Goal: Task Accomplishment & Management: Manage account settings

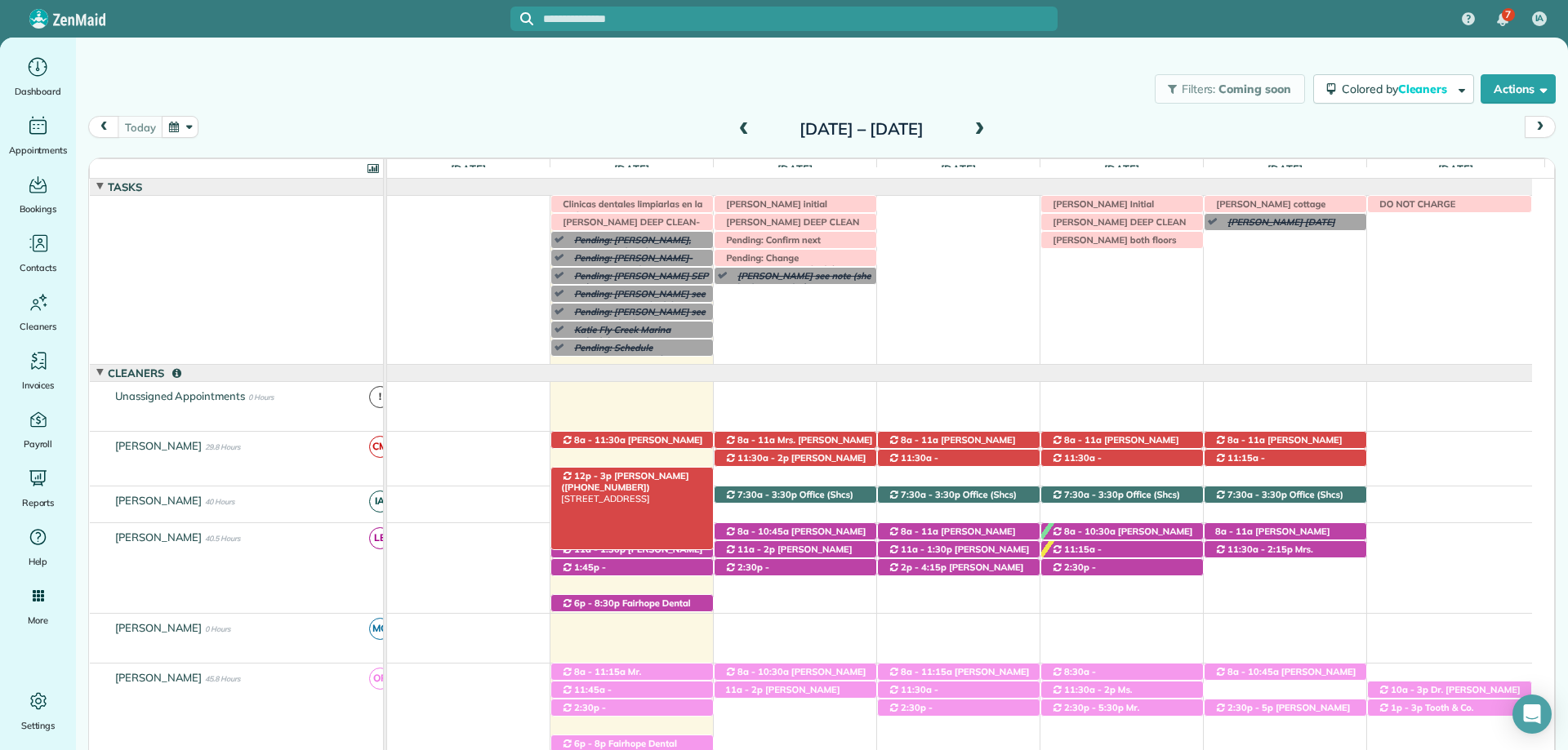
click at [654, 470] on div "12p - 3p Allison Hunter (+16069235142) 102 Ashton Court - Fairhope, AL, 36532" at bounding box center [632, 476] width 162 height 17
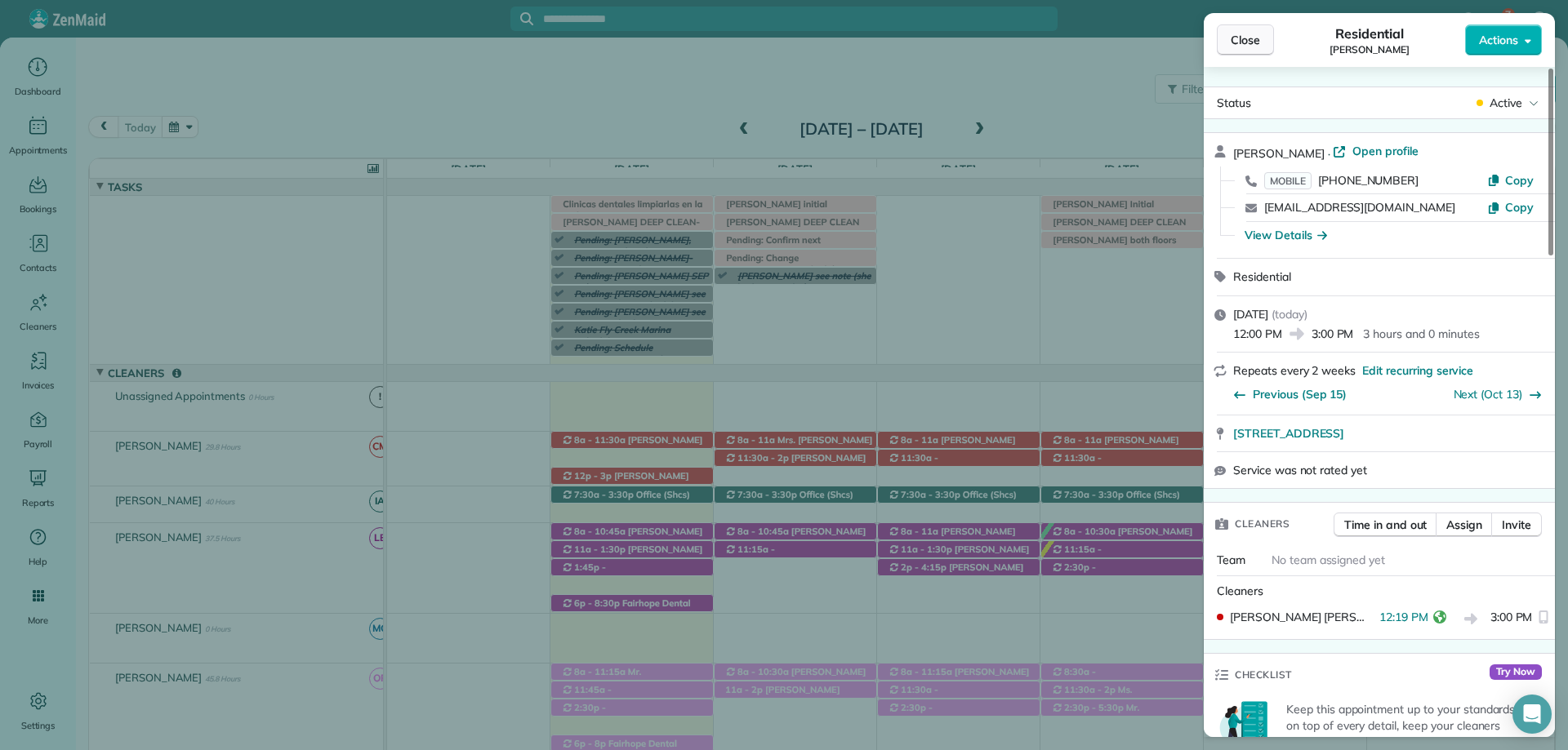
click at [1234, 33] on span "Close" at bounding box center [1245, 40] width 29 height 17
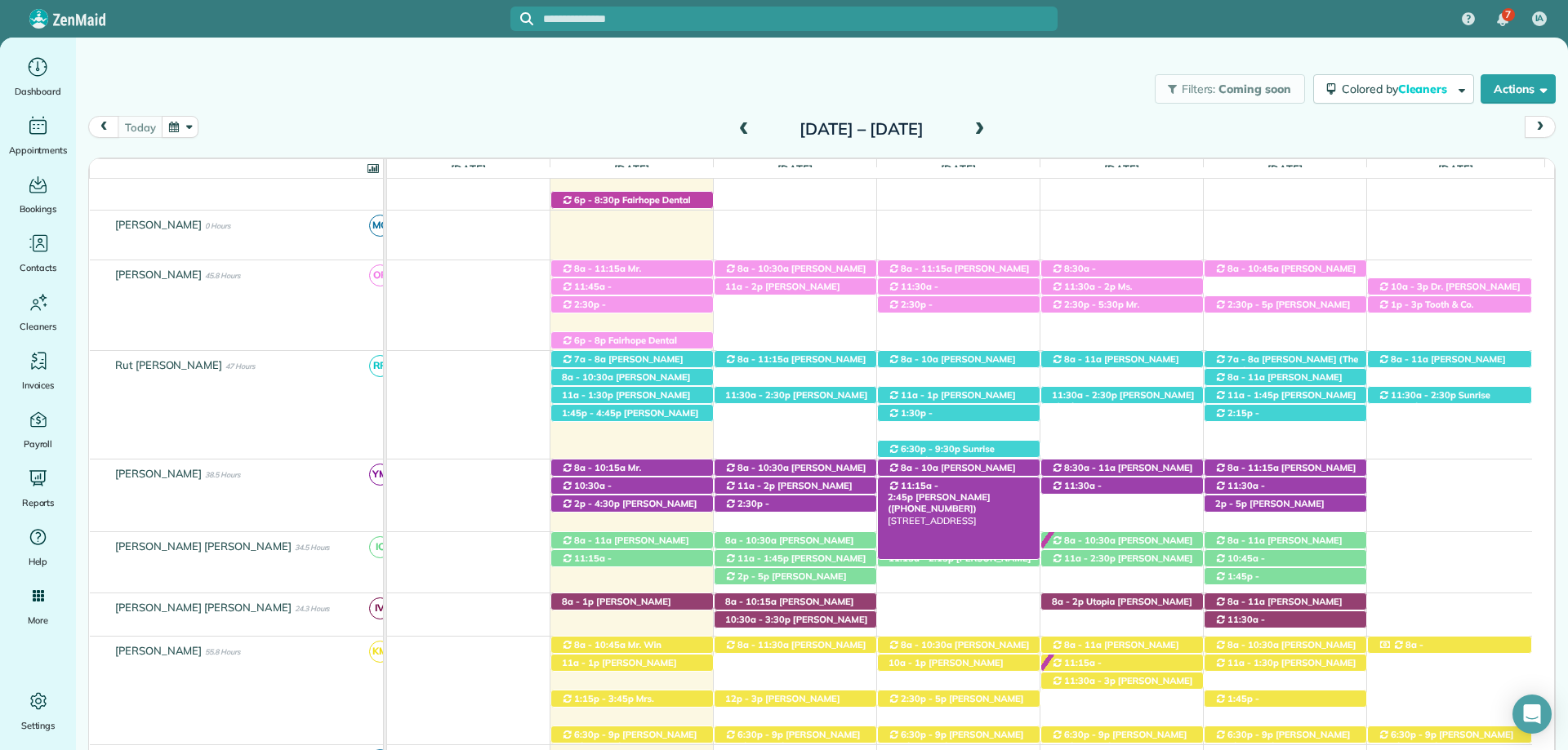
scroll to position [490, 0]
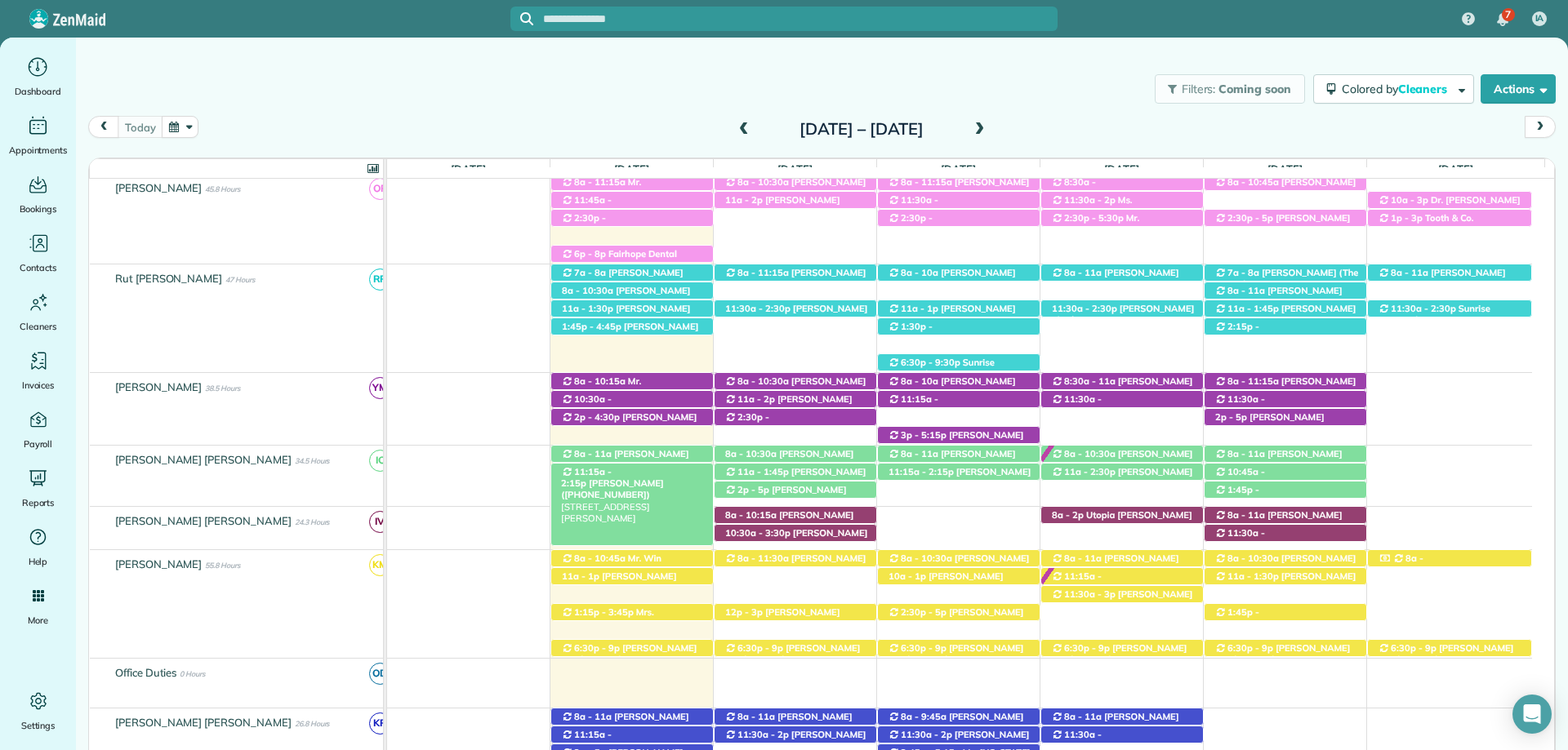
click at [644, 477] on span "Heather Arlen (+14022187359)" at bounding box center [612, 488] width 102 height 23
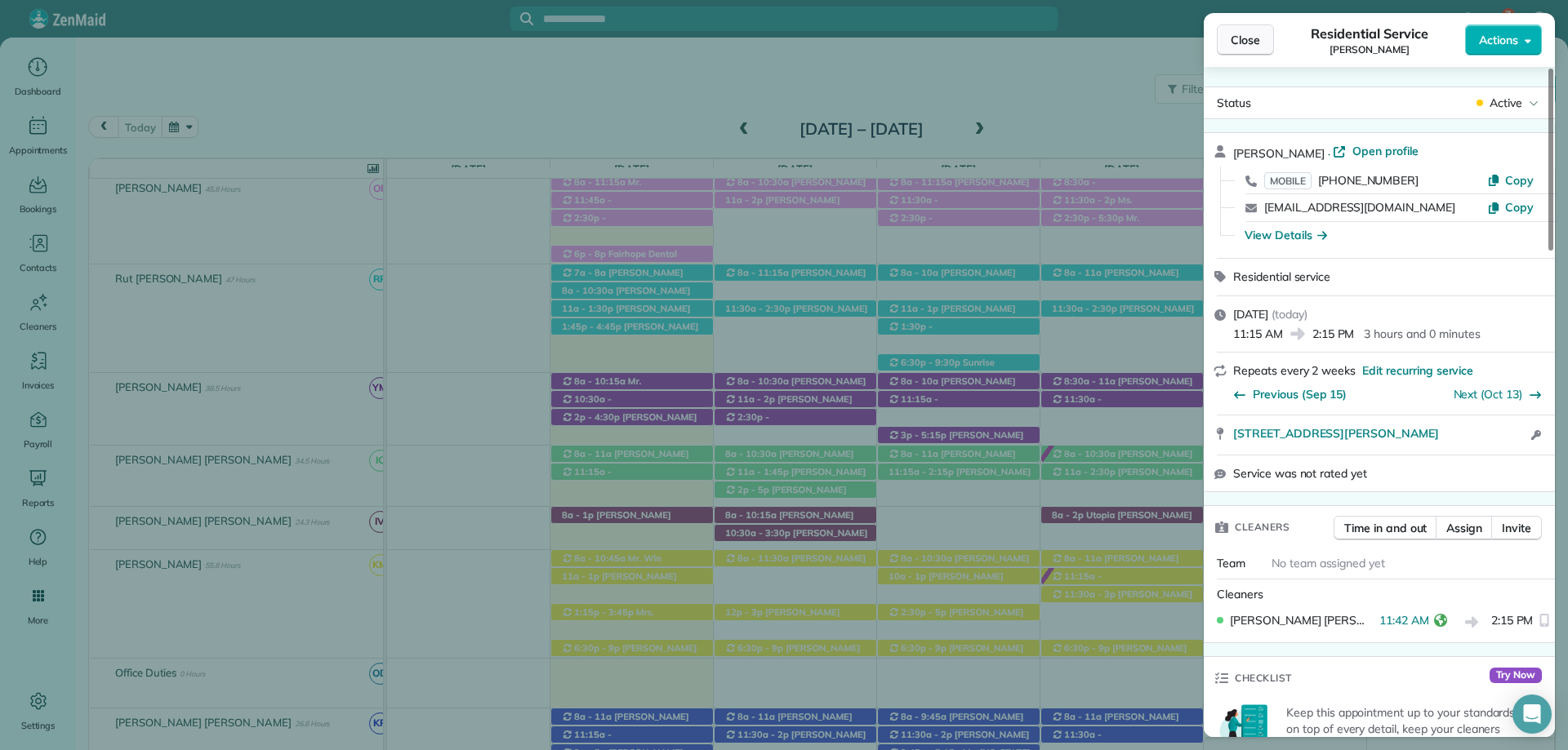
click at [1234, 33] on span "Close" at bounding box center [1245, 40] width 29 height 17
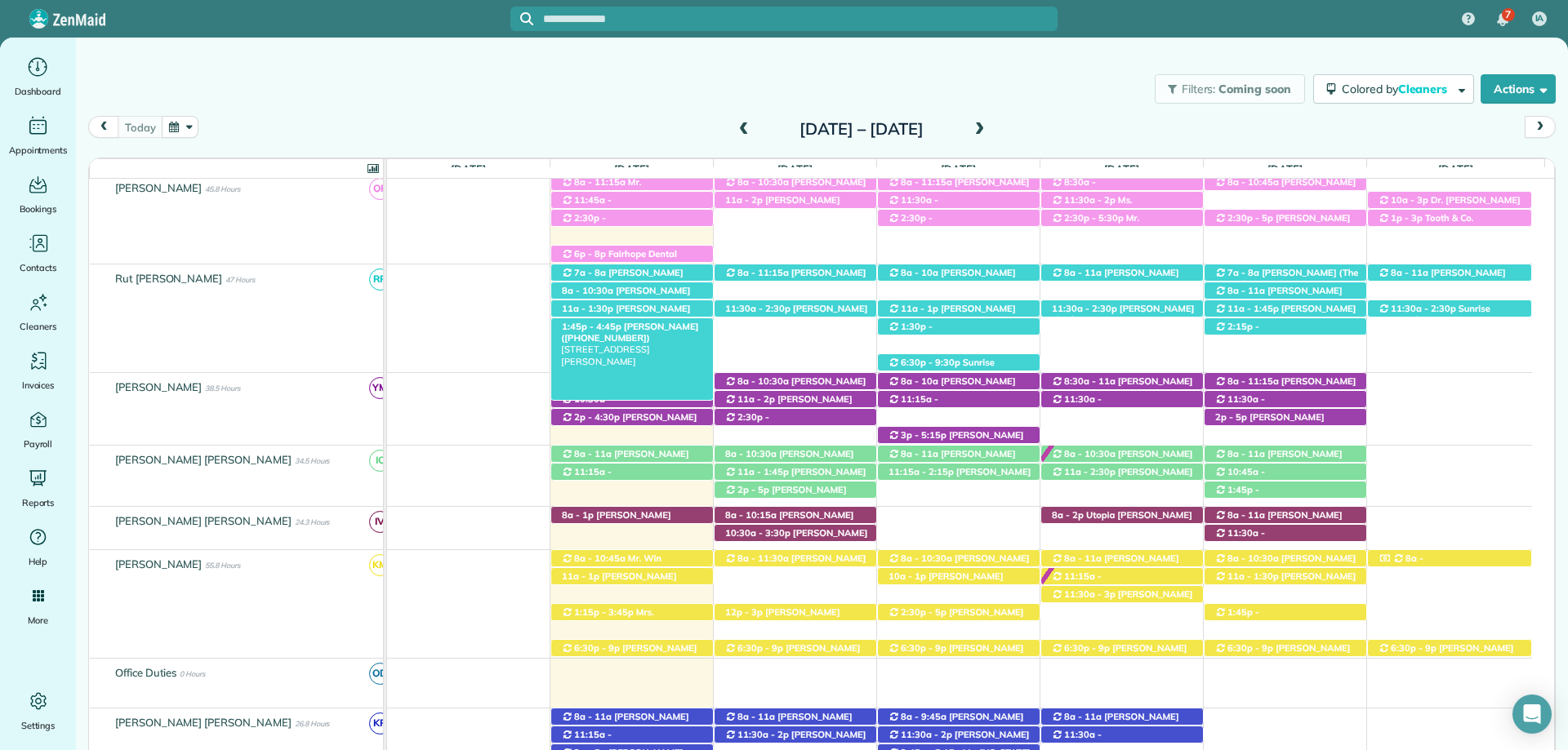
click at [621, 322] on div "1:45p - 4:45p Kristen Eberlein (+17703247138) 21411 South Meadows Drive - Fairh…" at bounding box center [632, 326] width 162 height 17
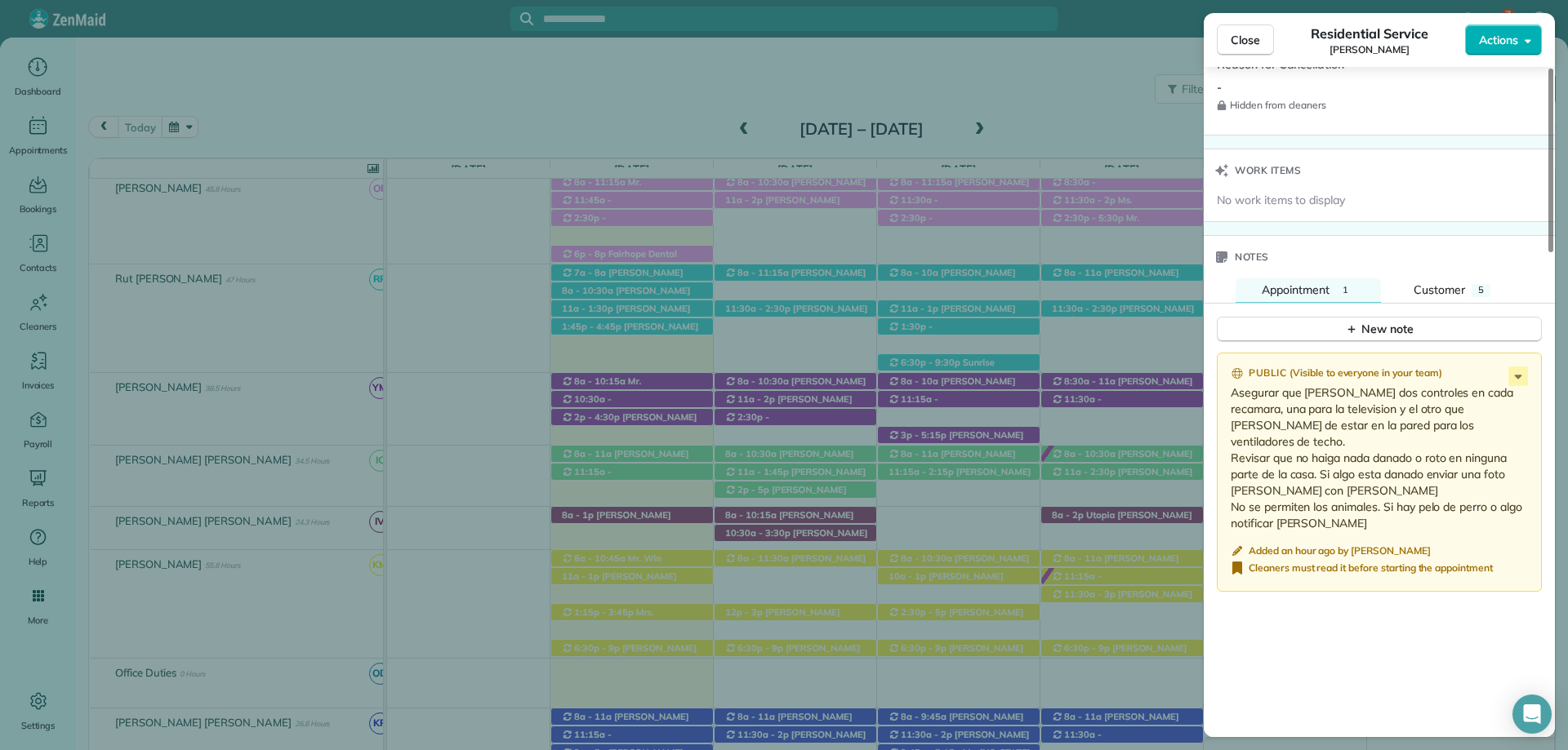
scroll to position [1469, 0]
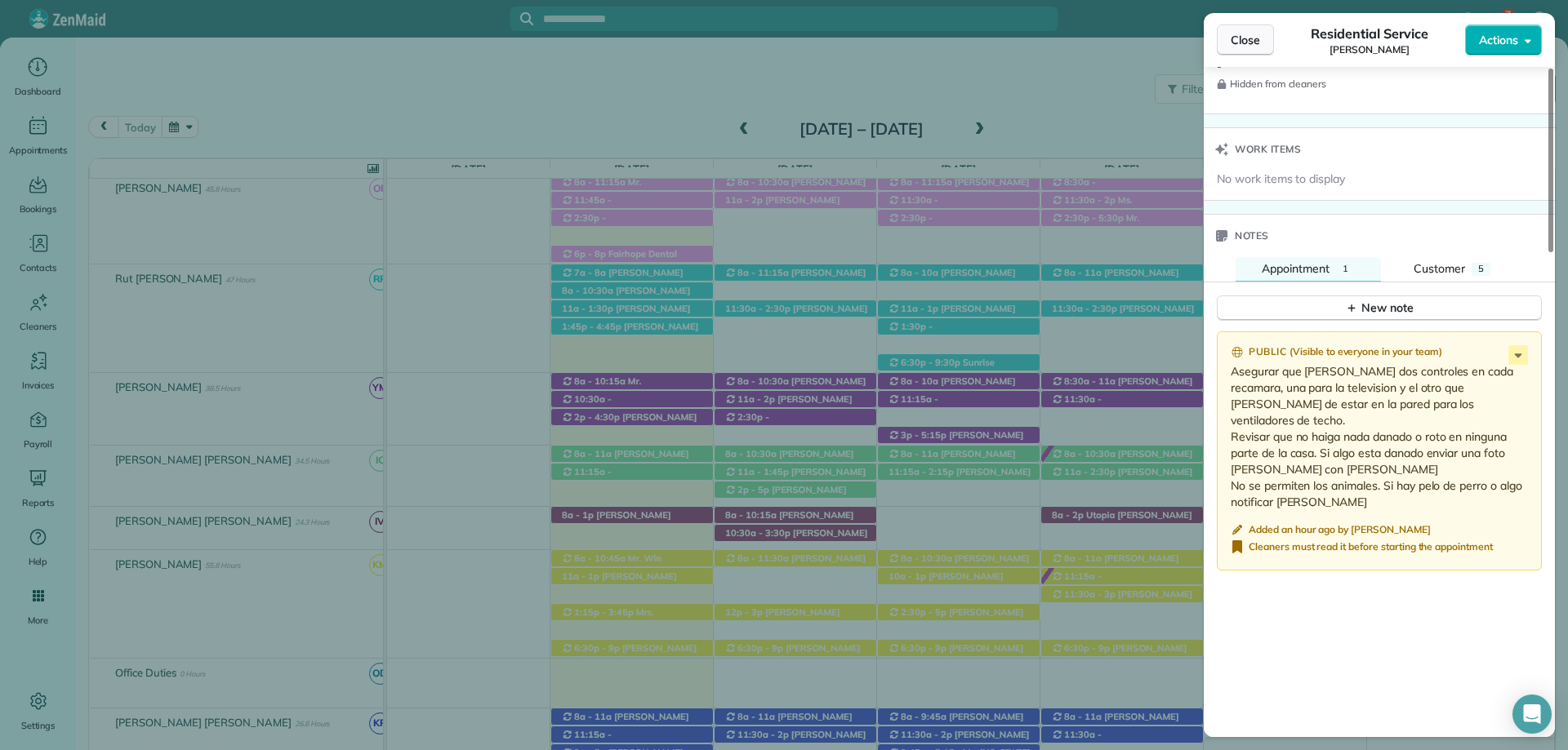
click at [1249, 44] on span "Close" at bounding box center [1245, 40] width 29 height 17
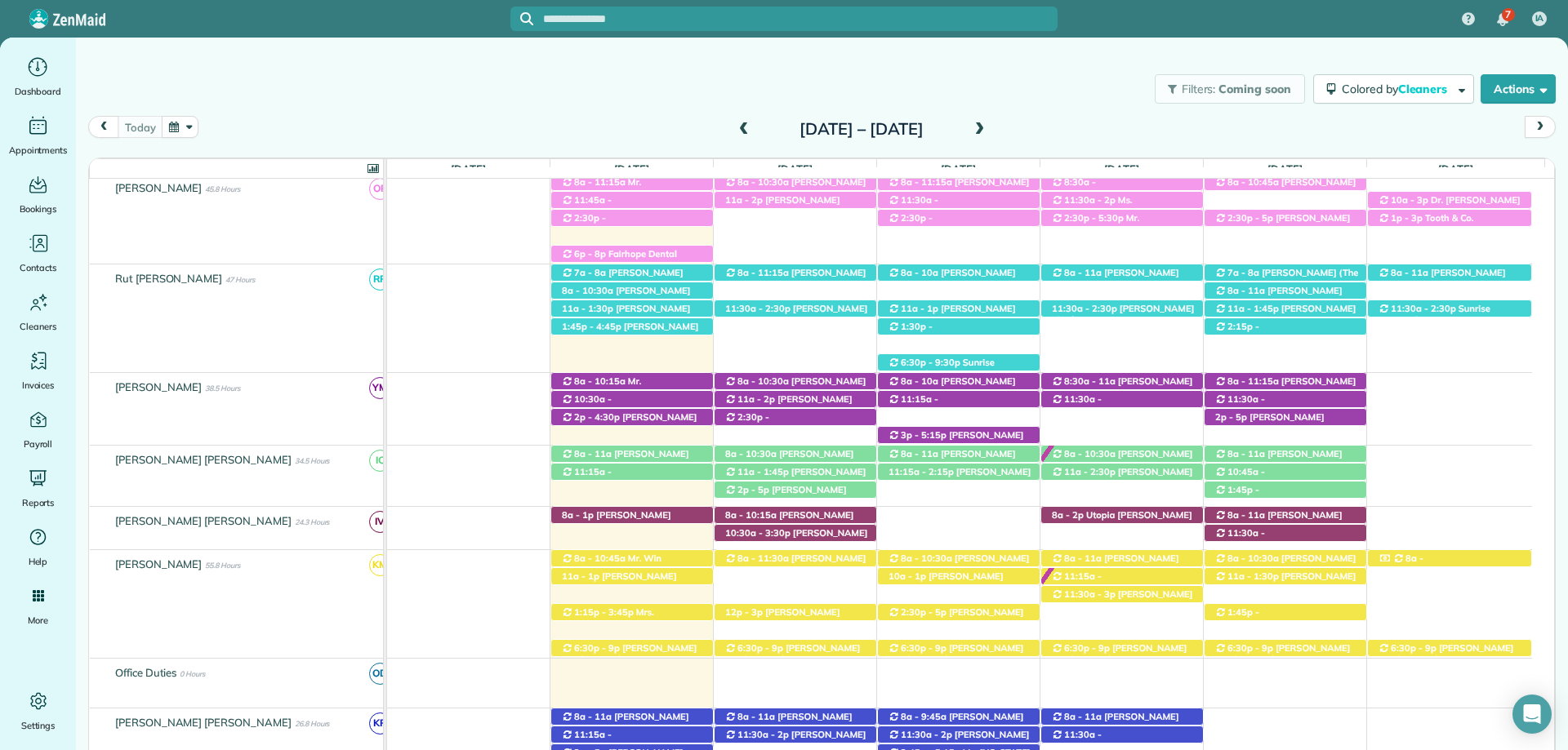
click at [808, 76] on div "Filters: Coming soon Colored by Cleaners Color by Cleaner Color by Team Color b…" at bounding box center [822, 88] width 1492 height 54
click at [656, 323] on span "Kristen Eberlein (+17703247138)" at bounding box center [629, 332] width 137 height 23
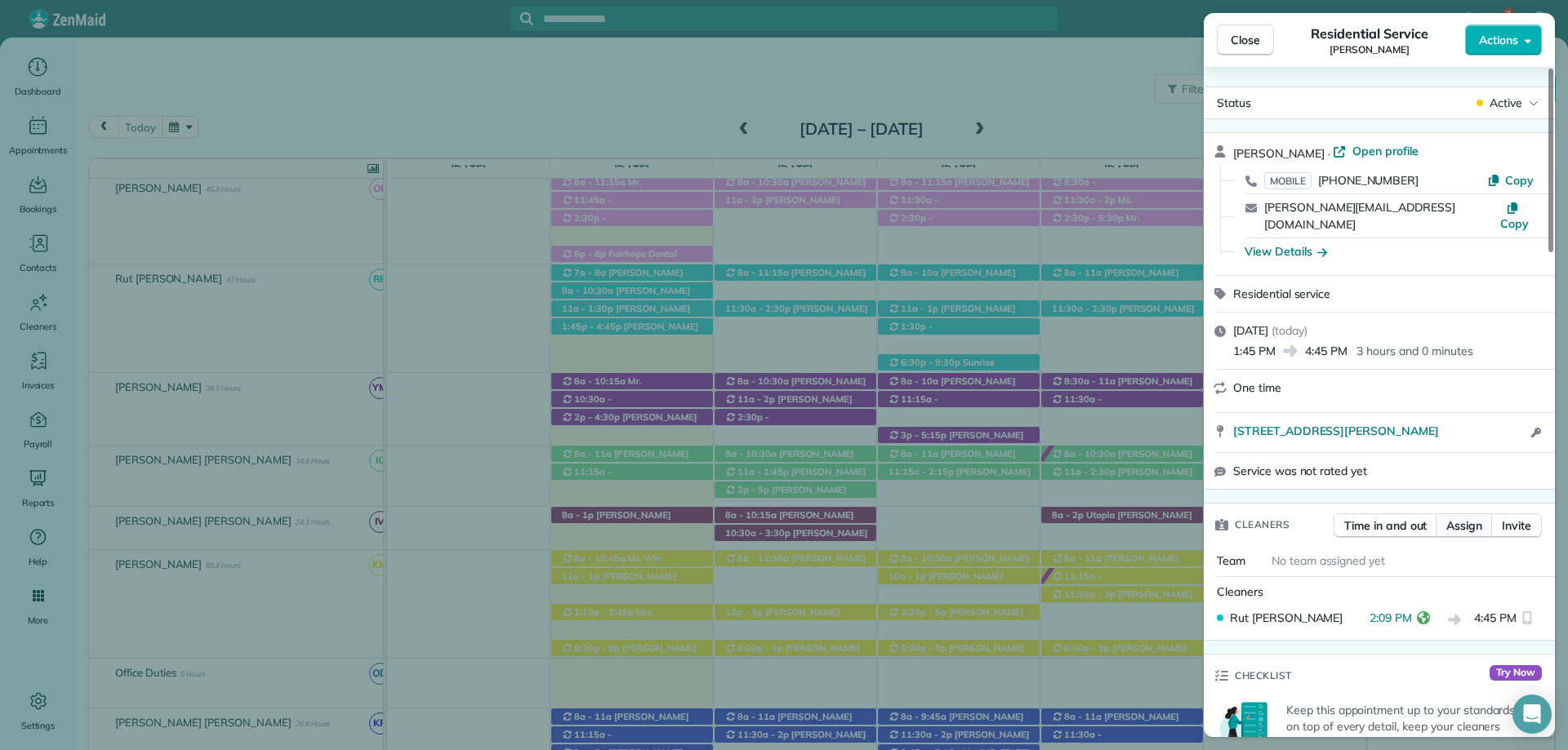
click at [1477, 517] on span "Assign" at bounding box center [1463, 526] width 36 height 17
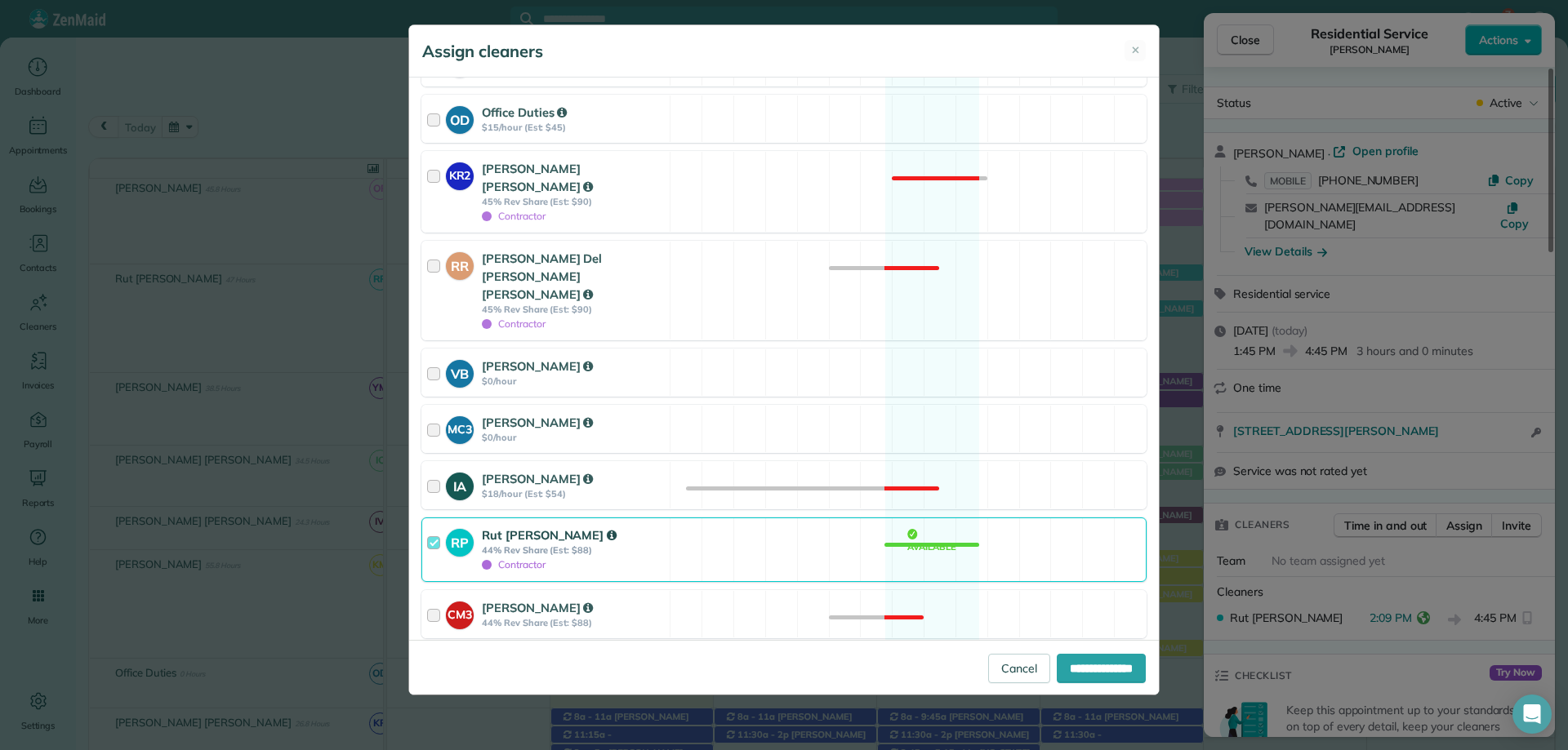
scroll to position [671, 0]
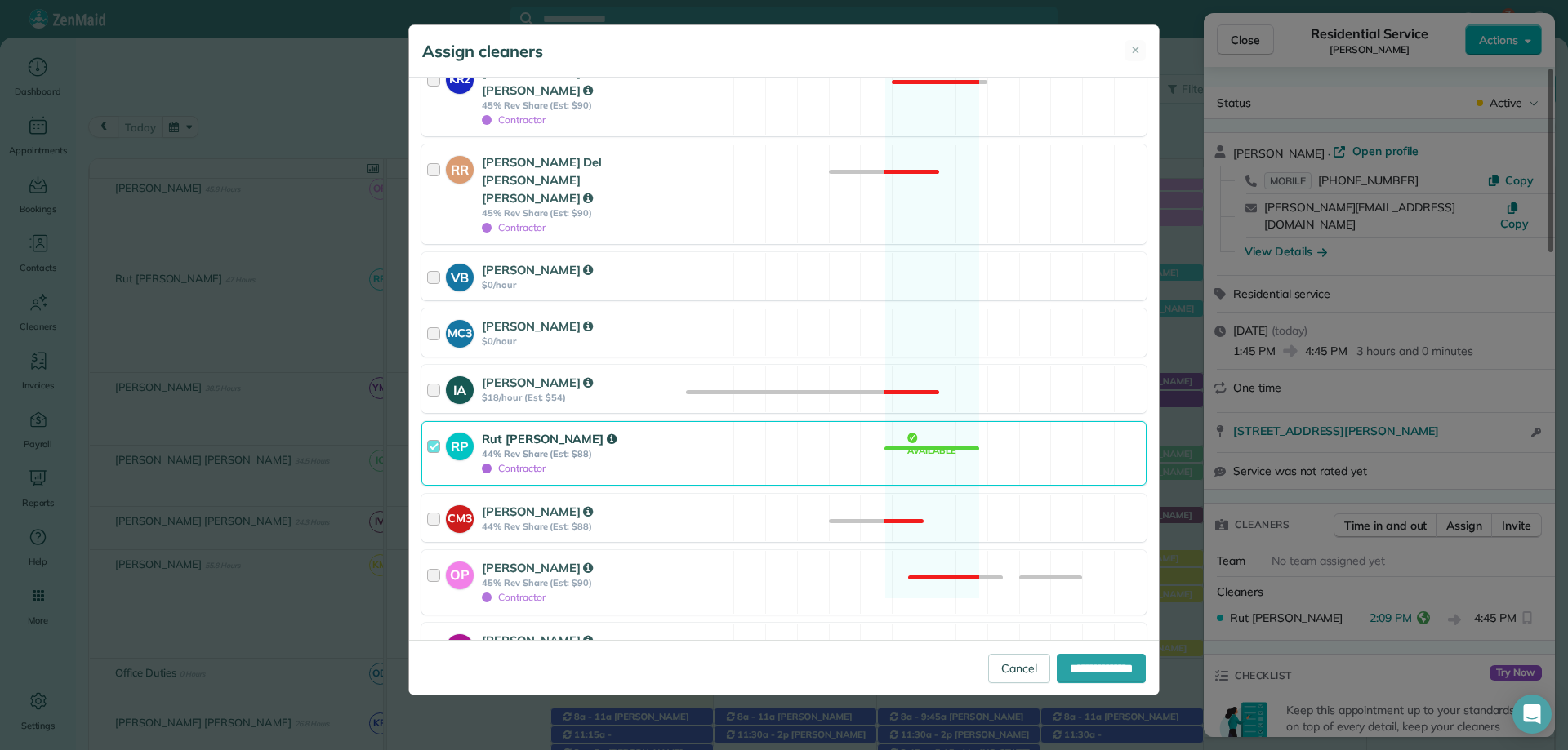
click at [1005, 710] on div "**********" at bounding box center [784, 375] width 1568 height 750
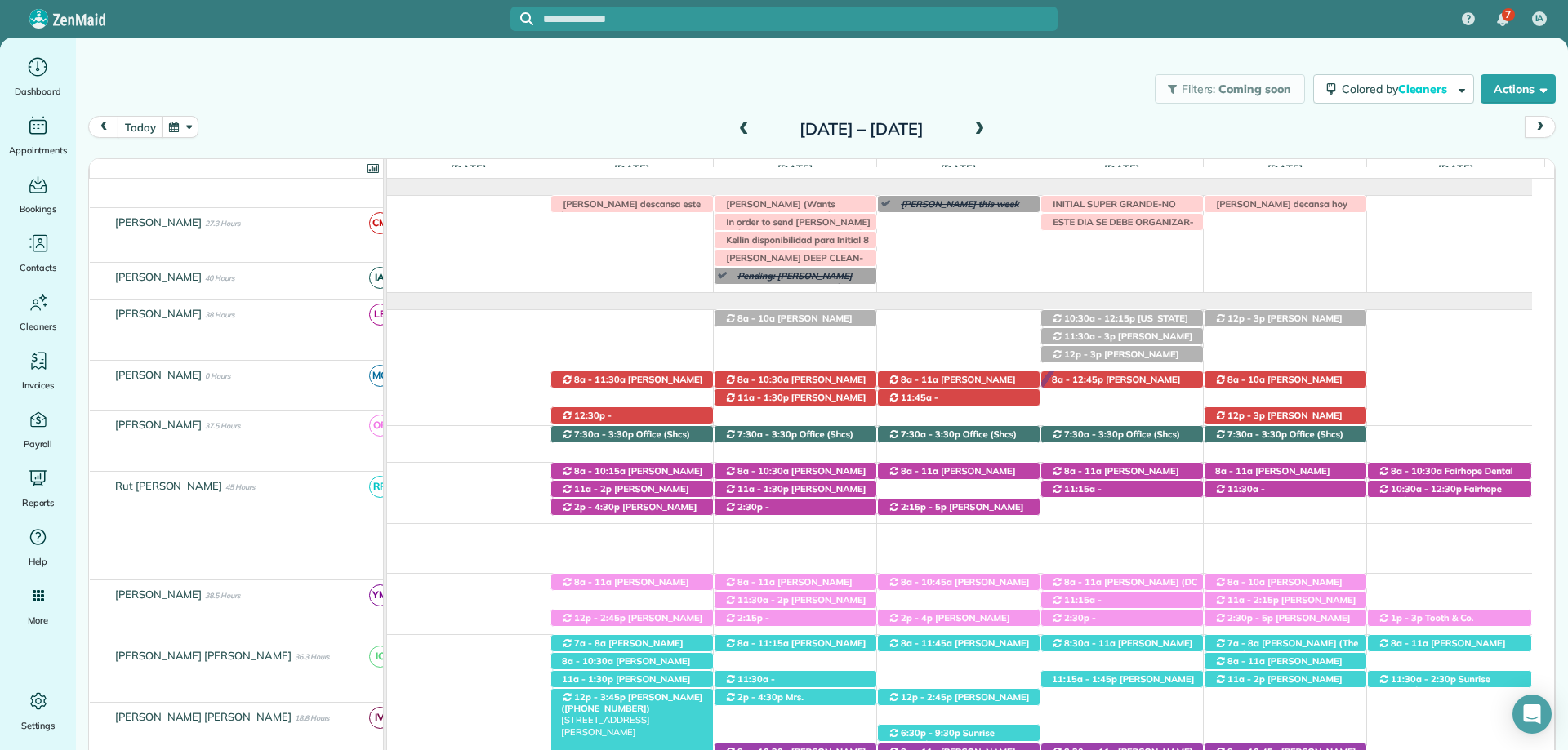
scroll to position [164, 0]
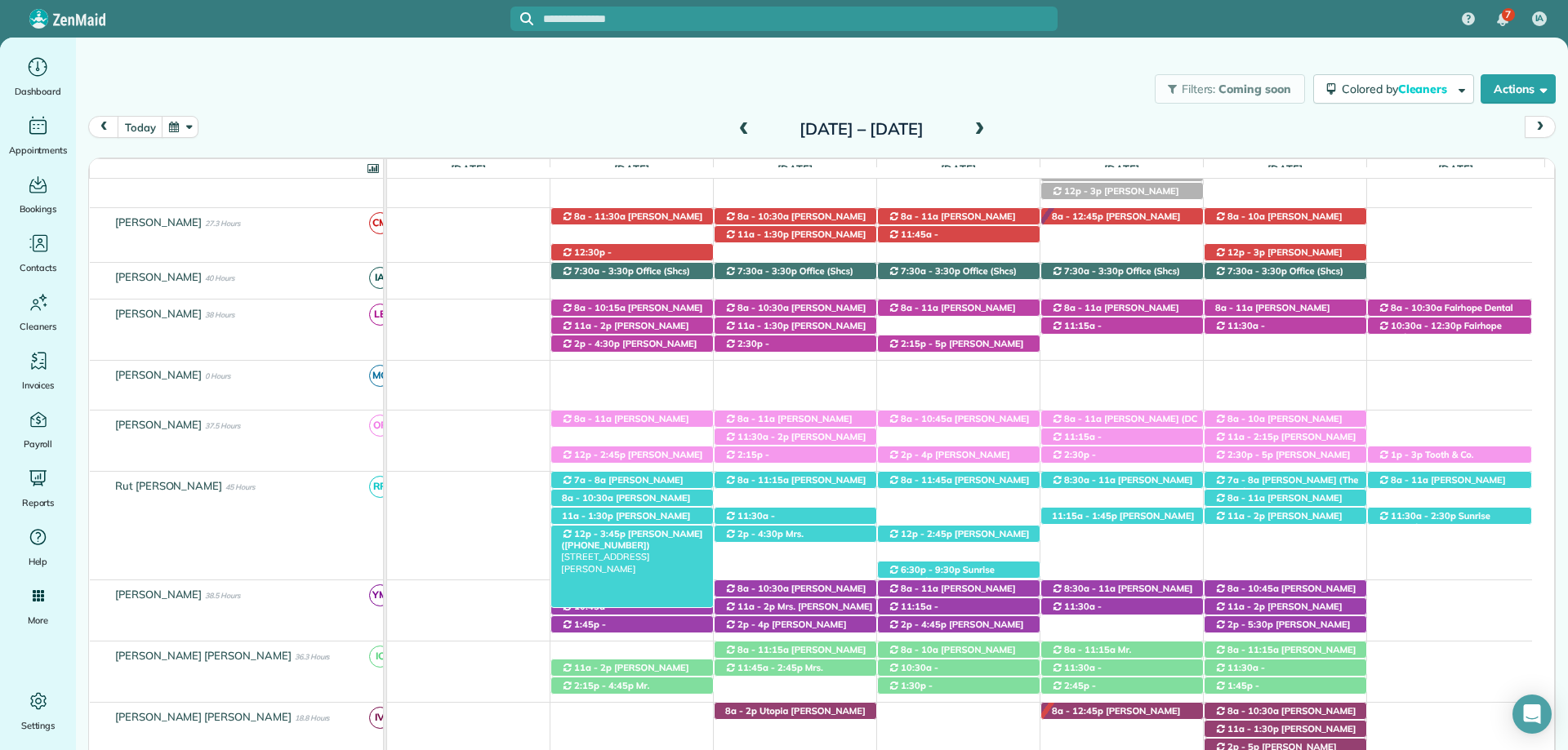
click at [663, 535] on span "Stephen Foster (+14239033822)" at bounding box center [632, 539] width 142 height 23
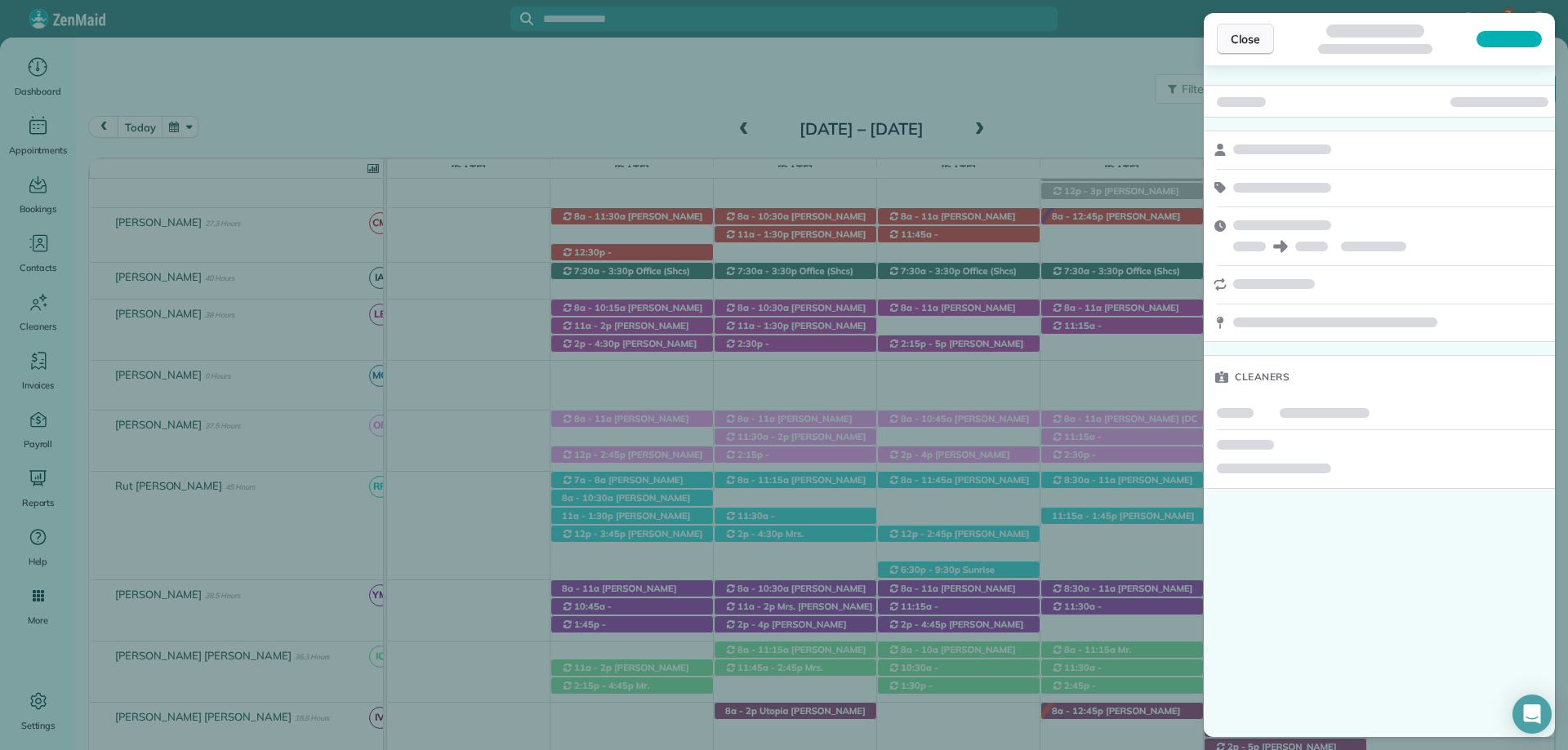
click at [1225, 36] on button "Close" at bounding box center [1245, 40] width 57 height 31
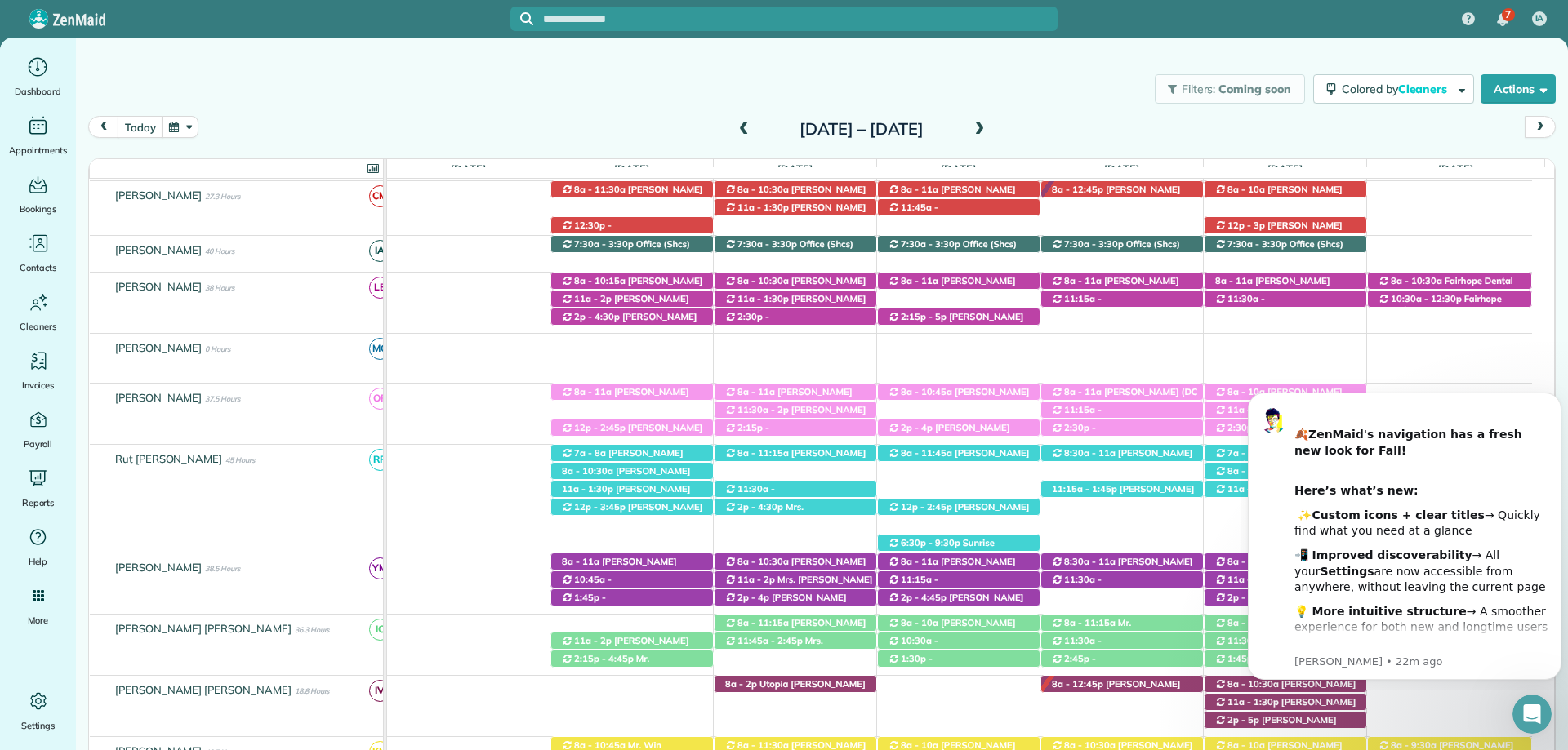
scroll to position [164, 0]
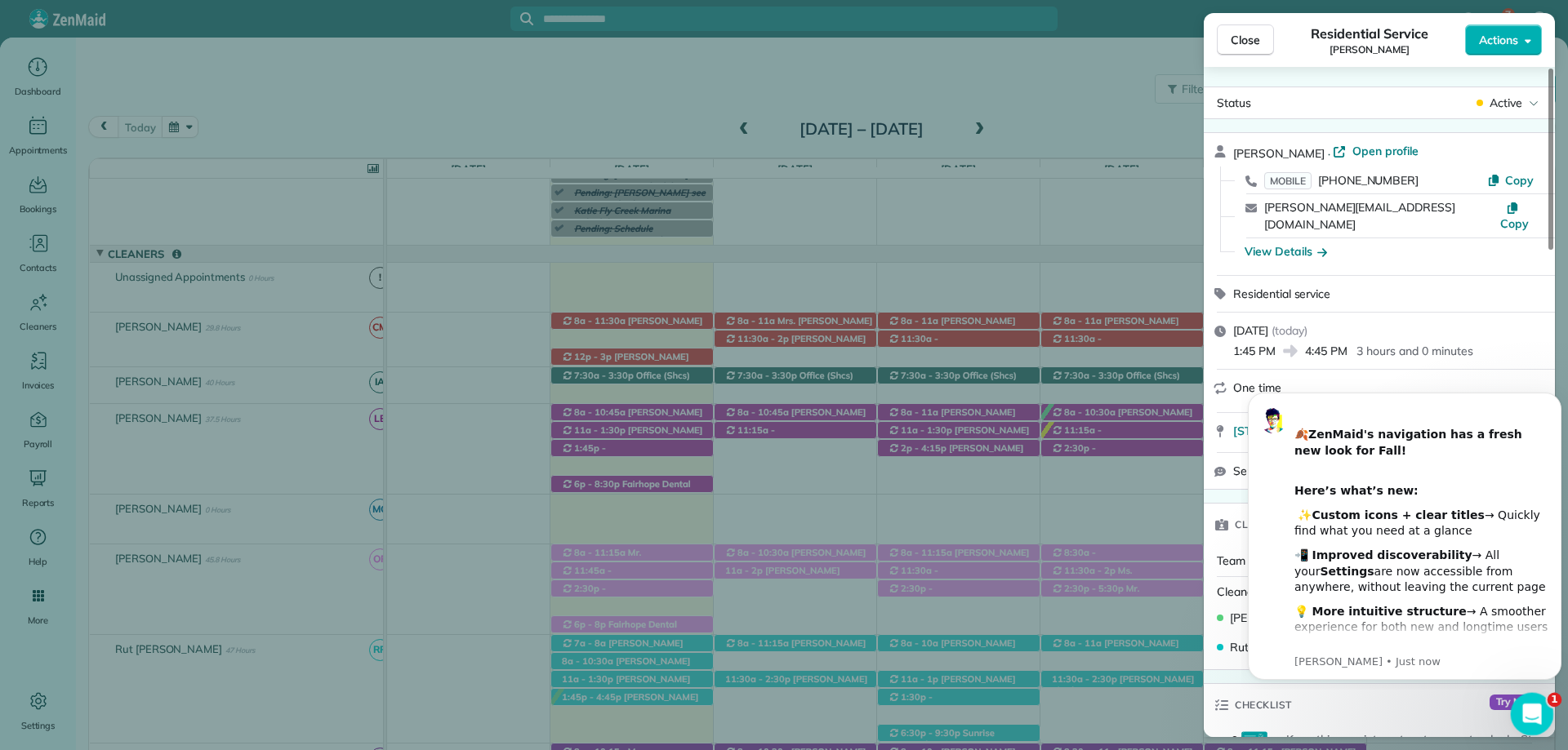
click at [1533, 722] on icon "Open Intercom Messenger" at bounding box center [1529, 711] width 27 height 27
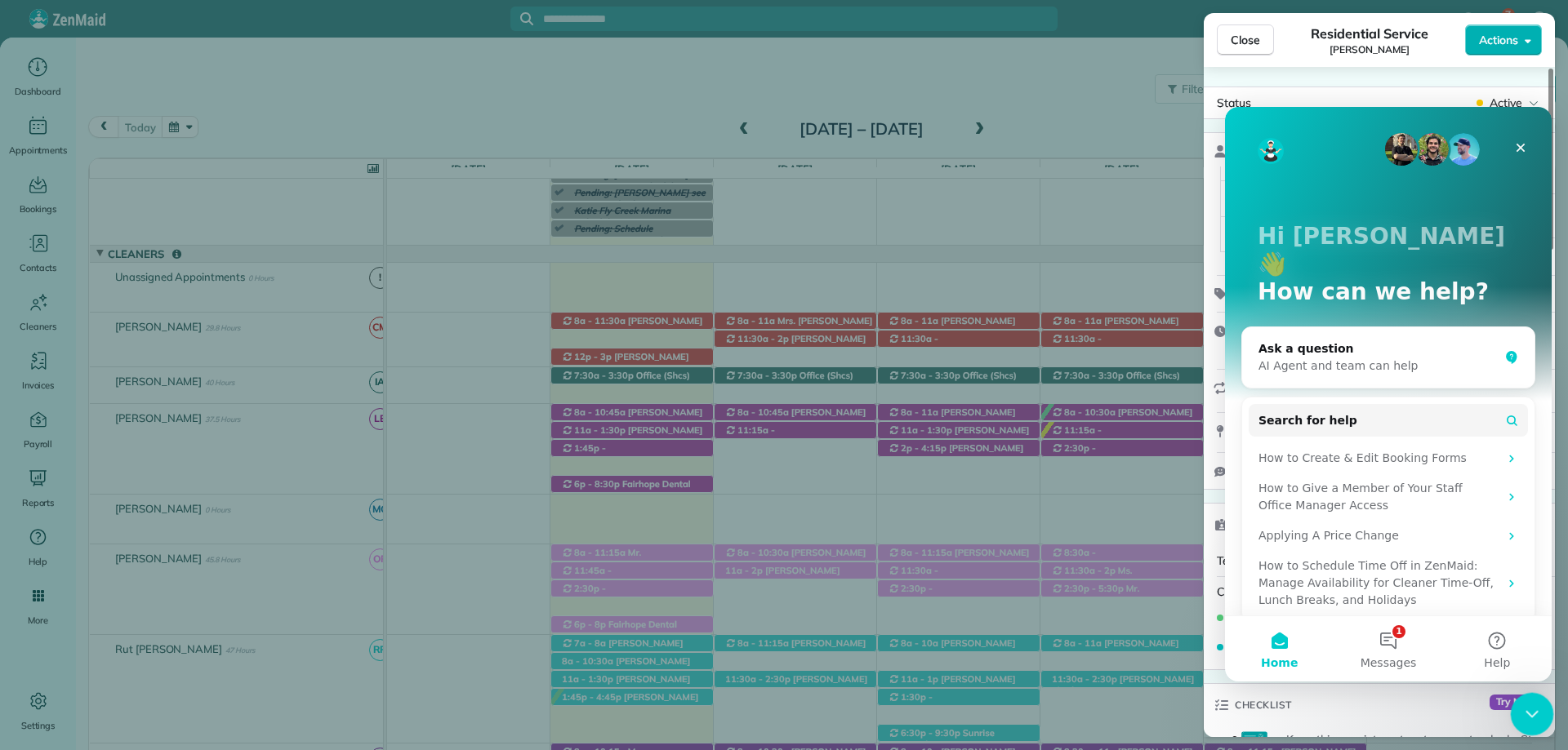
click at [1533, 724] on div "Close Intercom Messenger" at bounding box center [1529, 711] width 40 height 40
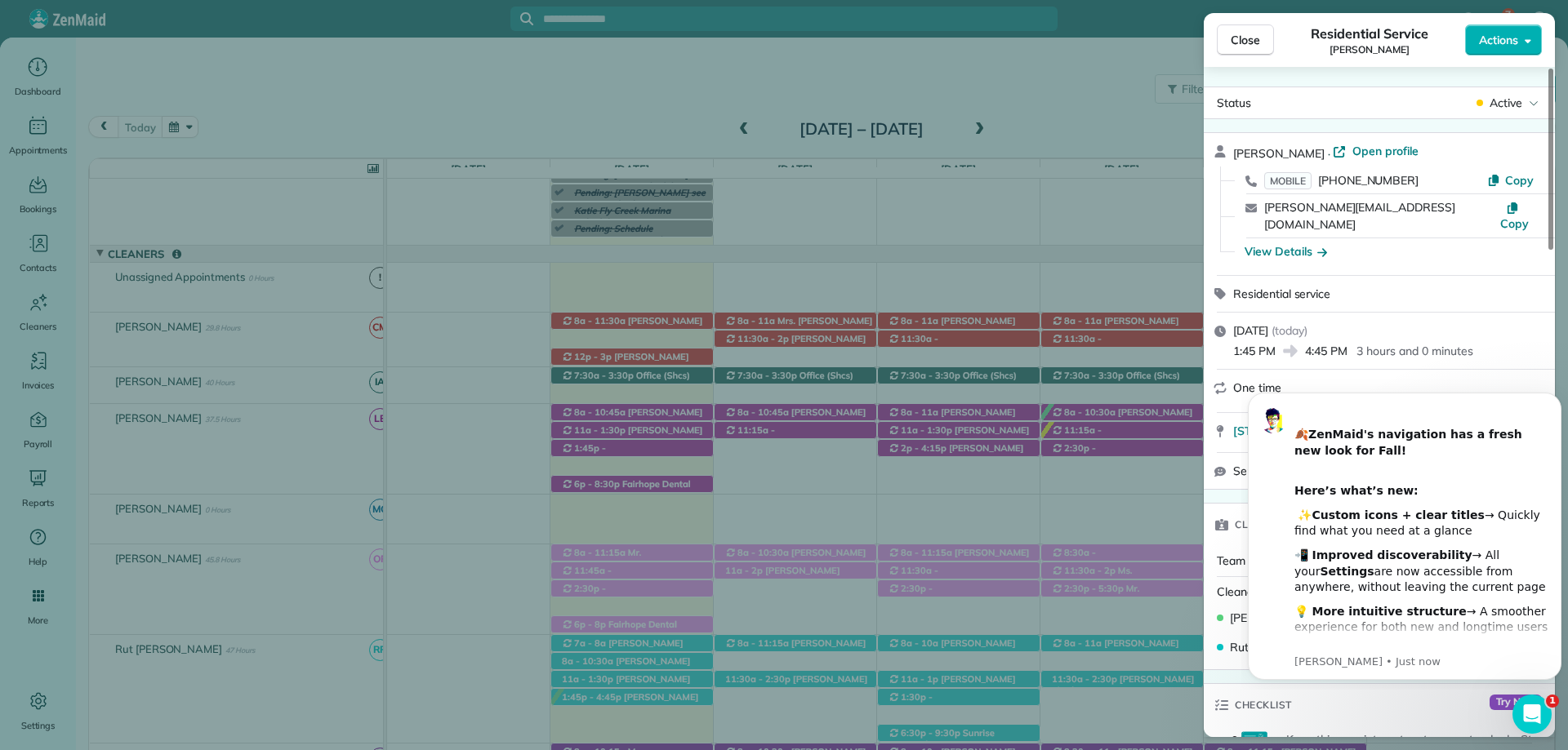
click at [1223, 22] on div "Close Residential Service Kristen Eberlein Actions" at bounding box center [1379, 40] width 351 height 54
click at [1248, 40] on span "Close" at bounding box center [1245, 40] width 29 height 17
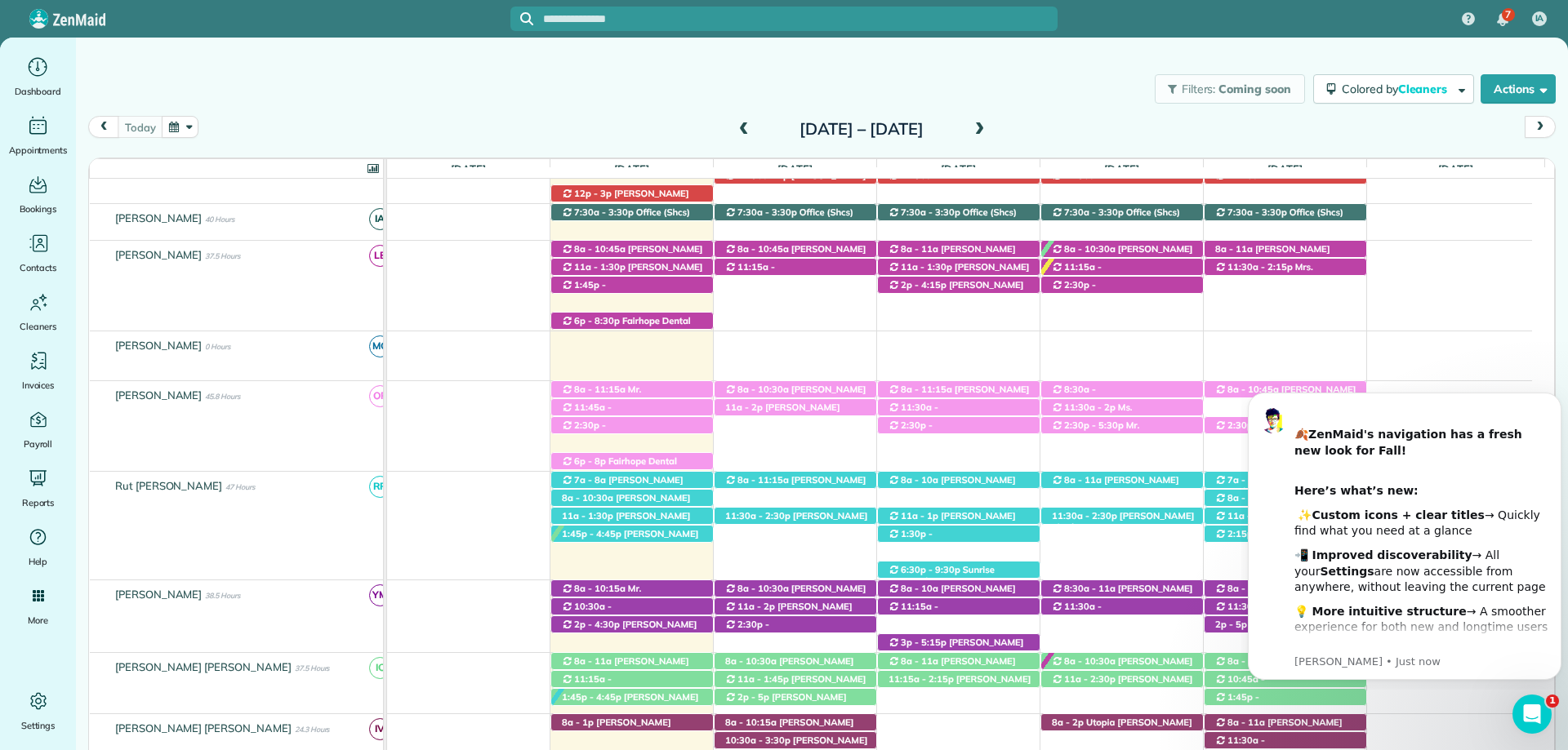
scroll to position [446, 0]
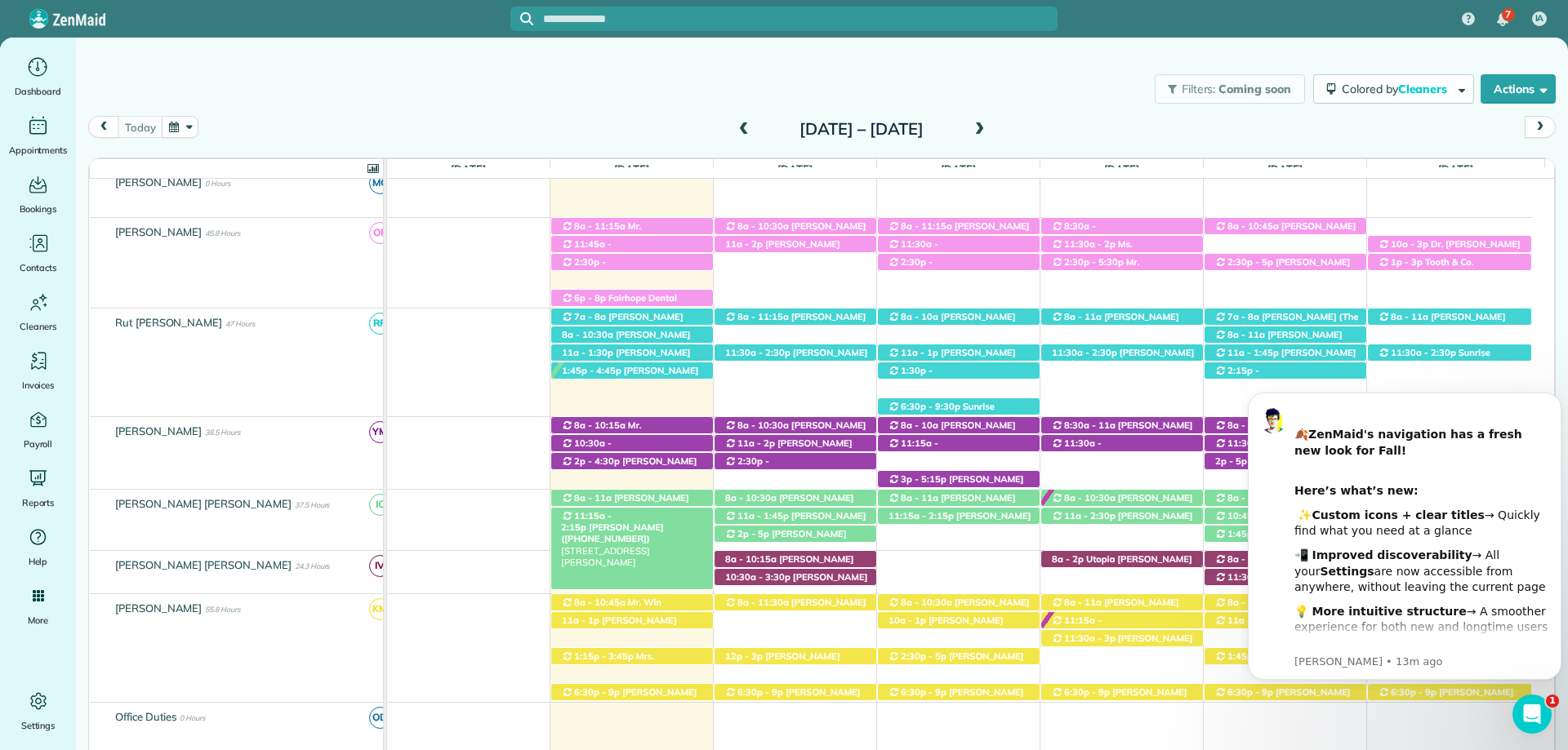
click at [659, 521] on span "Heather Arlen (+14022187359)" at bounding box center [612, 532] width 102 height 23
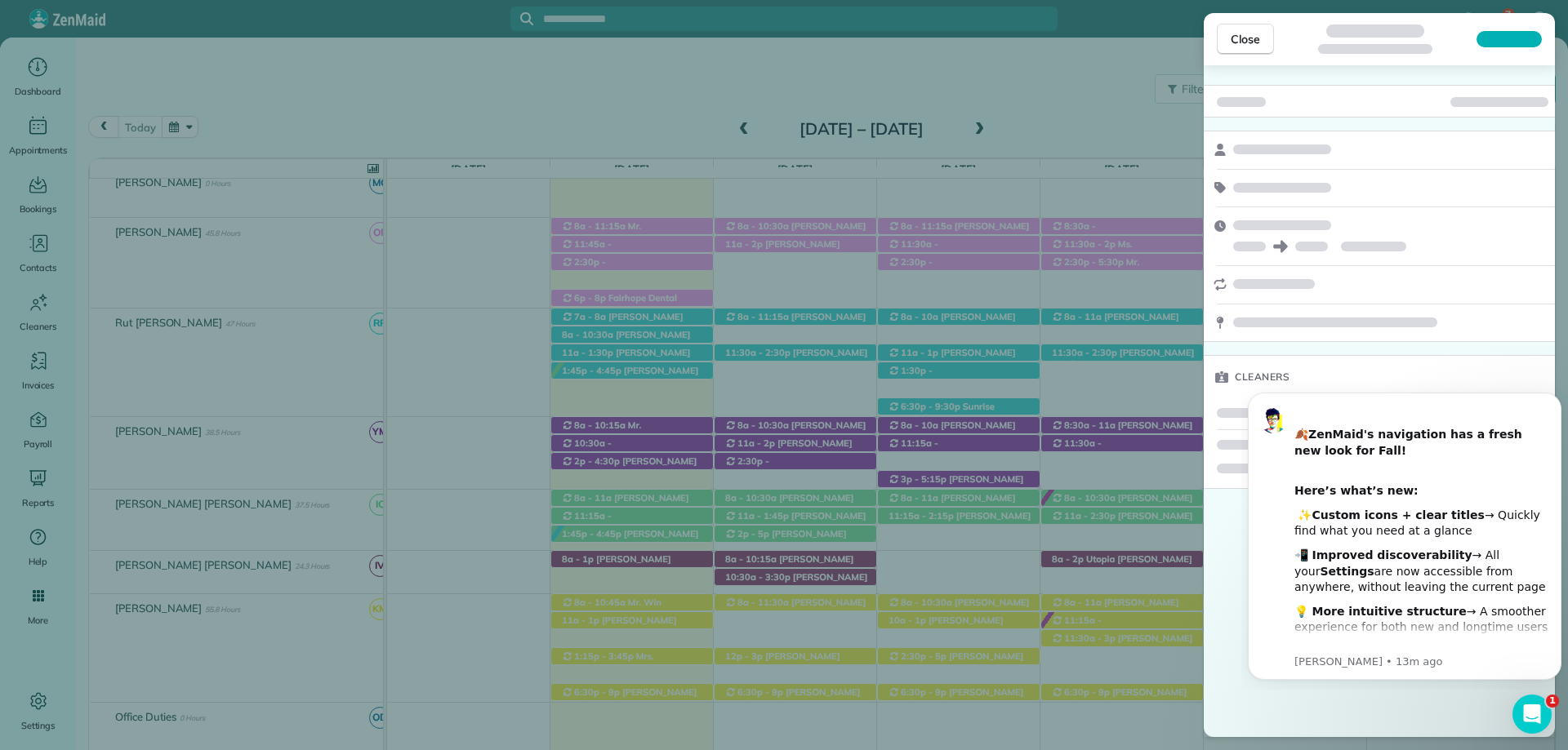
click at [1234, 590] on div "Cleaners" at bounding box center [1379, 401] width 351 height 672
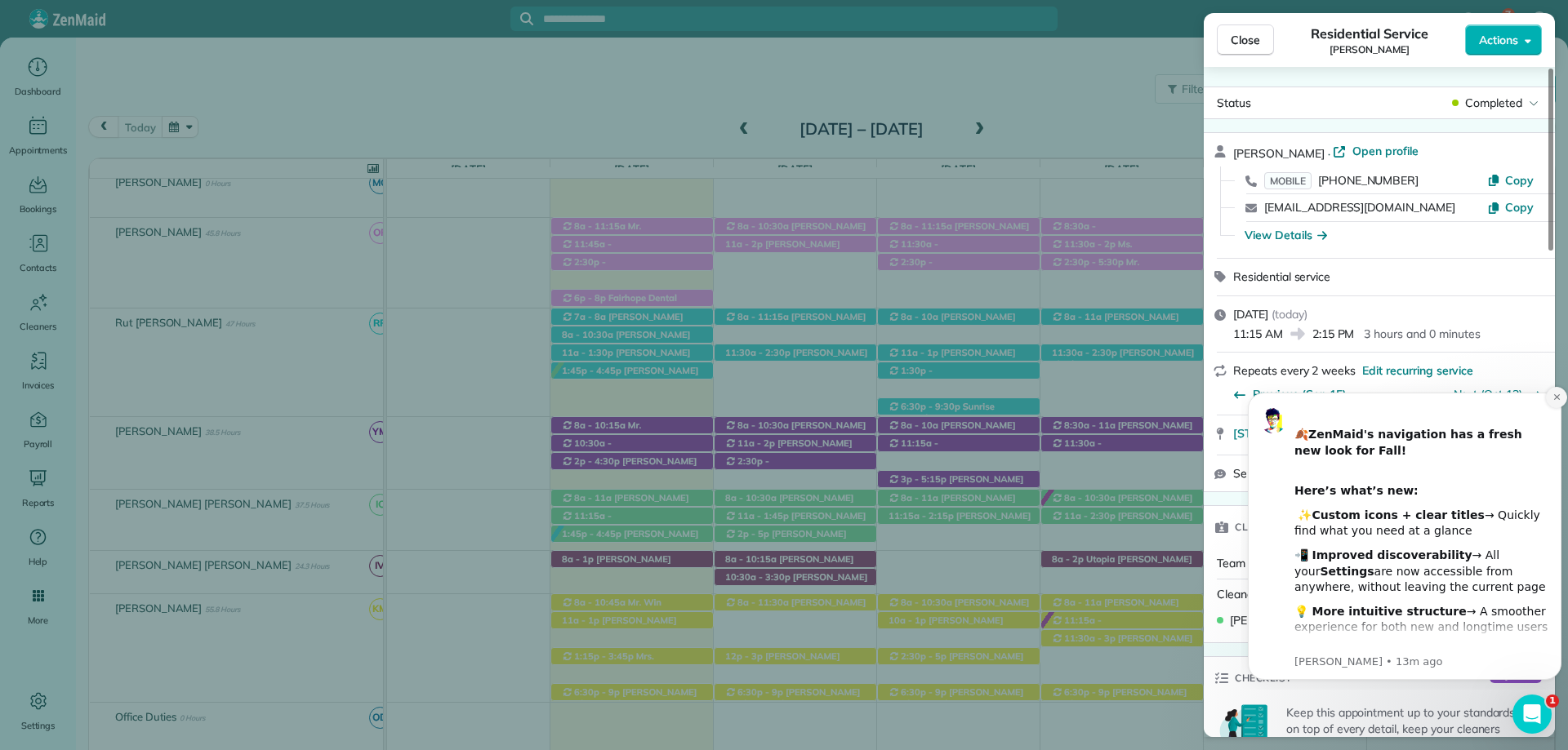
click at [1559, 396] on icon "Dismiss notification" at bounding box center [1557, 397] width 9 height 9
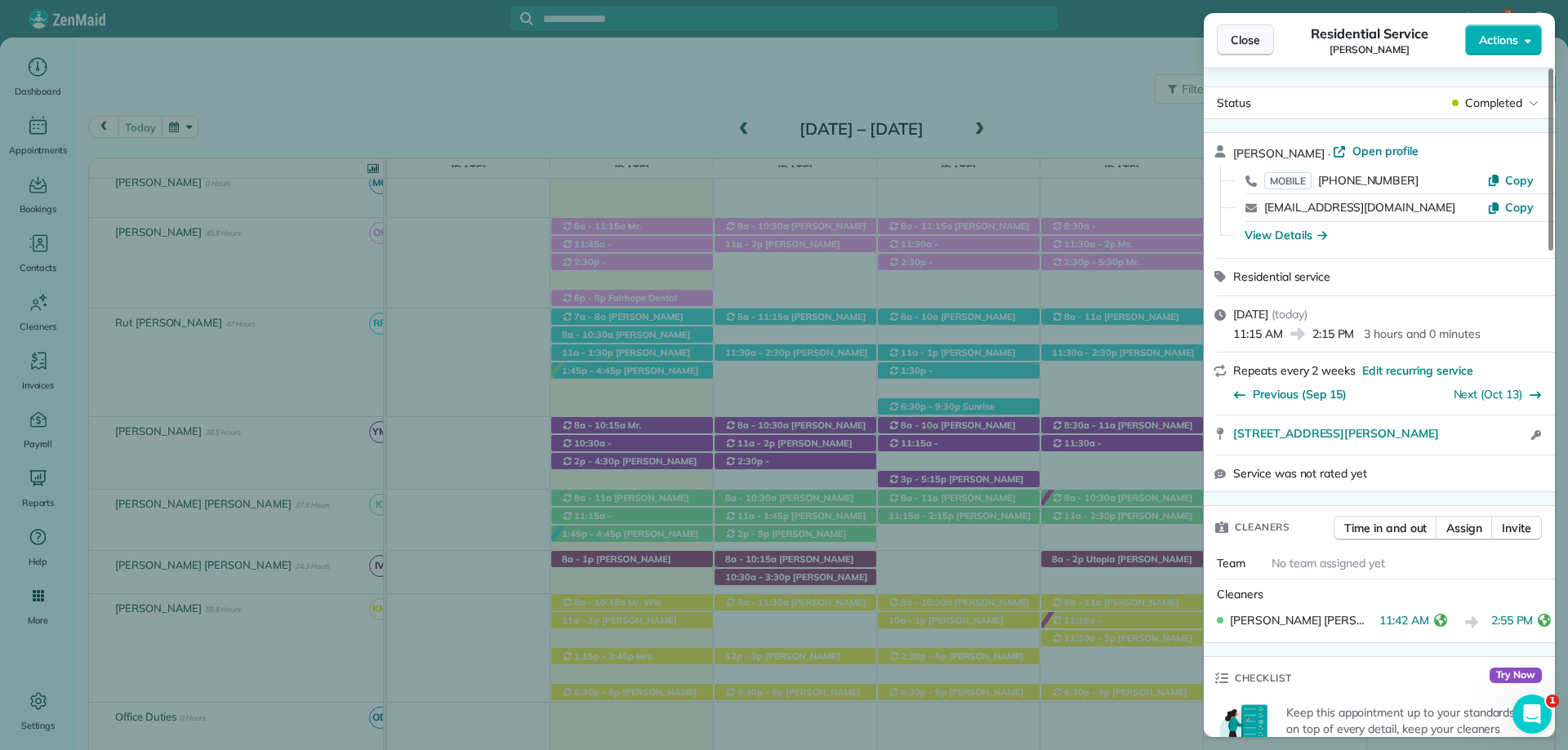
click at [1265, 30] on button "Close" at bounding box center [1245, 40] width 57 height 31
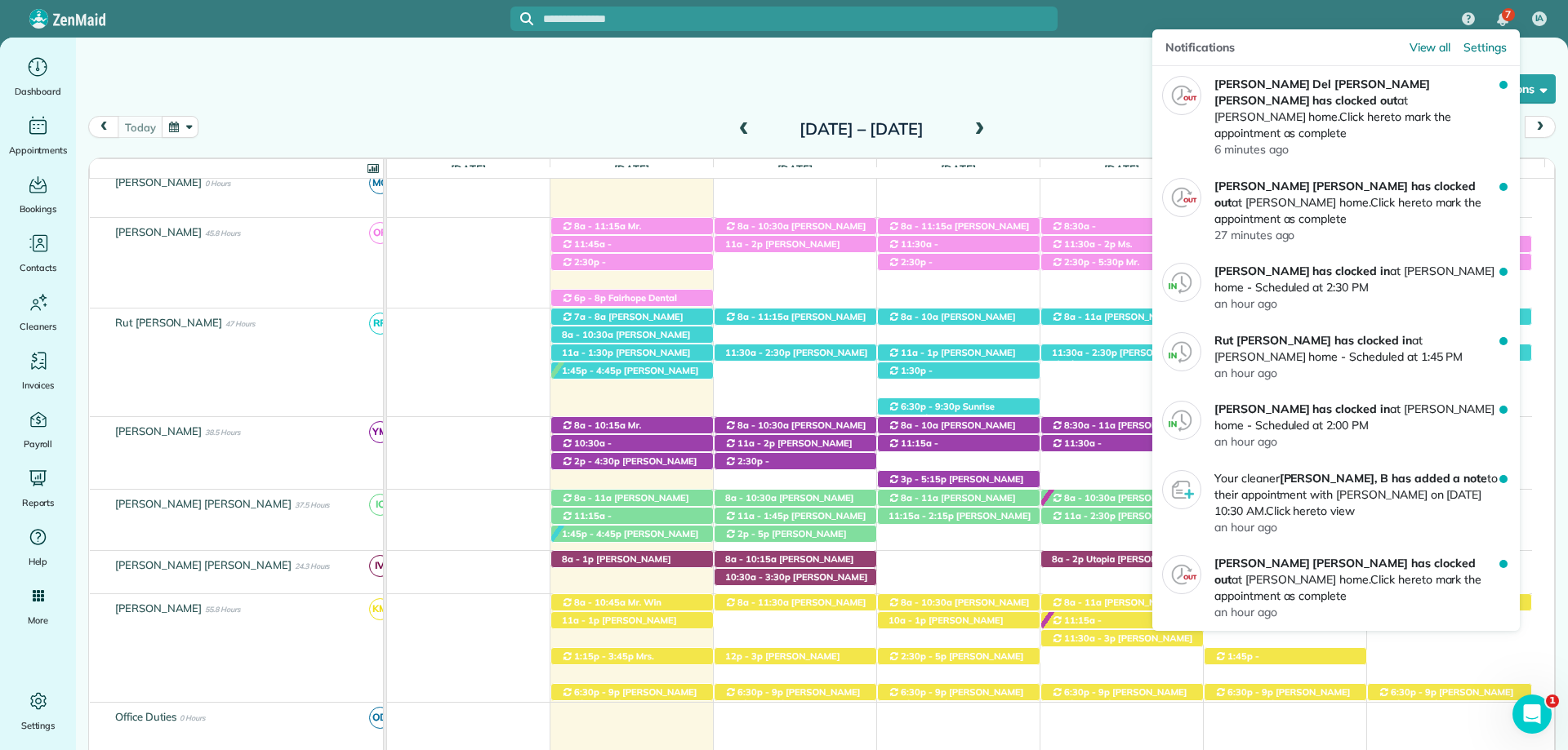
click at [1512, 8] on div "7" at bounding box center [1502, 19] width 34 height 36
click at [1505, 14] on span "7" at bounding box center [1507, 15] width 6 height 13
click at [1446, 39] on div "Notifications View all Settings" at bounding box center [1336, 48] width 368 height 37
click at [1431, 40] on span "View all" at bounding box center [1429, 48] width 41 height 17
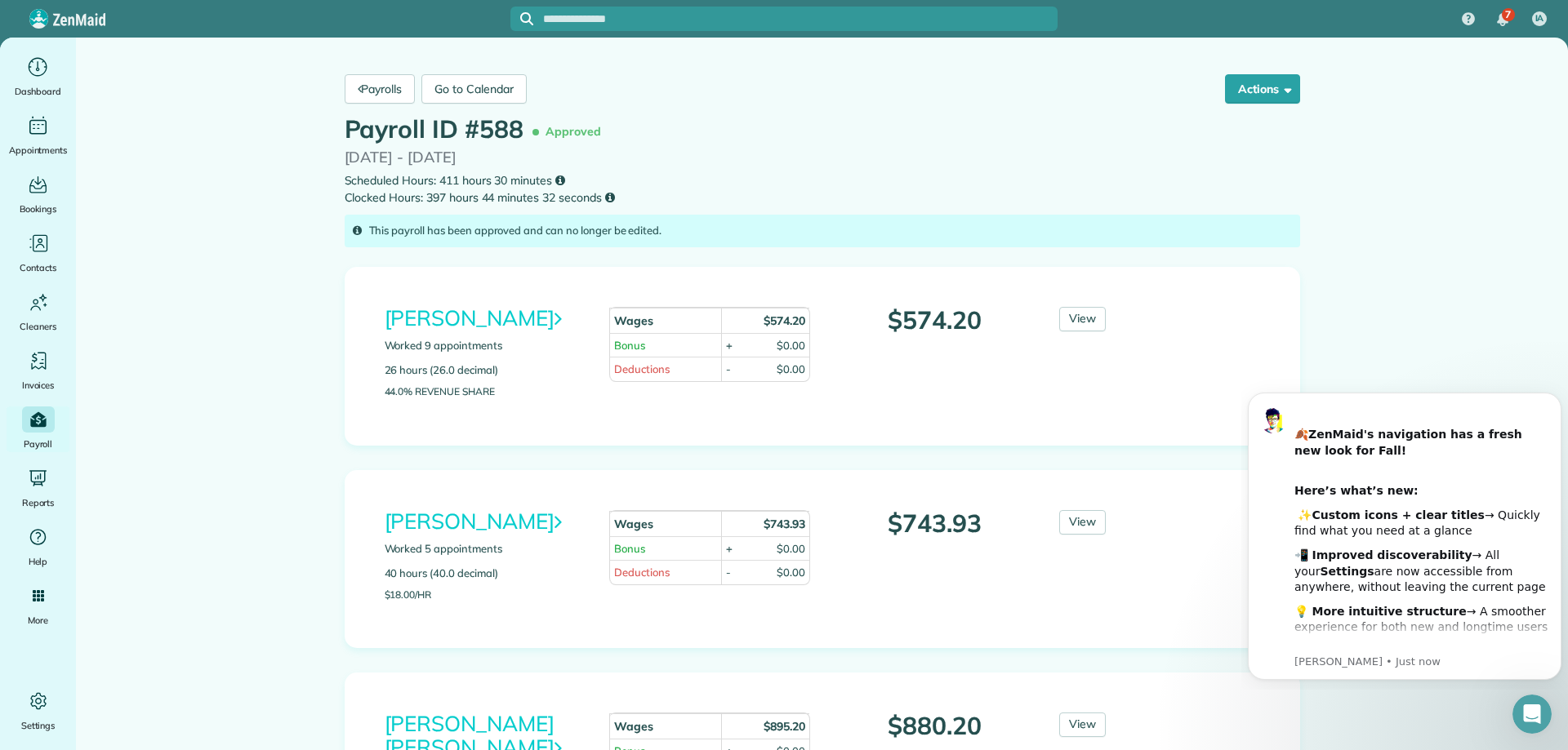
click at [372, 108] on div "Payrolls Go to Calendar Actions Print Export Payroll as .csv Send to cleaners..…" at bounding box center [821, 88] width 979 height 54
click at [380, 92] on link "Payrolls" at bounding box center [380, 89] width 71 height 29
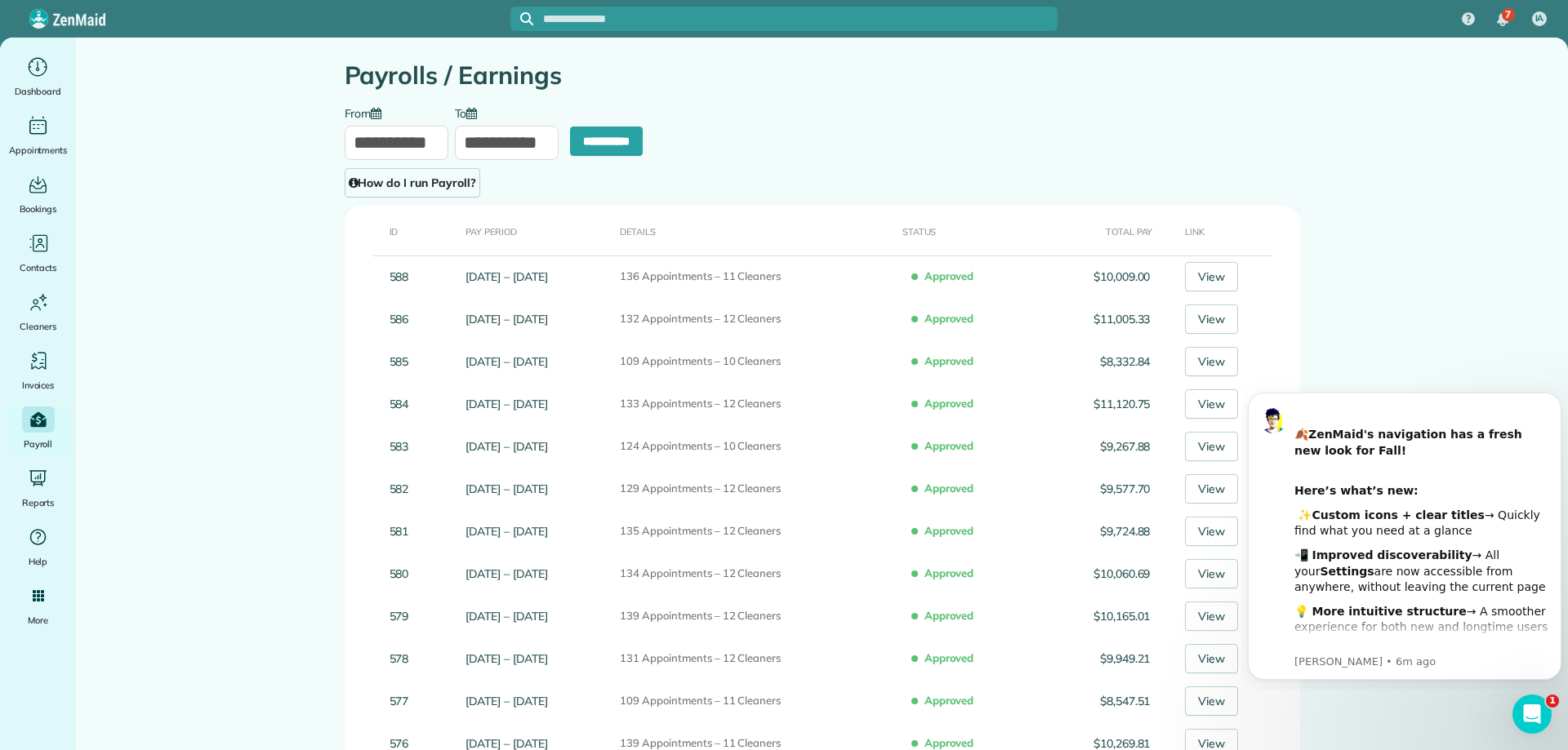
drag, startPoint x: 1510, startPoint y: 152, endPoint x: 1474, endPoint y: 165, distance: 38.3
click at [400, 145] on input "**********" at bounding box center [396, 142] width 104 height 34
click at [501, 277] on link "19" at bounding box center [498, 280] width 26 height 26
type input "**********"
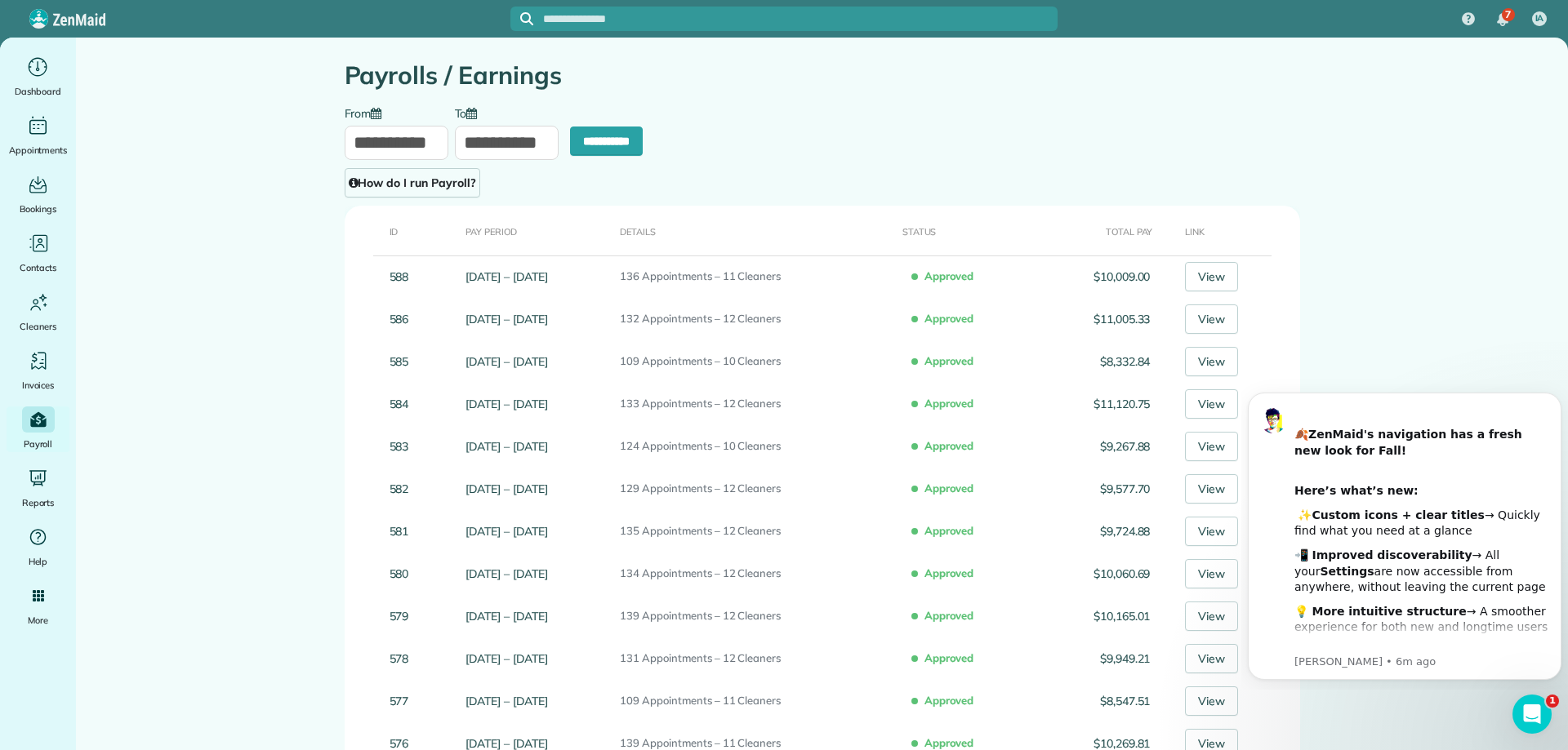
click at [507, 138] on input "**********" at bounding box center [507, 142] width 104 height 34
click at [473, 180] on link "Prev" at bounding box center [470, 181] width 45 height 40
click at [567, 292] on link "18" at bounding box center [575, 280] width 26 height 26
click at [746, 129] on div "**********" at bounding box center [821, 152] width 979 height 92
click at [910, 75] on h1 "Payrolls / Earnings" at bounding box center [822, 74] width 956 height 27
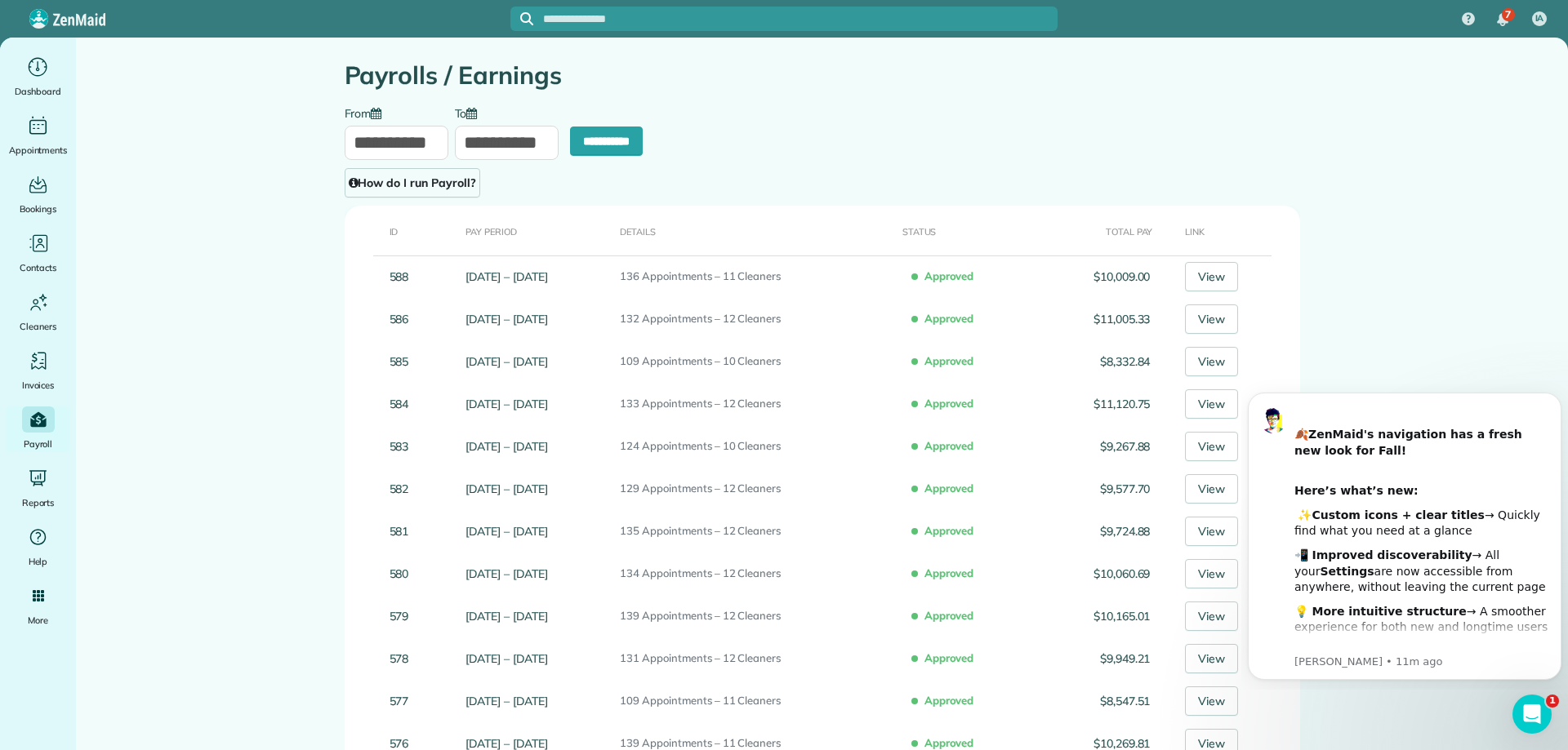
click at [482, 150] on input "**********" at bounding box center [507, 142] width 104 height 34
click at [574, 302] on link "25" at bounding box center [575, 307] width 26 height 26
type input "**********"
click at [459, 138] on input "**********" at bounding box center [507, 142] width 104 height 34
click at [467, 138] on input "**********" at bounding box center [507, 142] width 104 height 34
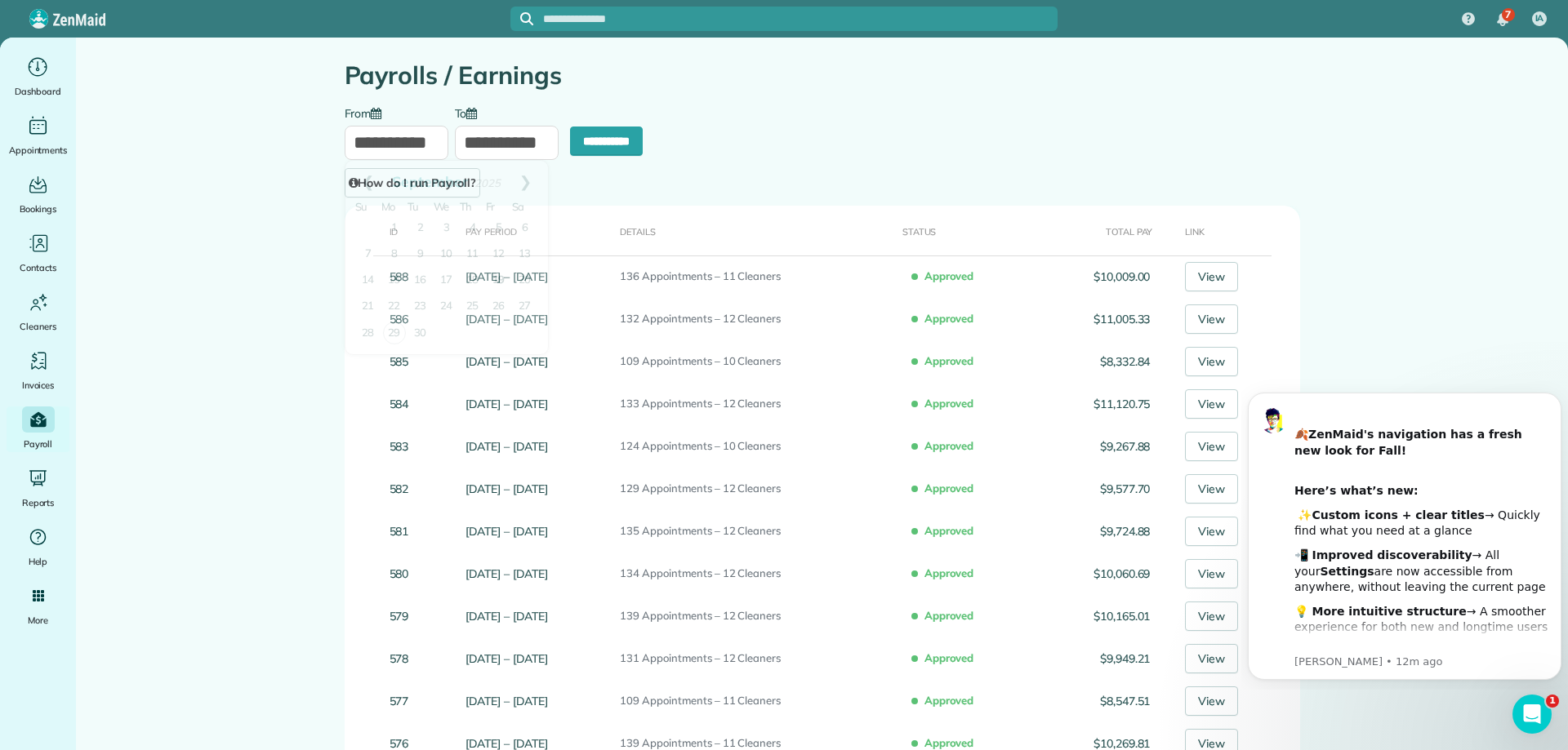
click at [406, 141] on input "**********" at bounding box center [396, 142] width 104 height 34
click at [793, 118] on div "**********" at bounding box center [821, 152] width 979 height 92
click at [574, 142] on input "**********" at bounding box center [606, 142] width 73 height 29
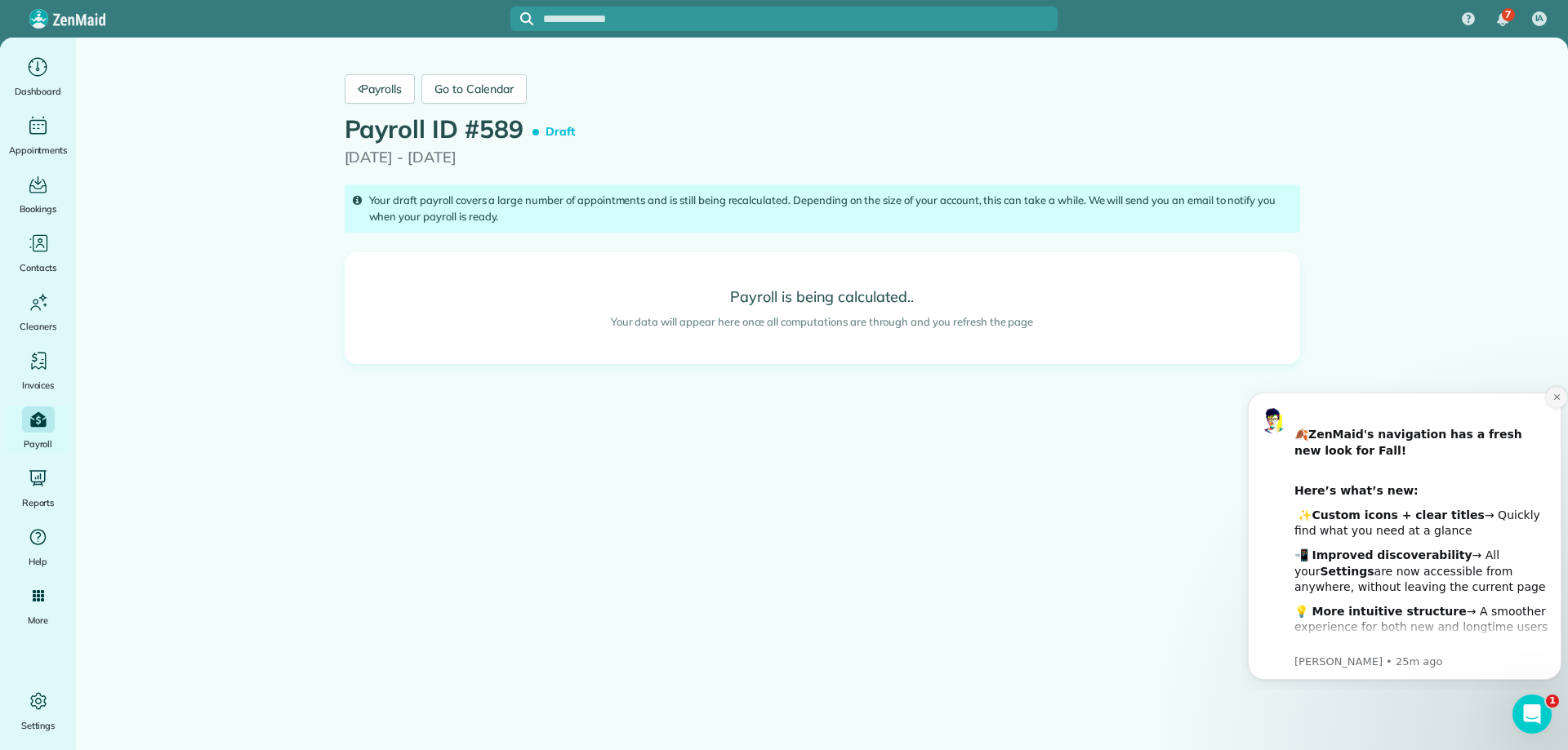
click at [1559, 393] on icon "Dismiss notification" at bounding box center [1557, 397] width 9 height 9
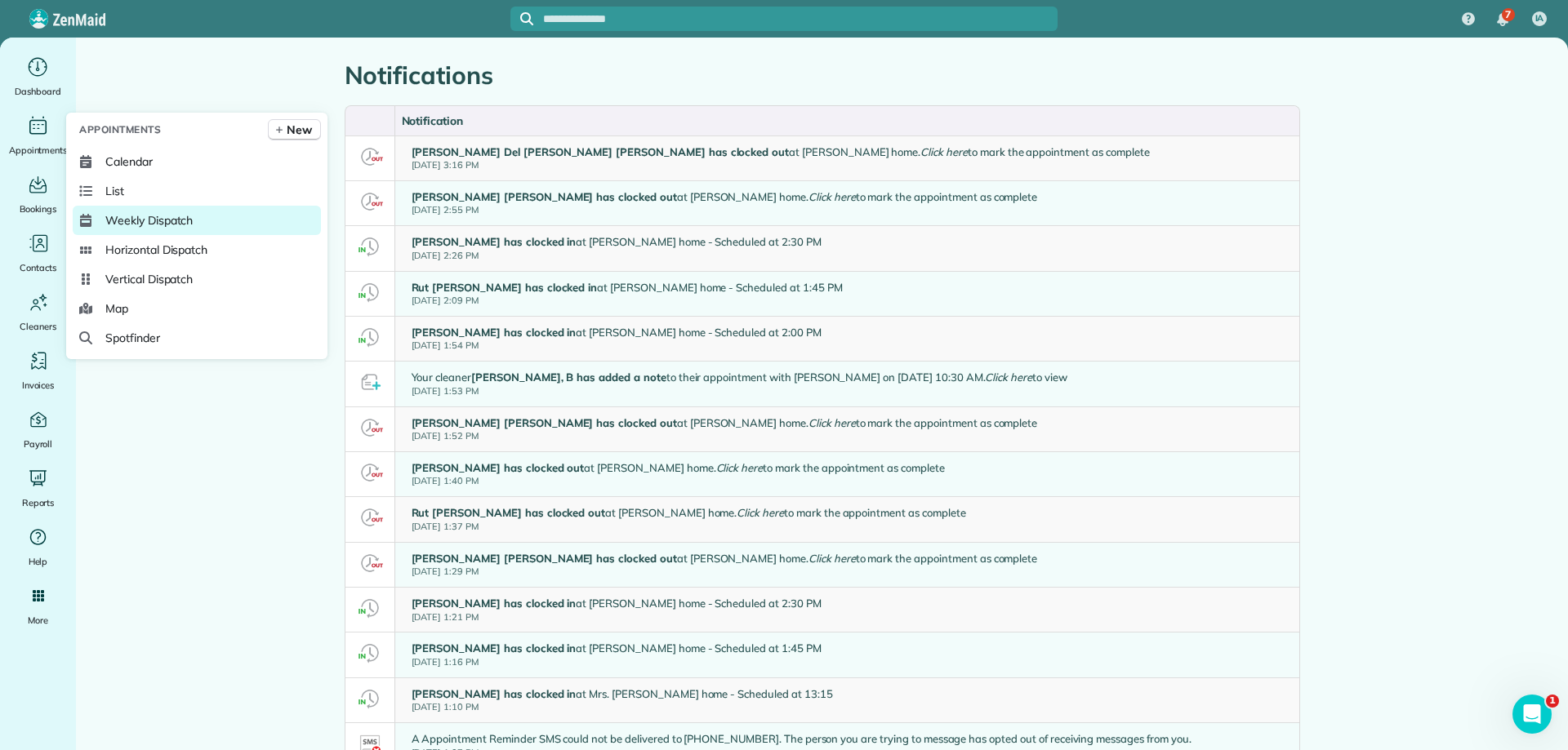
click at [160, 215] on span "Weekly Dispatch" at bounding box center [149, 221] width 87 height 17
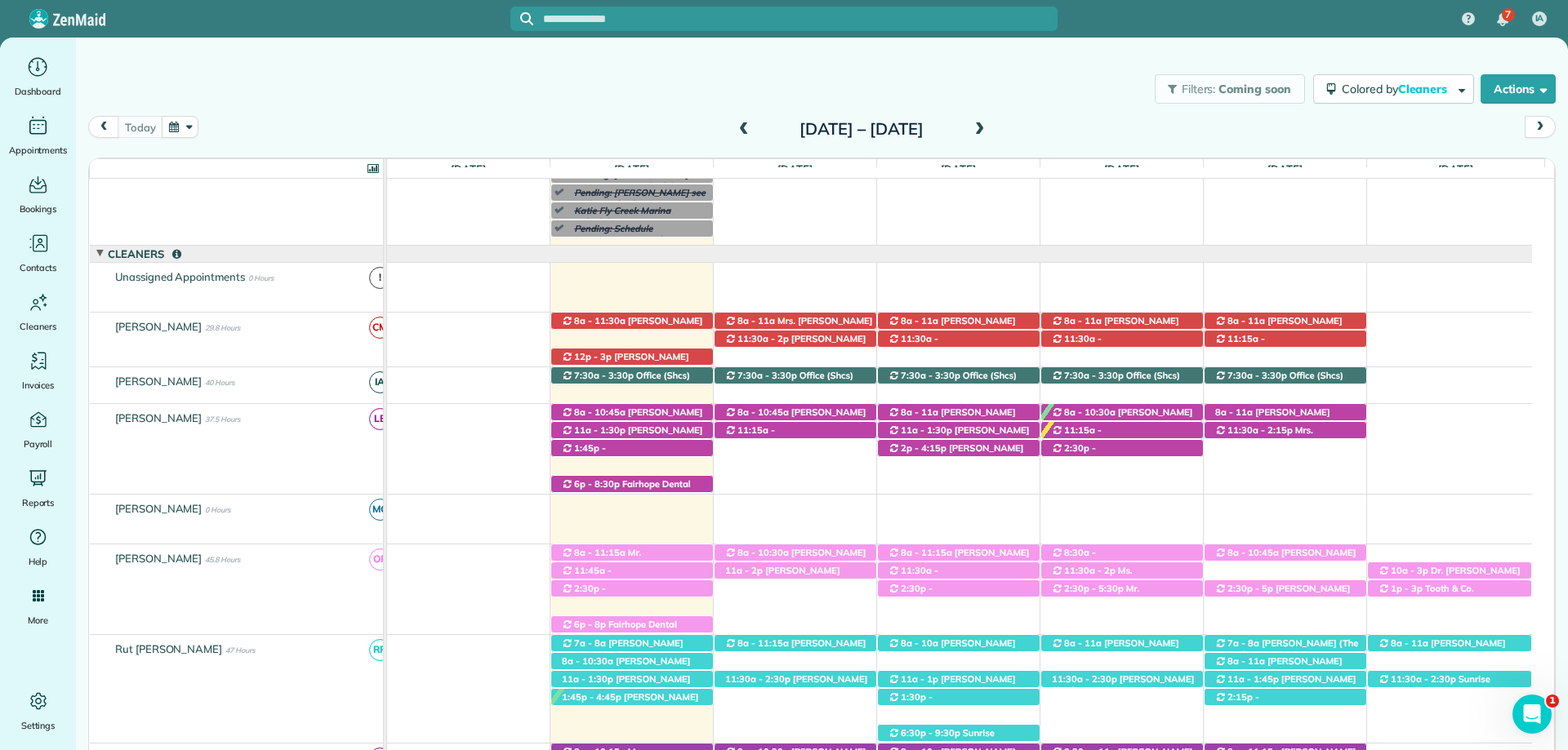
click at [919, 106] on div "Filters: Coming soon Colored by Cleaners Color by Cleaner Color by Team Color b…" at bounding box center [822, 88] width 1492 height 54
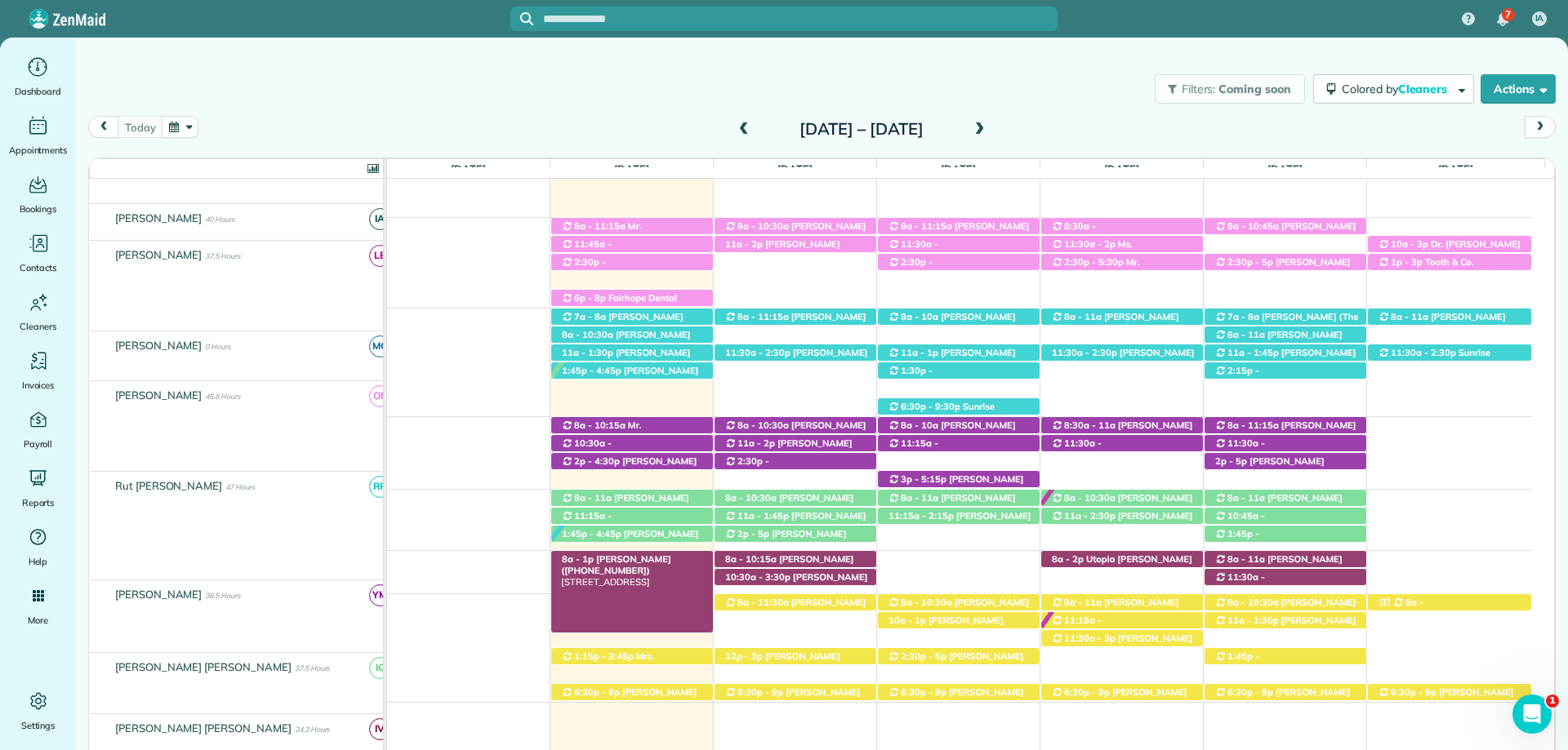
scroll to position [446, 0]
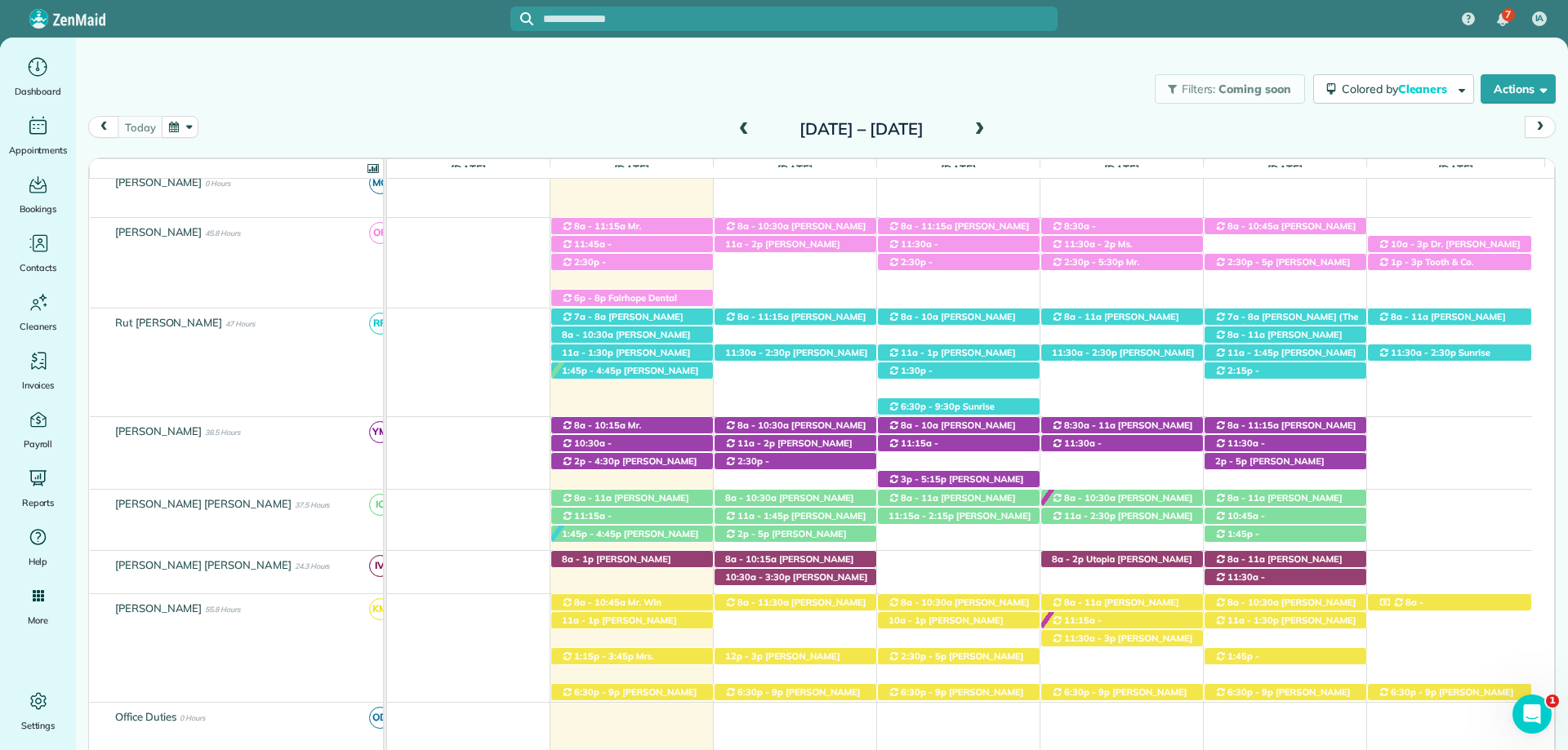
click at [889, 77] on div "Filters: Coming soon Colored by Cleaners Color by Cleaner Color by Team Color b…" at bounding box center [822, 88] width 1492 height 54
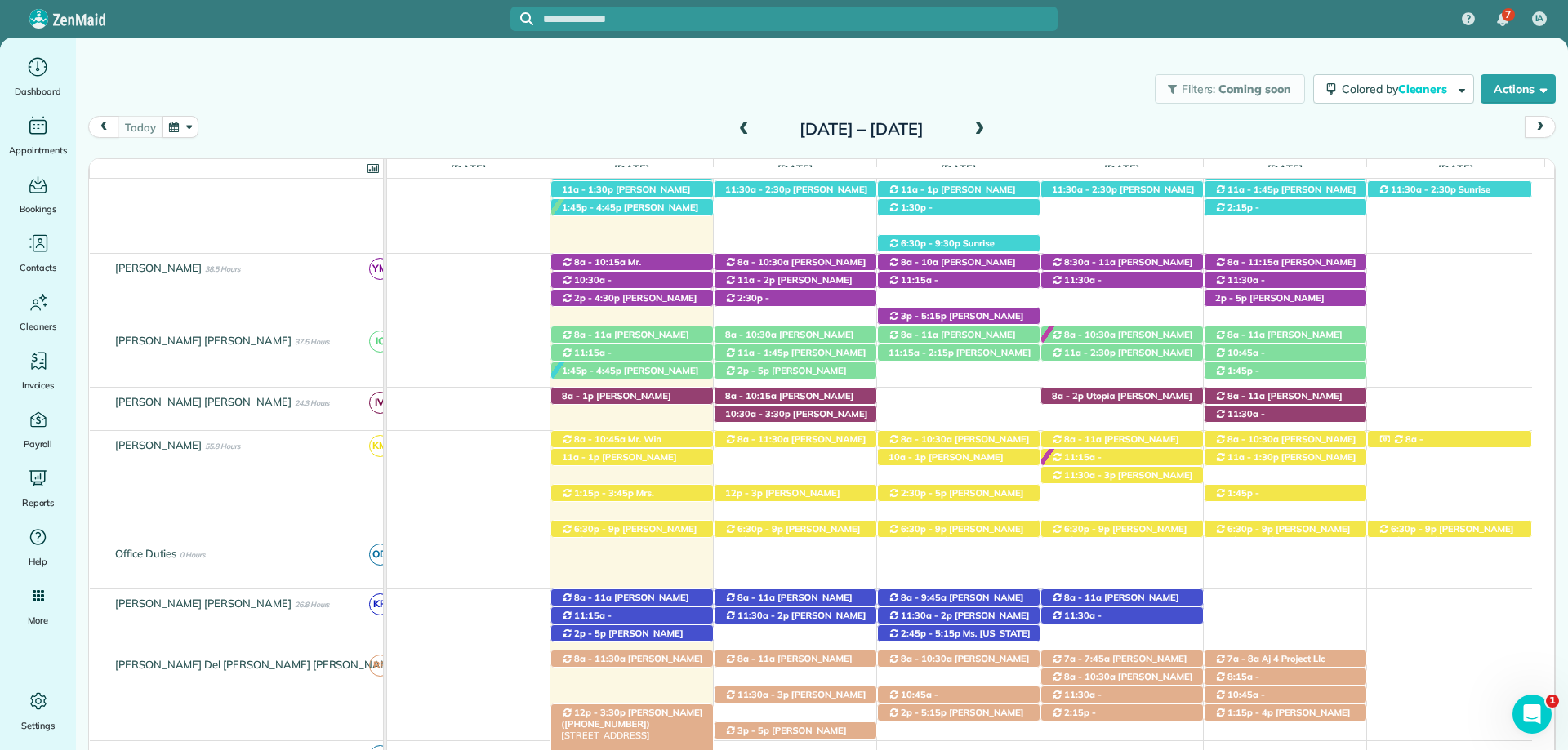
scroll to position [690, 0]
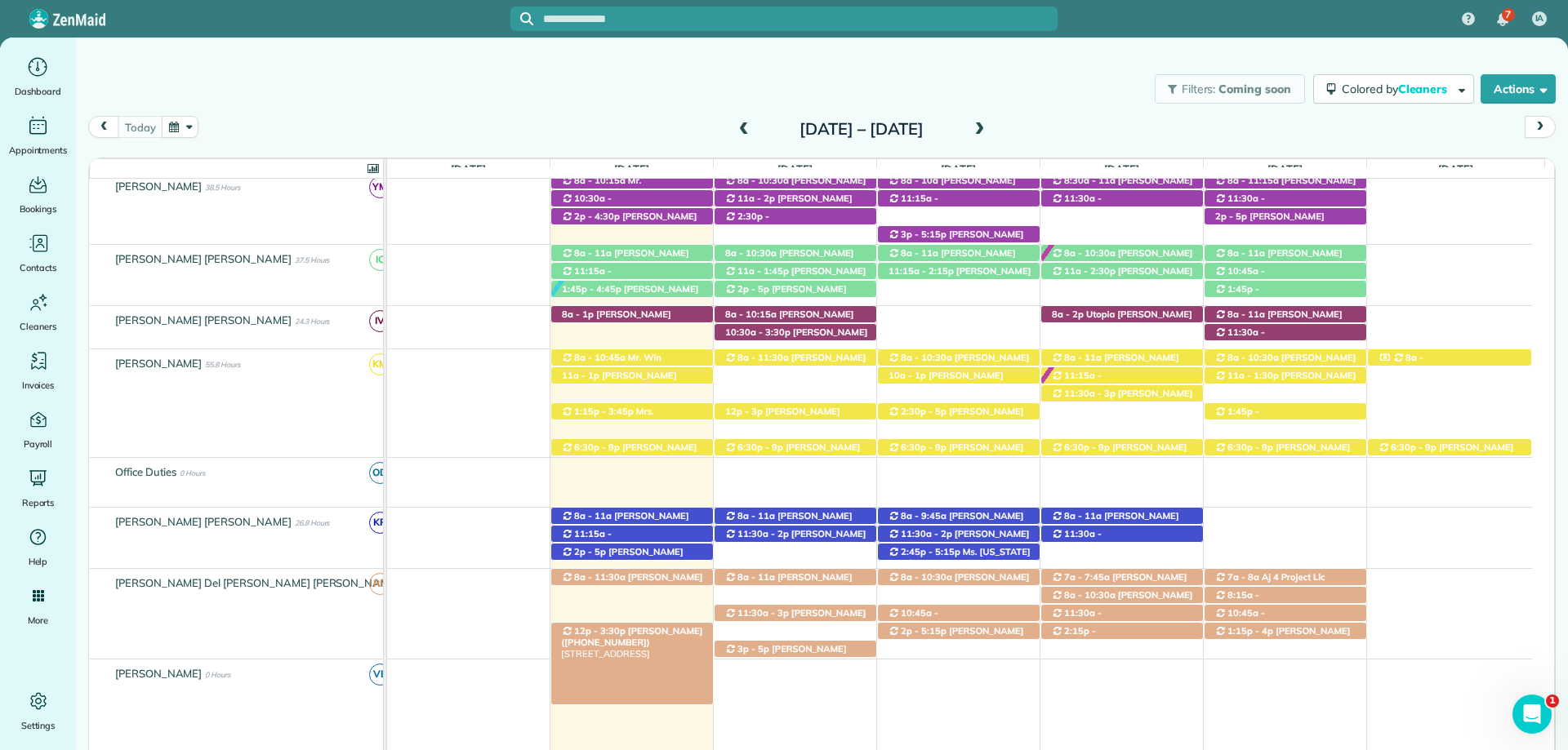
click at [656, 635] on span "Shay Hickey (+12146733294)" at bounding box center [632, 636] width 142 height 23
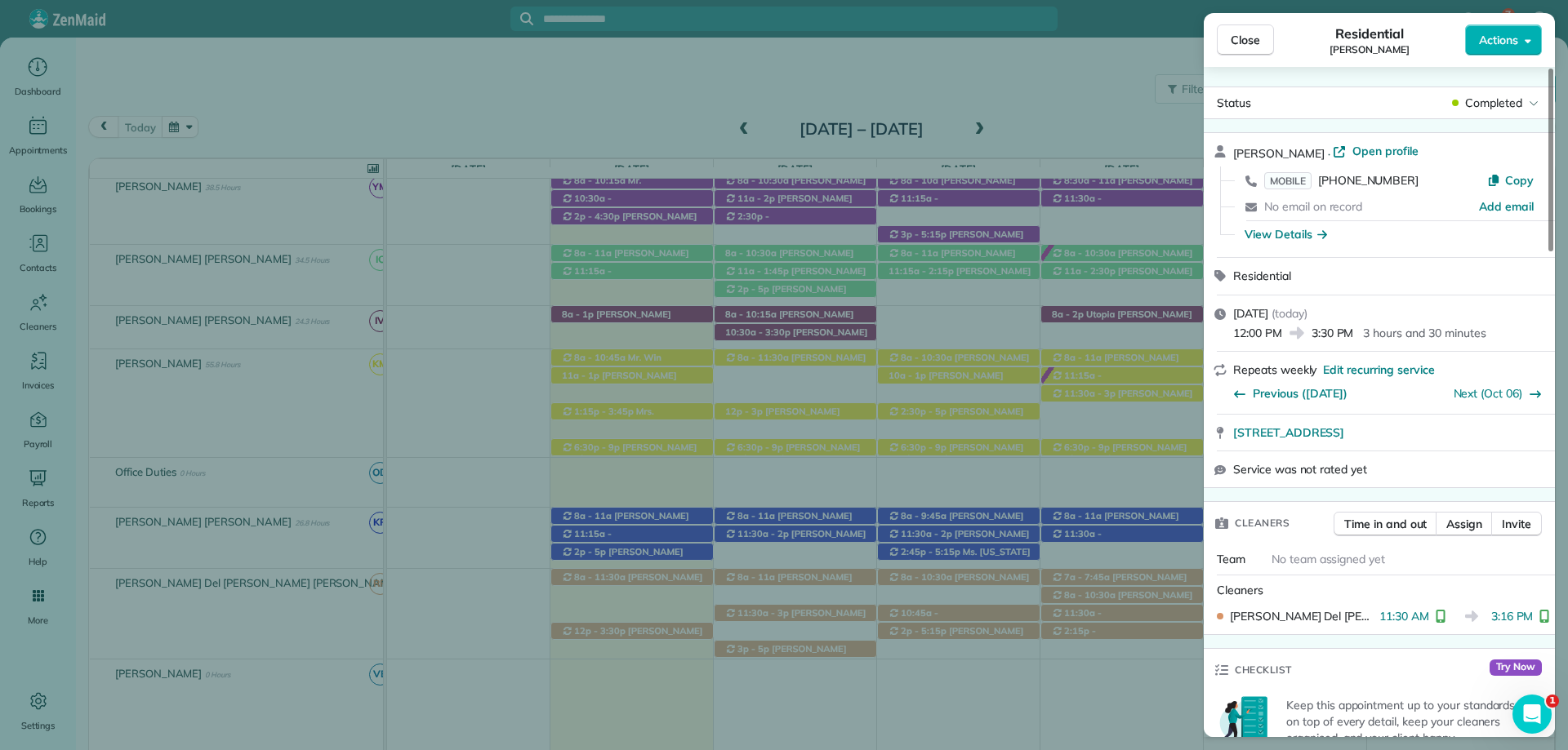
click at [1243, 22] on div "Close Residential Shay Hickey Actions" at bounding box center [1379, 40] width 351 height 54
click at [1253, 46] on span "Close" at bounding box center [1245, 40] width 29 height 17
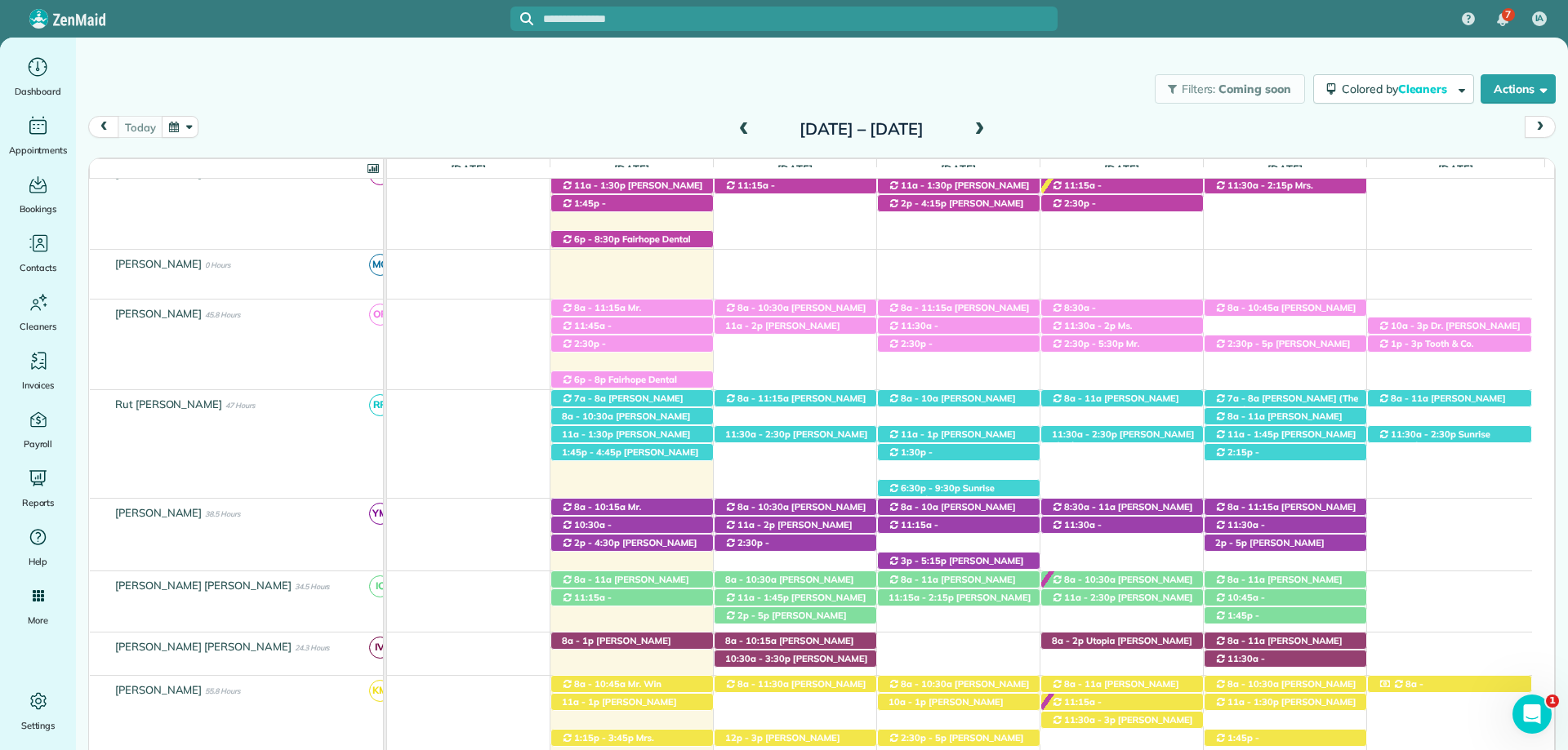
scroll to position [608, 0]
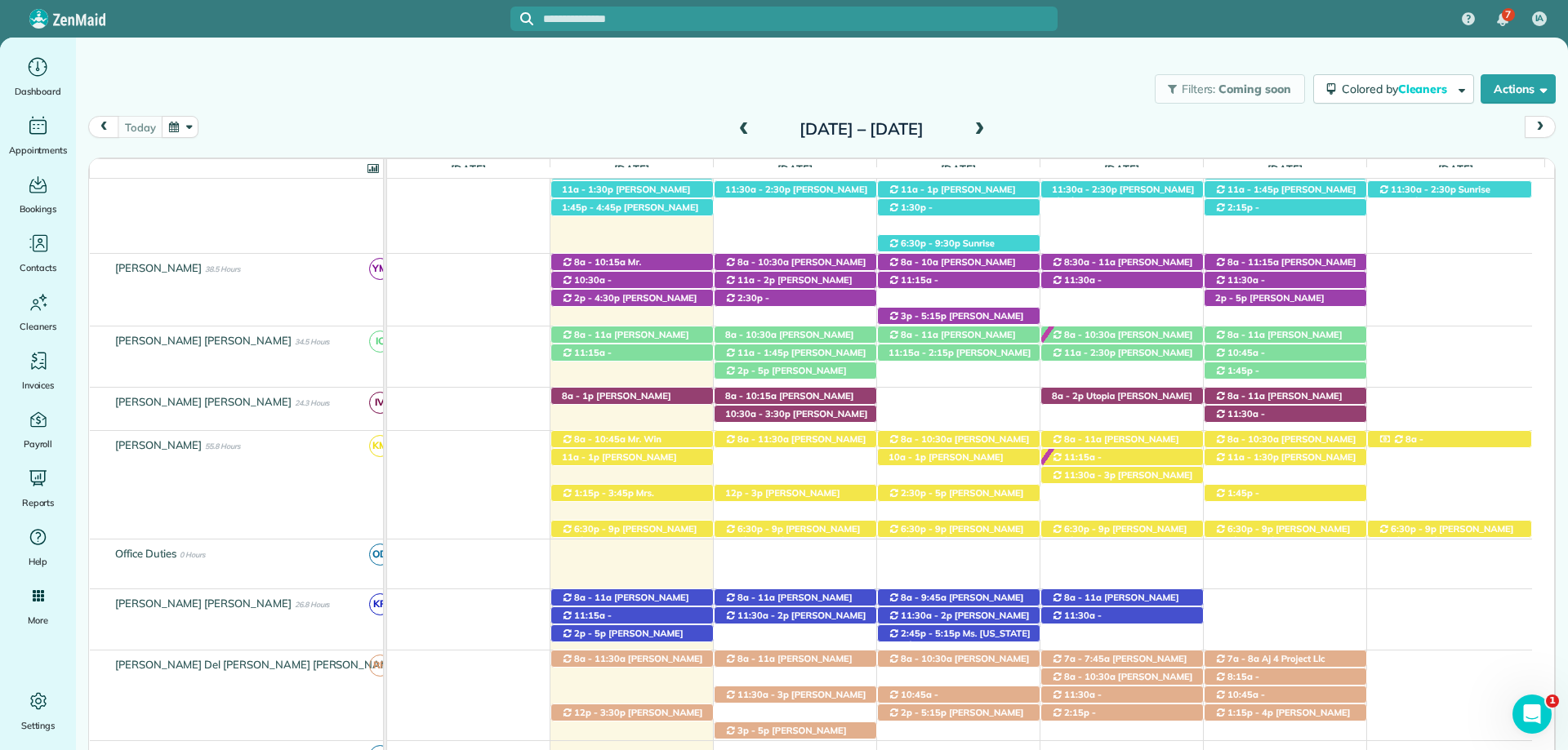
drag, startPoint x: 841, startPoint y: 74, endPoint x: 745, endPoint y: 70, distance: 96.1
click at [841, 74] on div "Filters: Coming soon Colored by Cleaners Color by Cleaner Color by Team Color b…" at bounding box center [822, 88] width 1492 height 54
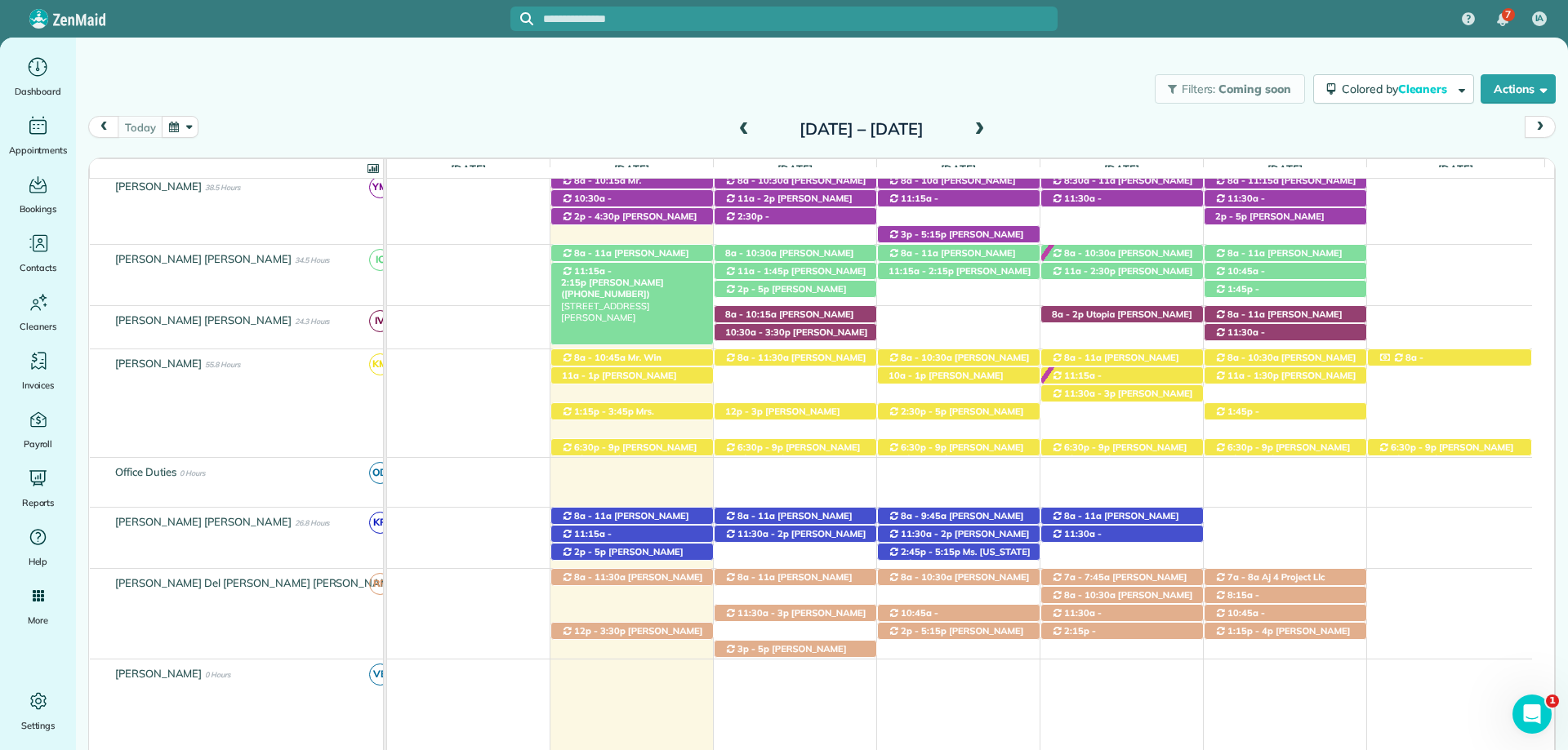
click at [655, 277] on span "Heather Arlen (+14022187359)" at bounding box center [612, 288] width 102 height 23
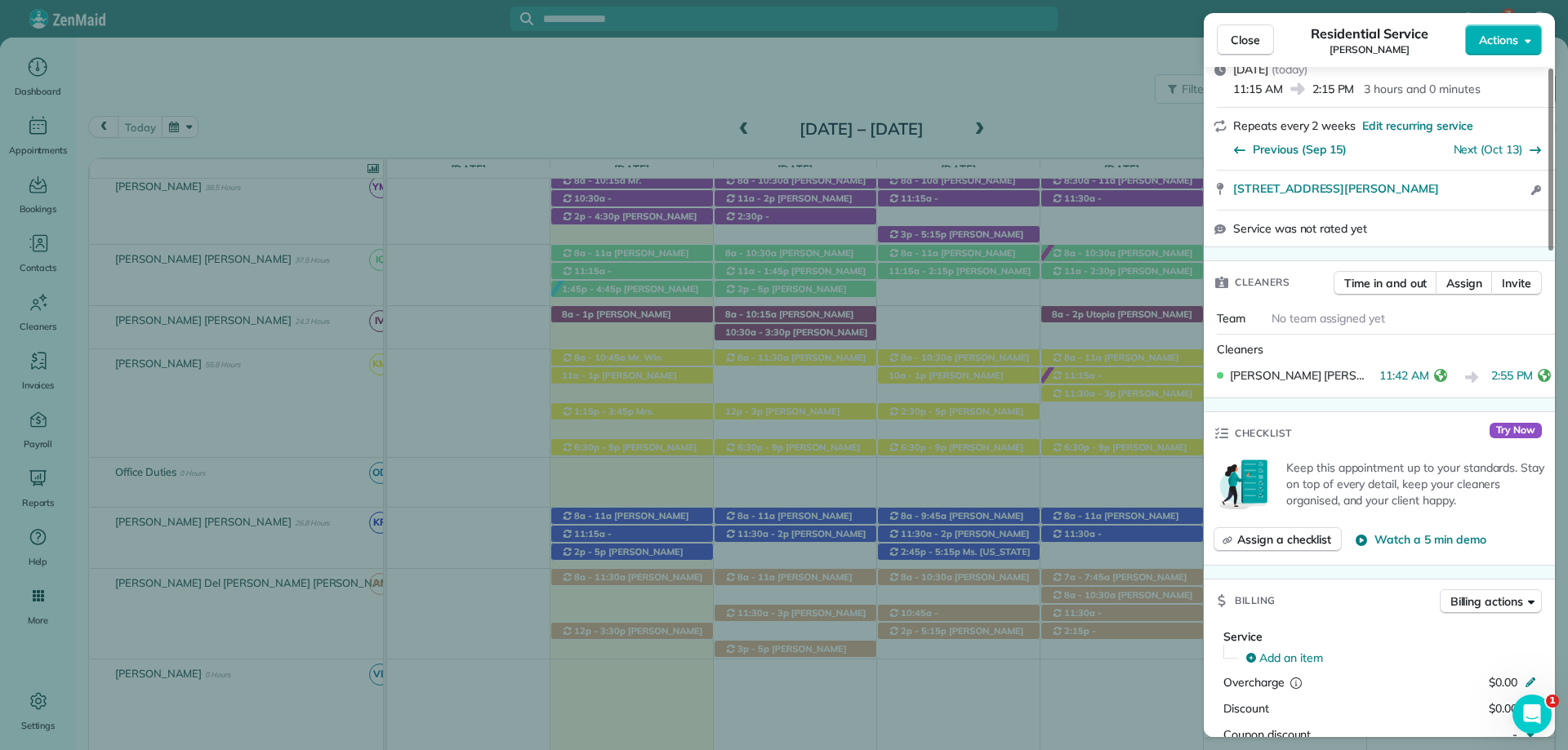
scroll to position [408, 0]
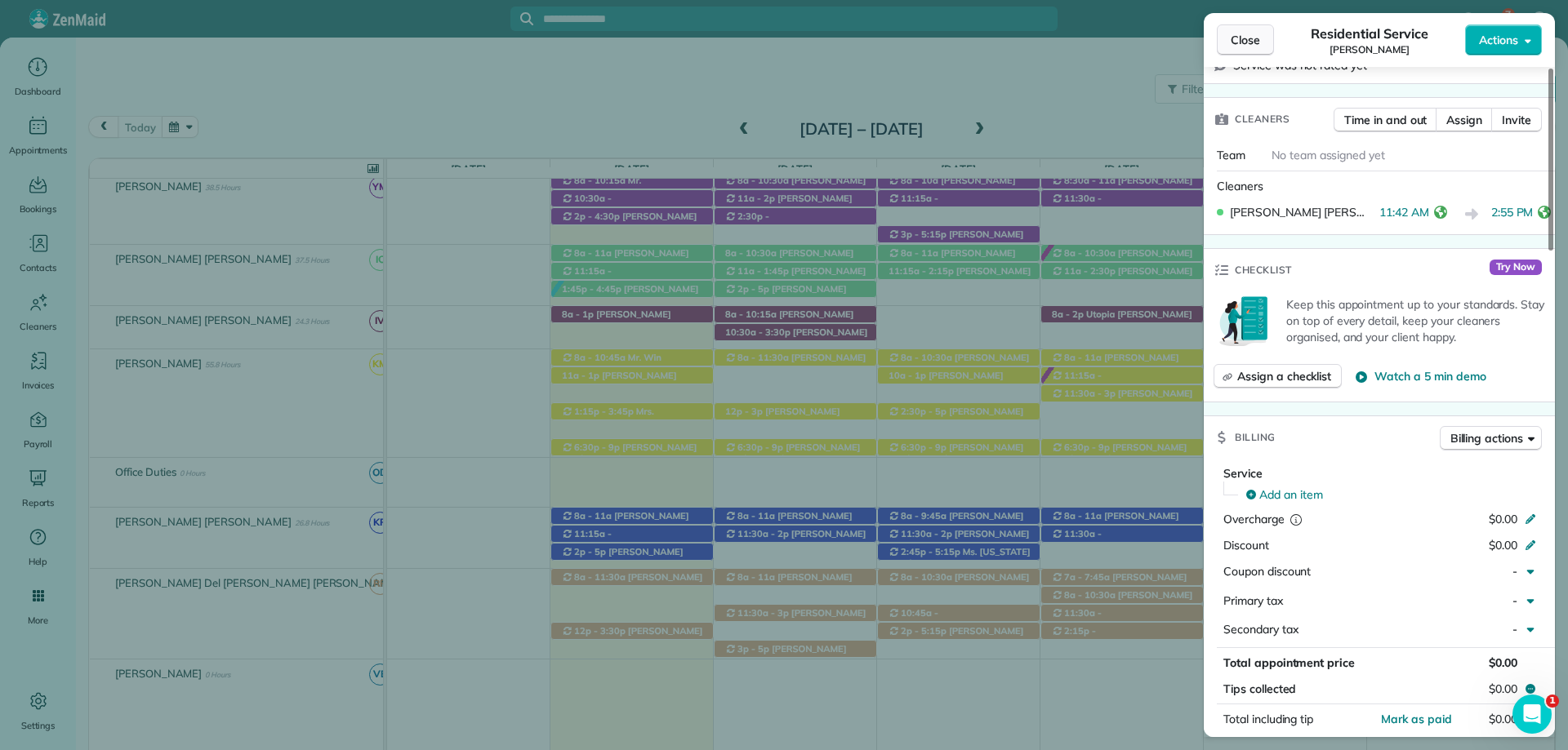
click at [1244, 42] on span "Close" at bounding box center [1245, 40] width 29 height 17
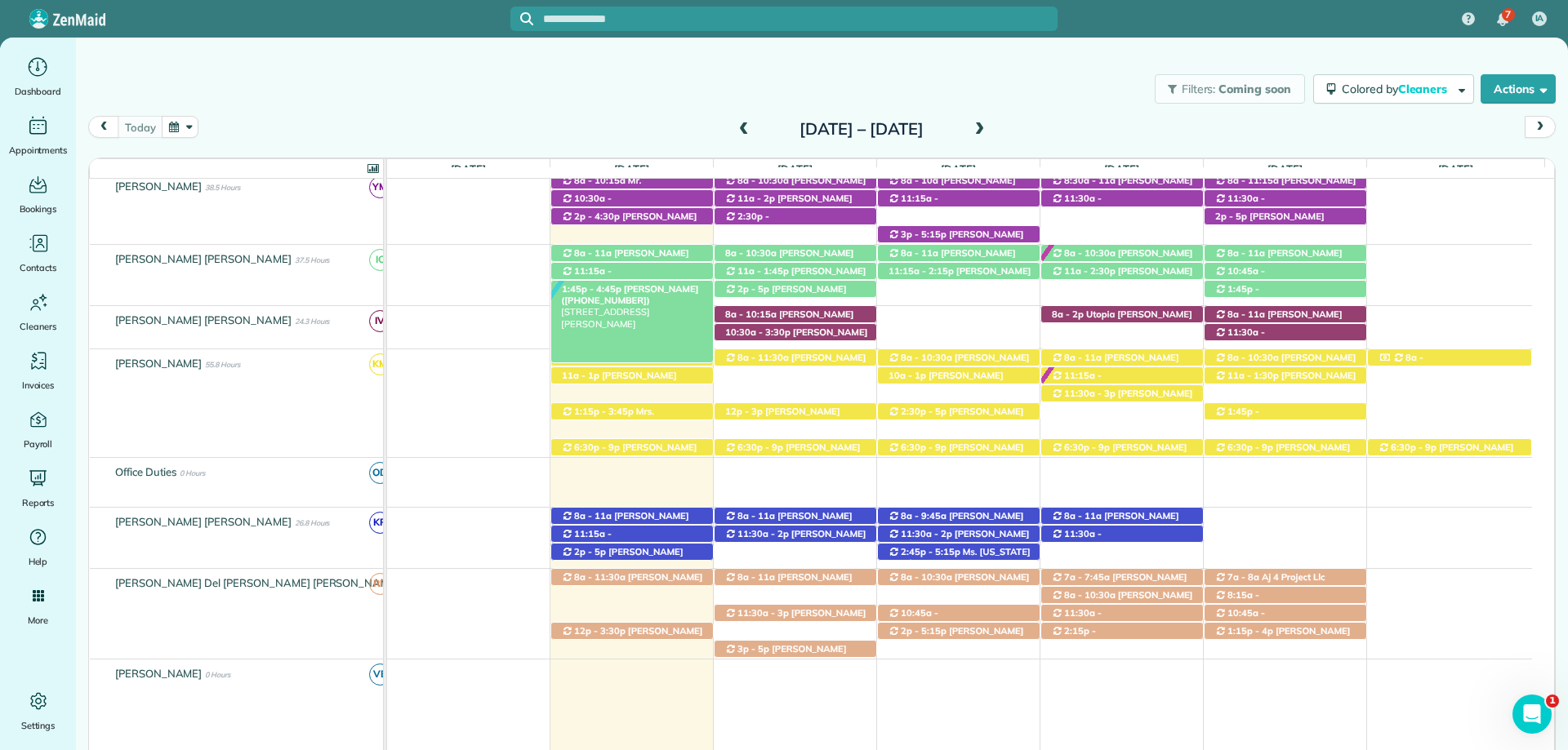
click at [653, 291] on span "Kristen Eberlein (+17703247138)" at bounding box center [629, 294] width 137 height 23
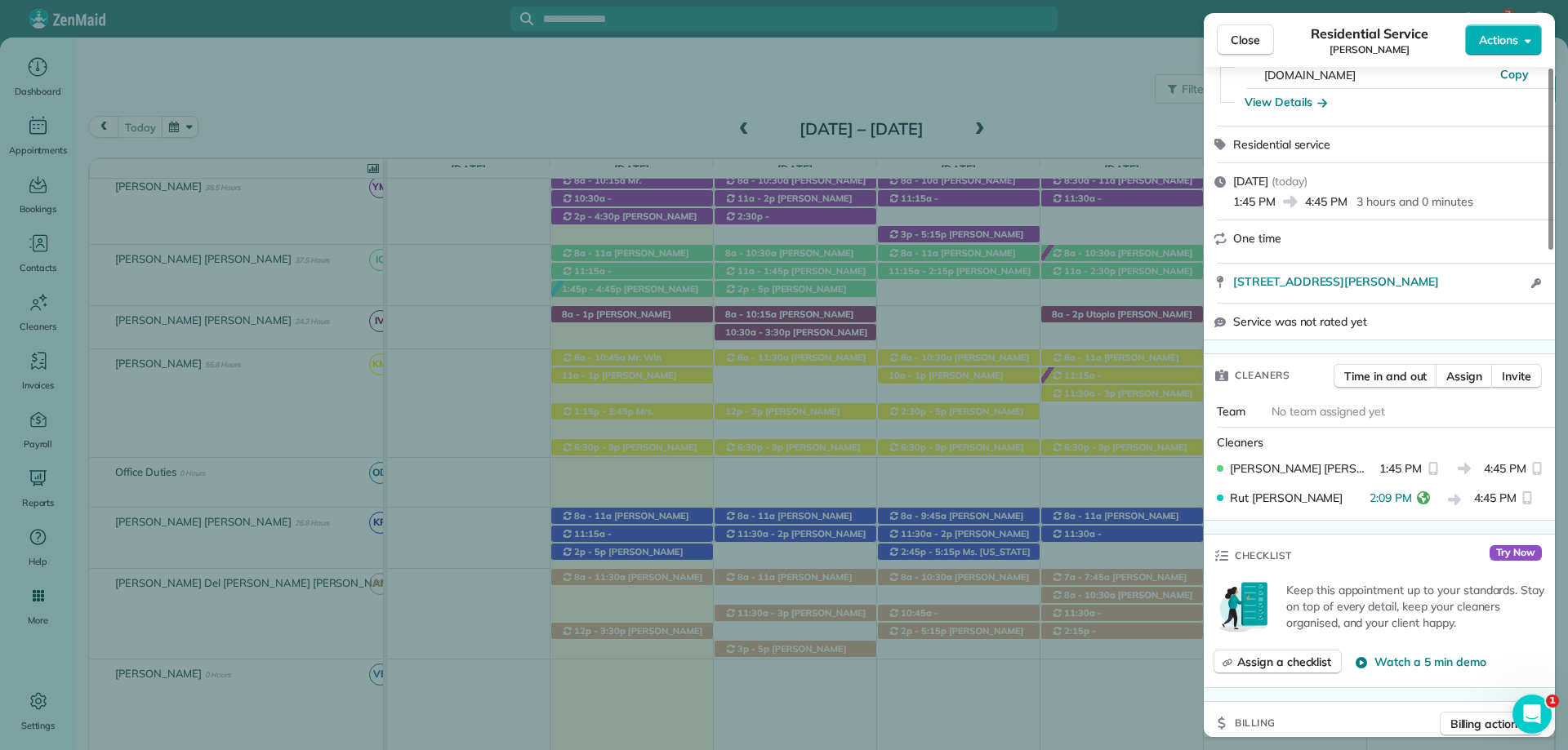
scroll to position [164, 0]
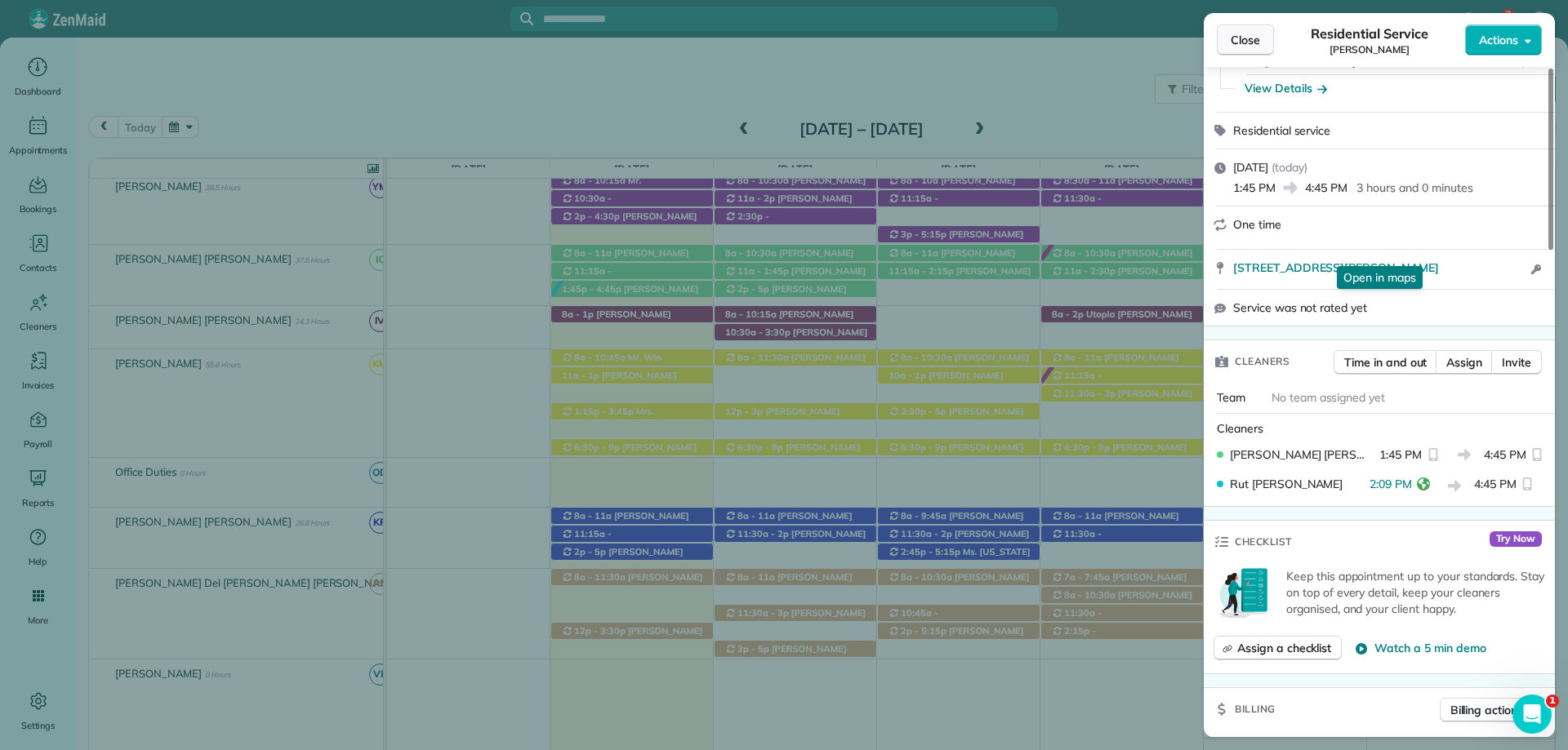
click at [1243, 30] on button "Close" at bounding box center [1245, 40] width 57 height 31
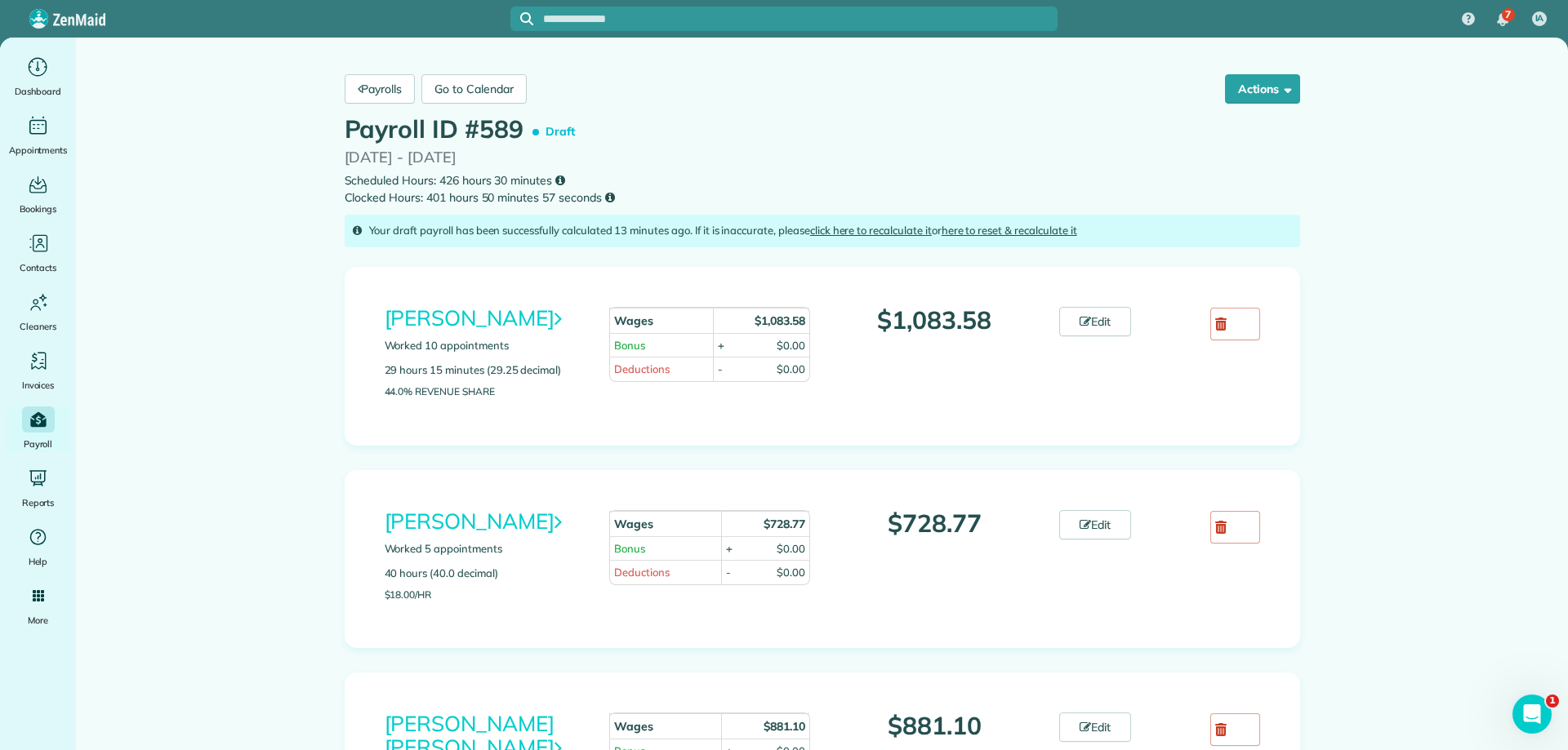
click at [1092, 315] on link "Edit" at bounding box center [1095, 322] width 72 height 29
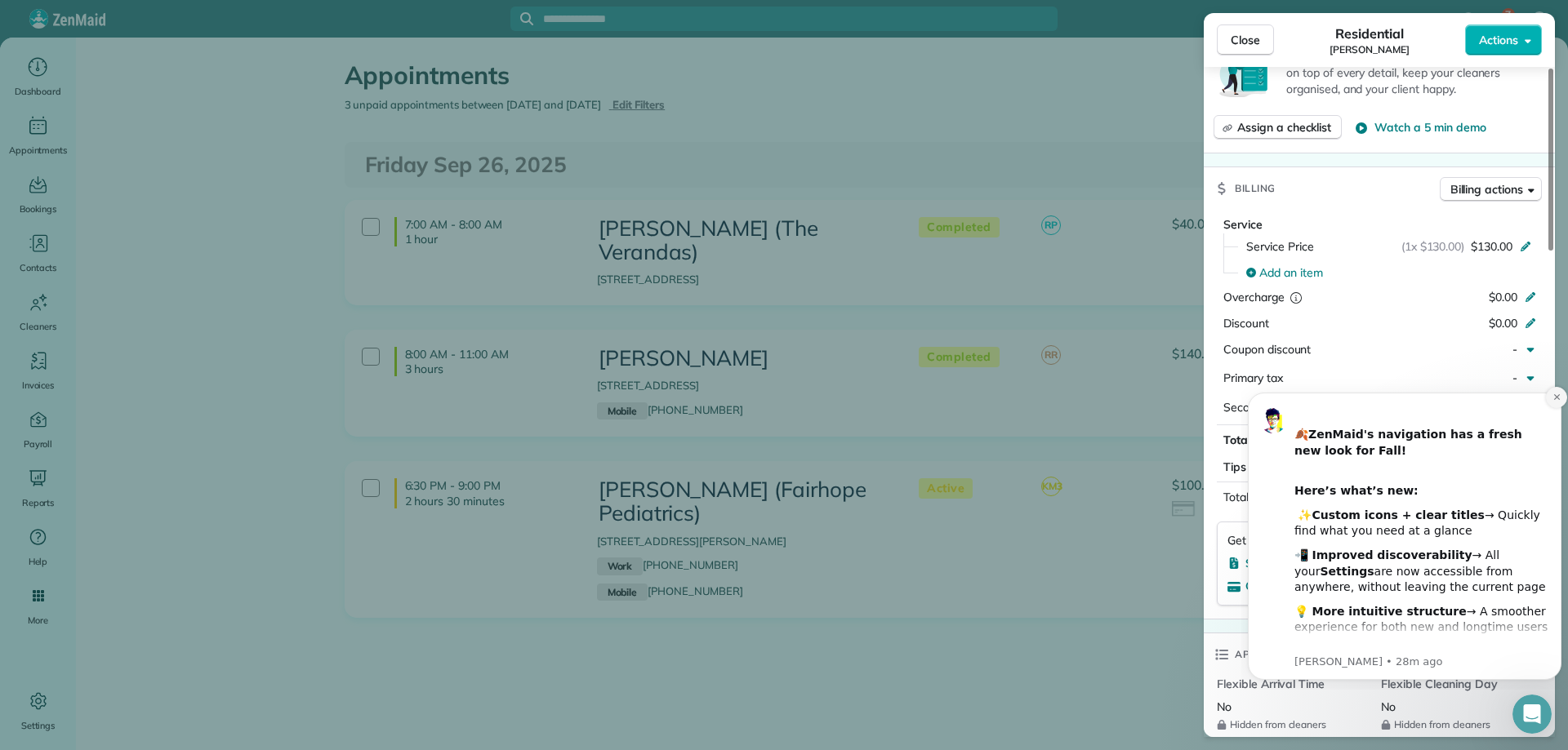
click at [1555, 387] on button "Dismiss notification" at bounding box center [1556, 397] width 21 height 21
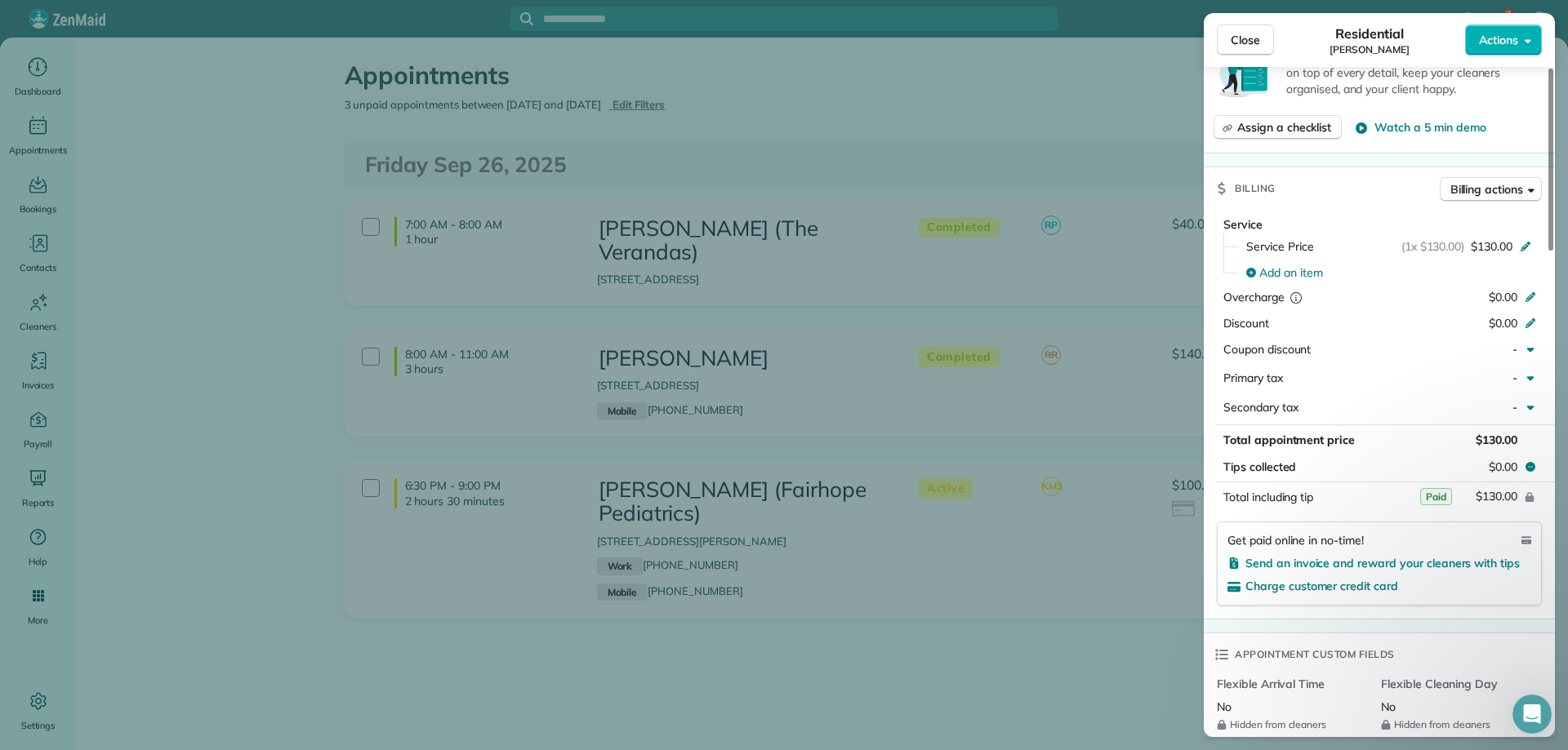
drag, startPoint x: 1242, startPoint y: 30, endPoint x: 601, endPoint y: 47, distance: 641.2
click at [1242, 29] on button "Close" at bounding box center [1245, 40] width 57 height 31
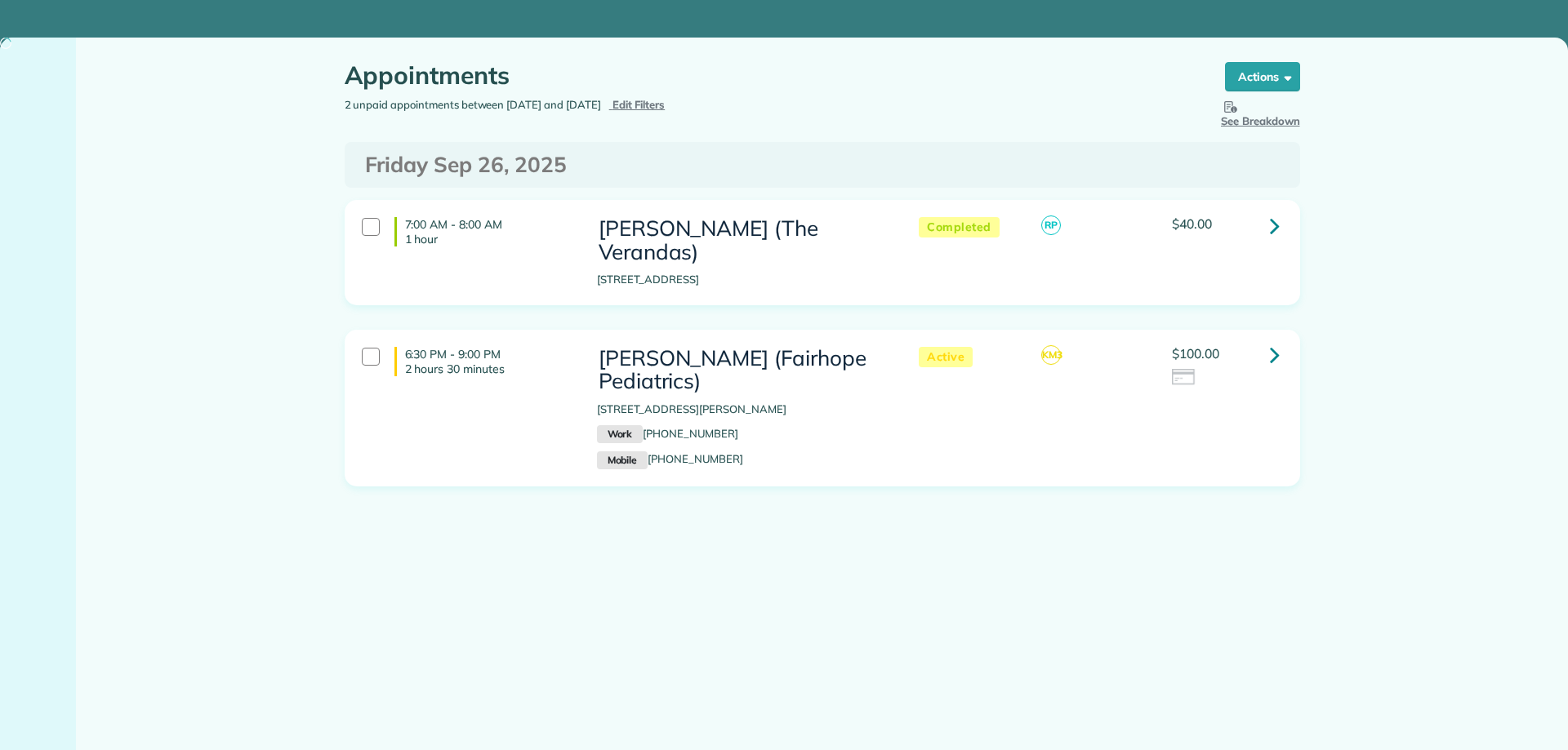
click at [666, 104] on span "Edit Filters" at bounding box center [639, 105] width 53 height 13
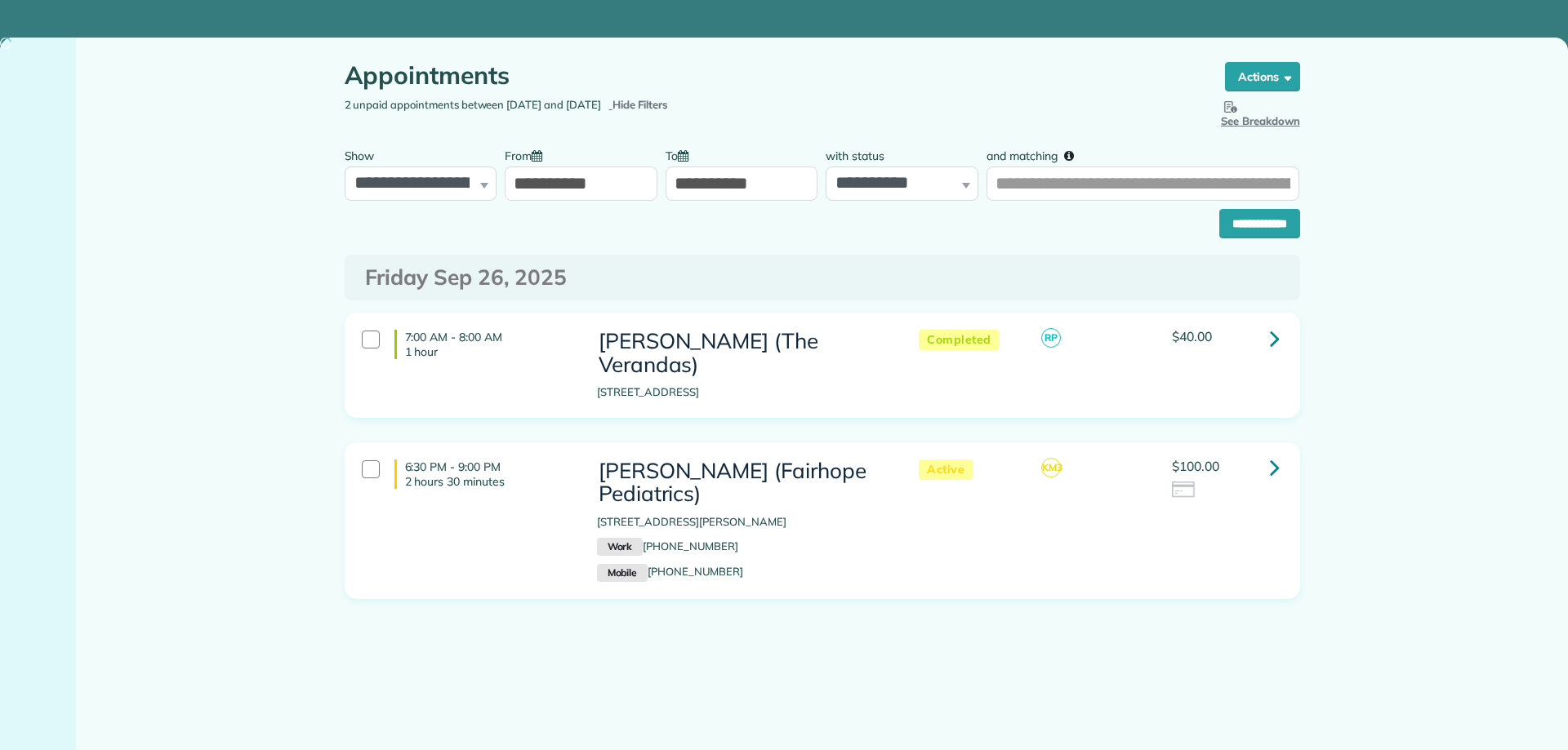
click at [563, 182] on input "**********" at bounding box center [581, 183] width 153 height 34
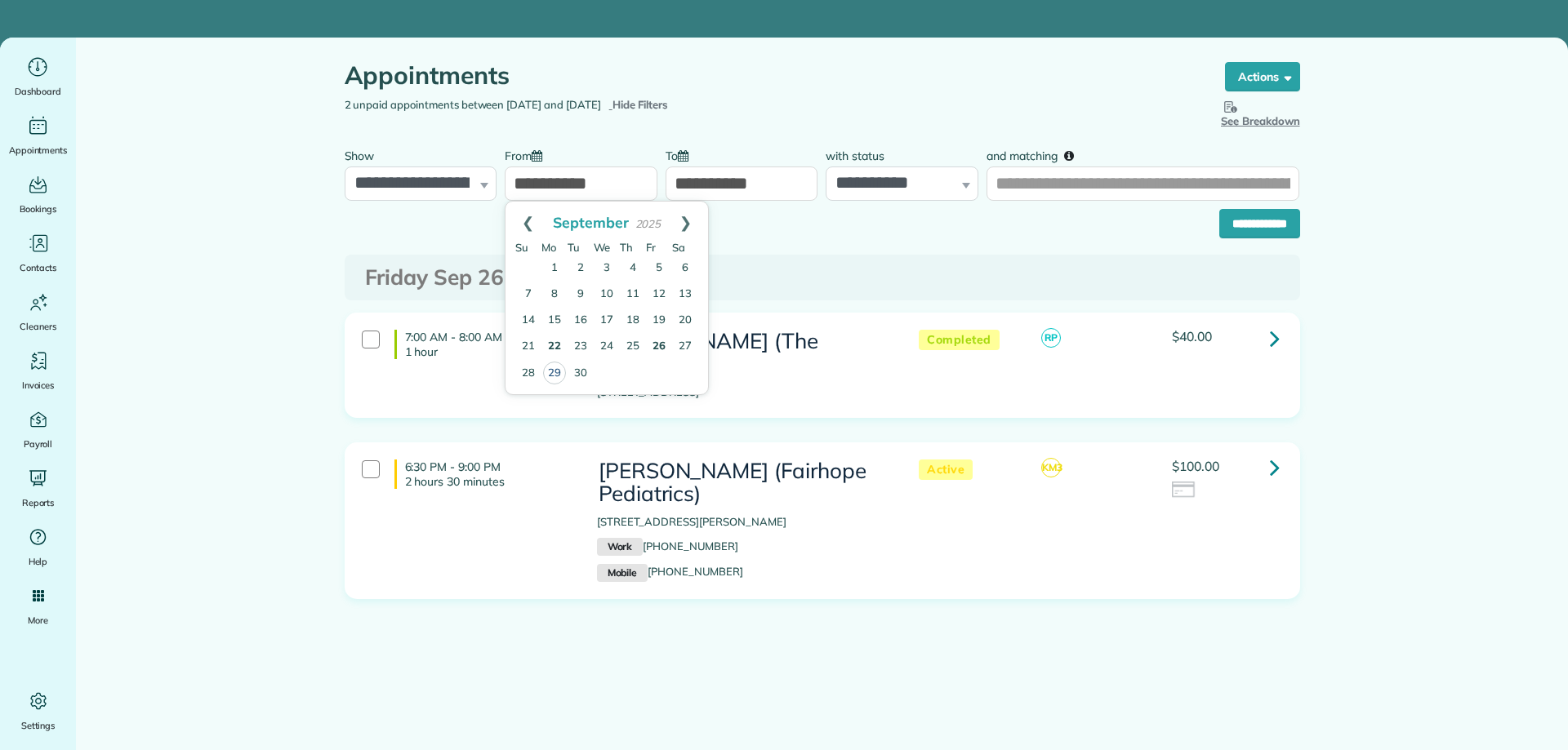
click at [553, 373] on link "29" at bounding box center [554, 372] width 23 height 23
type input "**********"
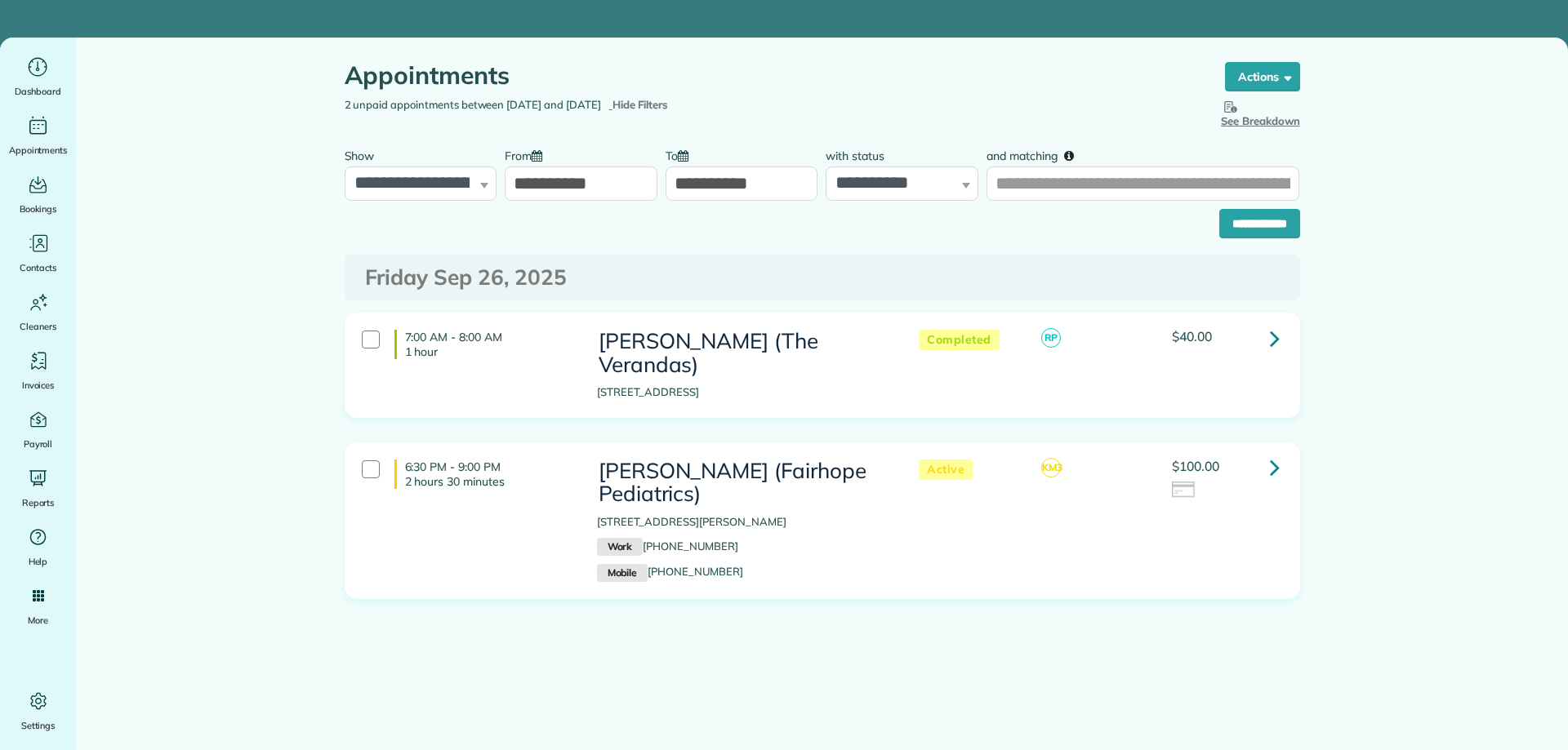
click at [710, 188] on input "**********" at bounding box center [742, 183] width 153 height 34
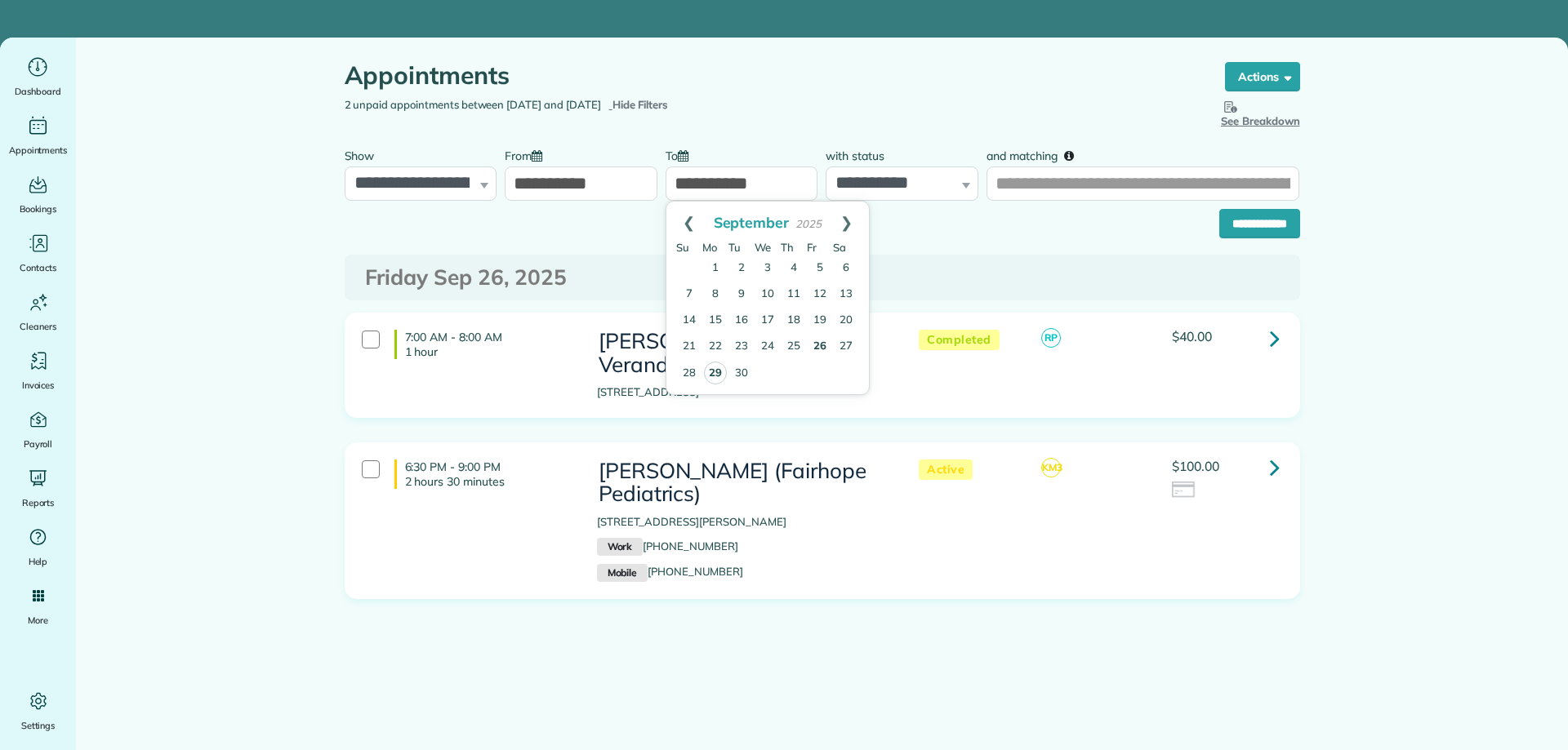
click at [713, 368] on link "29" at bounding box center [715, 372] width 23 height 23
type input "**********"
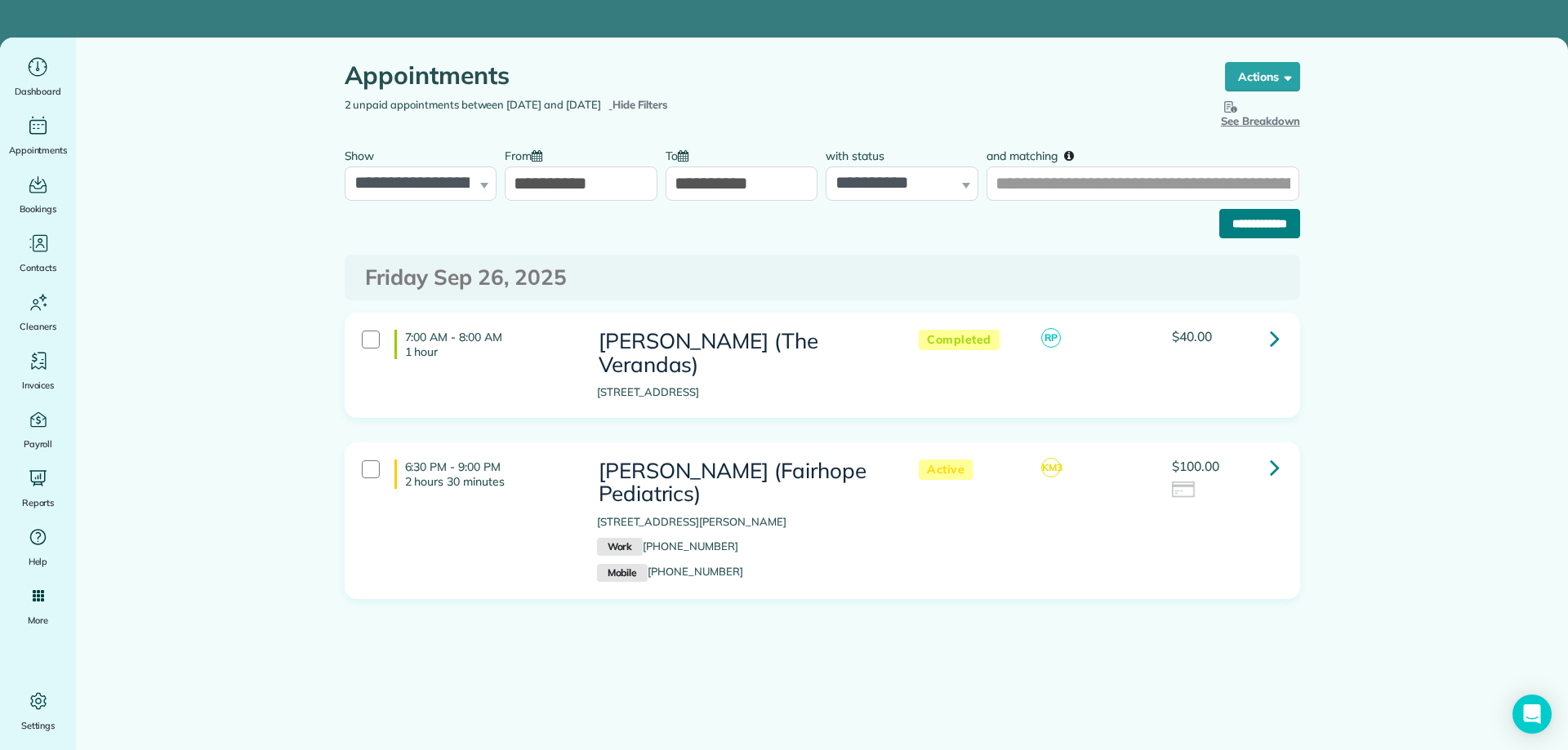
click at [1243, 222] on input "**********" at bounding box center [1260, 223] width 81 height 29
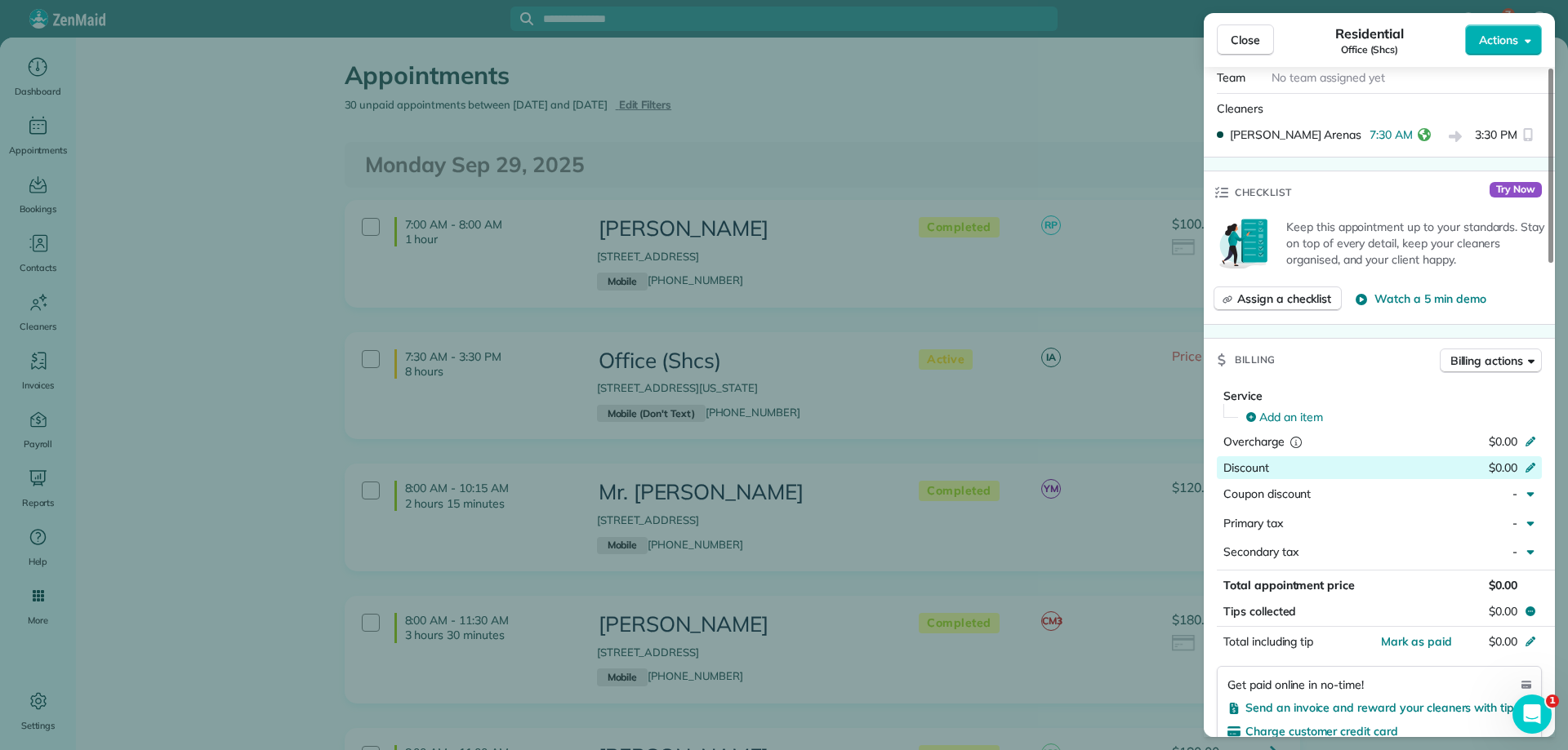
scroll to position [490, 0]
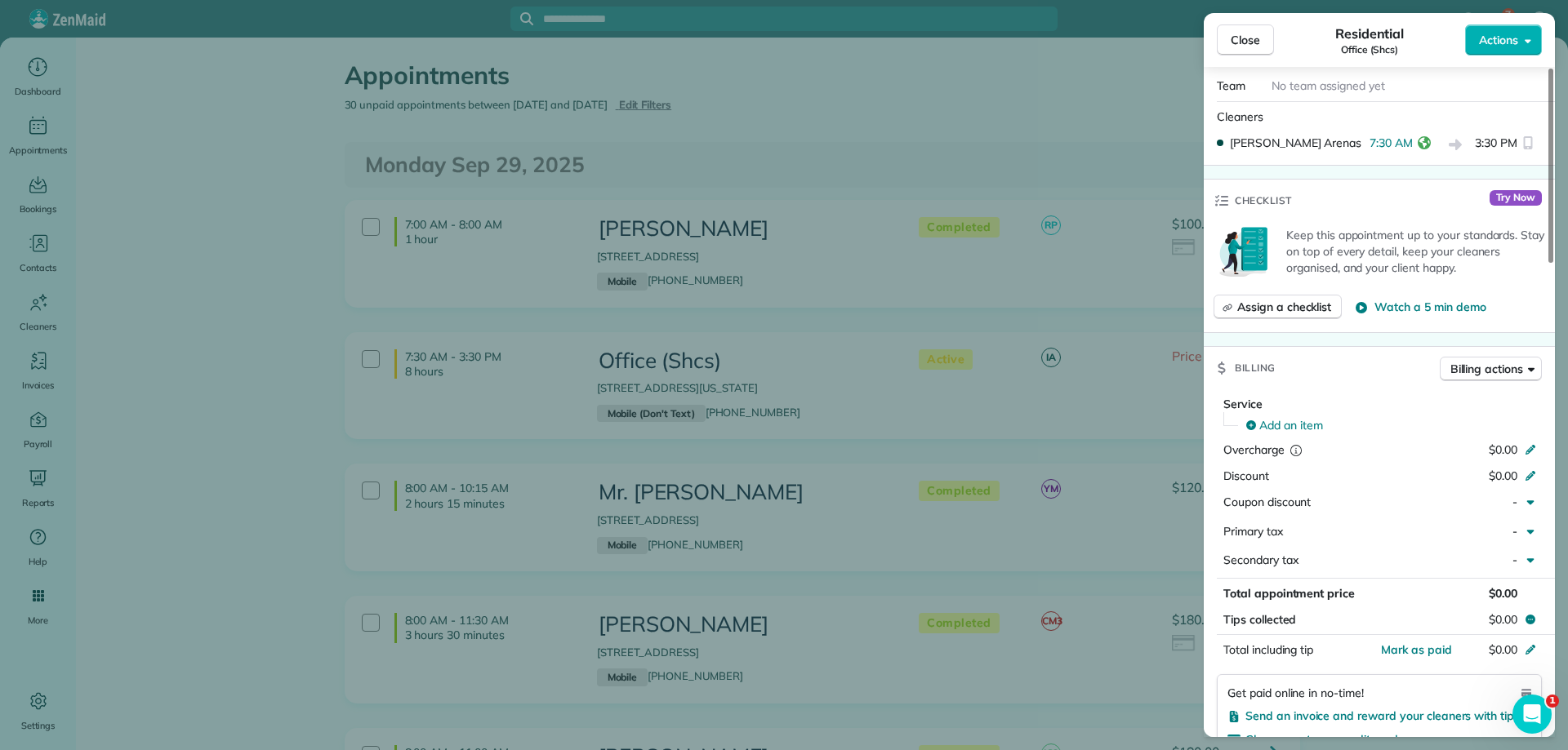
click at [1422, 585] on div "Total appointment price $0.00" at bounding box center [1379, 594] width 325 height 24
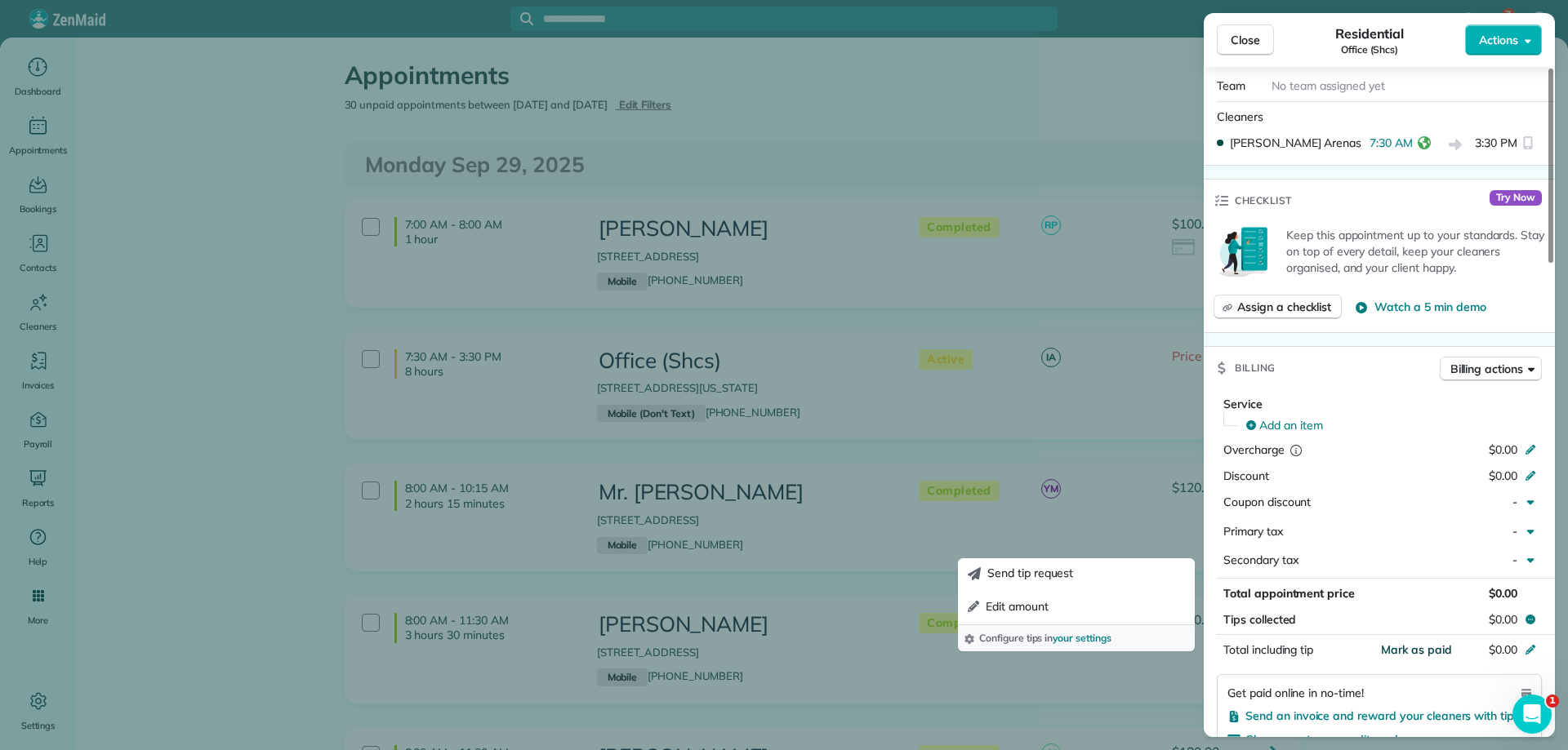
click at [1433, 642] on span "Mark as paid" at bounding box center [1415, 650] width 71 height 15
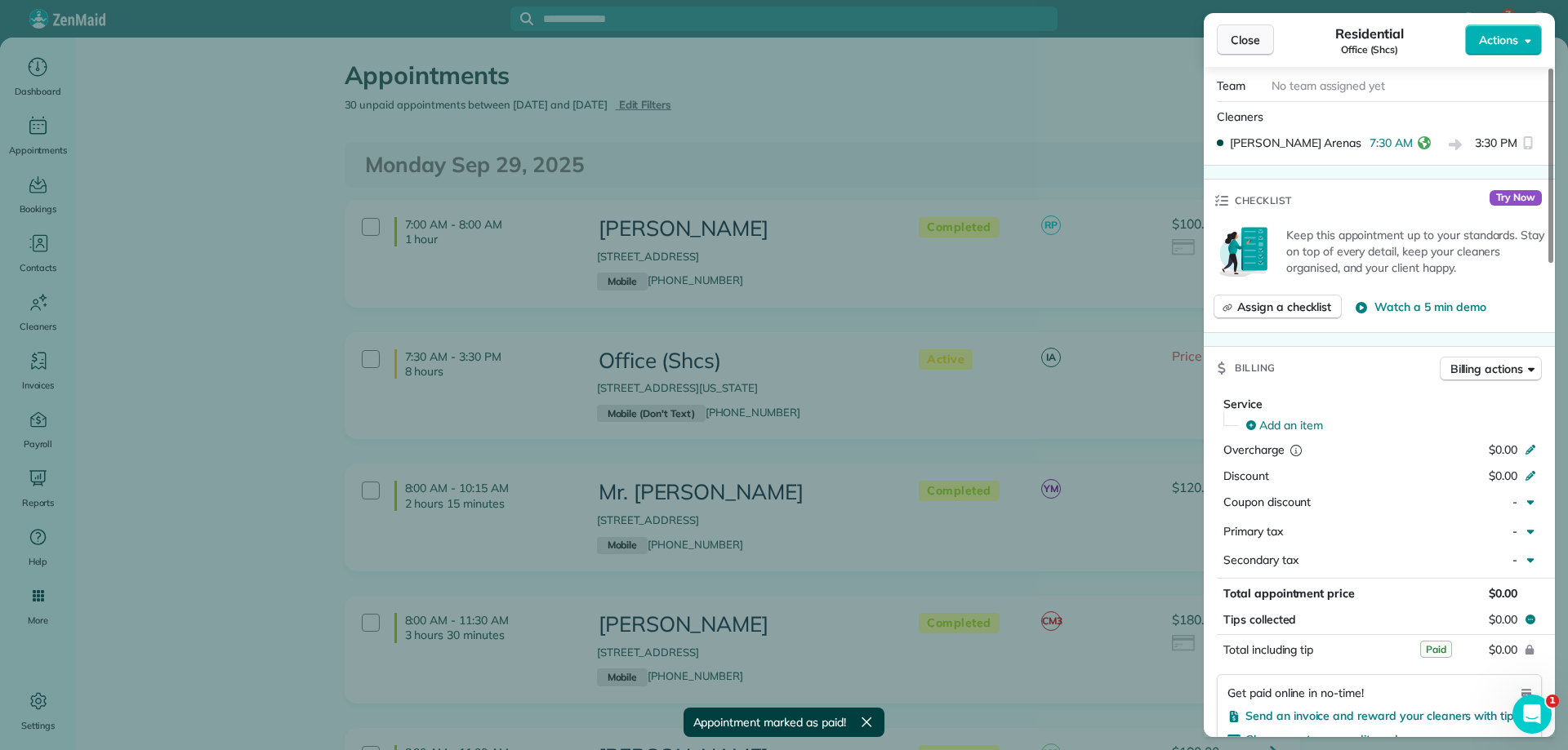
click at [1262, 30] on button "Close" at bounding box center [1245, 40] width 57 height 31
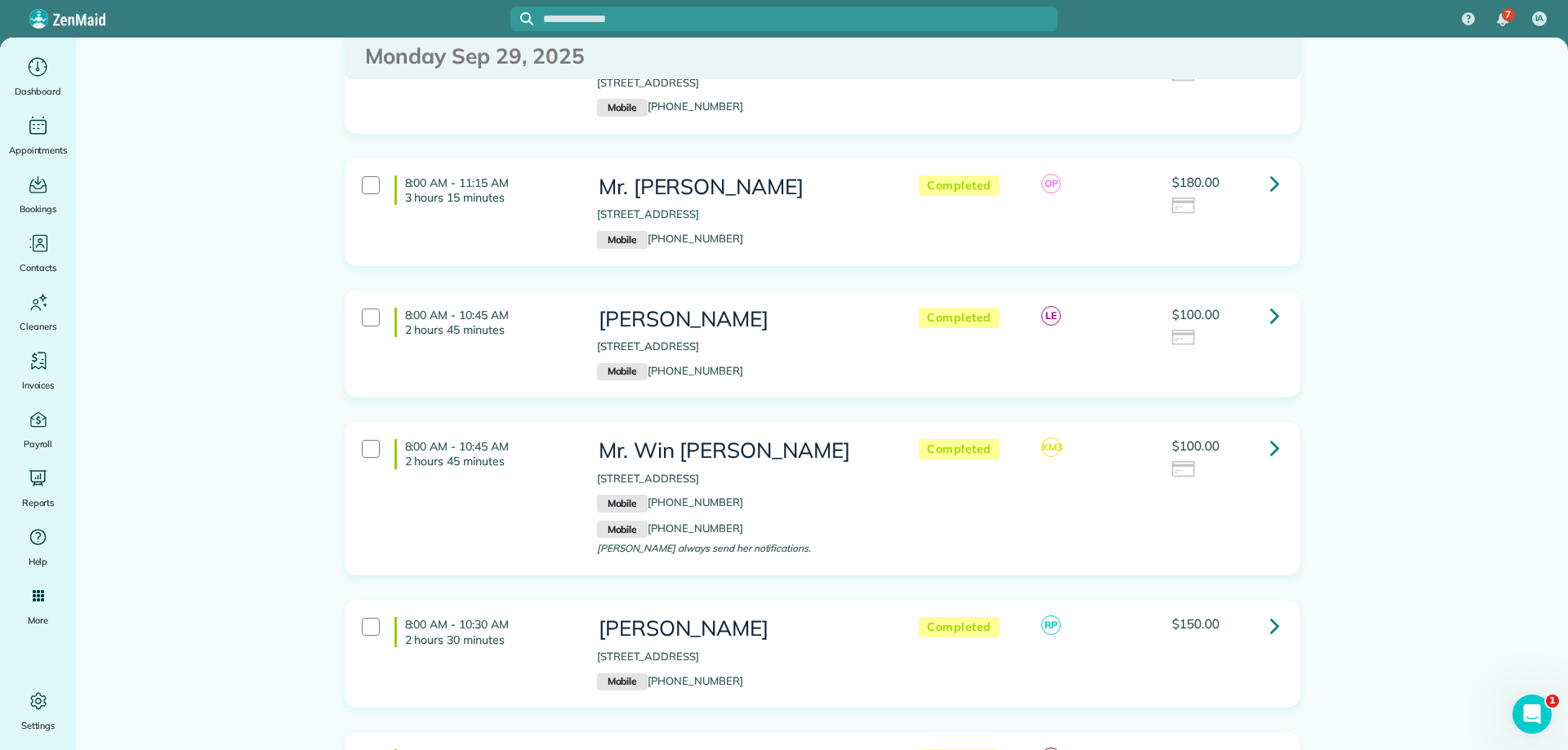
scroll to position [816, 0]
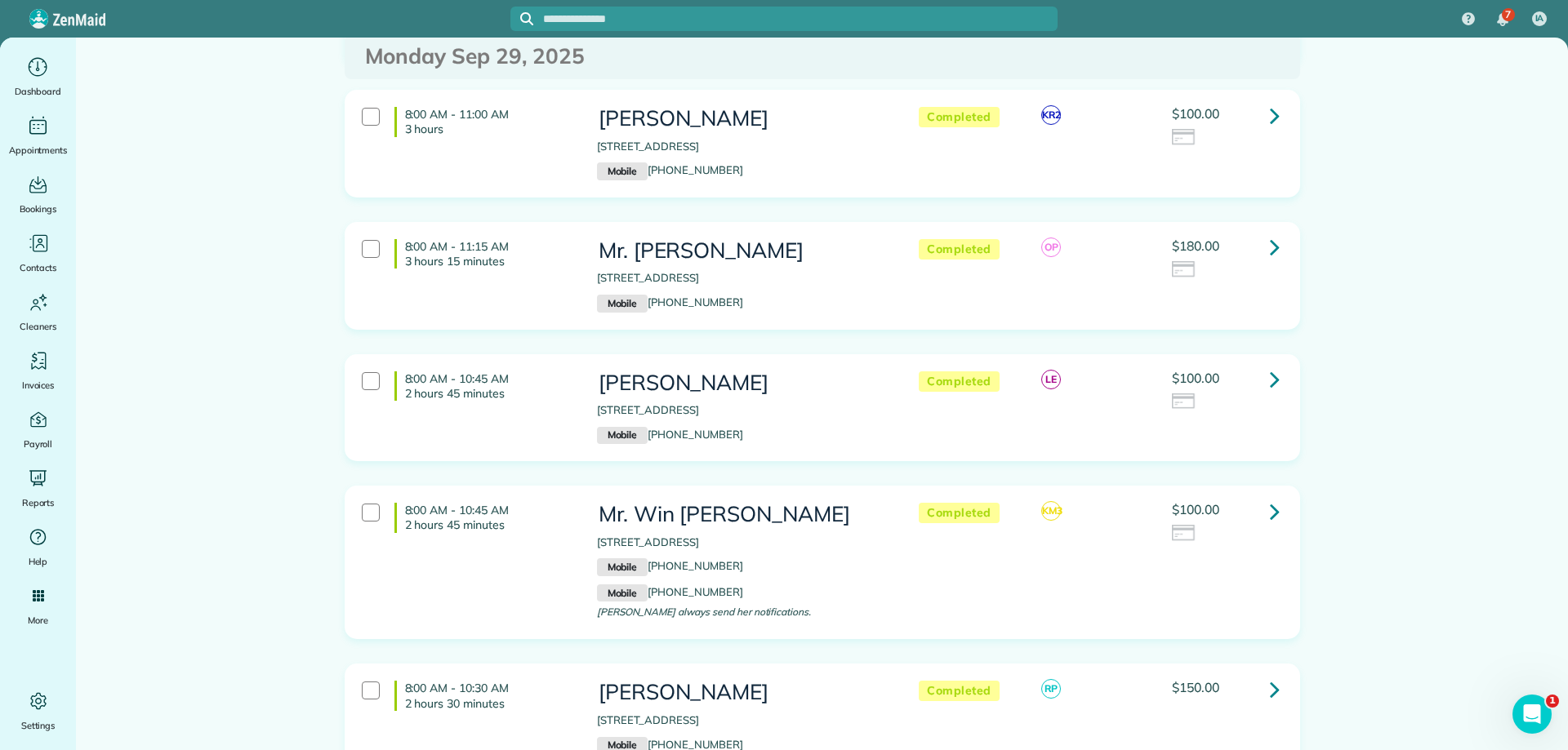
click at [1272, 249] on icon at bounding box center [1275, 246] width 10 height 28
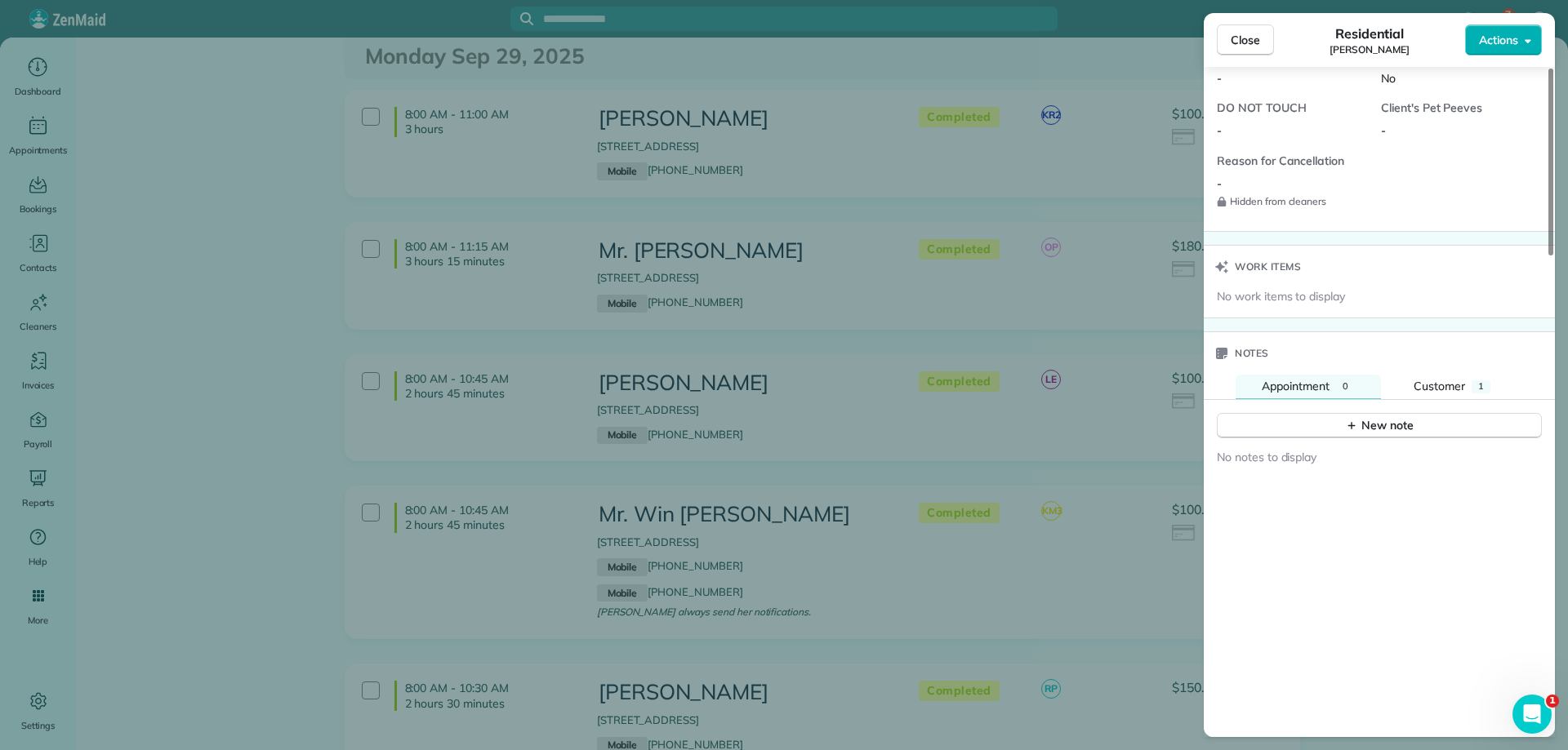
scroll to position [1387, 0]
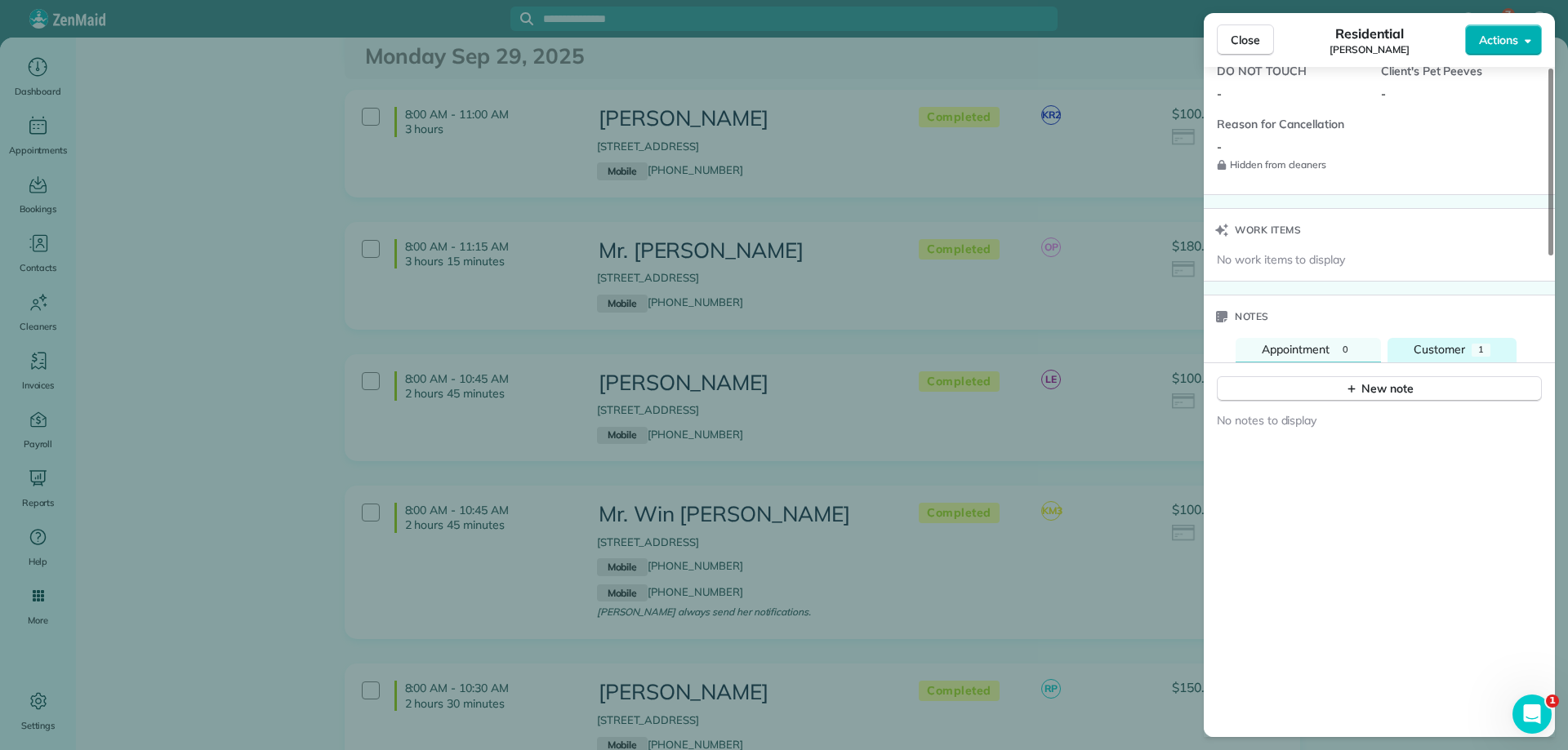
click at [1465, 341] on button "Customer 1" at bounding box center [1451, 350] width 129 height 25
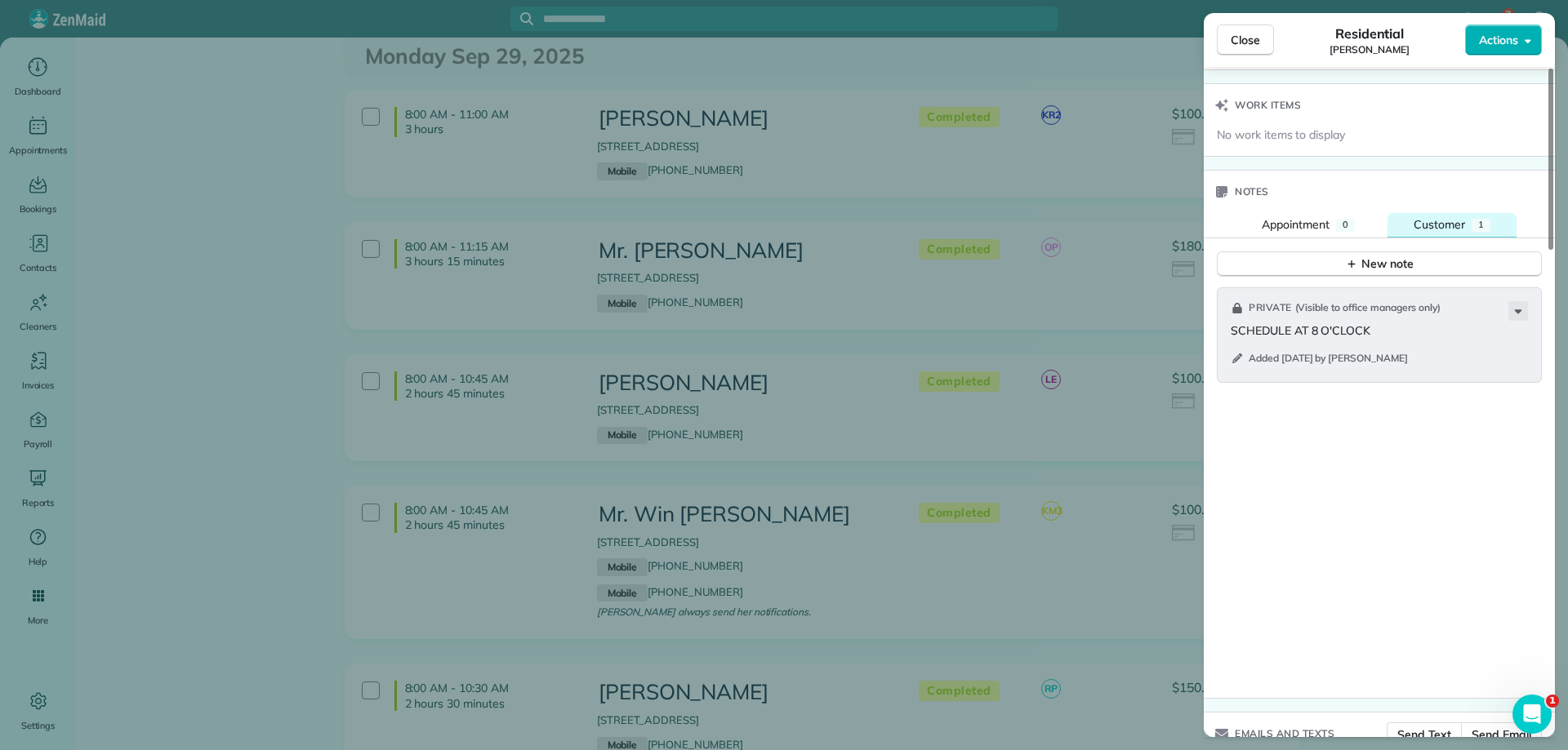
scroll to position [1551, 0]
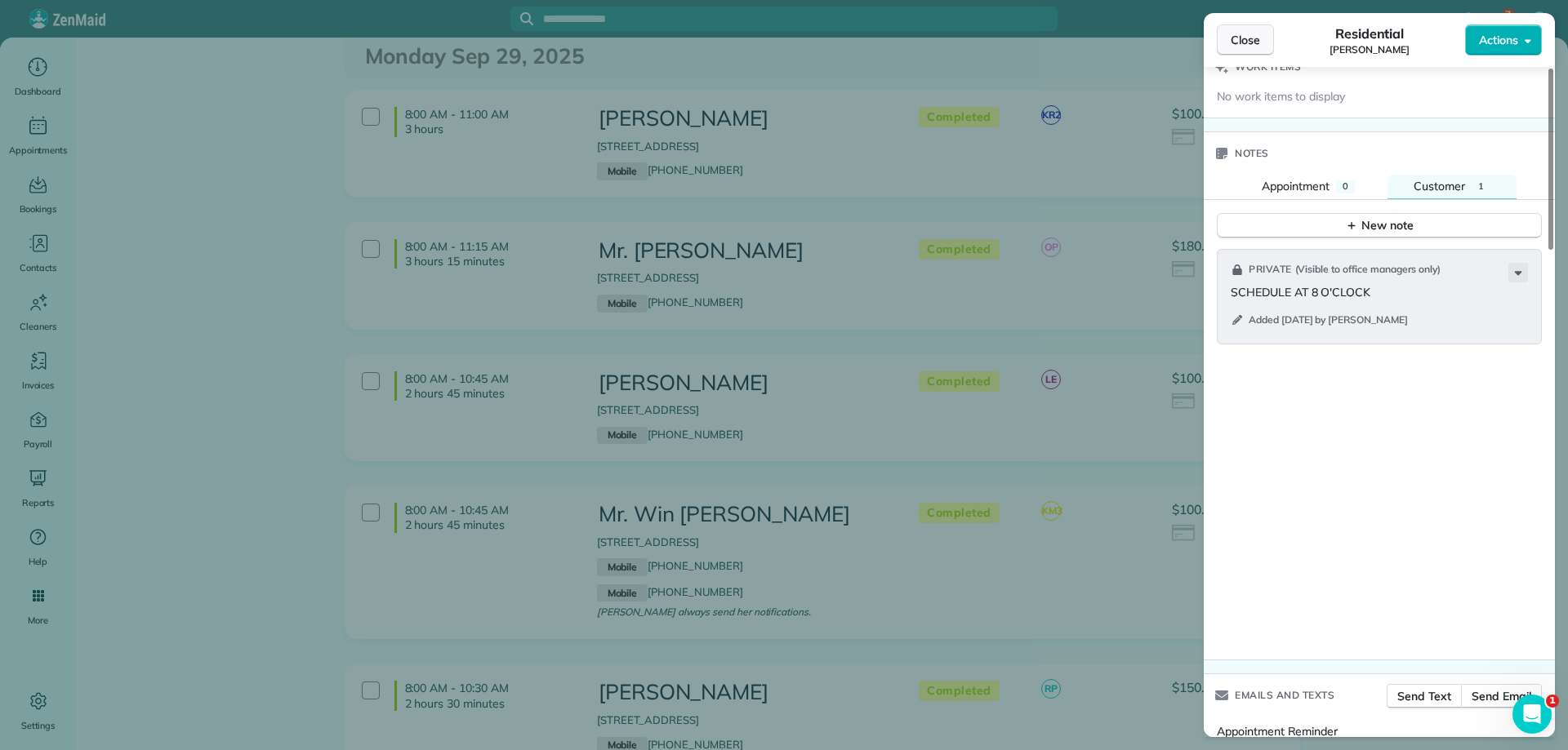
click at [1244, 47] on span "Close" at bounding box center [1245, 40] width 29 height 17
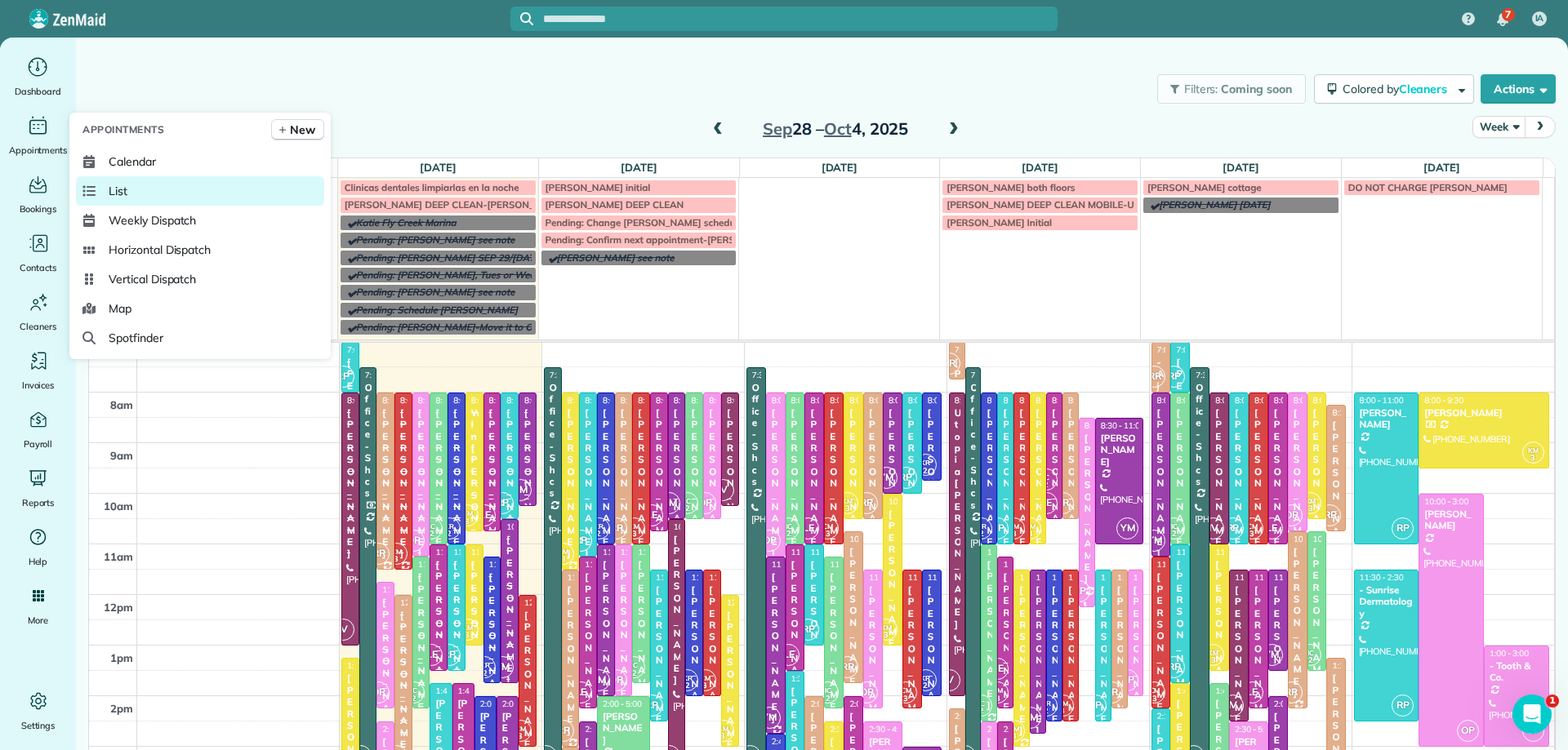
click at [158, 189] on link "List" at bounding box center [200, 191] width 248 height 29
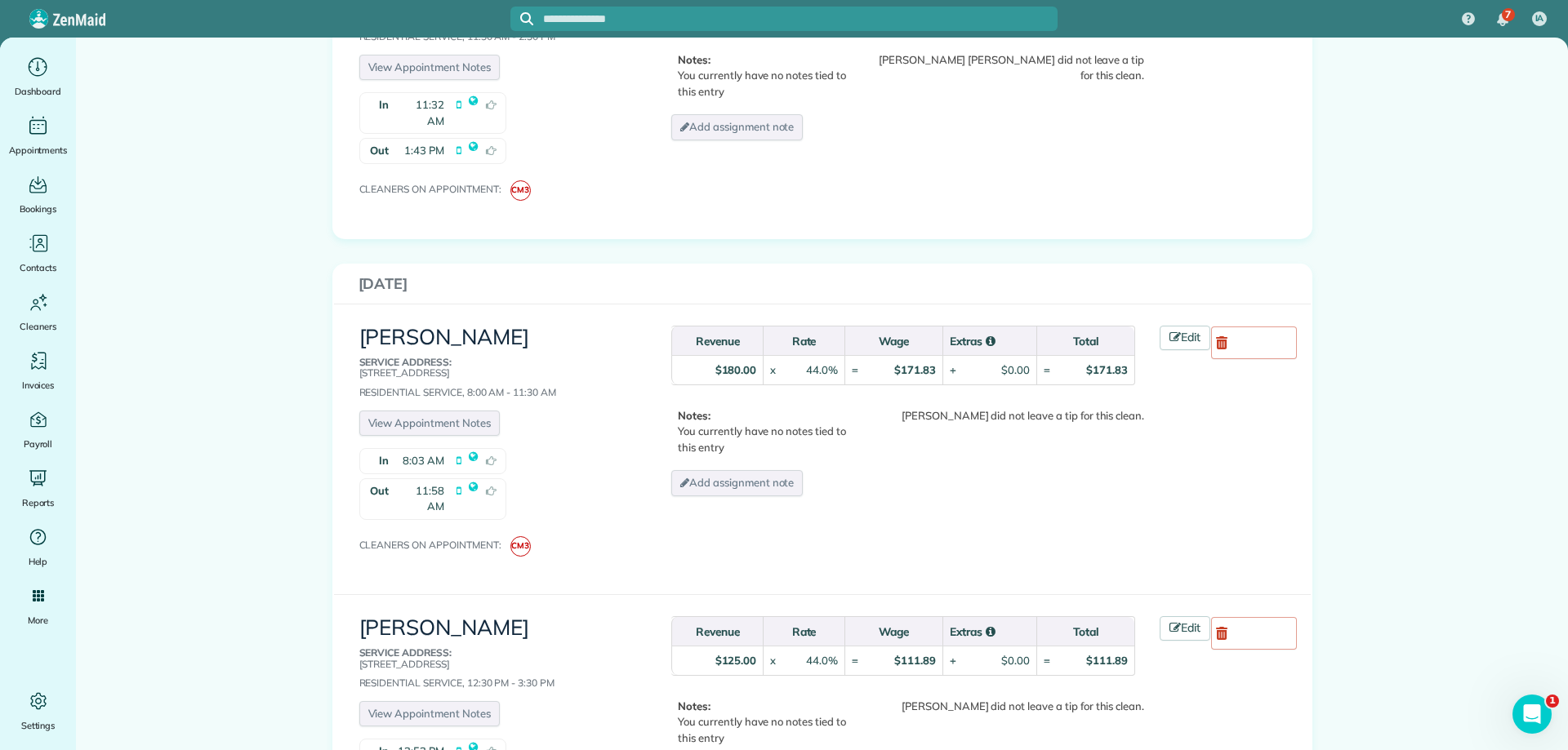
scroll to position [816, 0]
click at [1160, 324] on link "Edit" at bounding box center [1185, 335] width 51 height 25
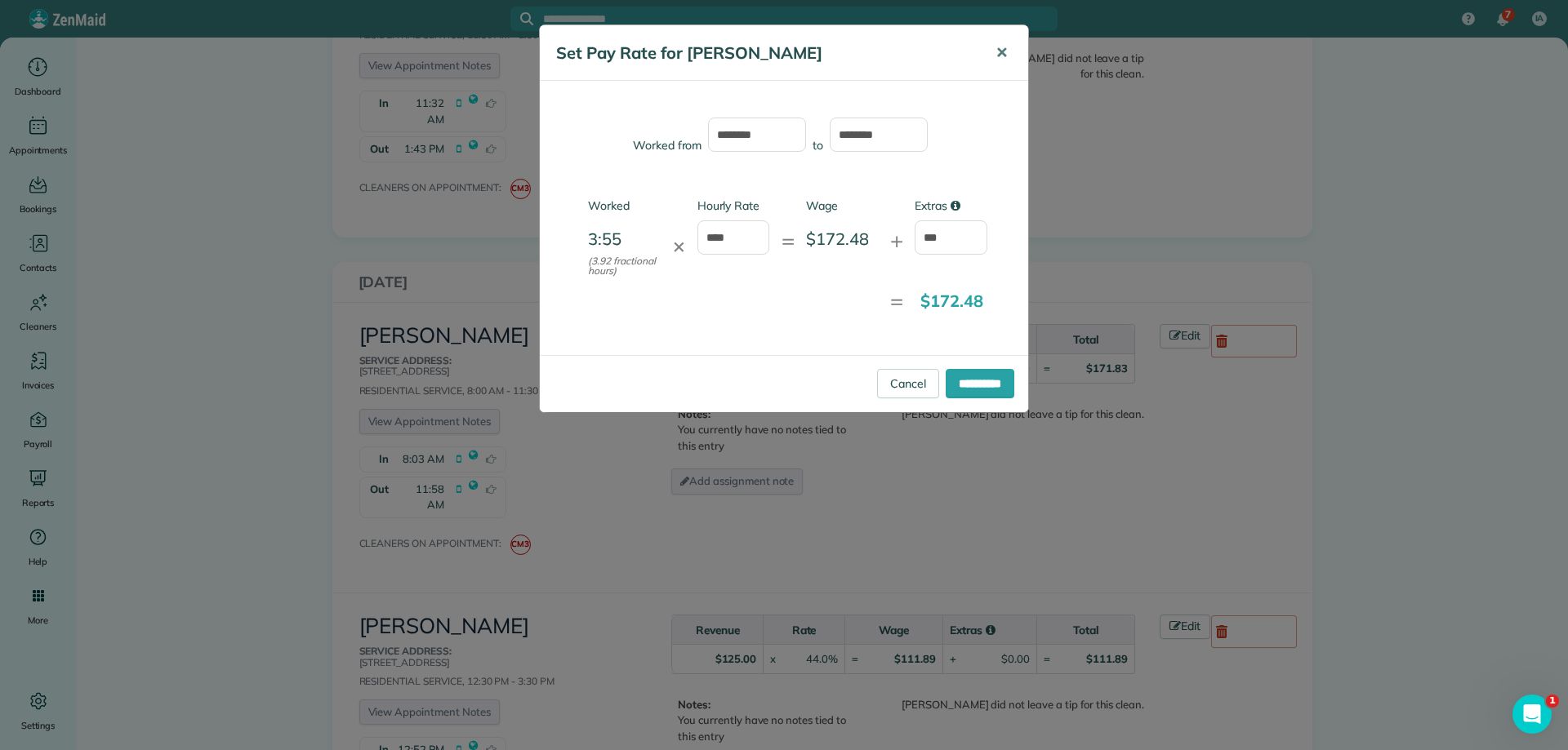
click at [1003, 47] on span "✕" at bounding box center [1001, 52] width 12 height 18
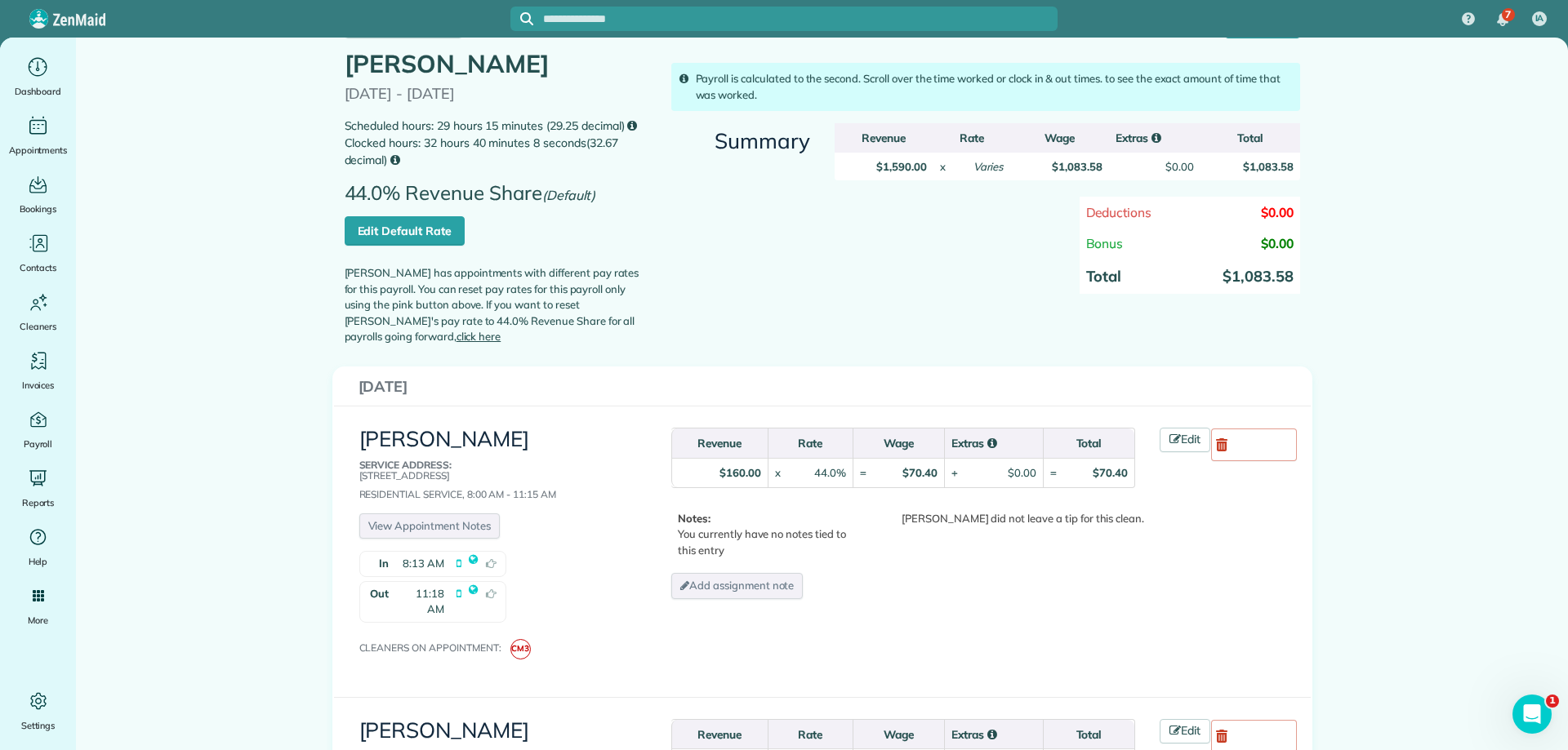
scroll to position [0, 0]
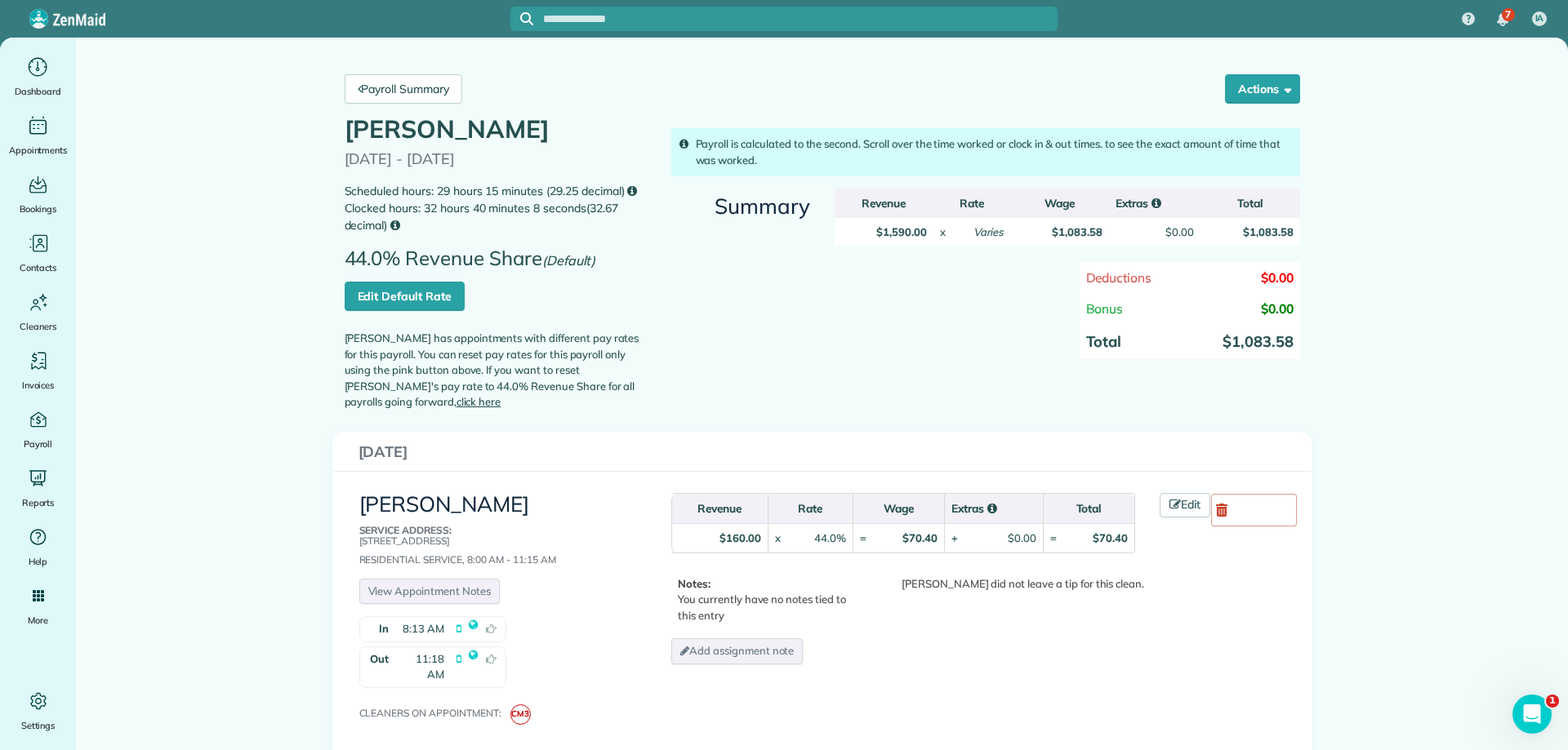
click at [402, 280] on span "44.0% Revenue Share (Default)" at bounding box center [475, 264] width 259 height 34
click at [406, 291] on link "Edit Default Rate" at bounding box center [405, 296] width 120 height 29
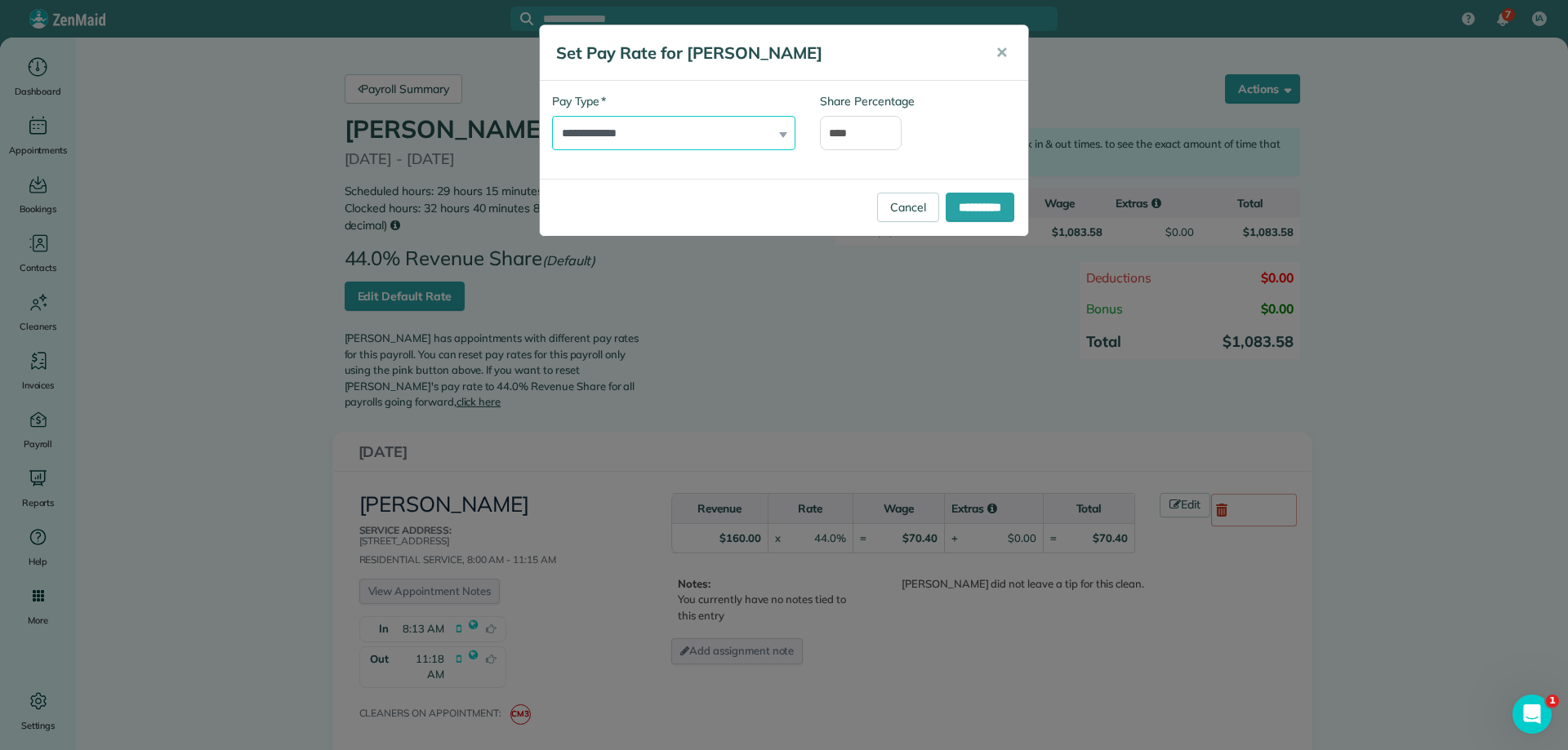
click at [792, 135] on select "**********" at bounding box center [673, 132] width 244 height 34
click at [995, 204] on input "**********" at bounding box center [979, 208] width 69 height 29
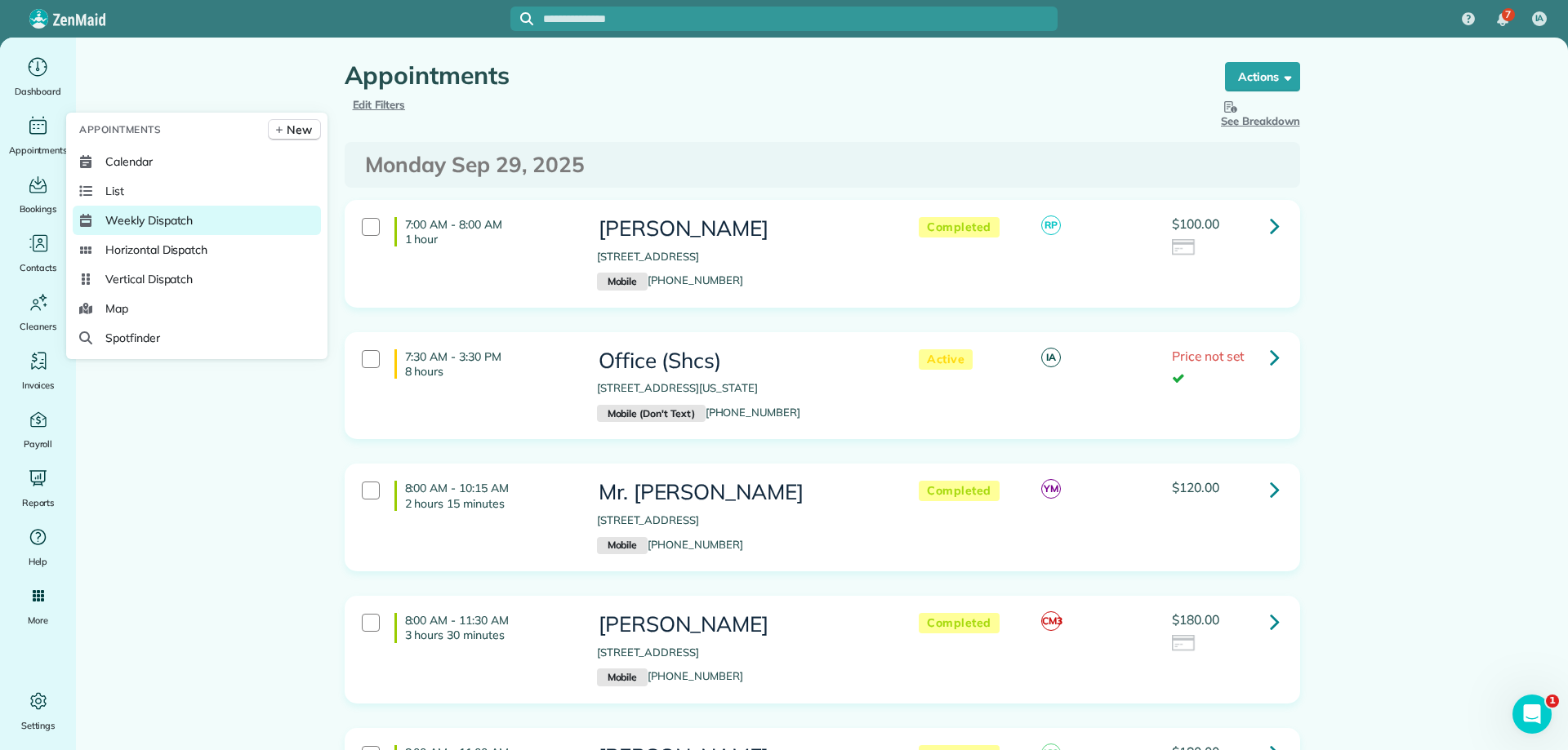
click at [159, 219] on span "Weekly Dispatch" at bounding box center [149, 221] width 87 height 17
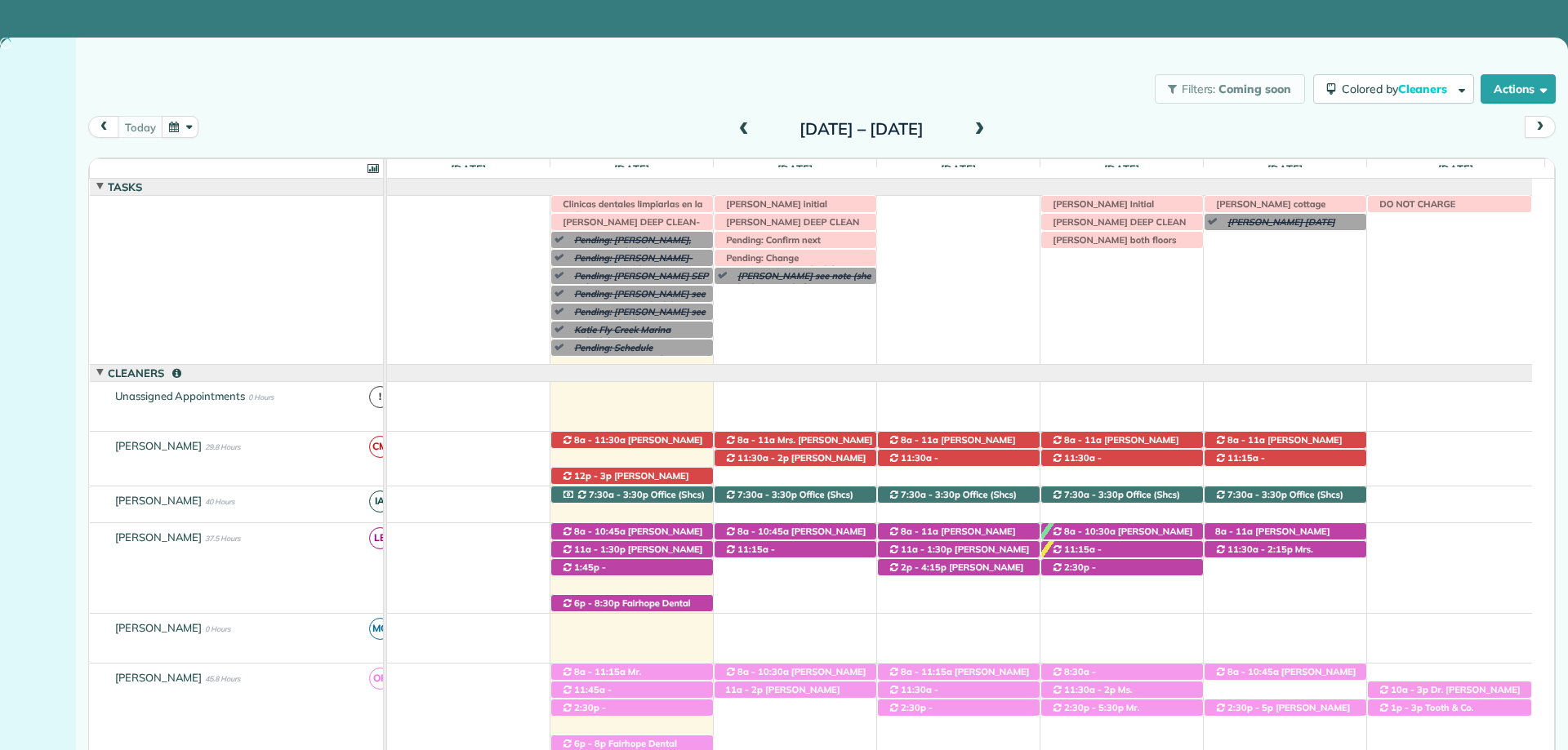
click at [731, 129] on div "[DATE] – [DATE]" at bounding box center [862, 129] width 261 height 26
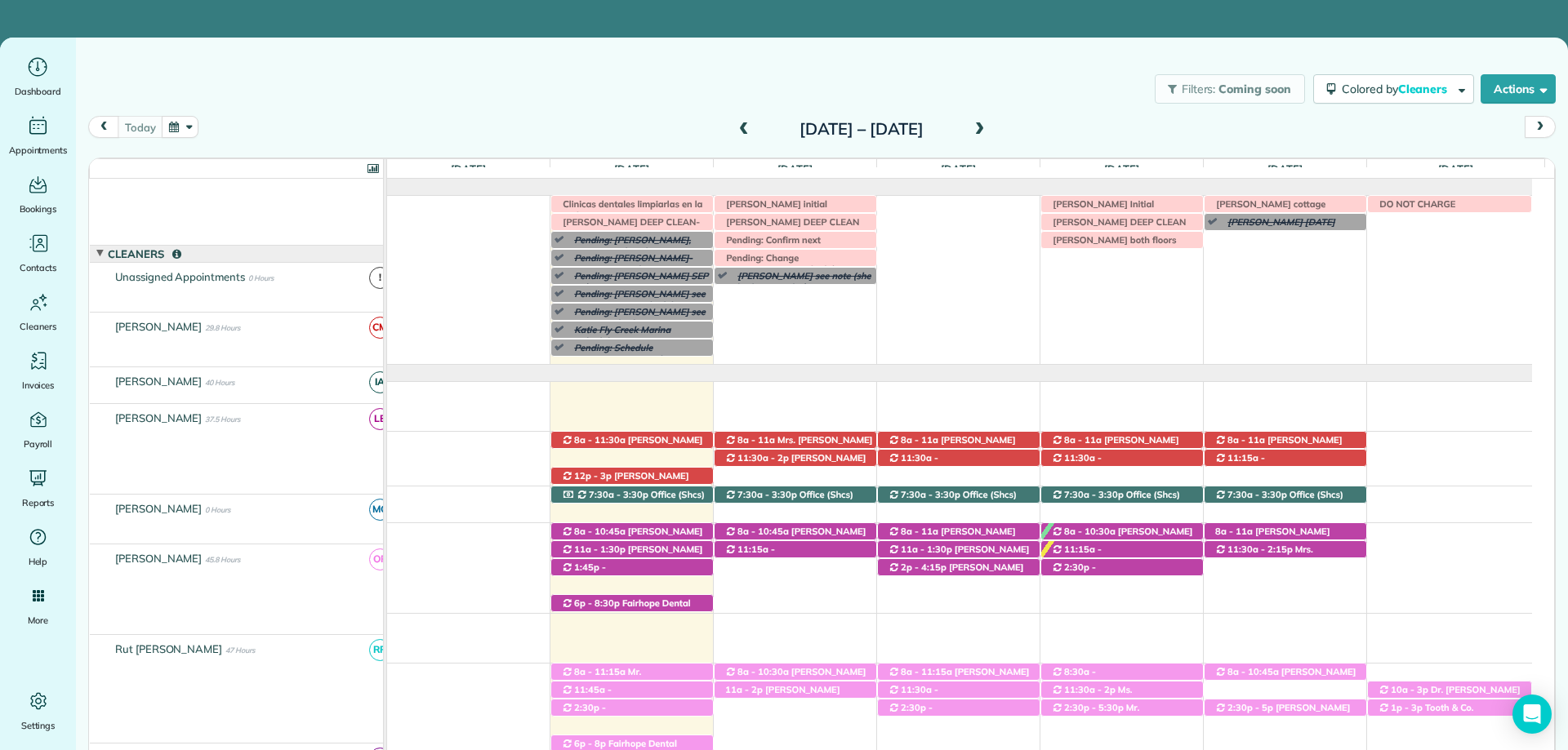
scroll to position [119, 0]
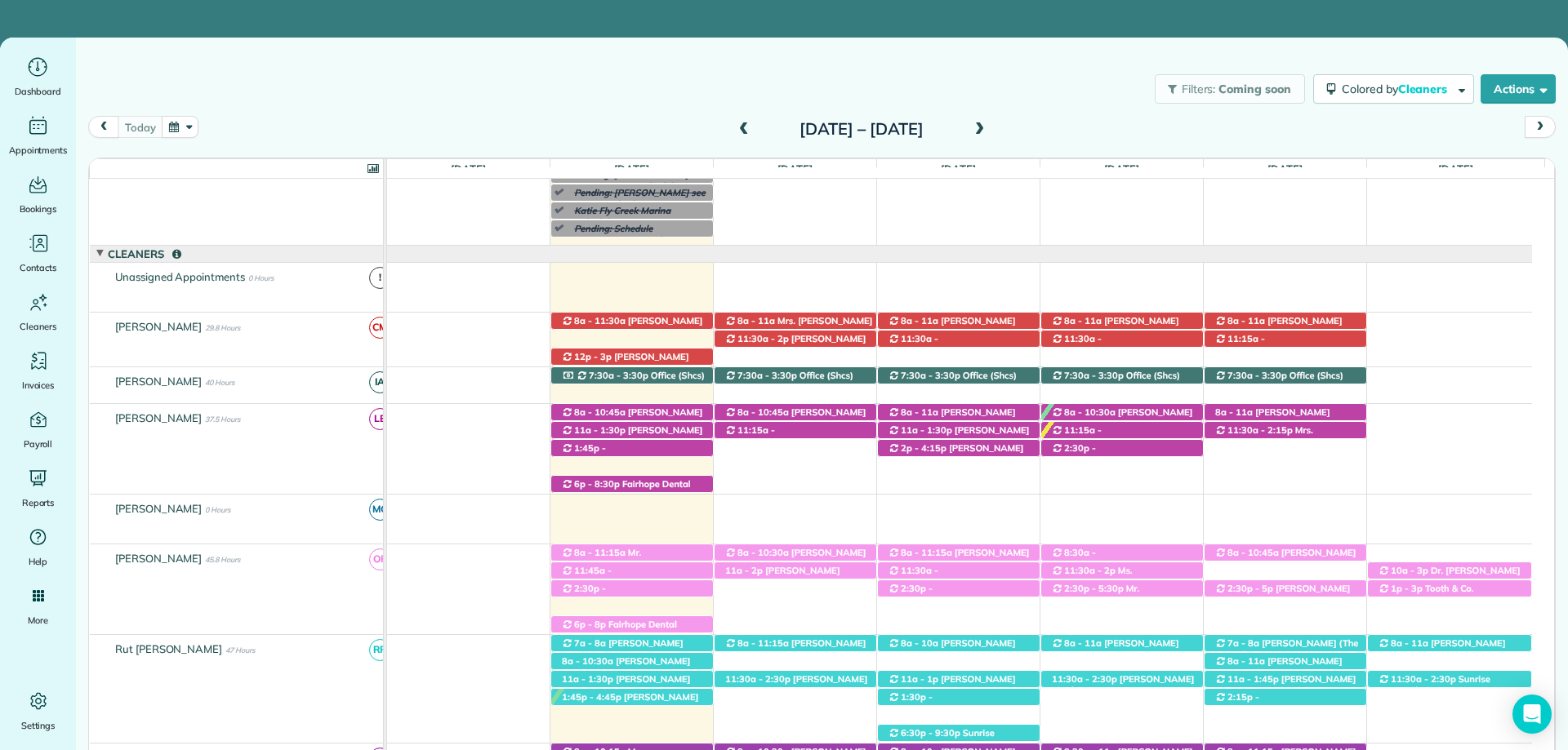
click at [735, 129] on span at bounding box center [744, 130] width 18 height 15
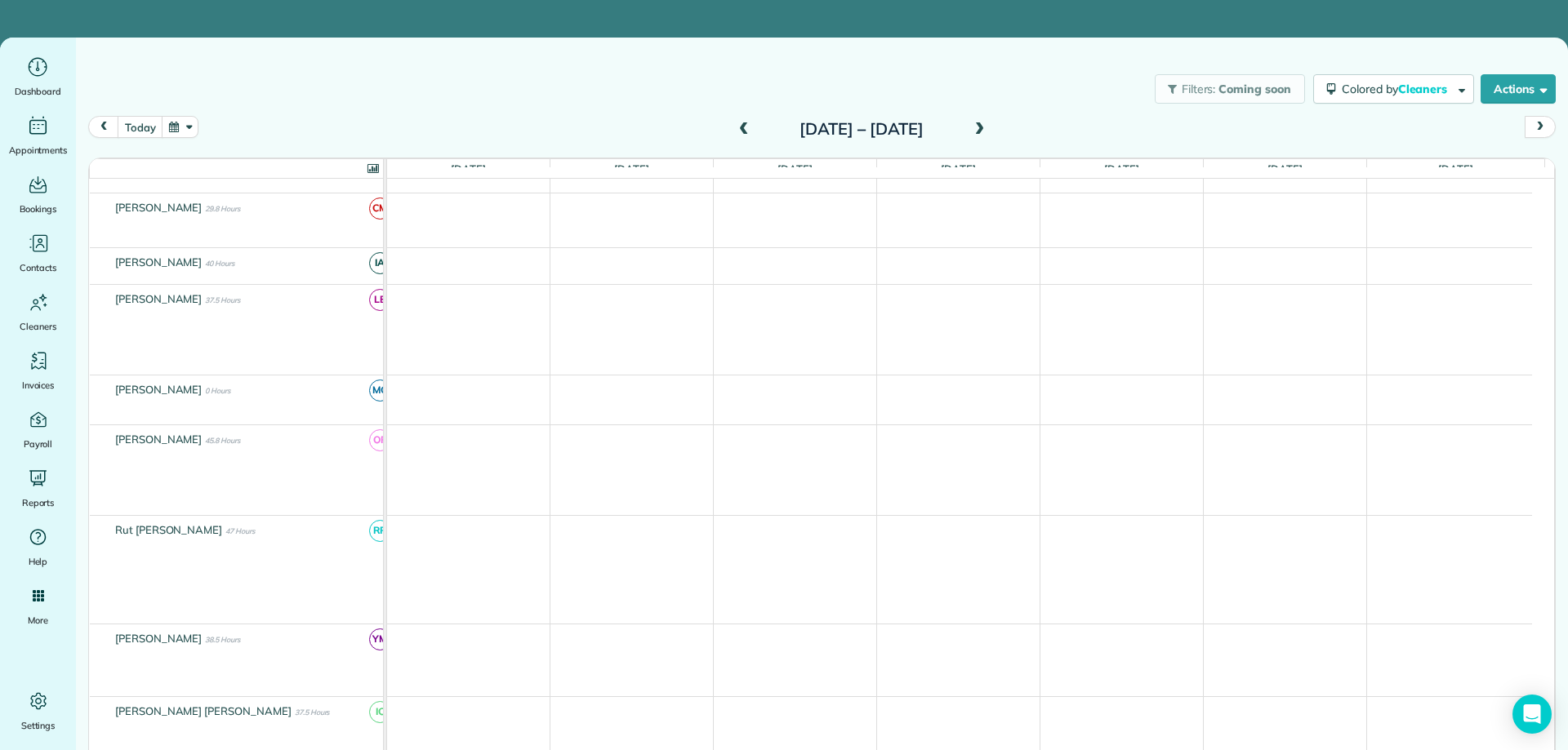
scroll to position [0, 0]
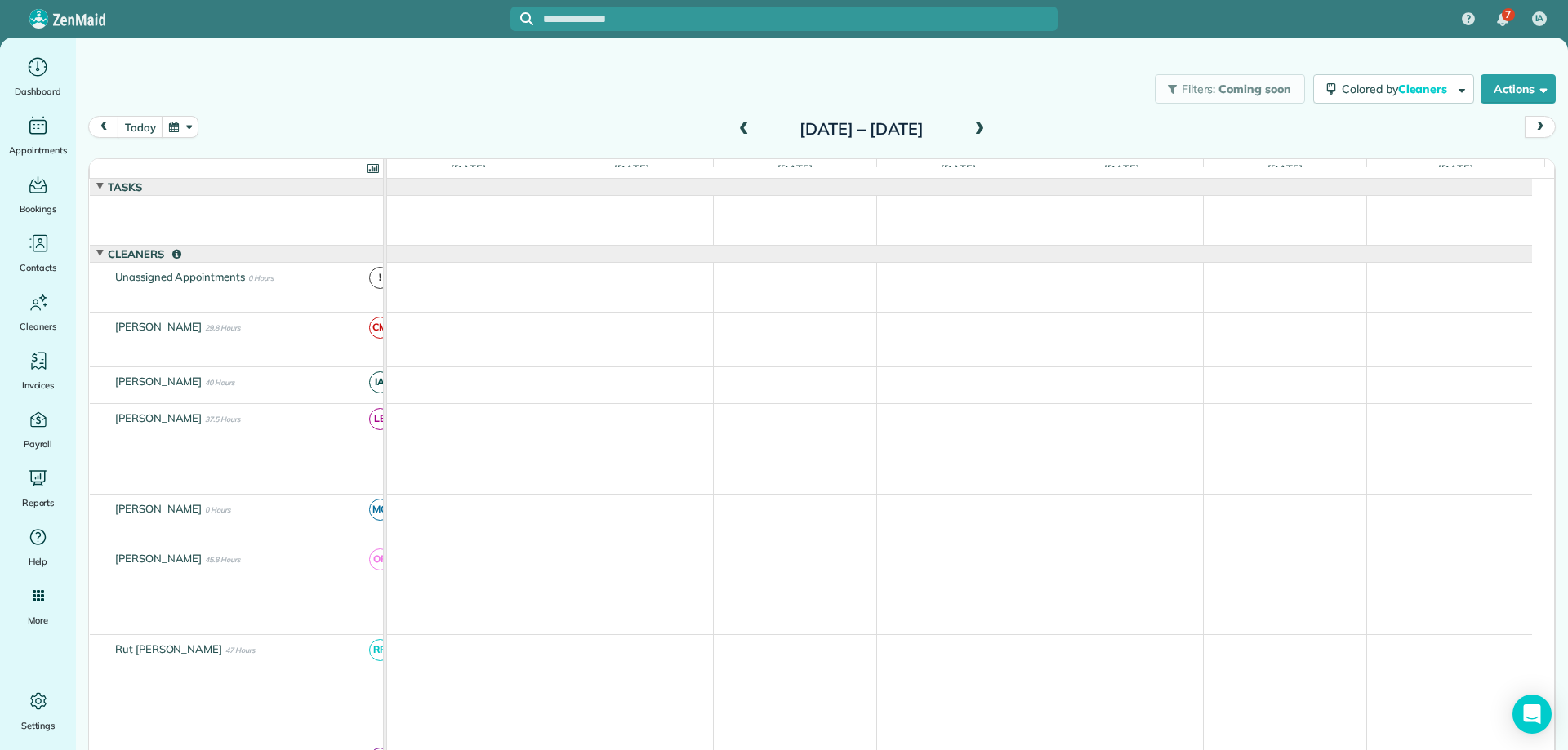
click at [735, 129] on span at bounding box center [744, 130] width 18 height 15
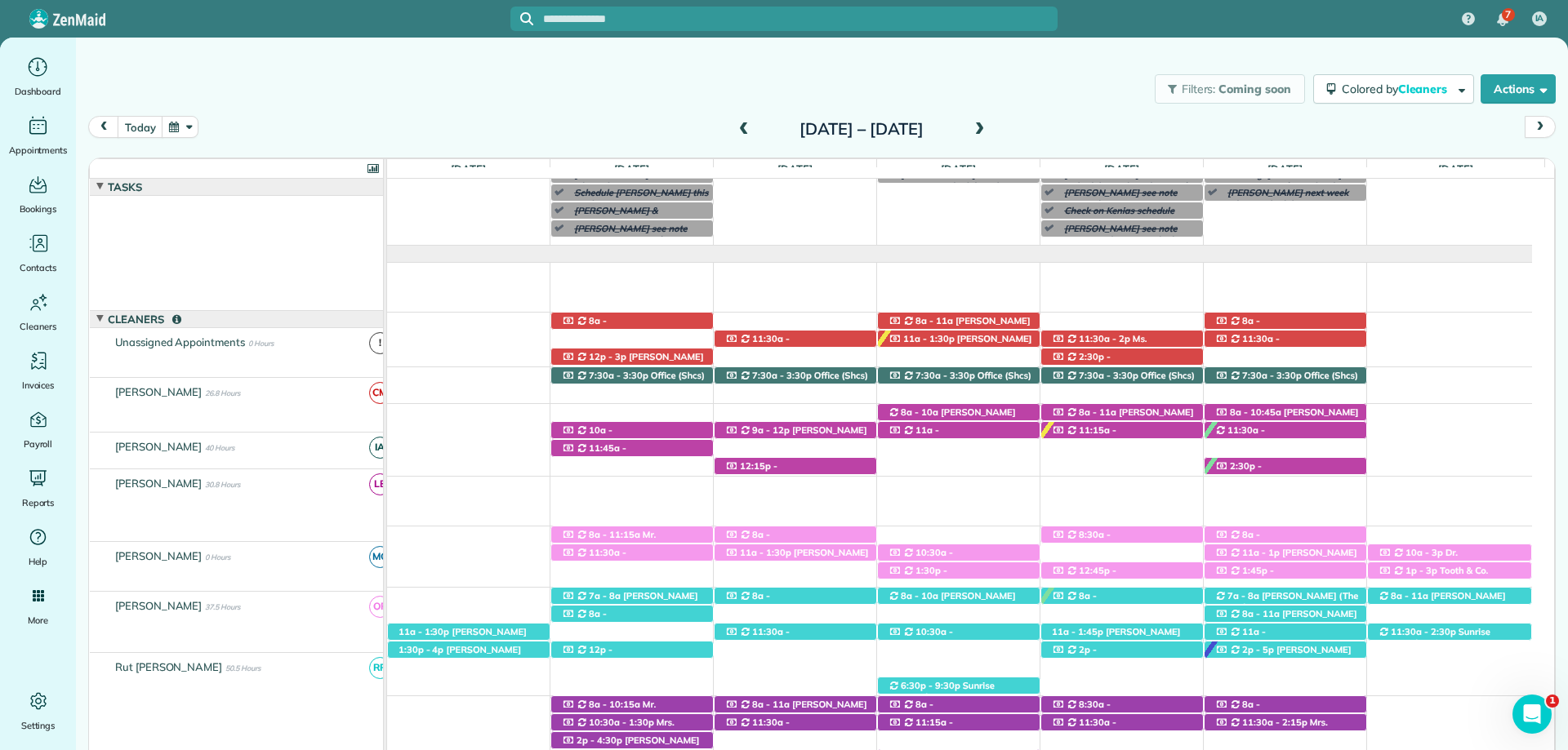
scroll to position [65, 0]
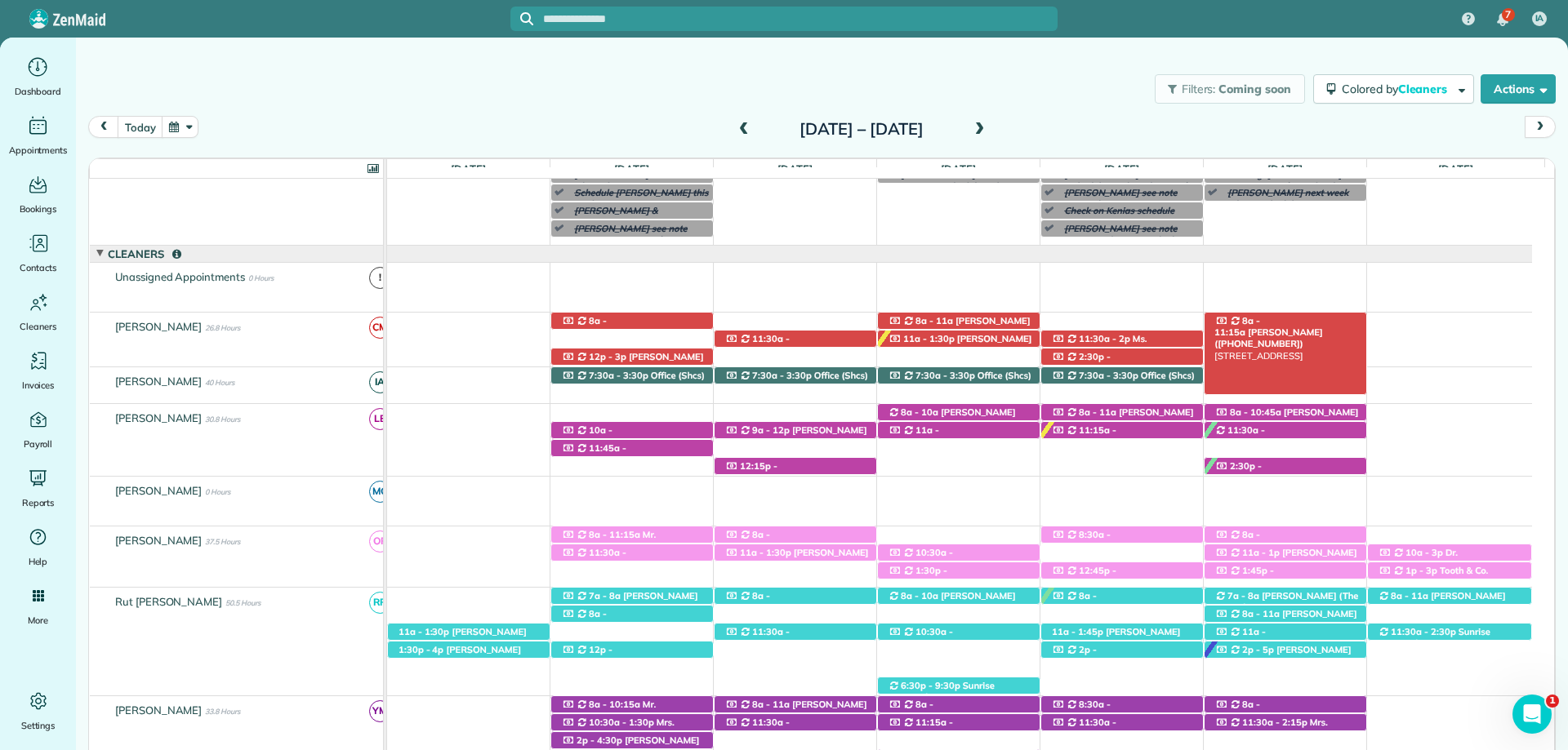
click at [1260, 322] on span "8a - 11:15a" at bounding box center [1237, 326] width 46 height 23
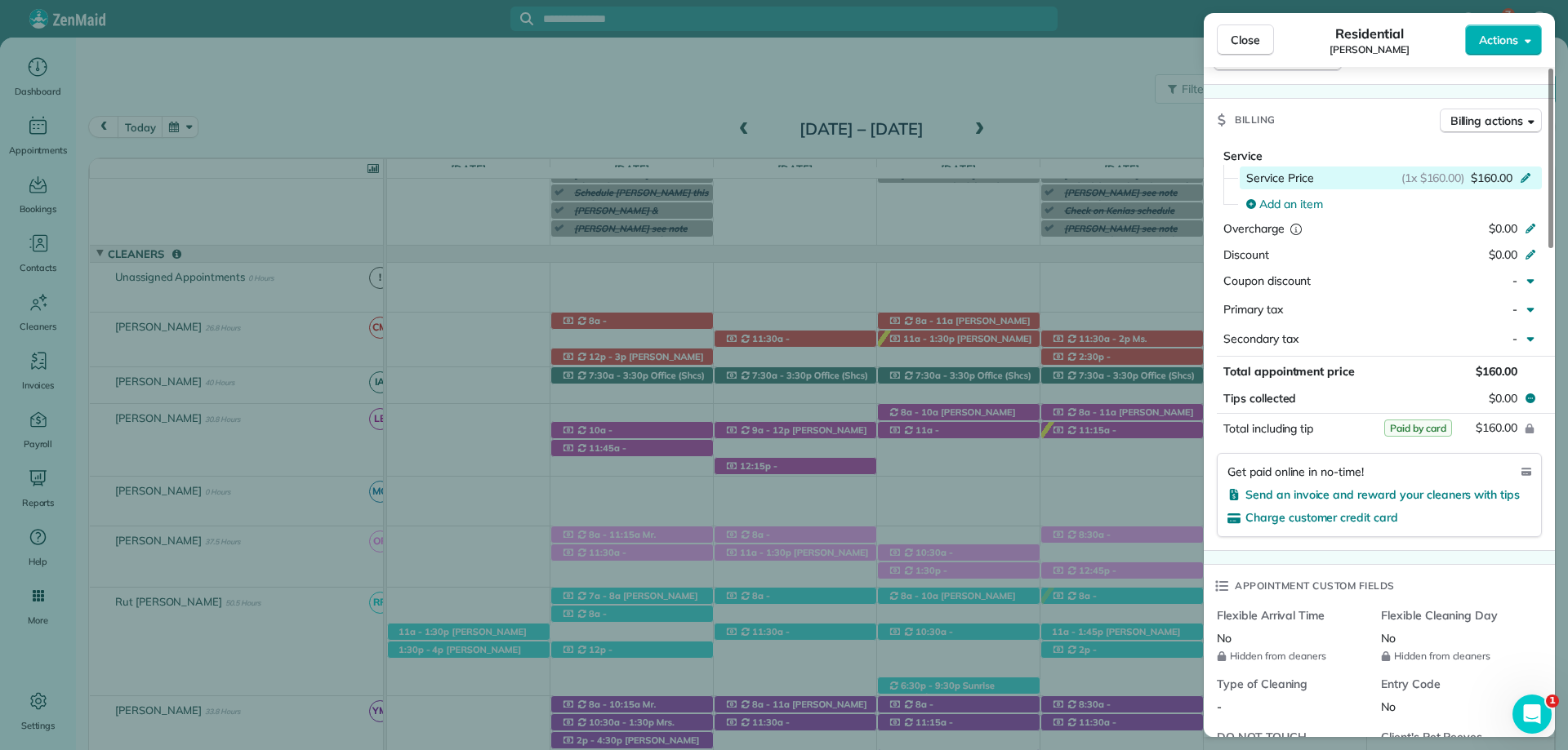
scroll to position [653, 0]
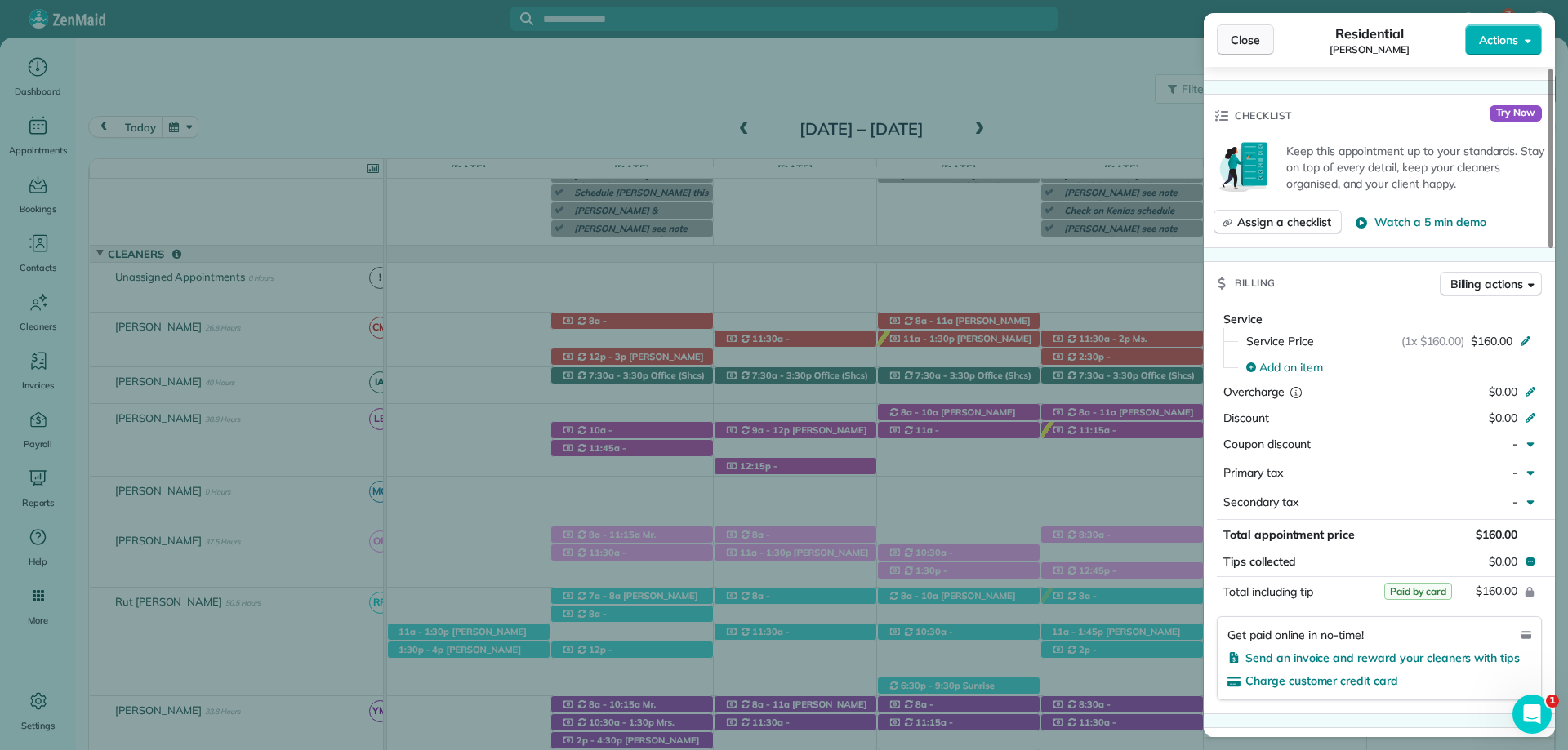
click at [1265, 40] on button "Close" at bounding box center [1245, 40] width 57 height 31
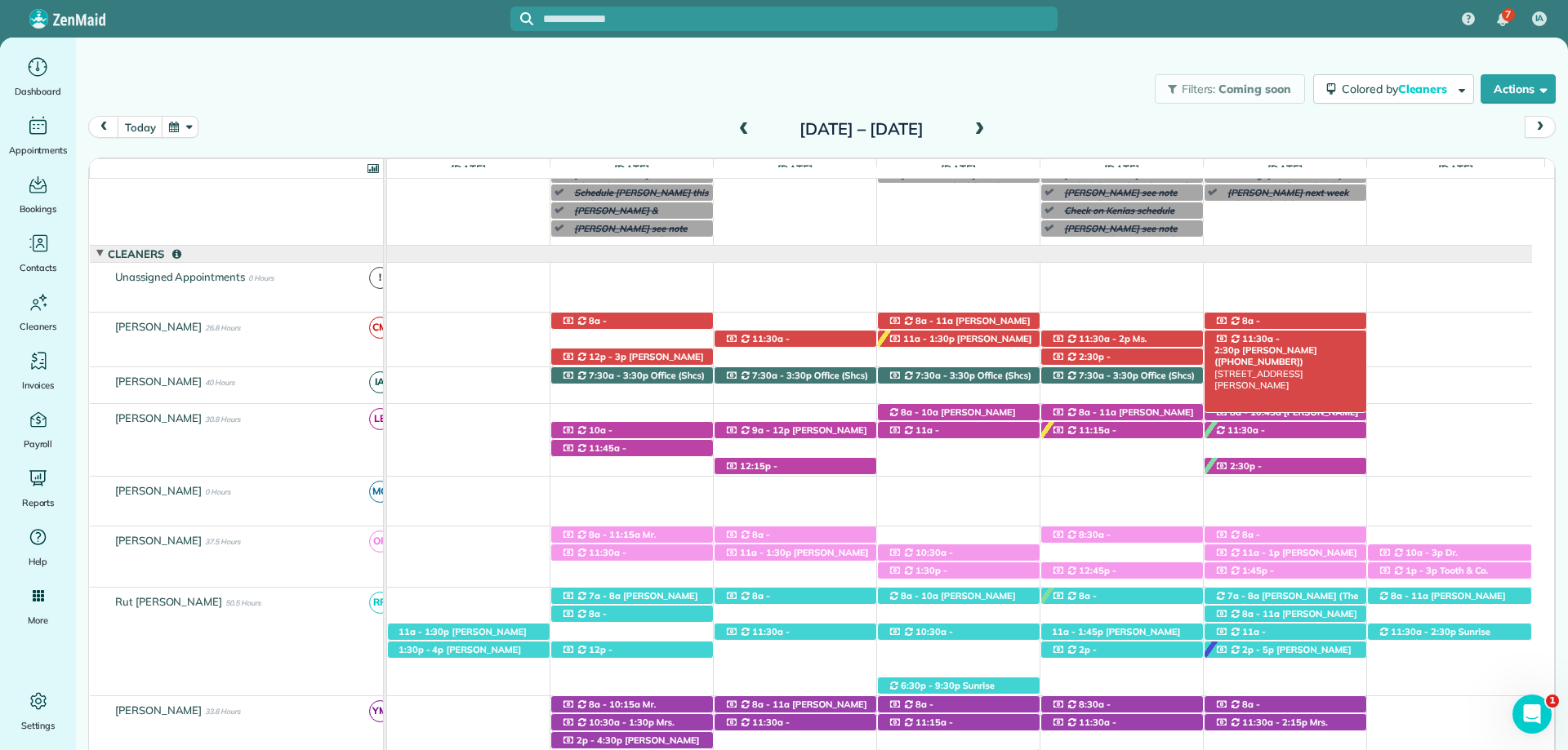
click at [1316, 345] on span "Yeashia Aaron (+12514543147)" at bounding box center [1265, 356] width 102 height 23
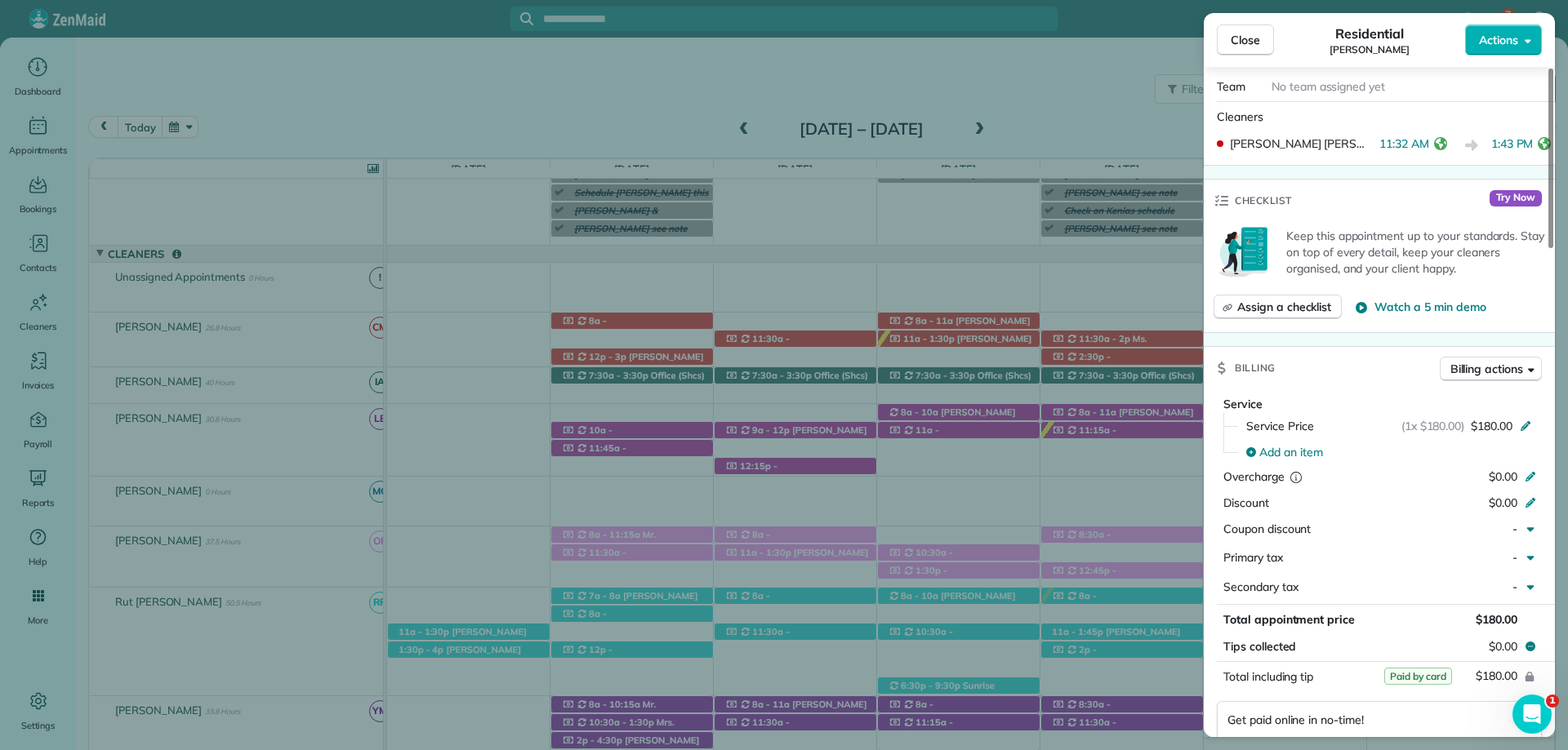
scroll to position [734, 0]
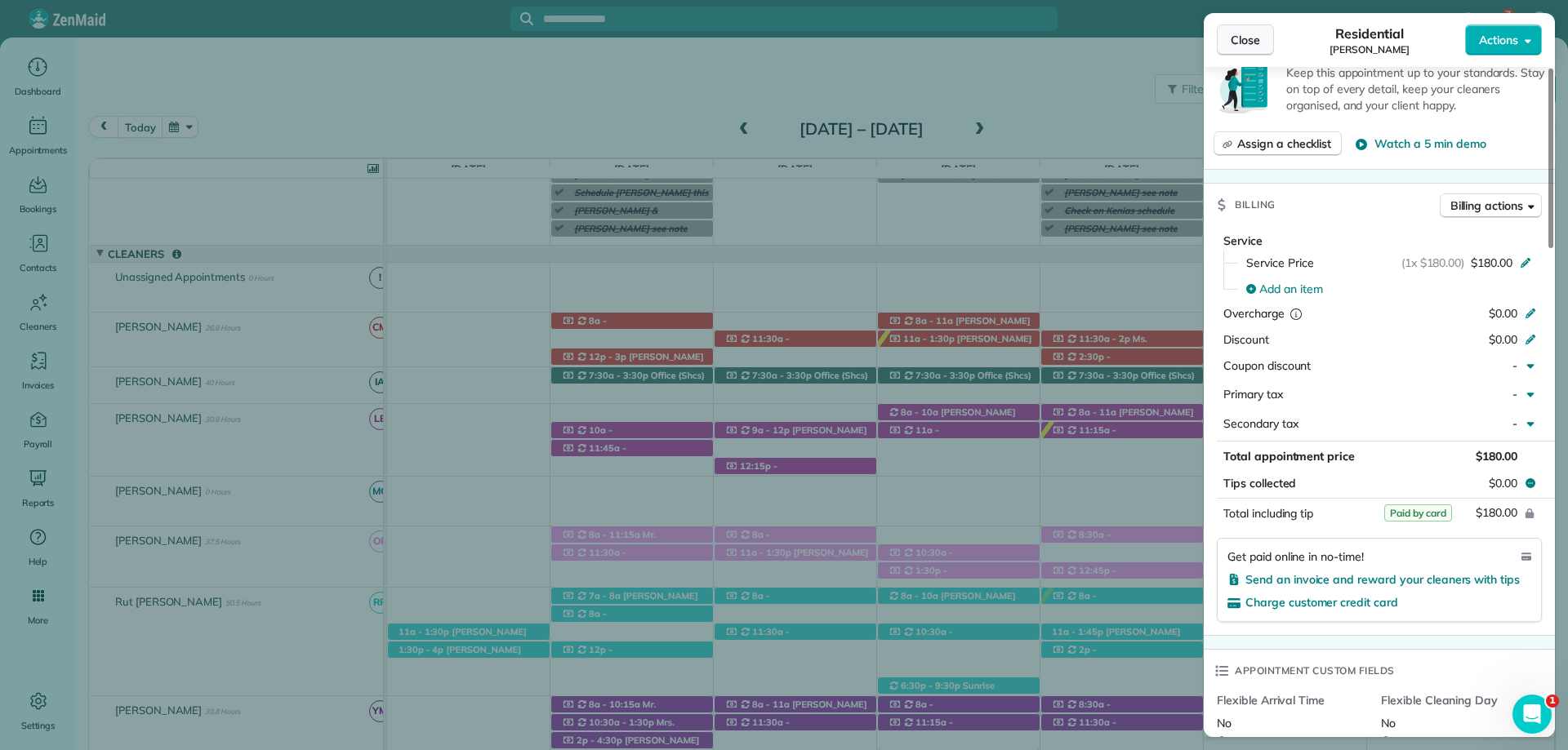
click at [1245, 41] on span "Close" at bounding box center [1245, 40] width 29 height 17
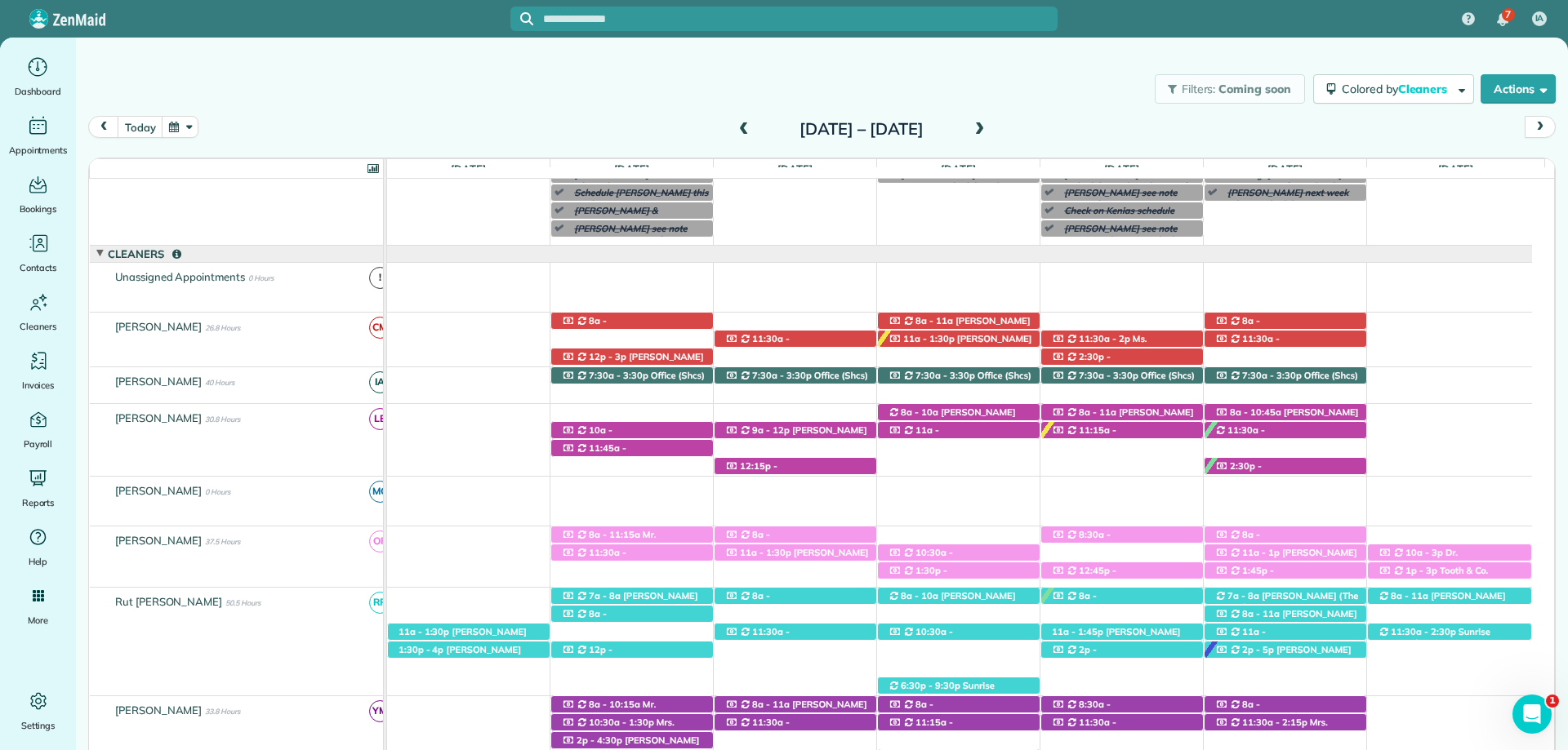
click at [988, 123] on span at bounding box center [979, 130] width 18 height 15
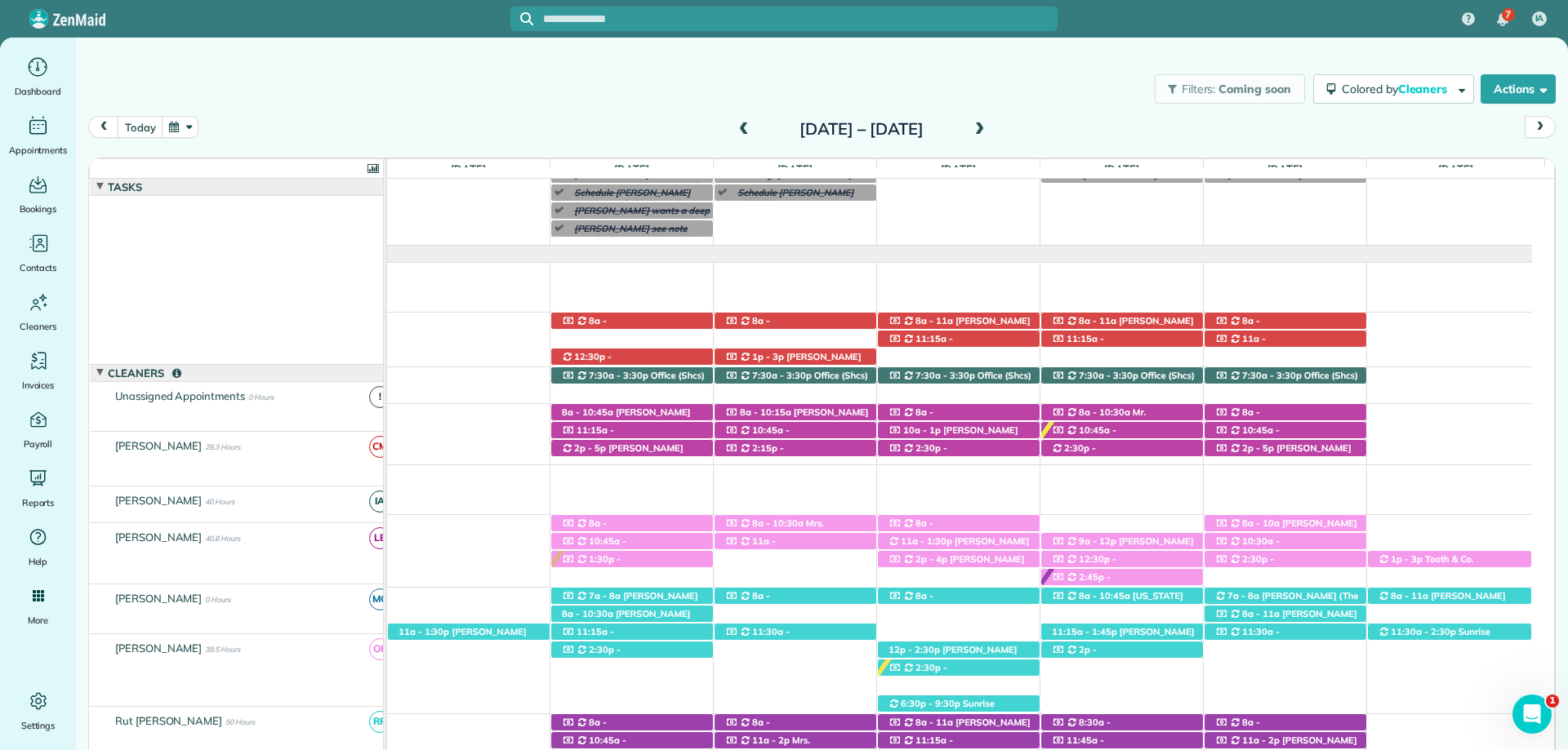
scroll to position [119, 0]
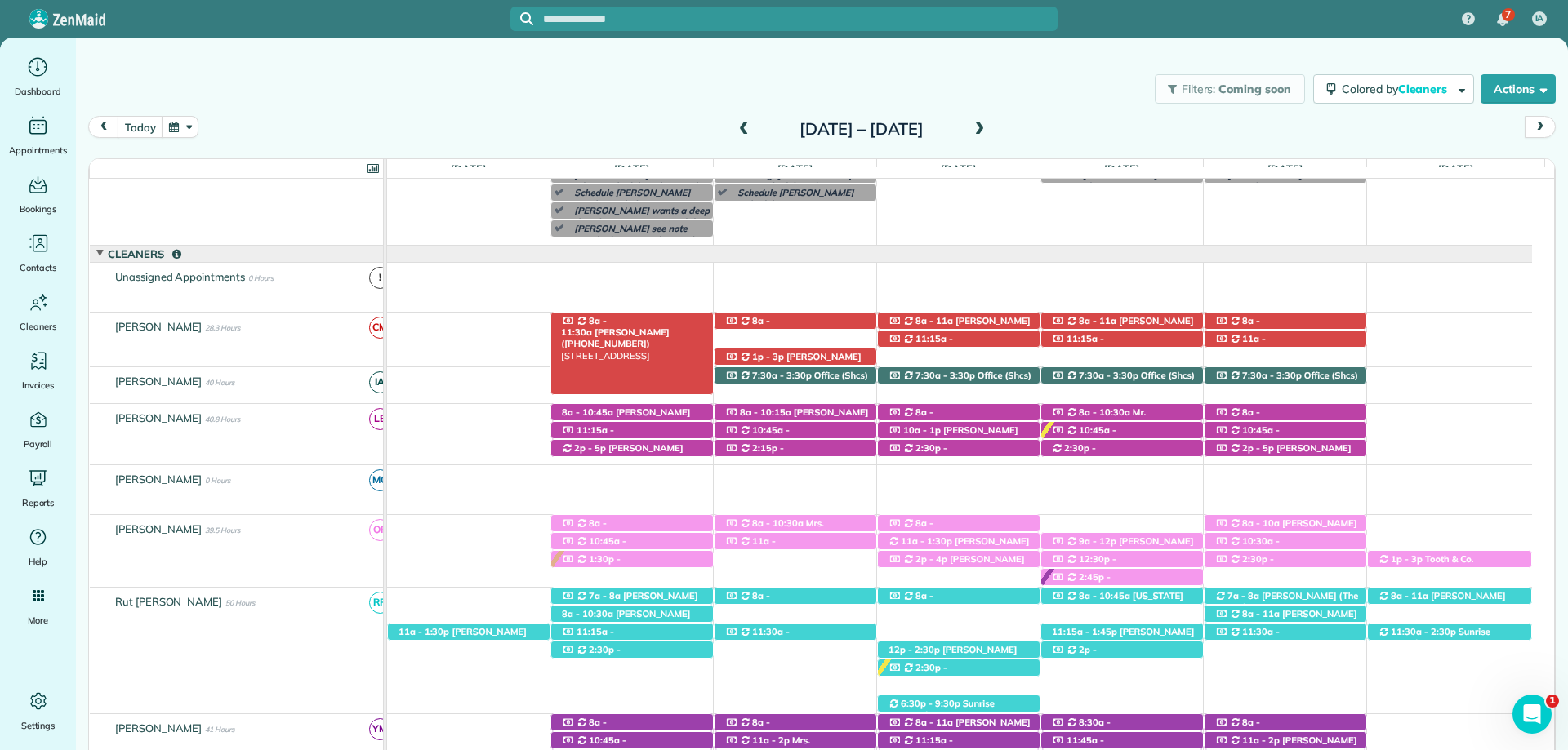
click at [664, 326] on span "Leah Manix (+16193390034)" at bounding box center [614, 337] width 108 height 23
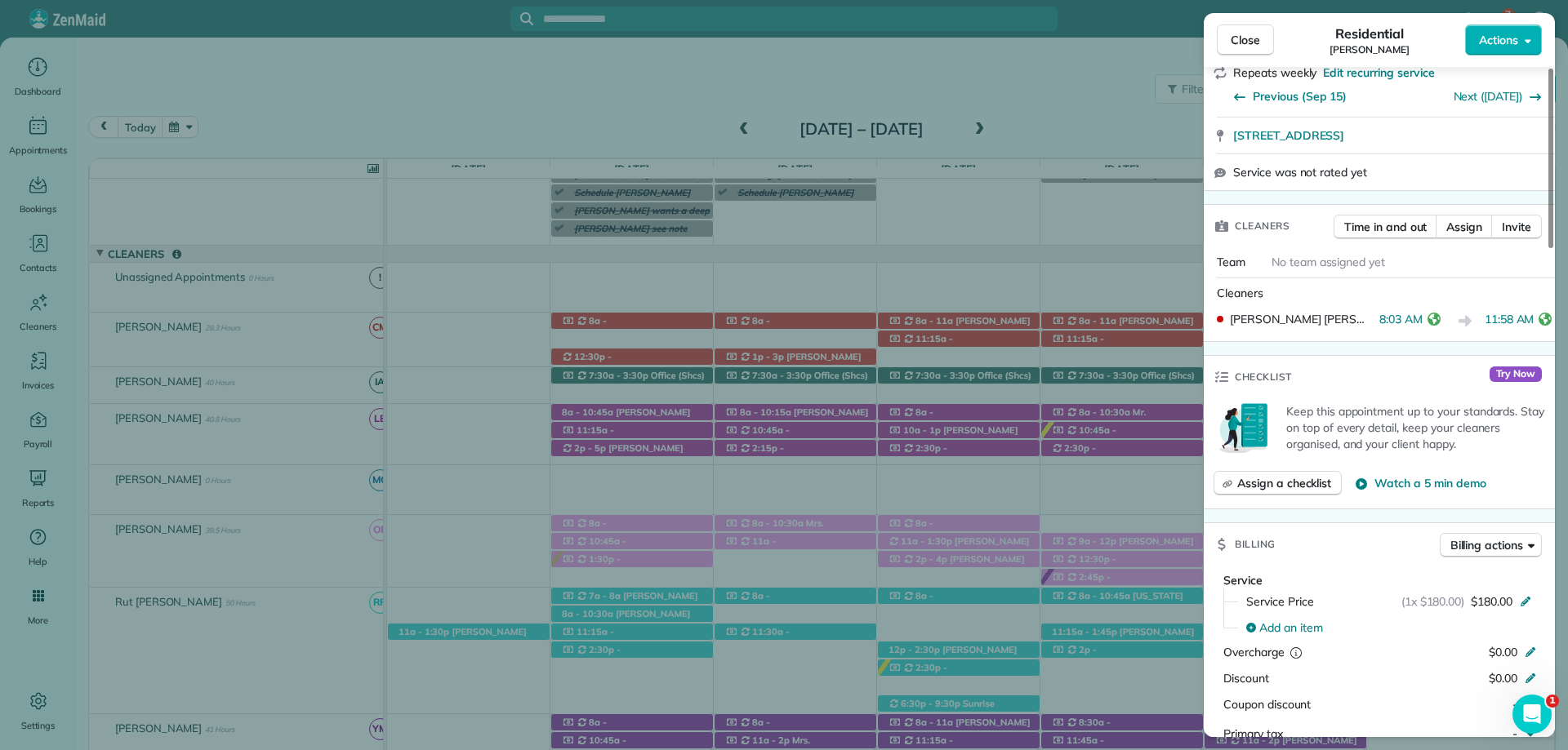
scroll to position [574, 0]
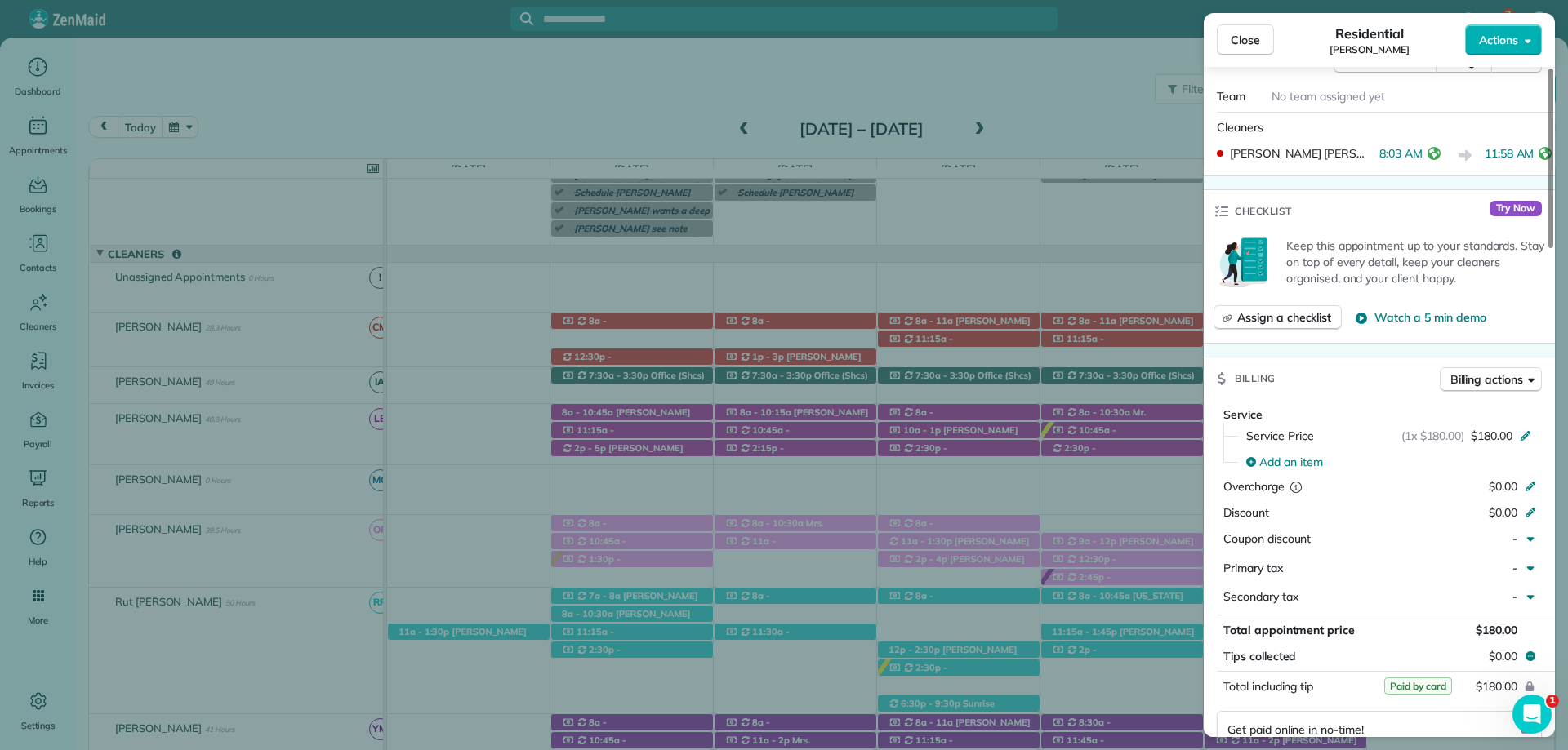
click at [1236, 42] on span "Close" at bounding box center [1245, 40] width 29 height 17
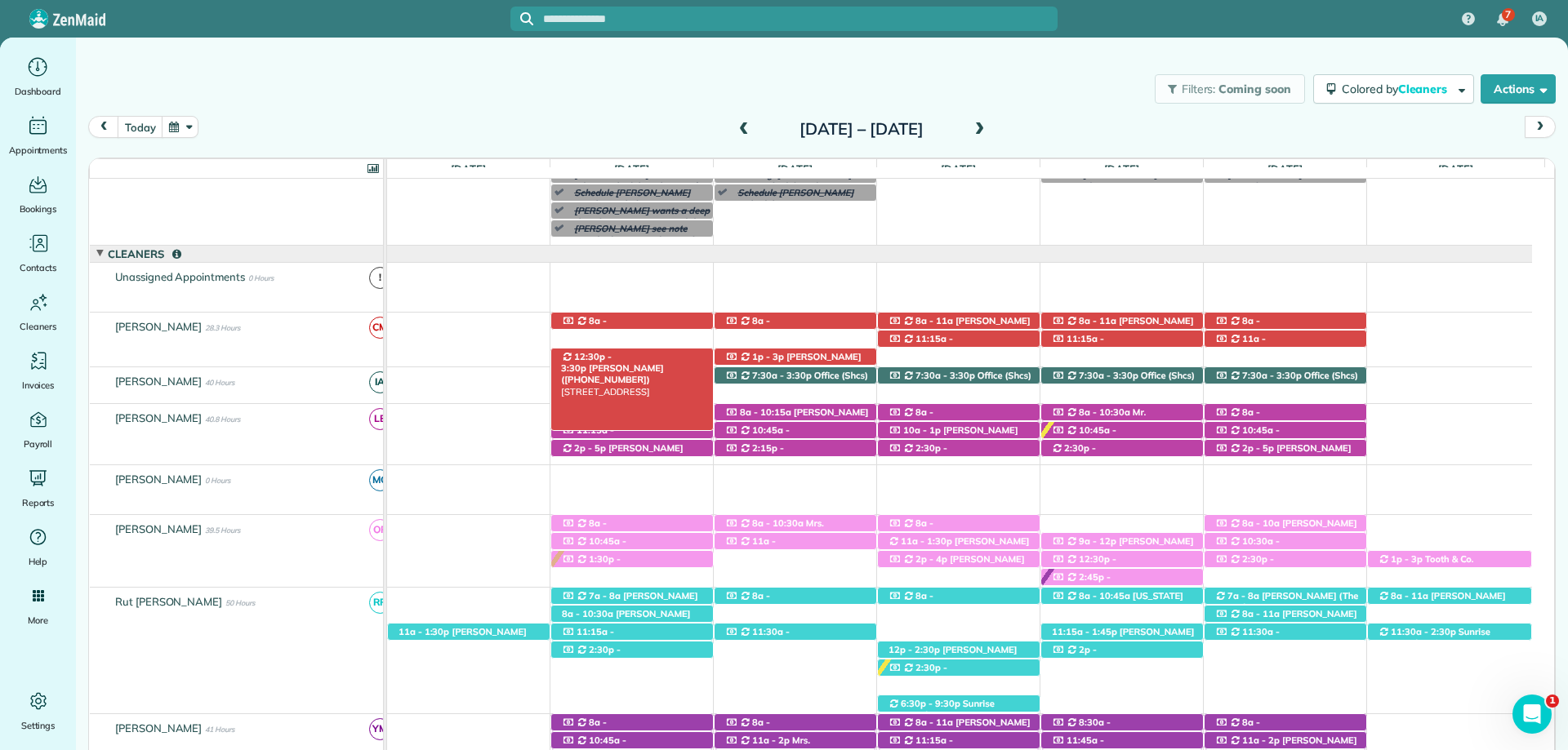
click at [687, 358] on div "12:30p - 3:30p Mrs. Kelly Downs (+12512840177) 22728 Inverness Way - Foley, AL,…" at bounding box center [632, 357] width 162 height 17
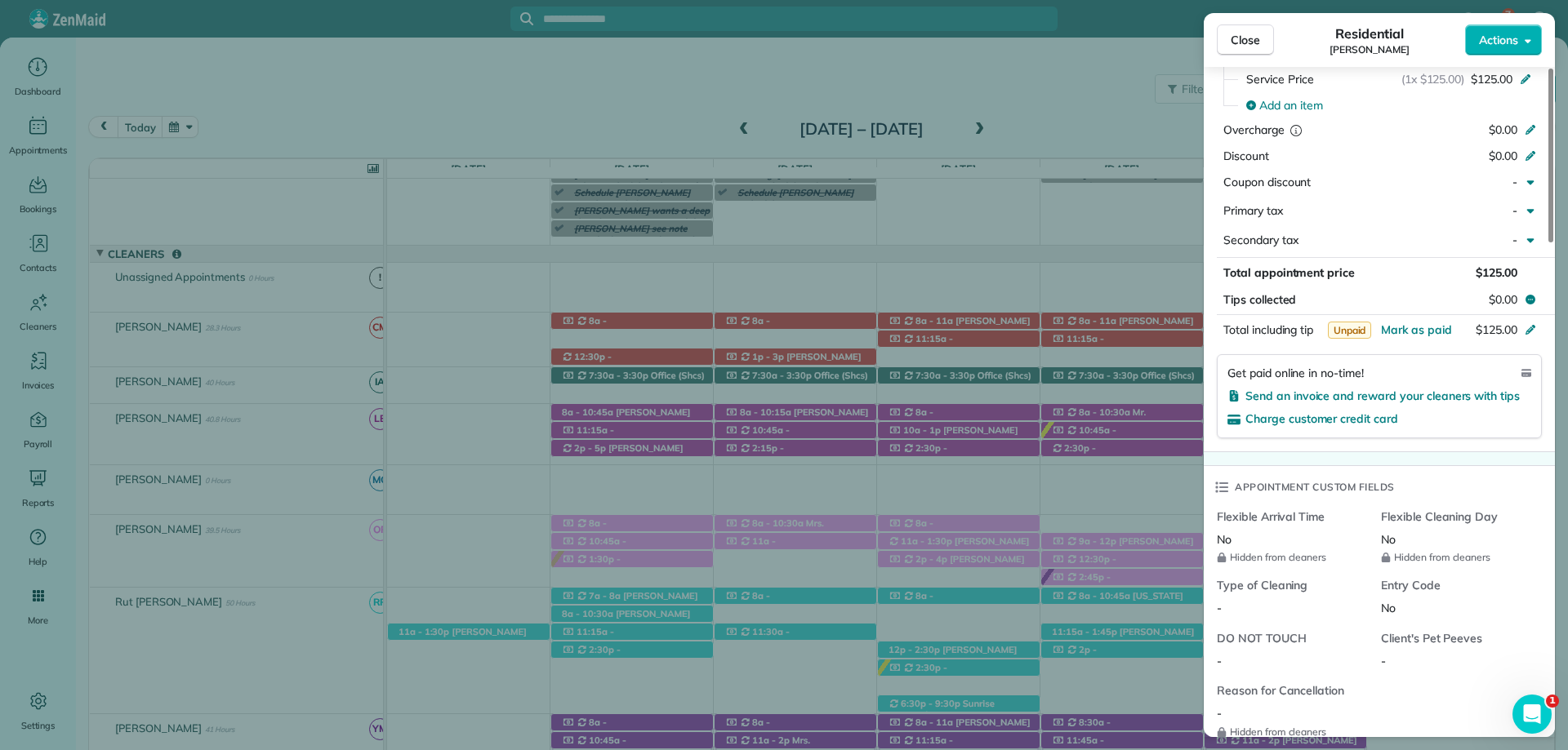
scroll to position [898, 0]
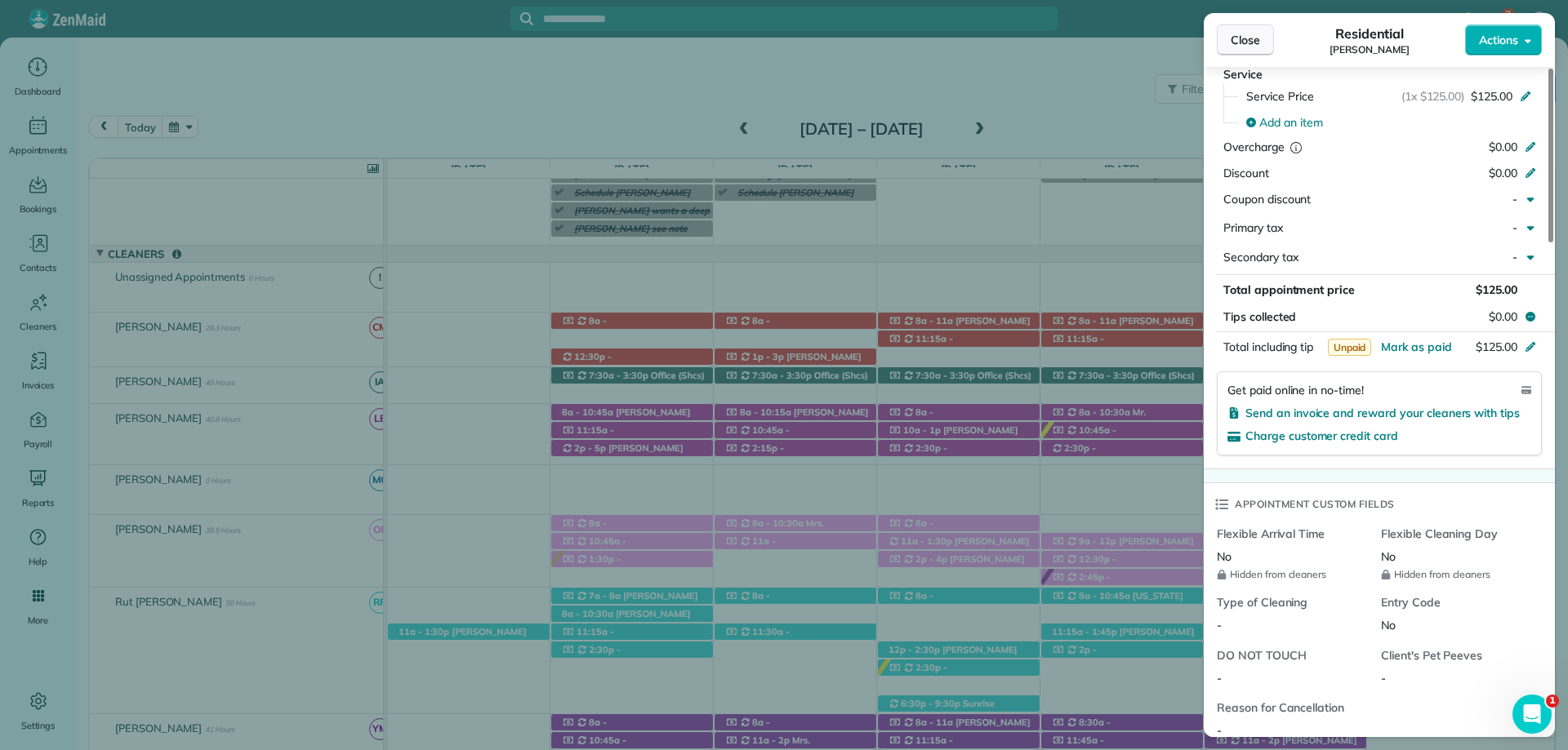
click at [1267, 48] on button "Close" at bounding box center [1245, 40] width 57 height 31
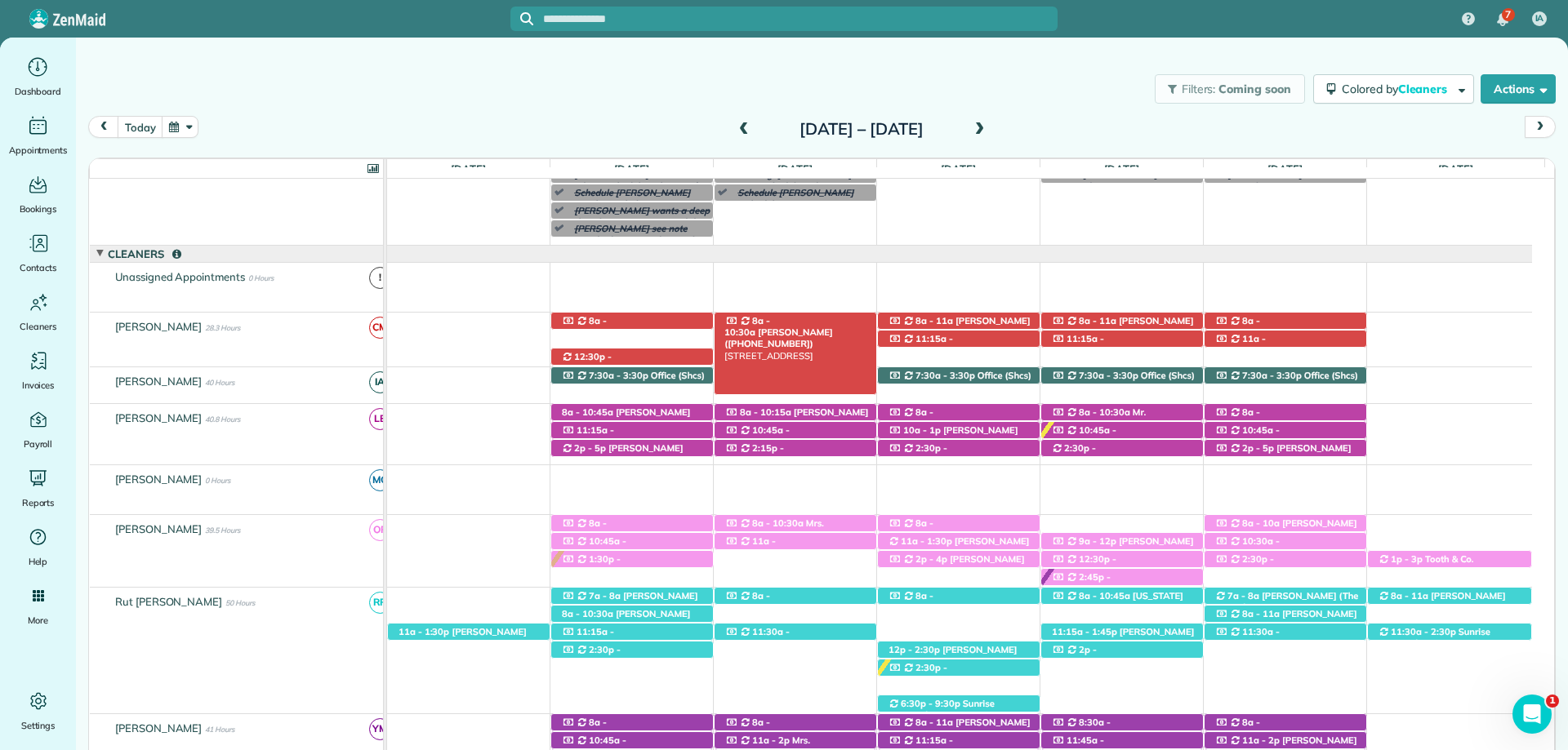
click at [830, 316] on div "8a - 10:30a Glenda Gravlee (+12517097088) 101 South Mobile Street #1 - Fairhope…" at bounding box center [795, 321] width 162 height 17
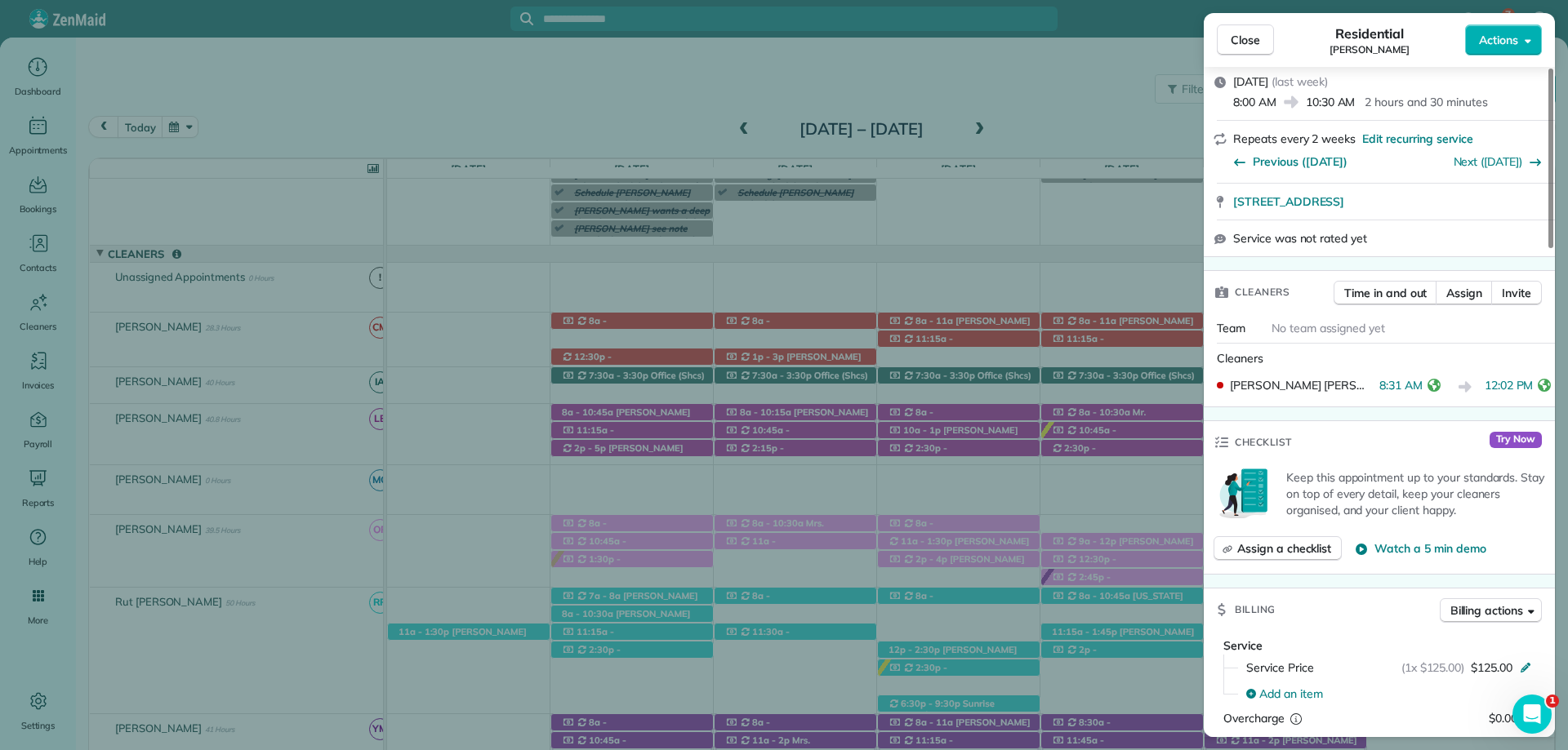
scroll to position [408, 0]
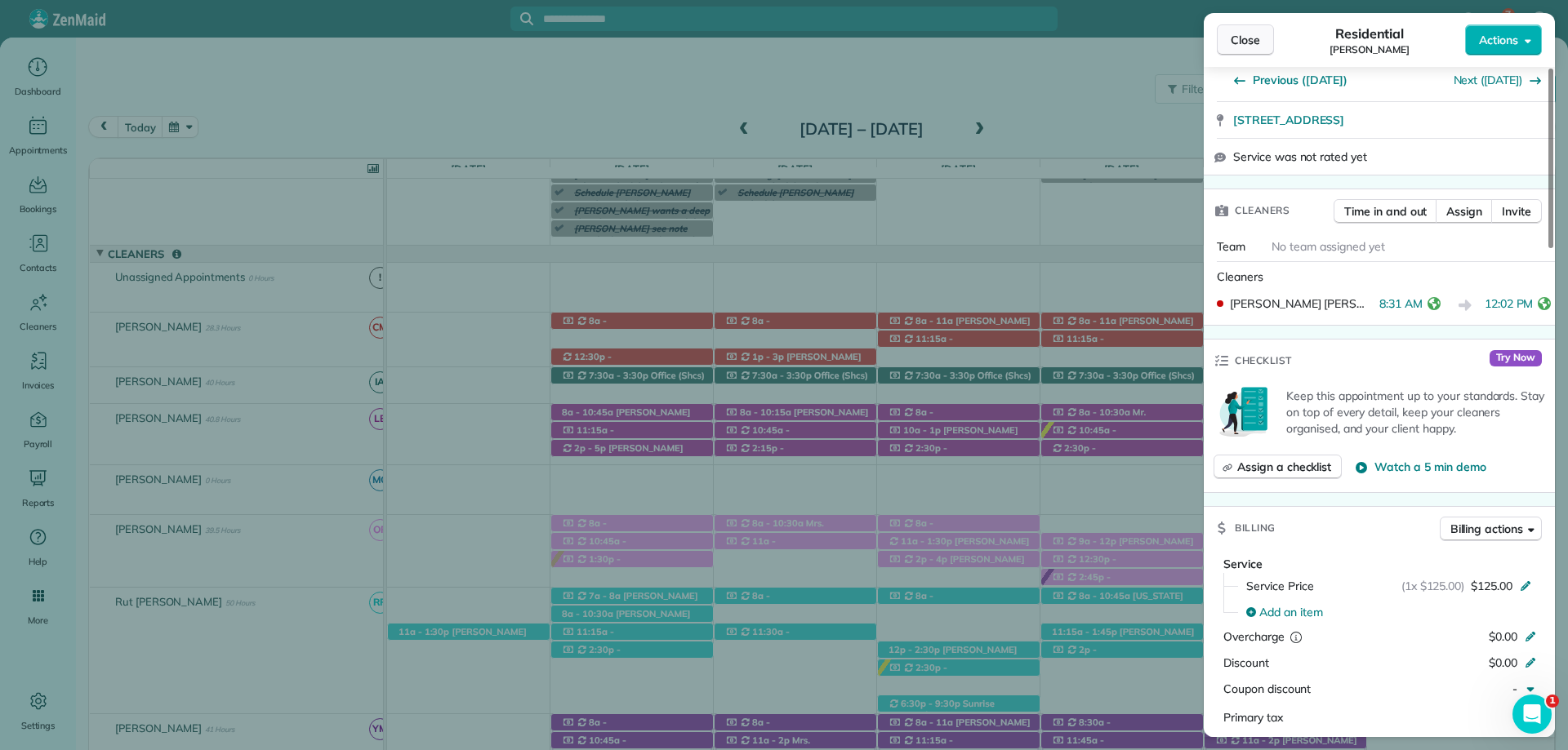
click at [1263, 41] on button "Close" at bounding box center [1245, 40] width 57 height 31
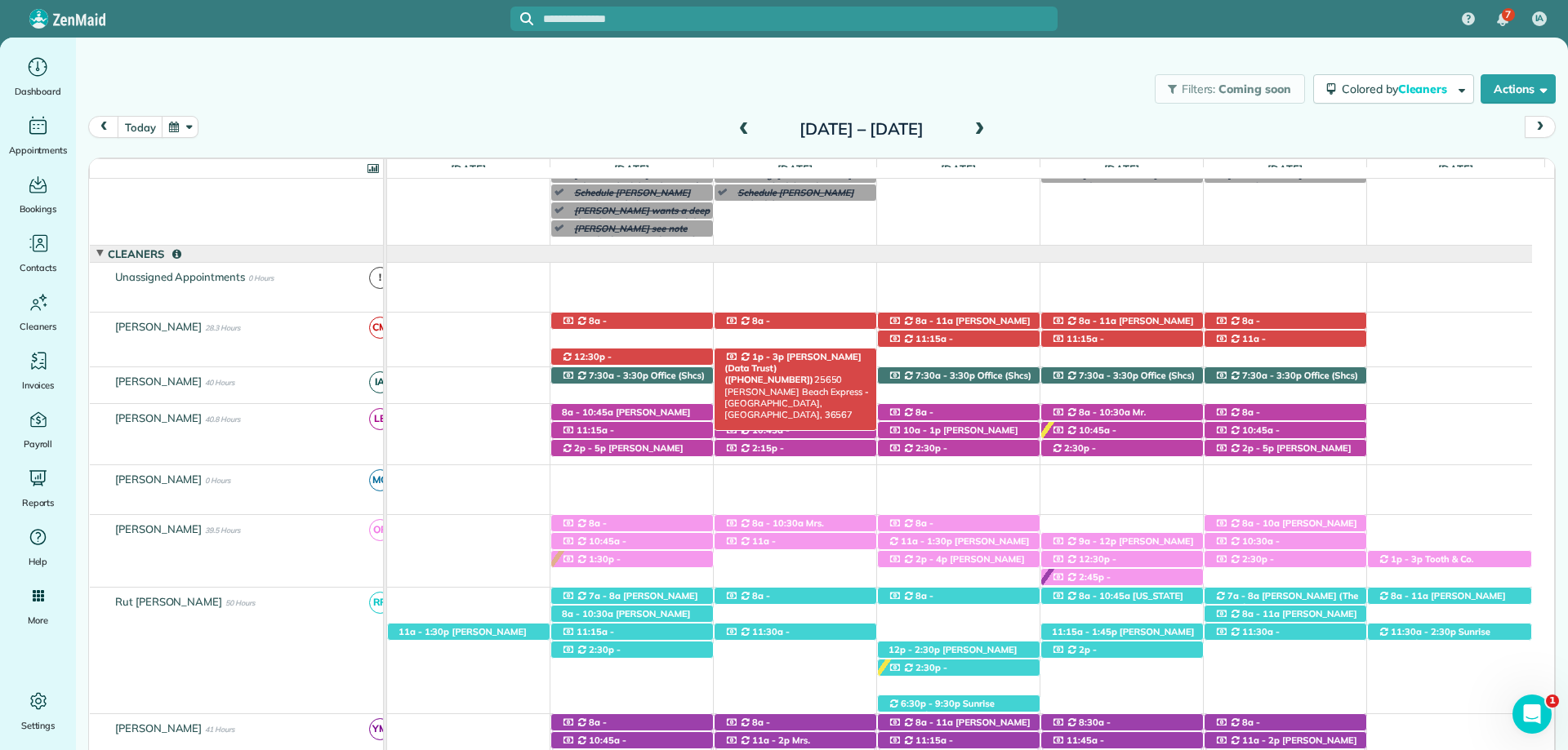
click at [830, 354] on span "Dan Nicholson (Data Trust) (+12513706685)" at bounding box center [793, 369] width 136 height 35
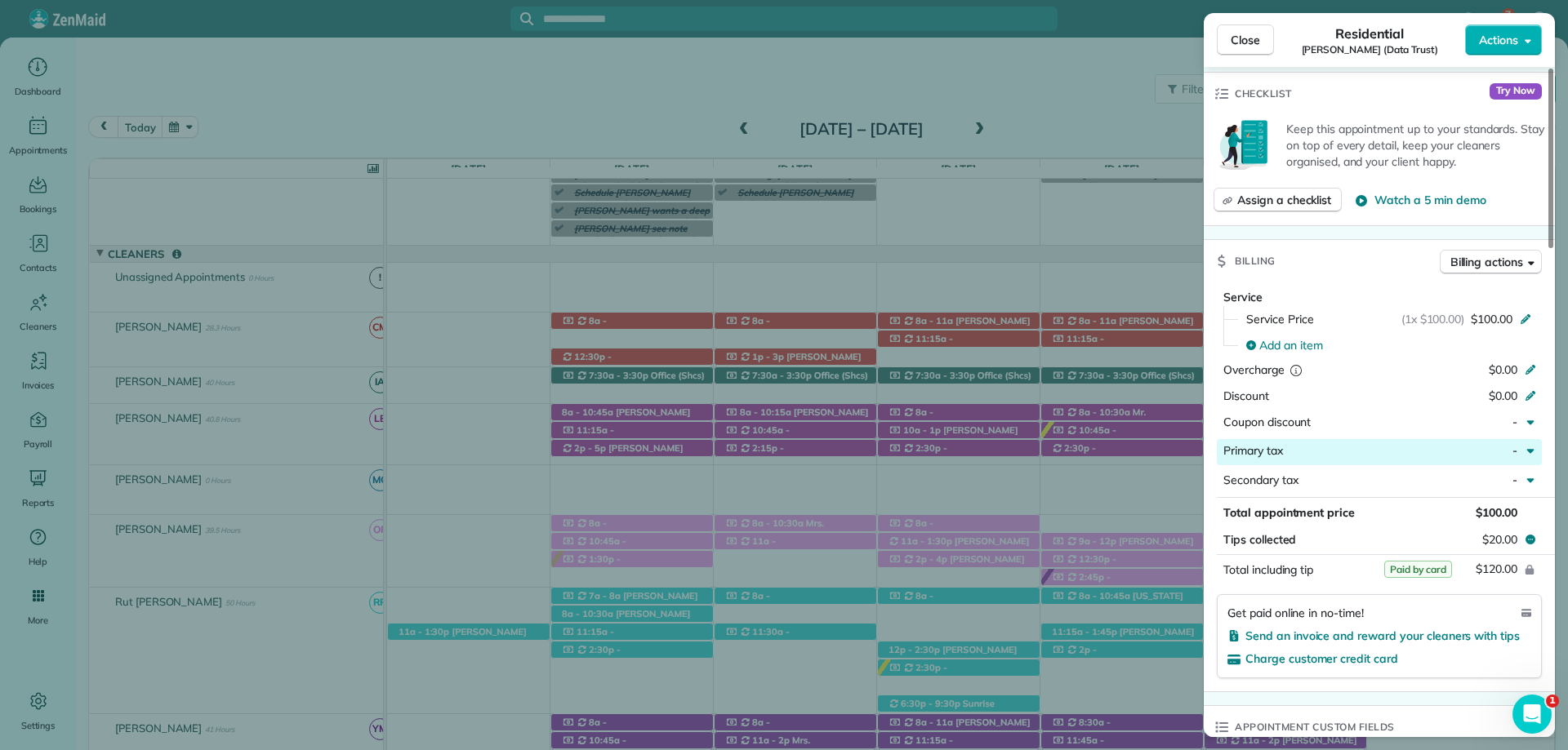
scroll to position [816, 0]
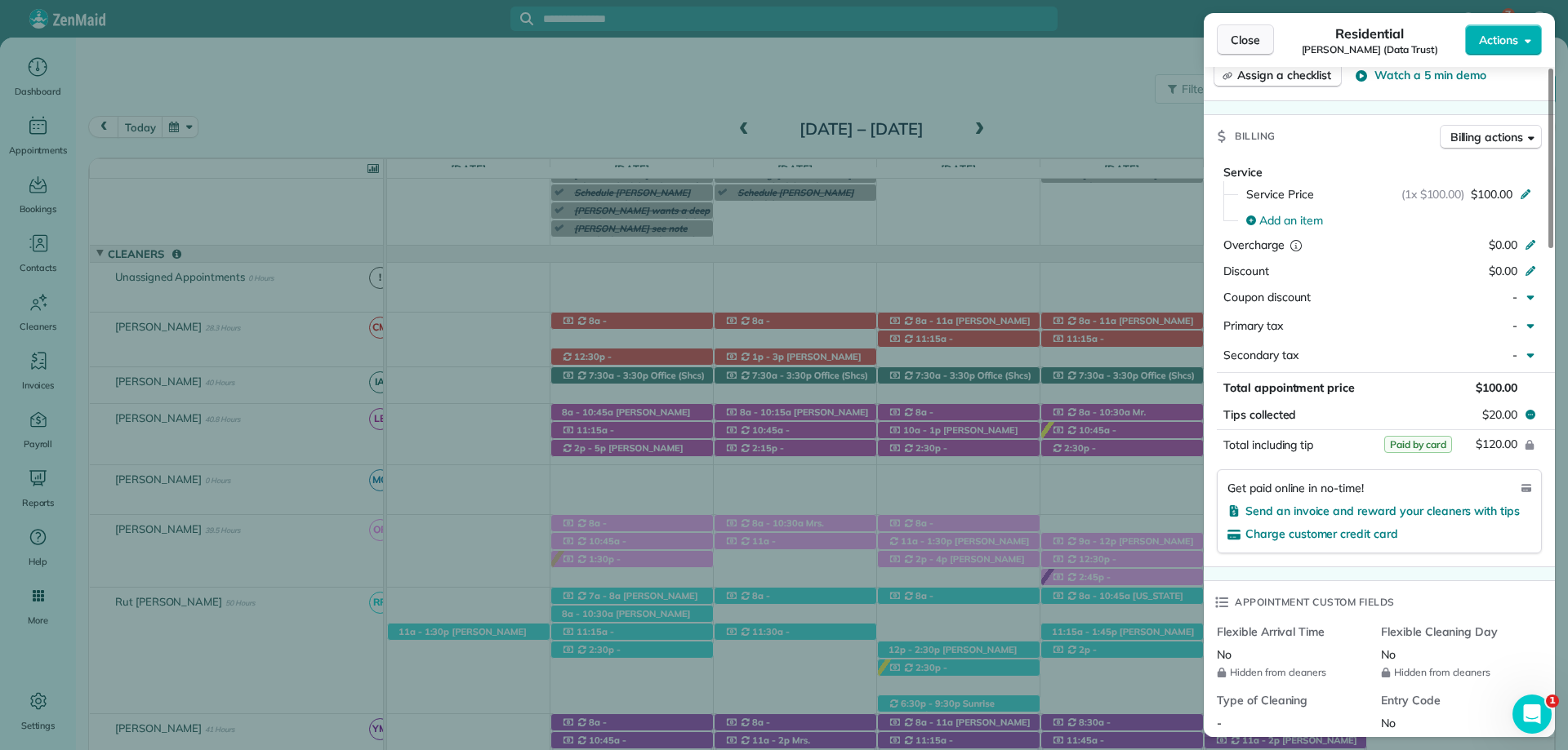
click at [1251, 31] on button "Close" at bounding box center [1245, 40] width 57 height 31
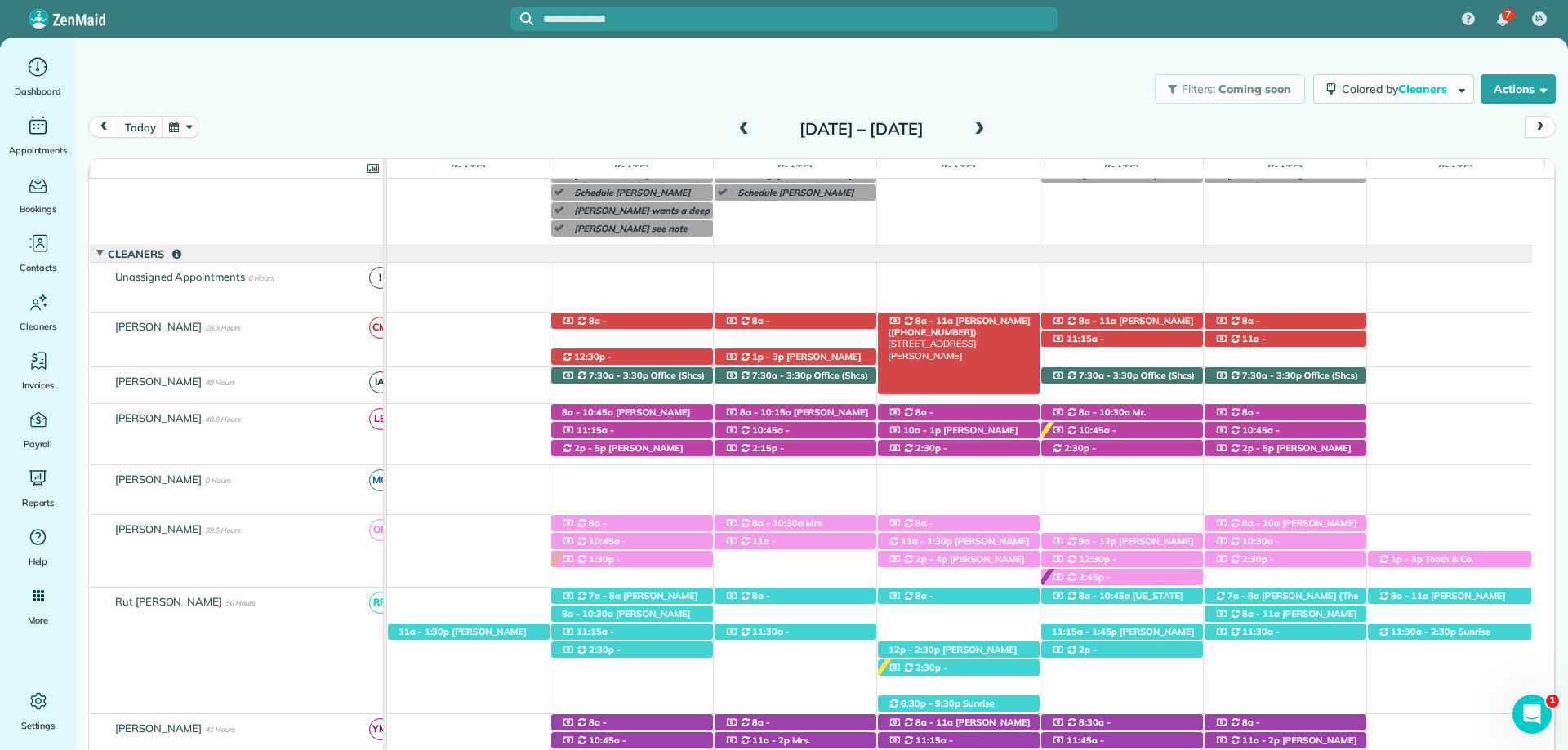
click at [960, 322] on span "Lisa Bailey (+12052752368)" at bounding box center [958, 326] width 142 height 23
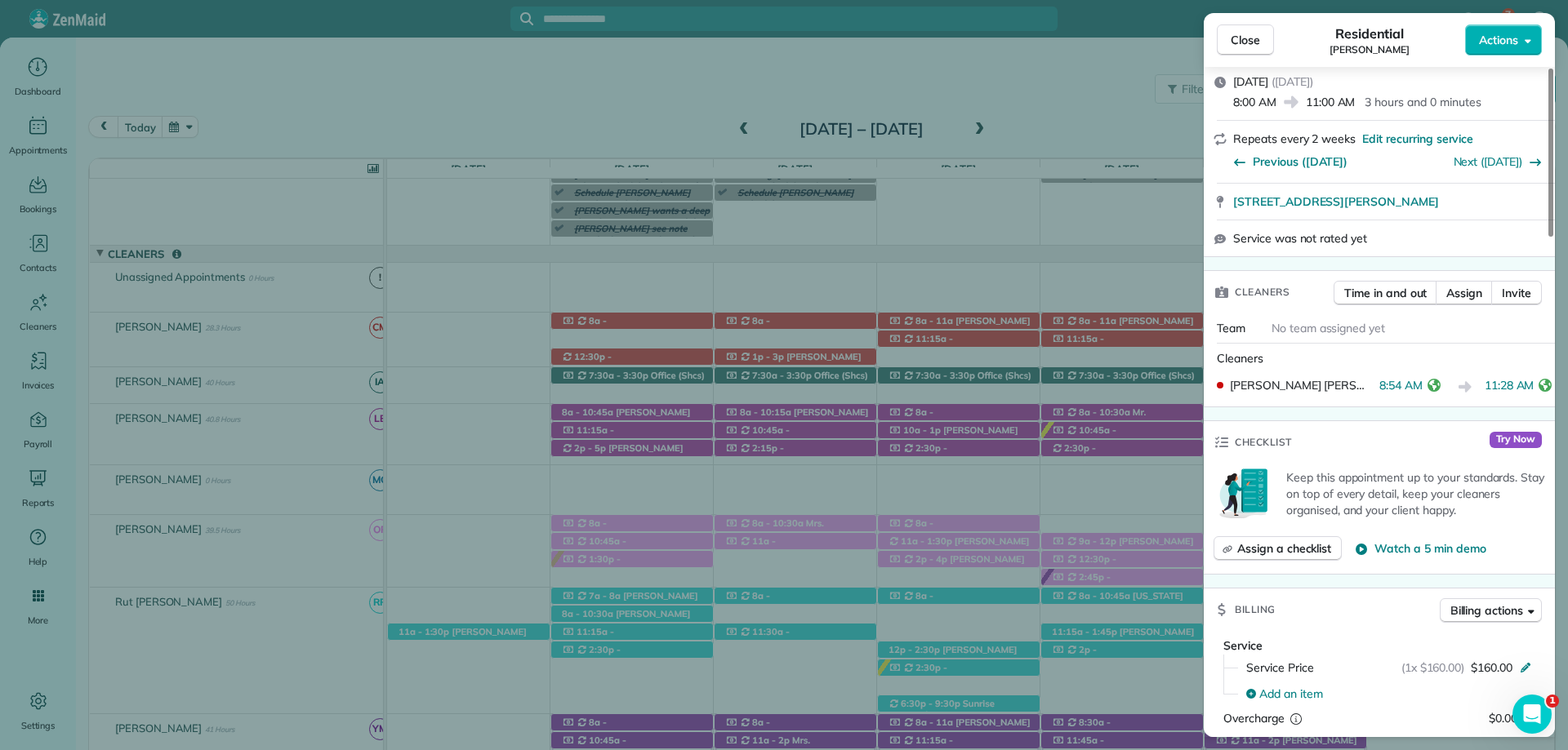
scroll to position [572, 0]
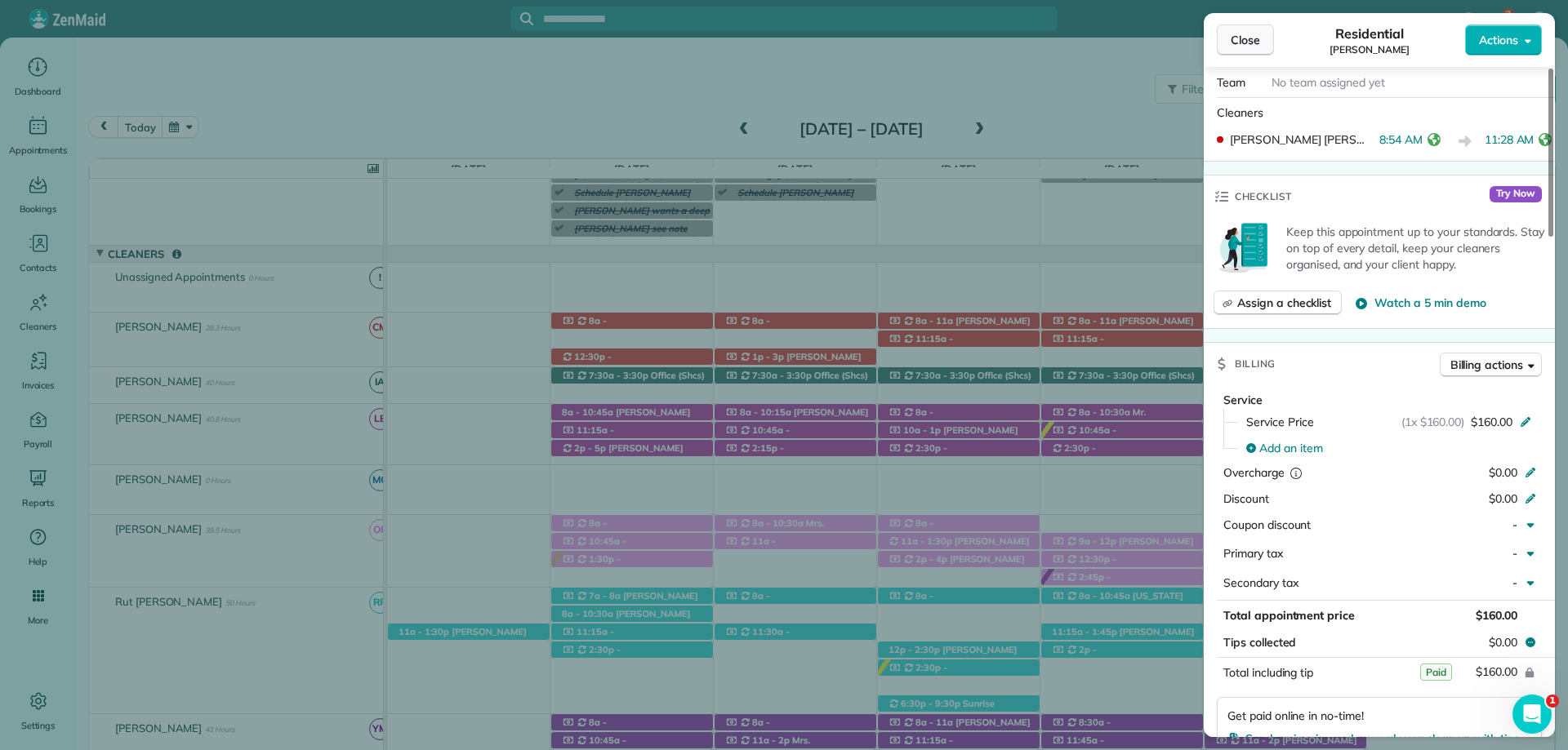
click at [1244, 35] on span "Close" at bounding box center [1245, 40] width 29 height 17
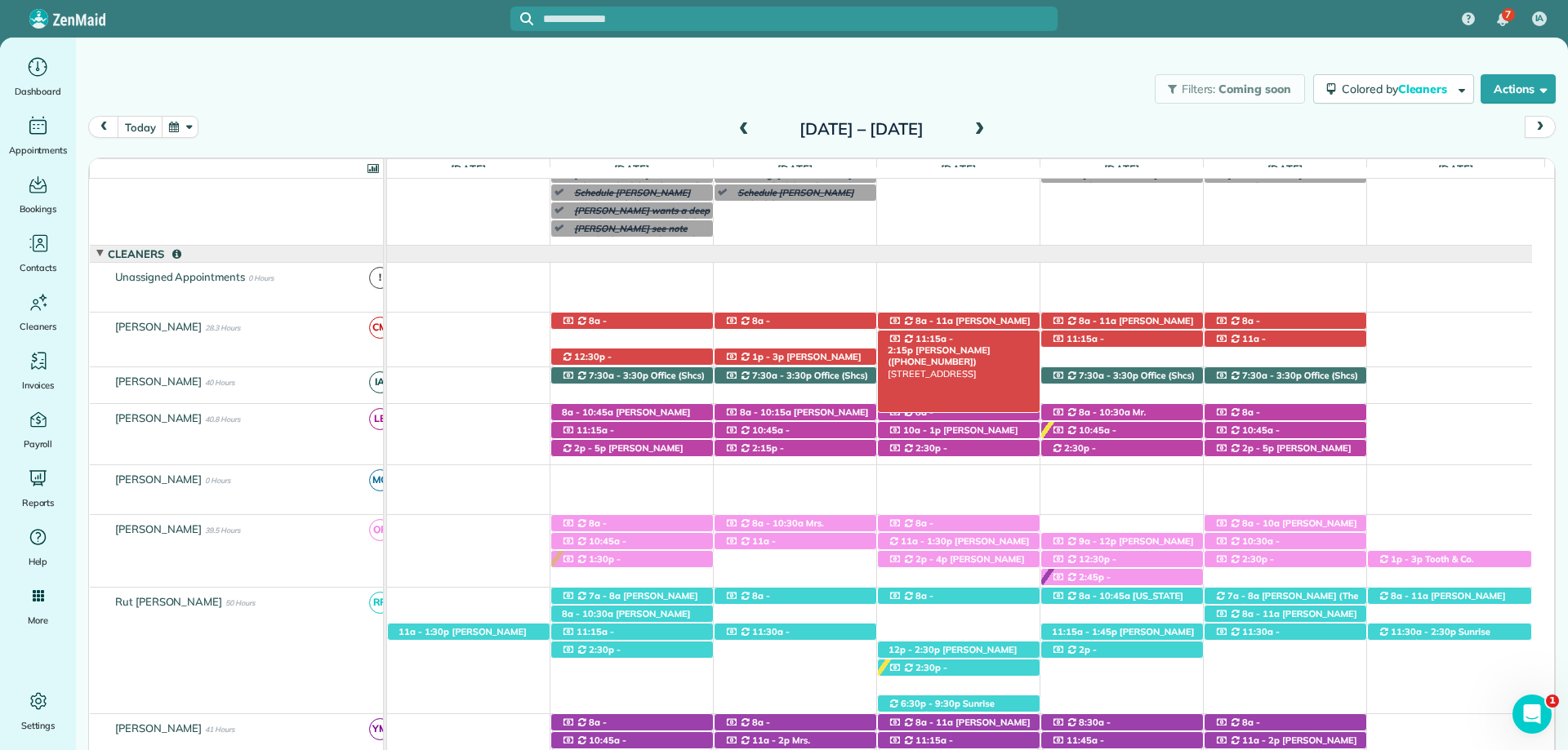
click at [982, 345] on span "Kelly Winingar (+18503136559)" at bounding box center [938, 356] width 102 height 23
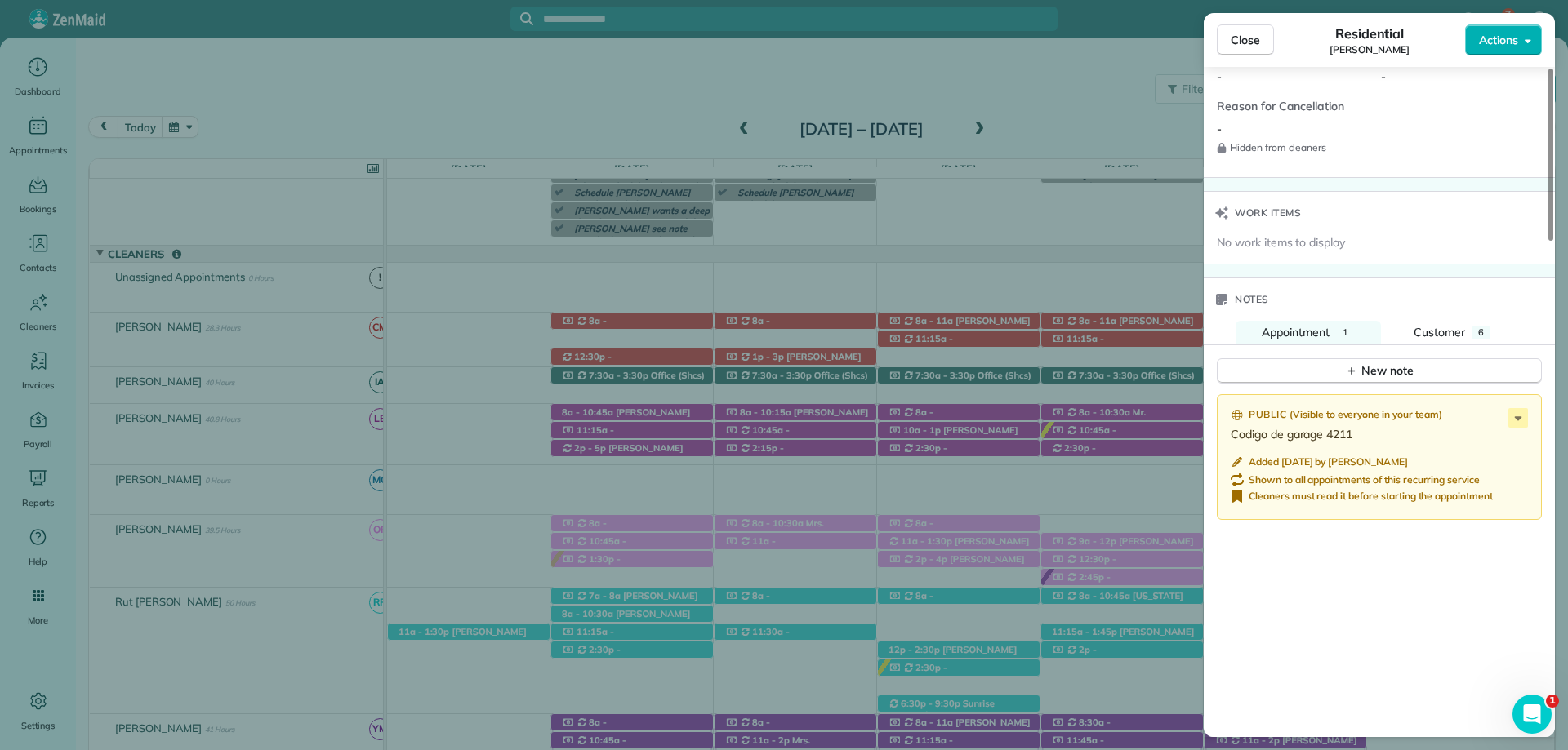
scroll to position [1551, 0]
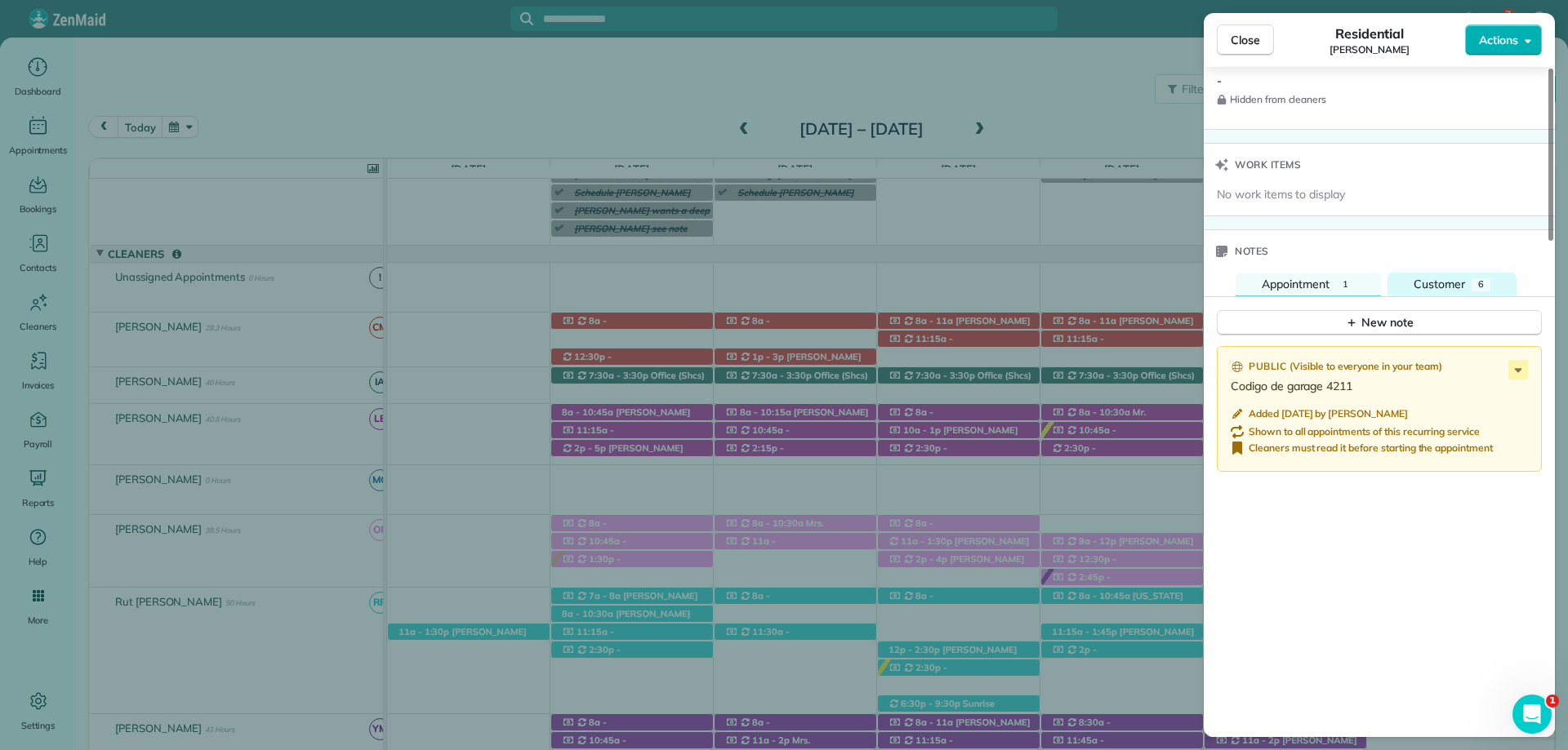
click at [1459, 285] on span "Customer" at bounding box center [1439, 284] width 52 height 15
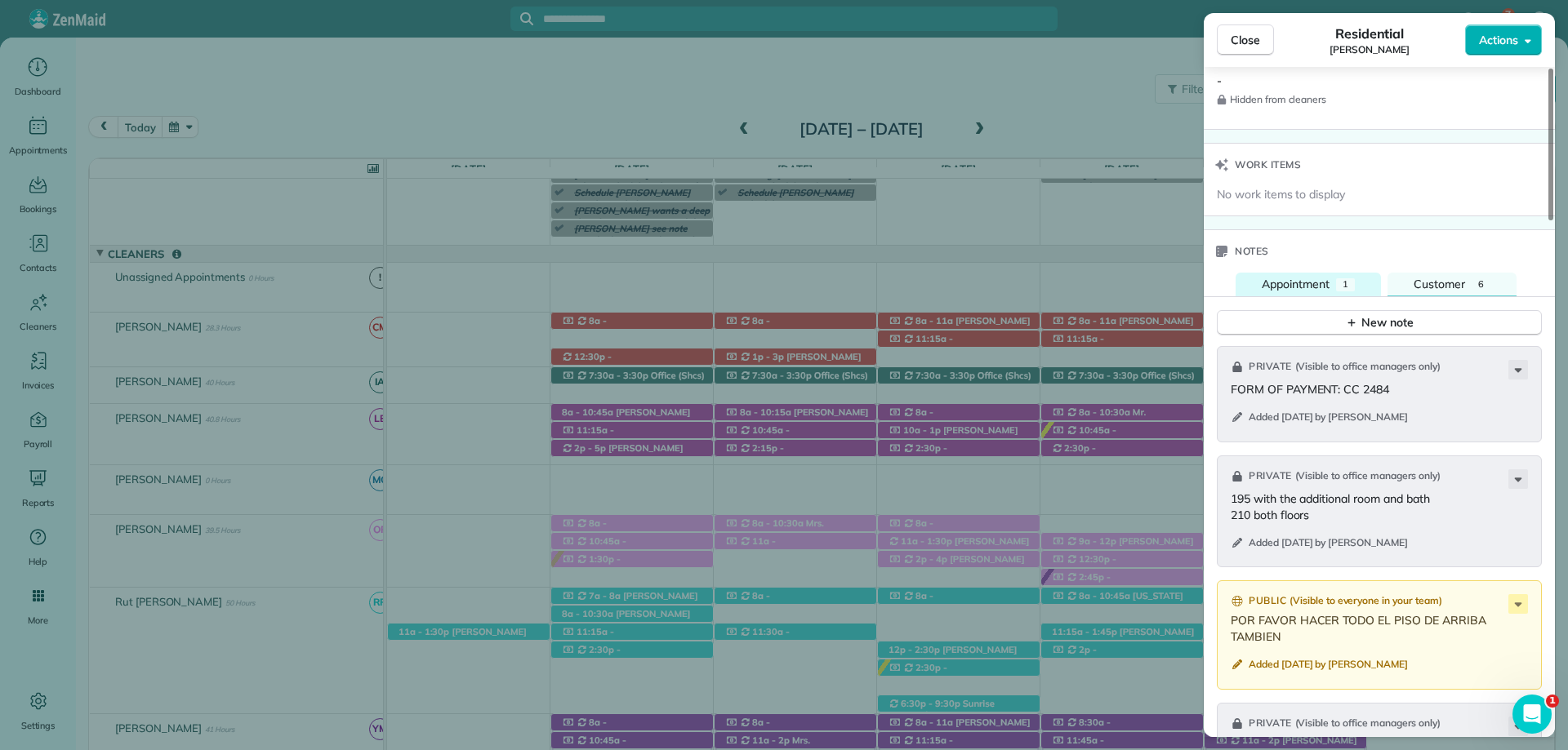
click at [1324, 292] on button "Appointment 1" at bounding box center [1308, 285] width 145 height 25
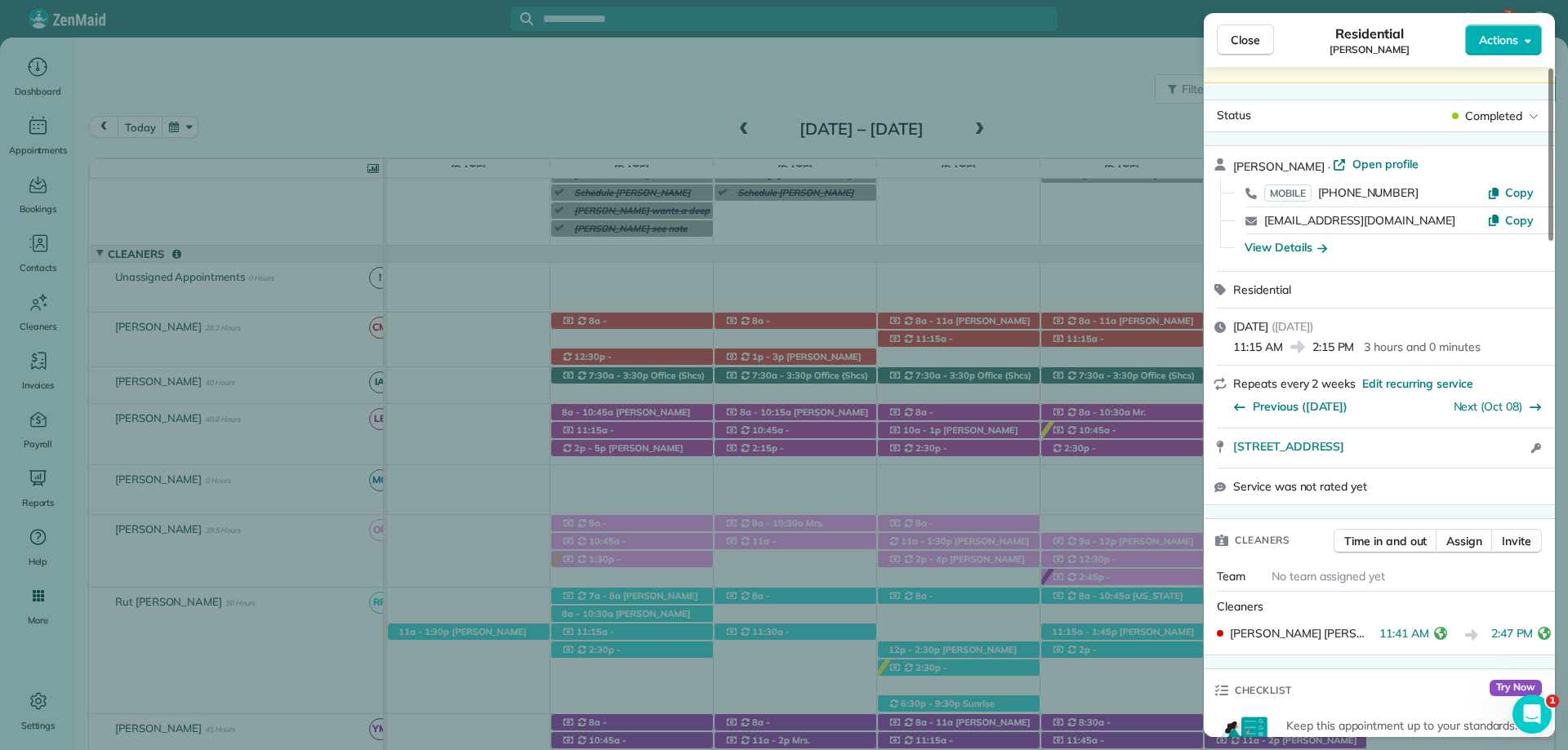
scroll to position [0, 0]
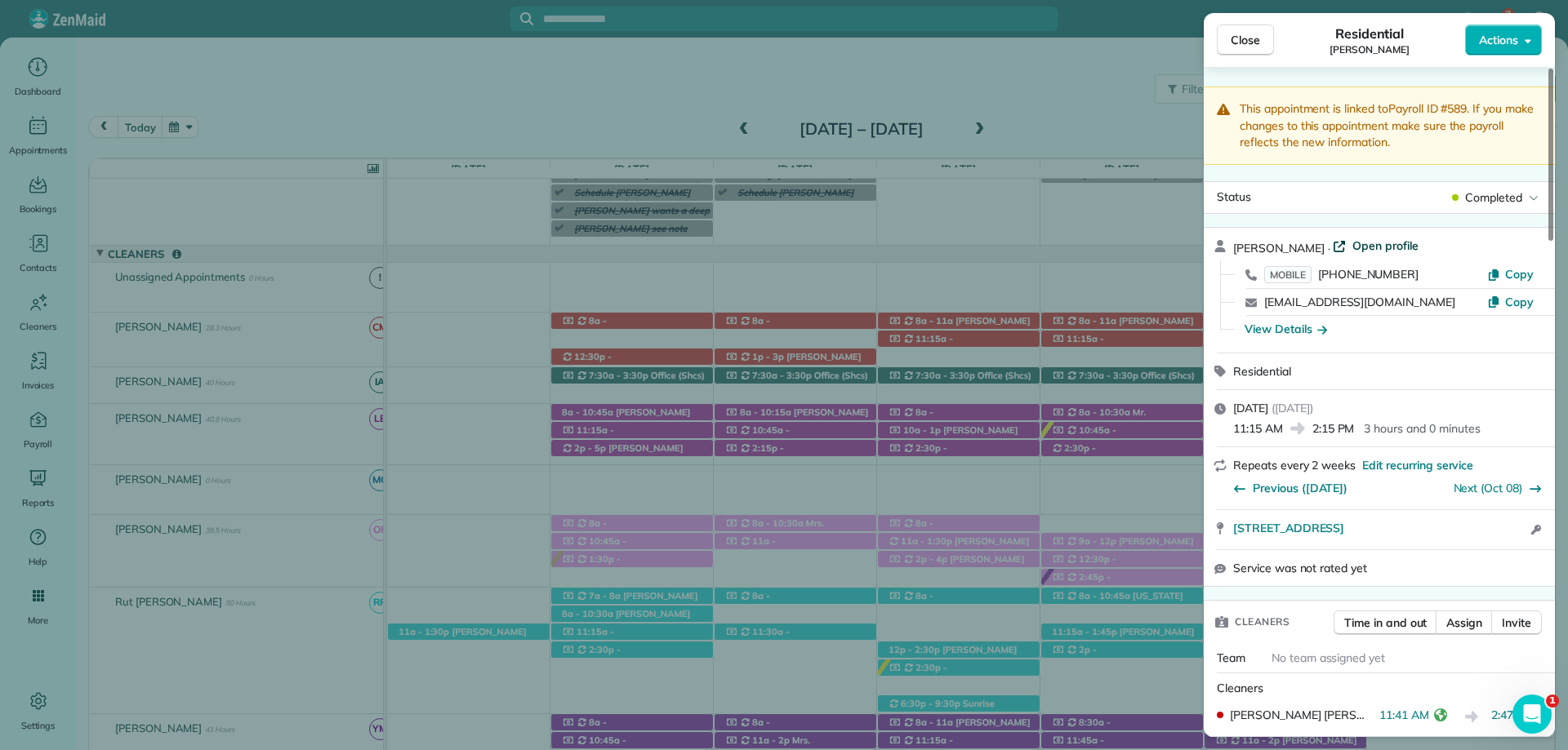
click at [1367, 251] on span "Open profile" at bounding box center [1385, 245] width 66 height 17
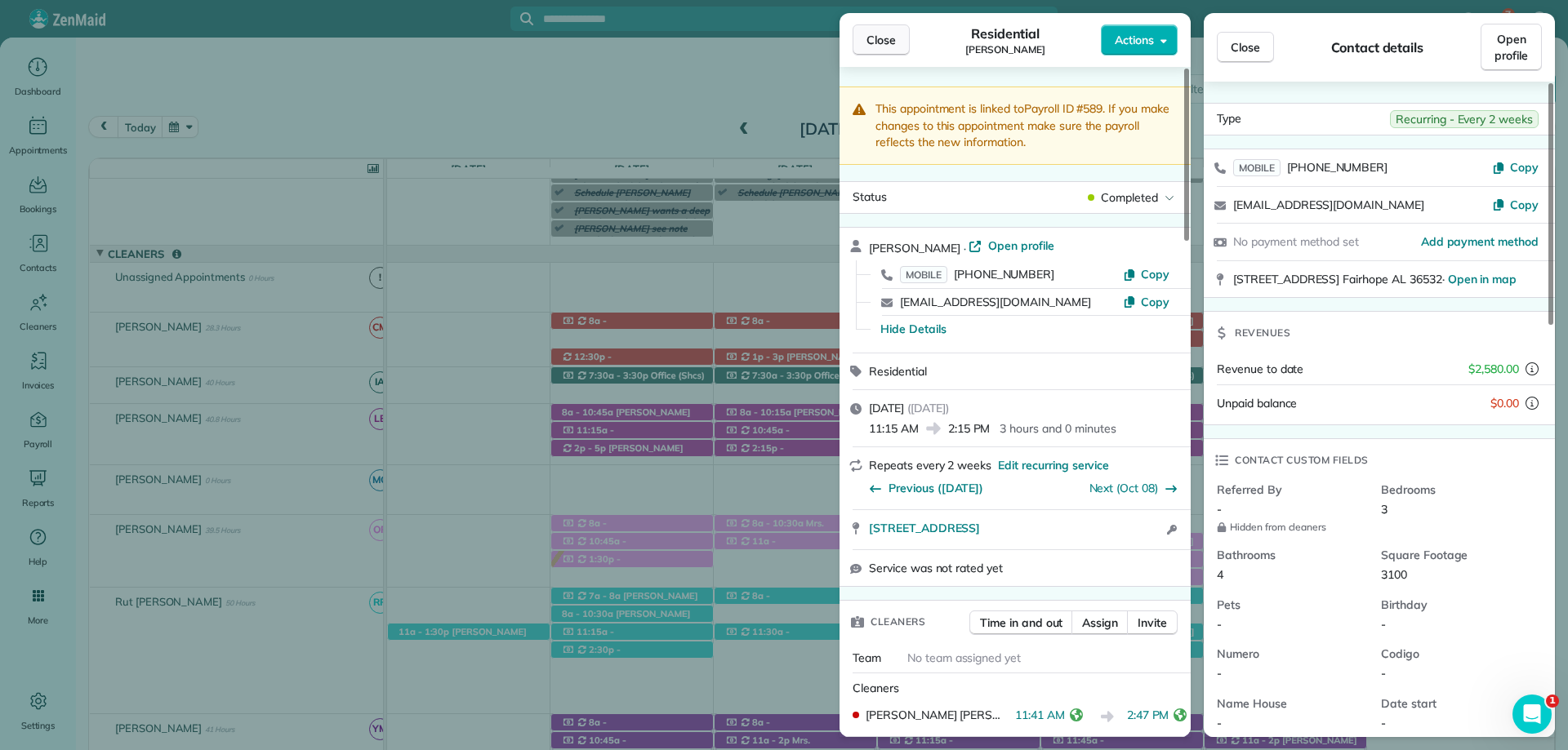
click at [873, 40] on span "Close" at bounding box center [881, 40] width 29 height 17
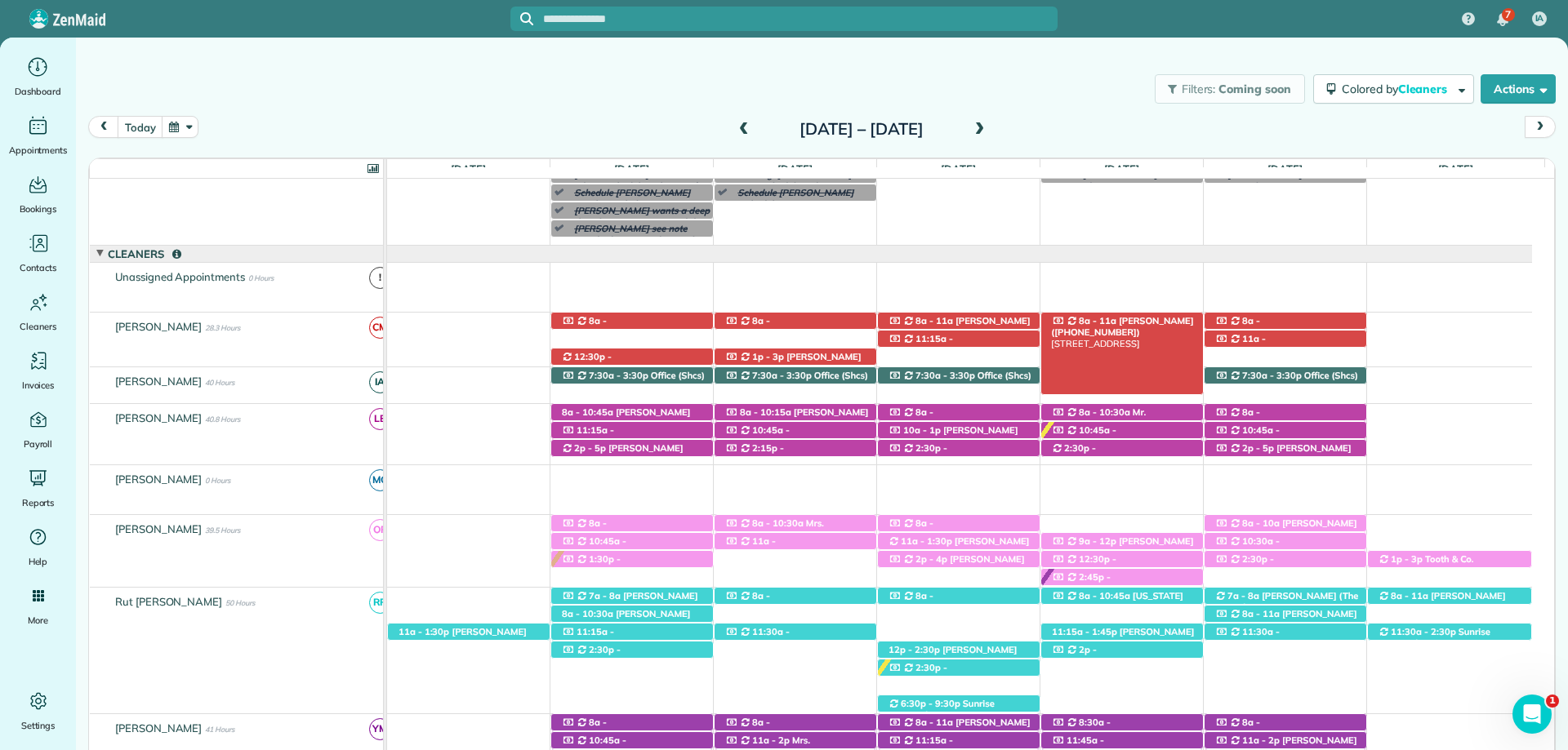
click at [1152, 313] on link "8a - 11a Meg Willett (+13193215981) 151 Willow Lake Drive - Fairhope, AL, 36532" at bounding box center [1122, 353] width 164 height 84
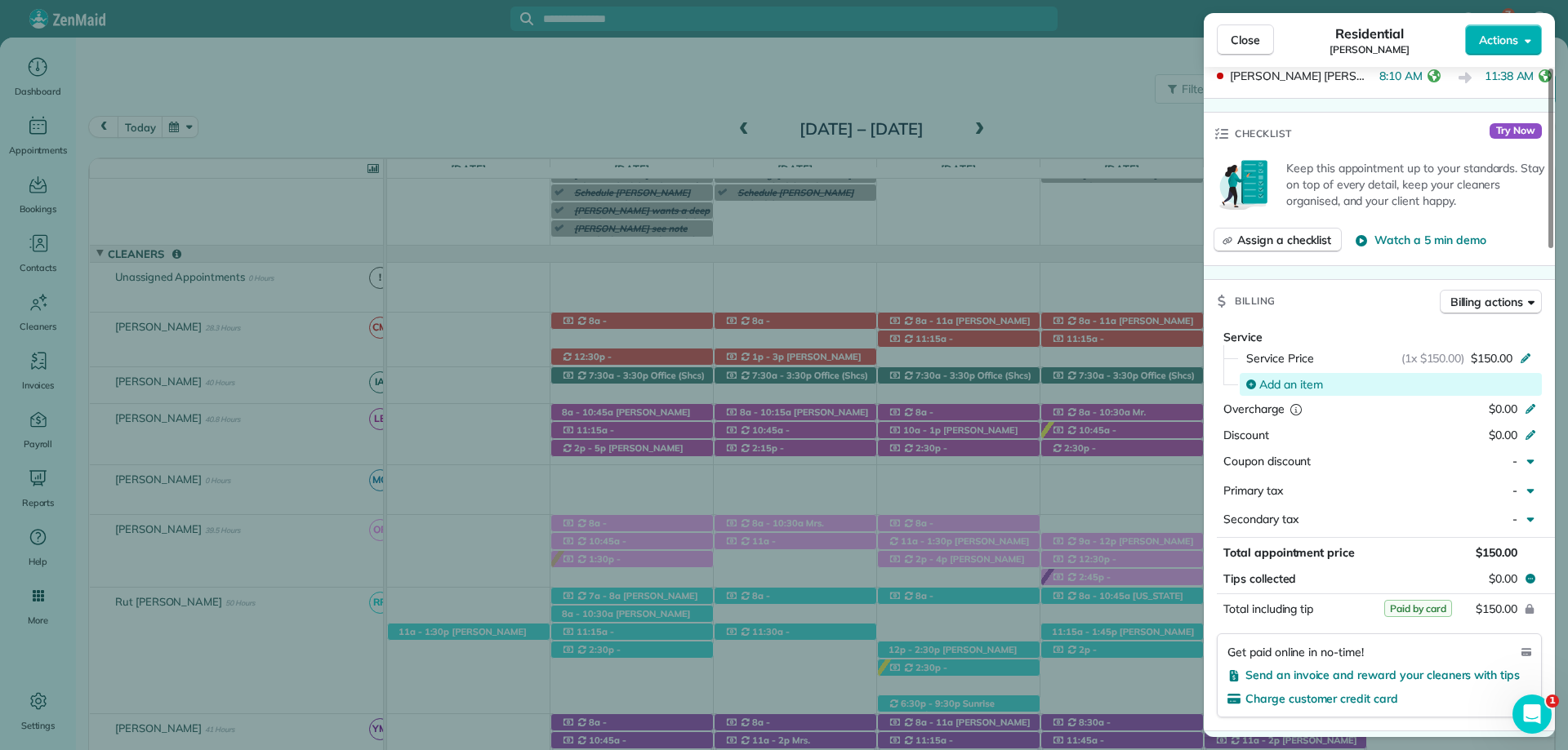
scroll to position [653, 0]
click at [1244, 39] on span "Close" at bounding box center [1245, 40] width 29 height 17
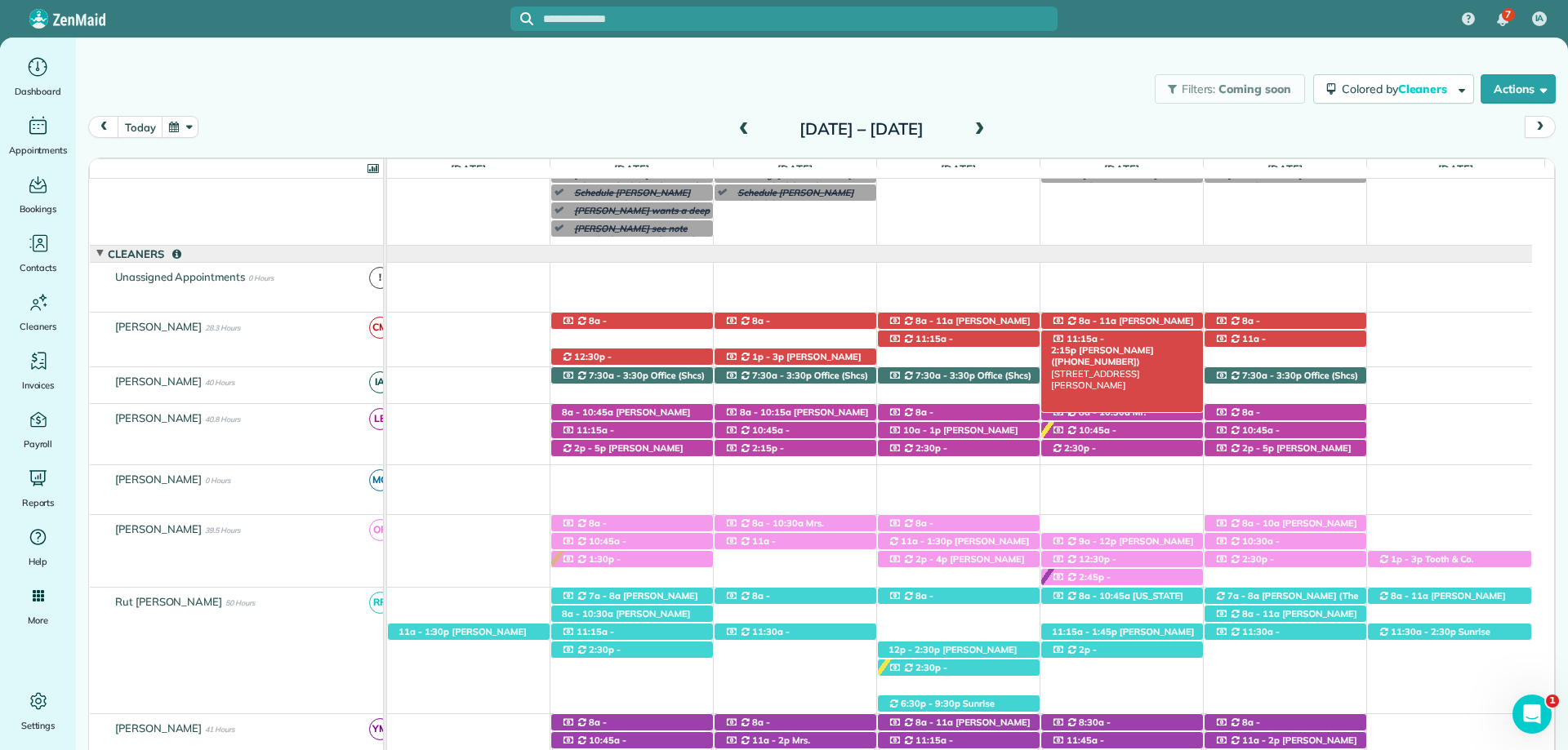
click at [1153, 345] on span "Kristen Eberlein (+17703247138)" at bounding box center [1102, 356] width 102 height 23
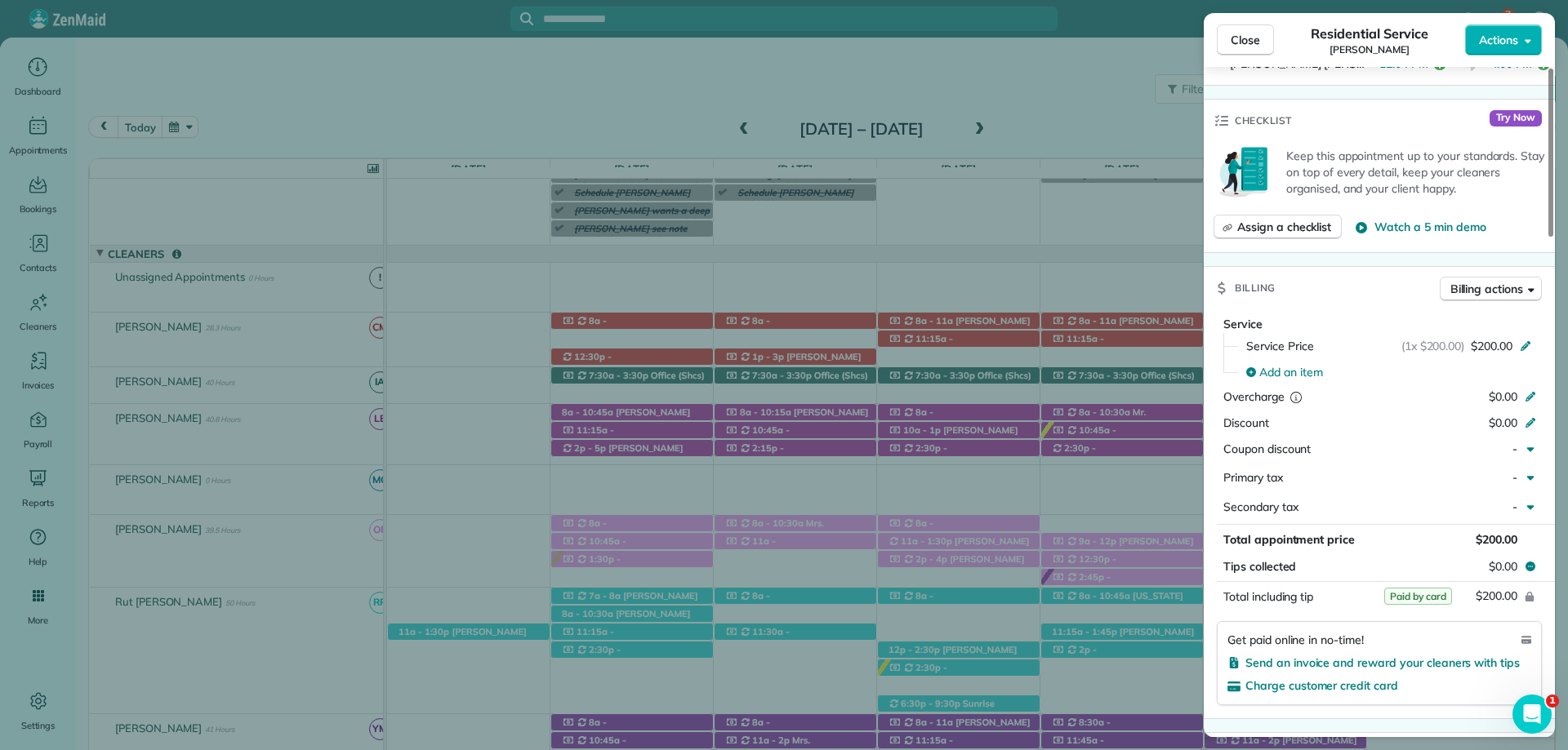
scroll to position [687, 0]
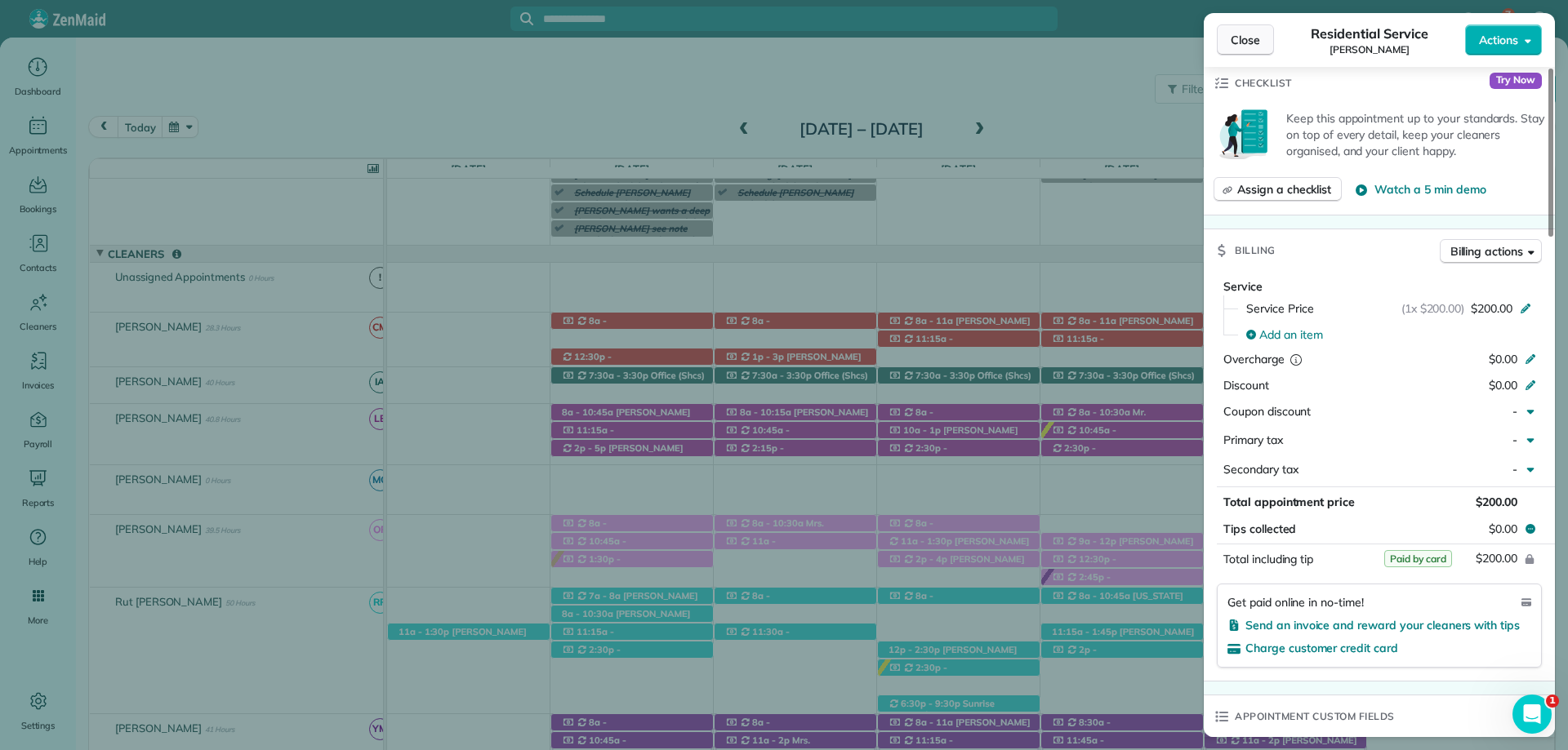
click at [1242, 40] on span "Close" at bounding box center [1245, 40] width 29 height 17
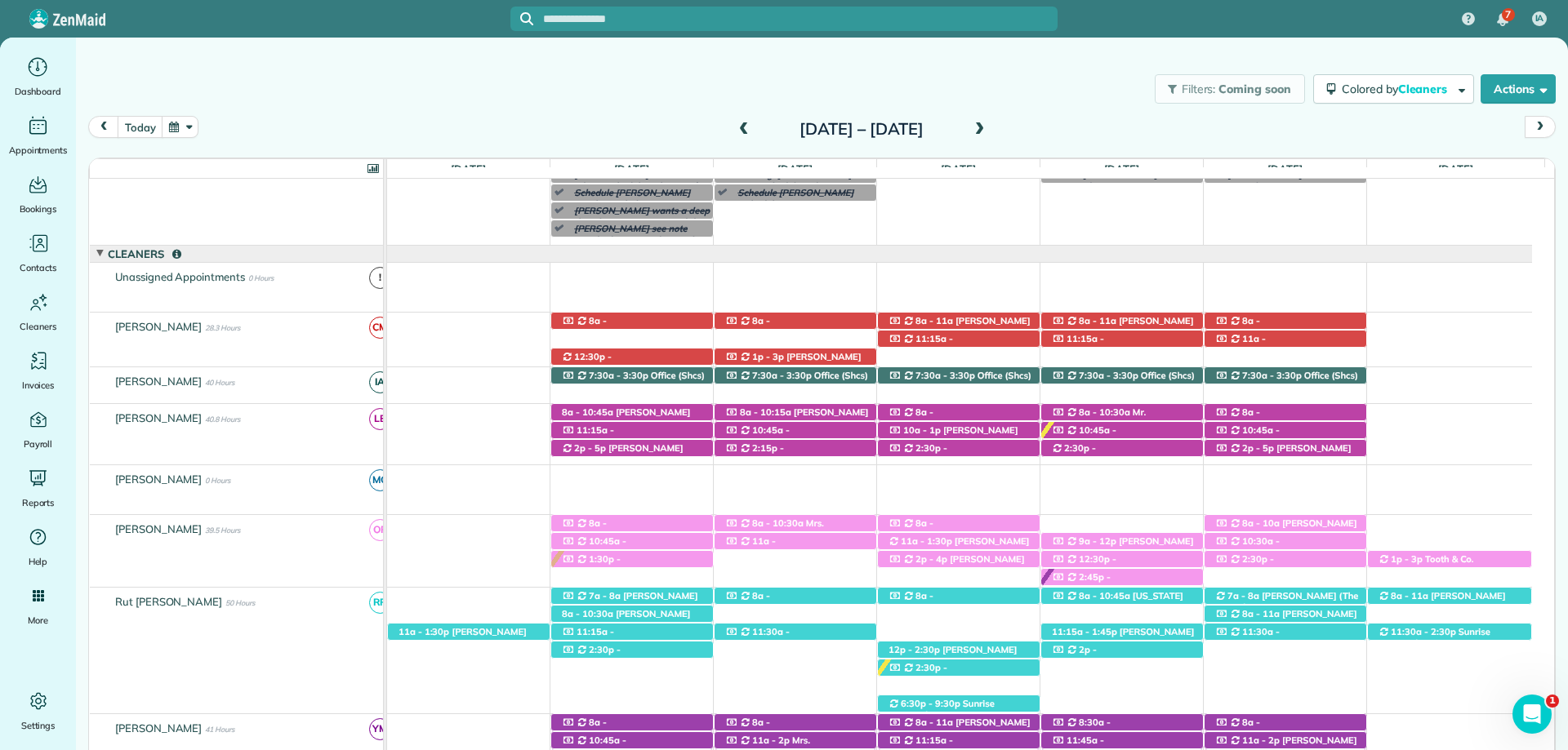
click at [668, 126] on div "today Sunday Sep 21 – Saturday Sep 27, 2025" at bounding box center [821, 131] width 1467 height 31
click at [735, 126] on span at bounding box center [744, 130] width 18 height 15
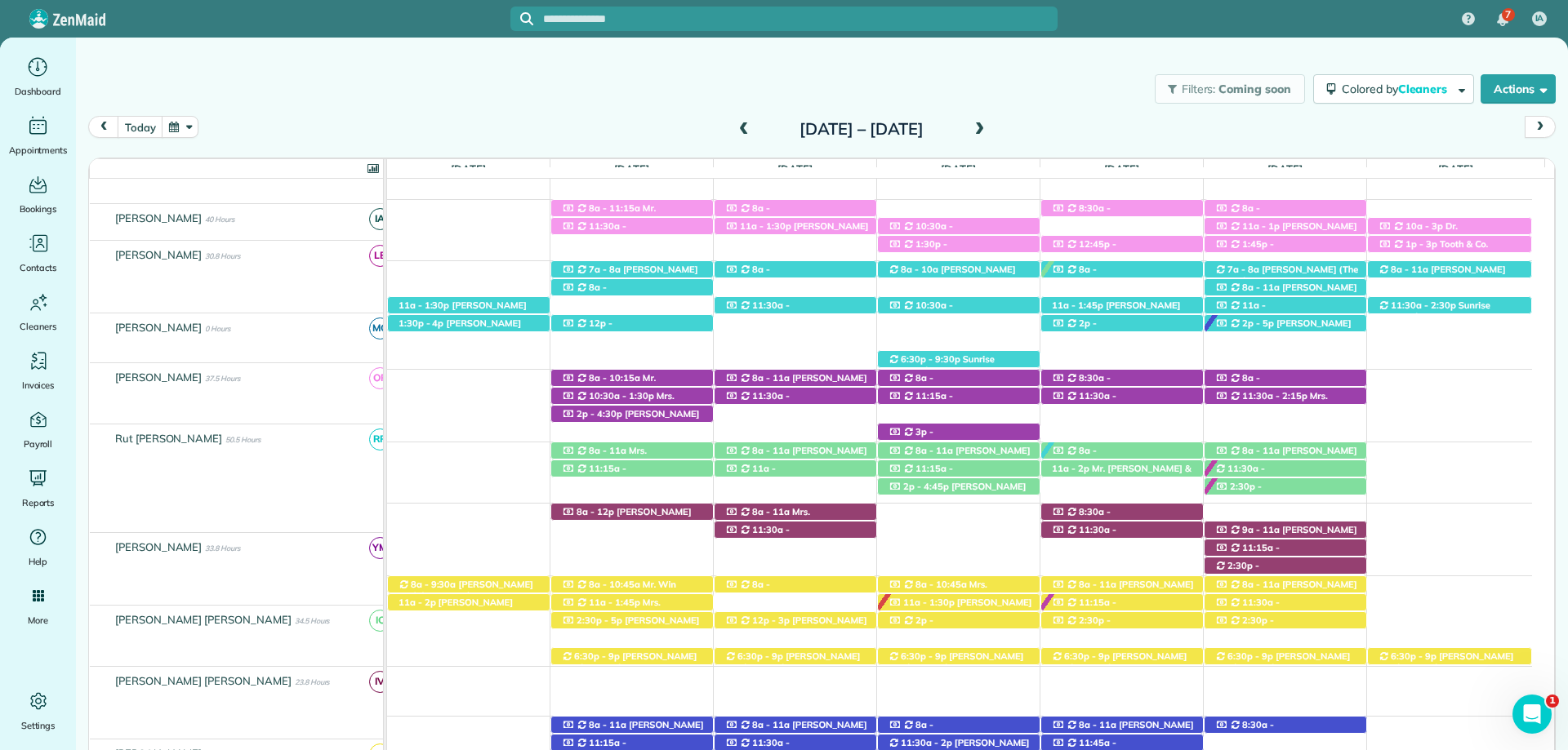
scroll to position [392, 0]
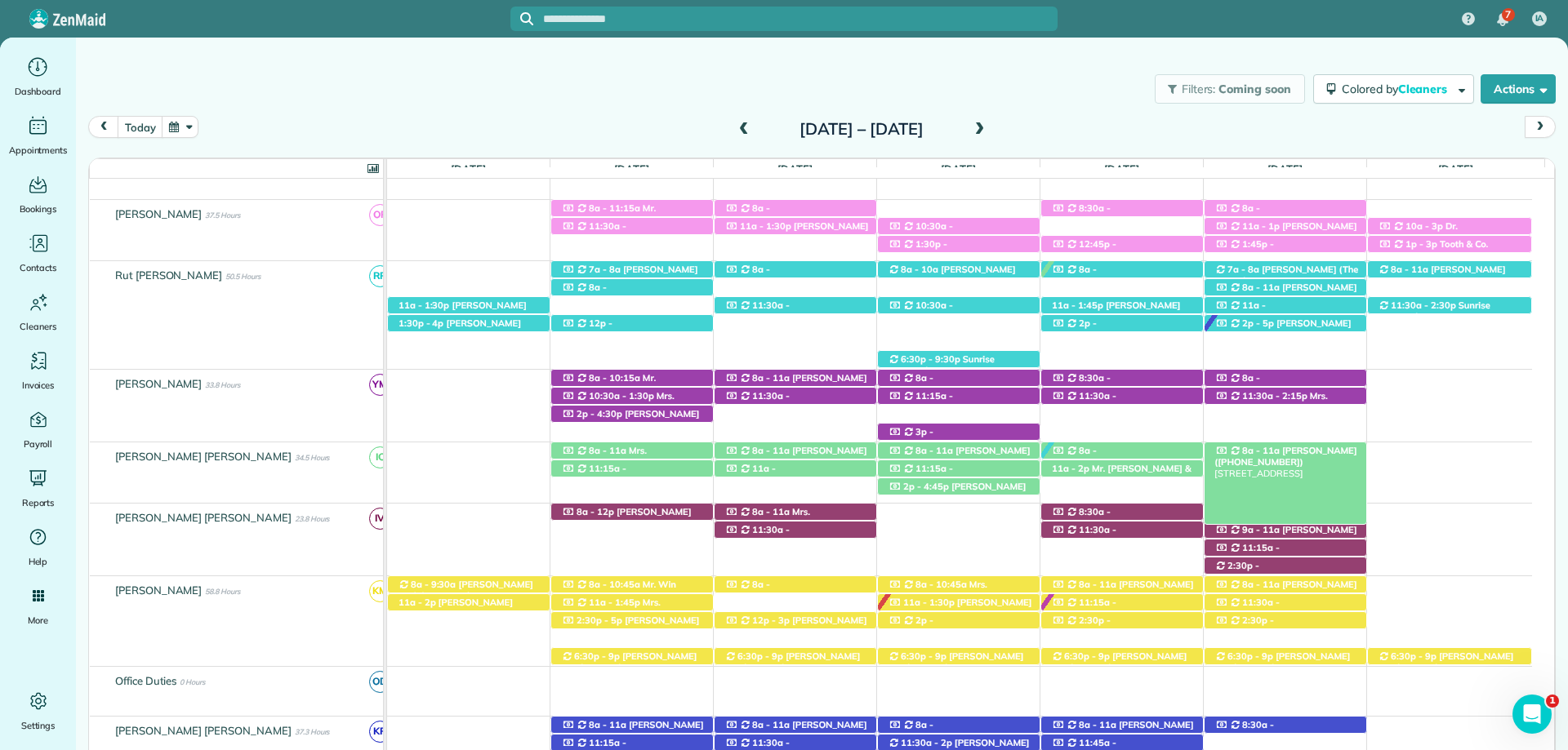
click at [1309, 452] on span "Suzan Christensen (+12514634188)" at bounding box center [1285, 456] width 142 height 23
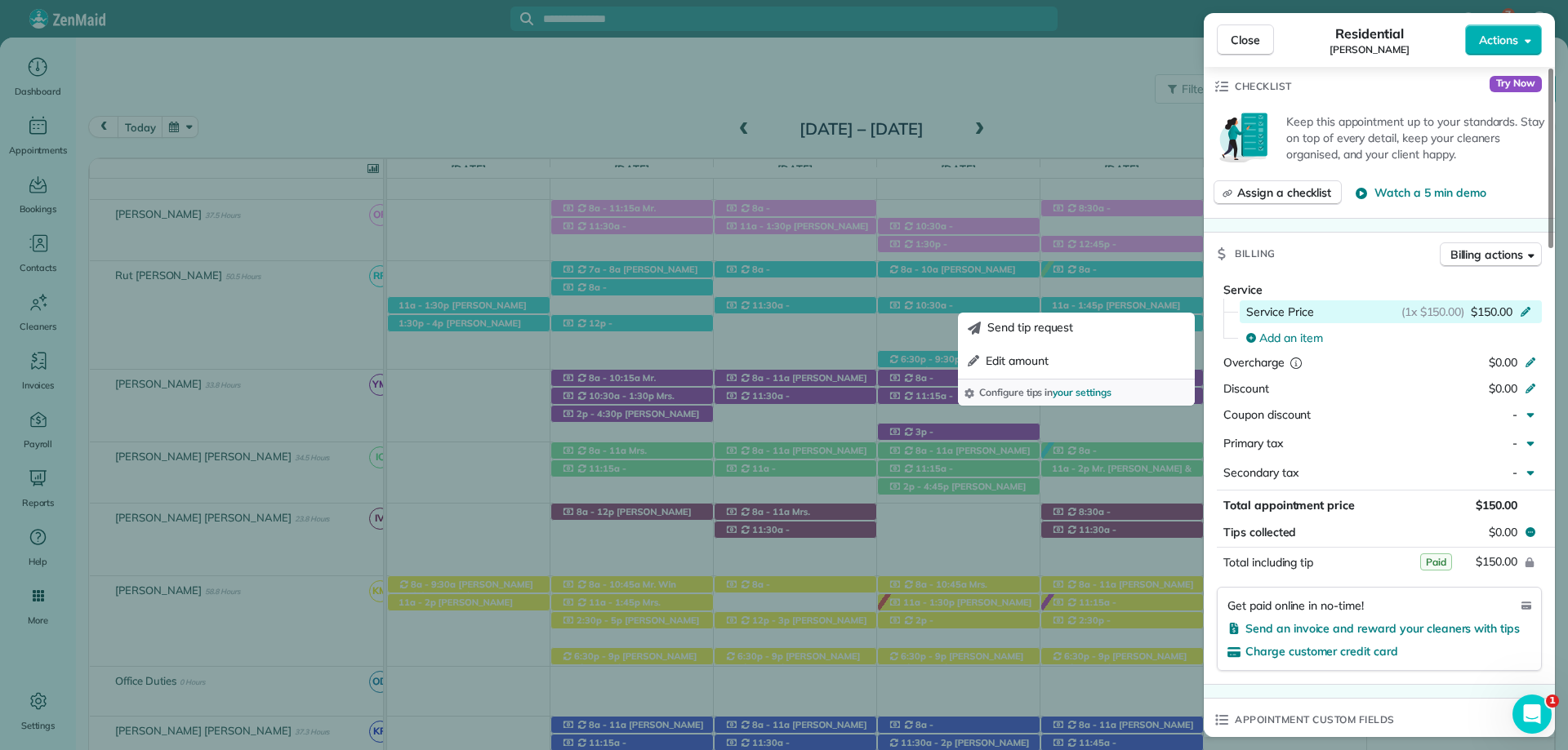
scroll to position [571, 0]
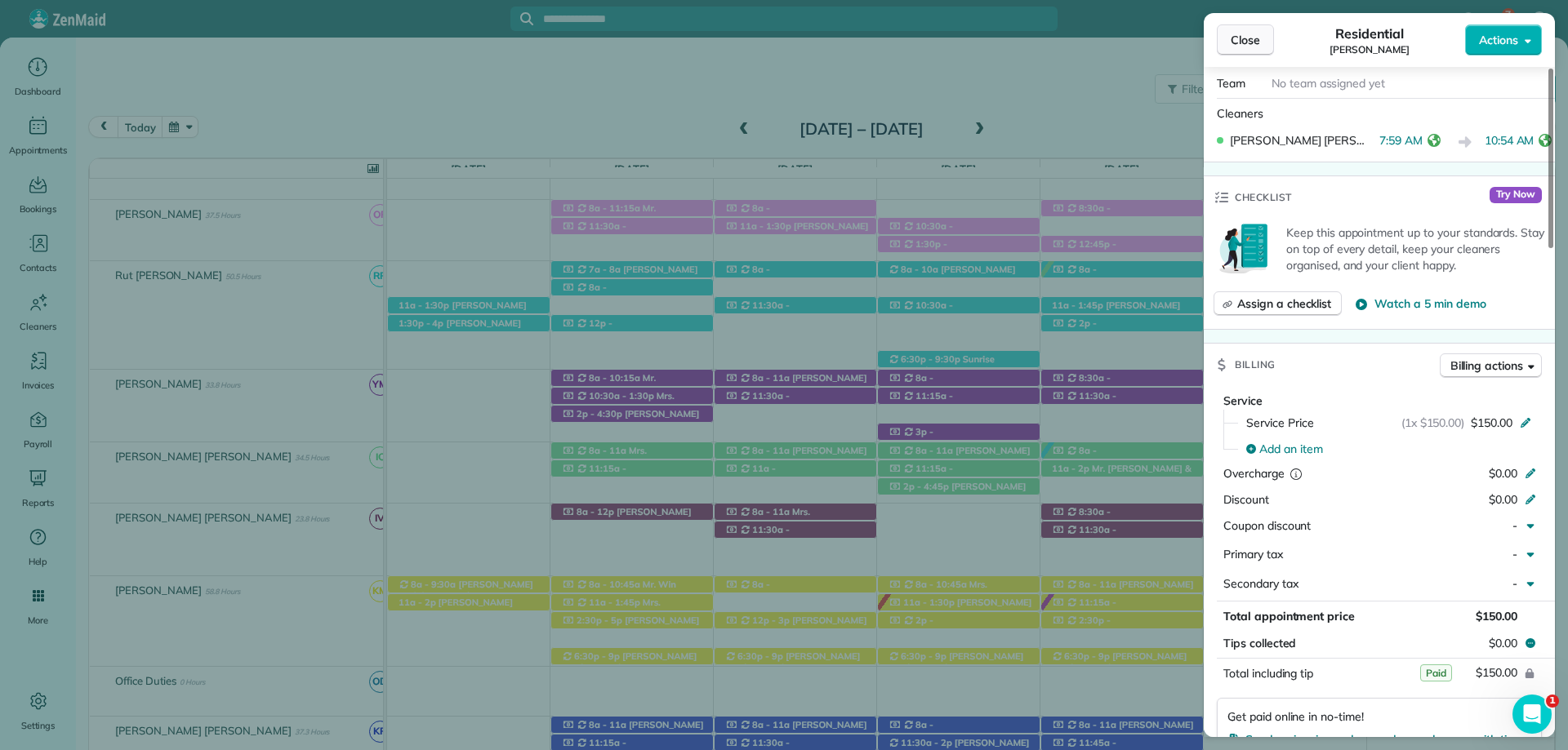
click at [1235, 35] on span "Close" at bounding box center [1245, 40] width 29 height 17
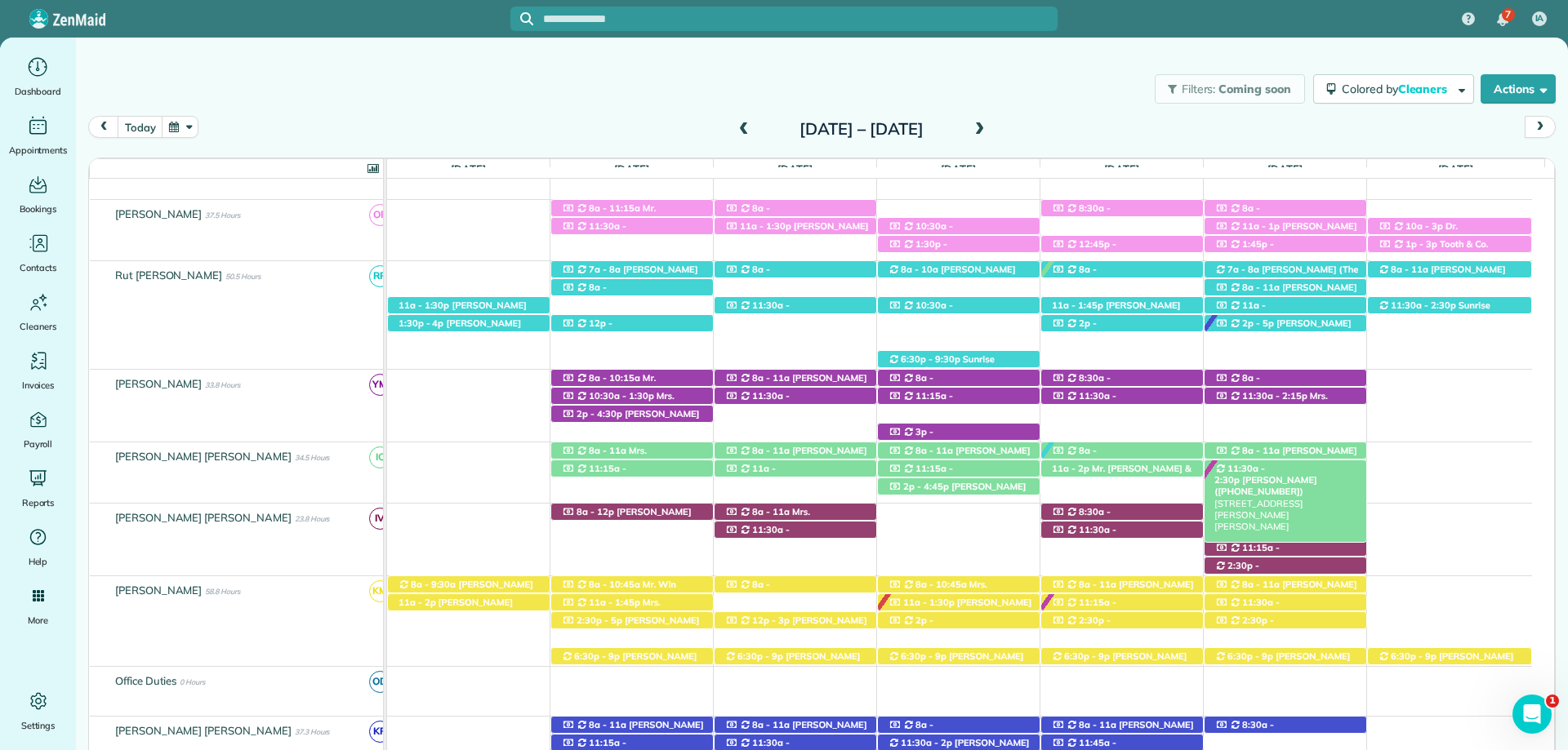
click at [1316, 474] on span "Elena McNeil (+16192272387)" at bounding box center [1265, 485] width 102 height 23
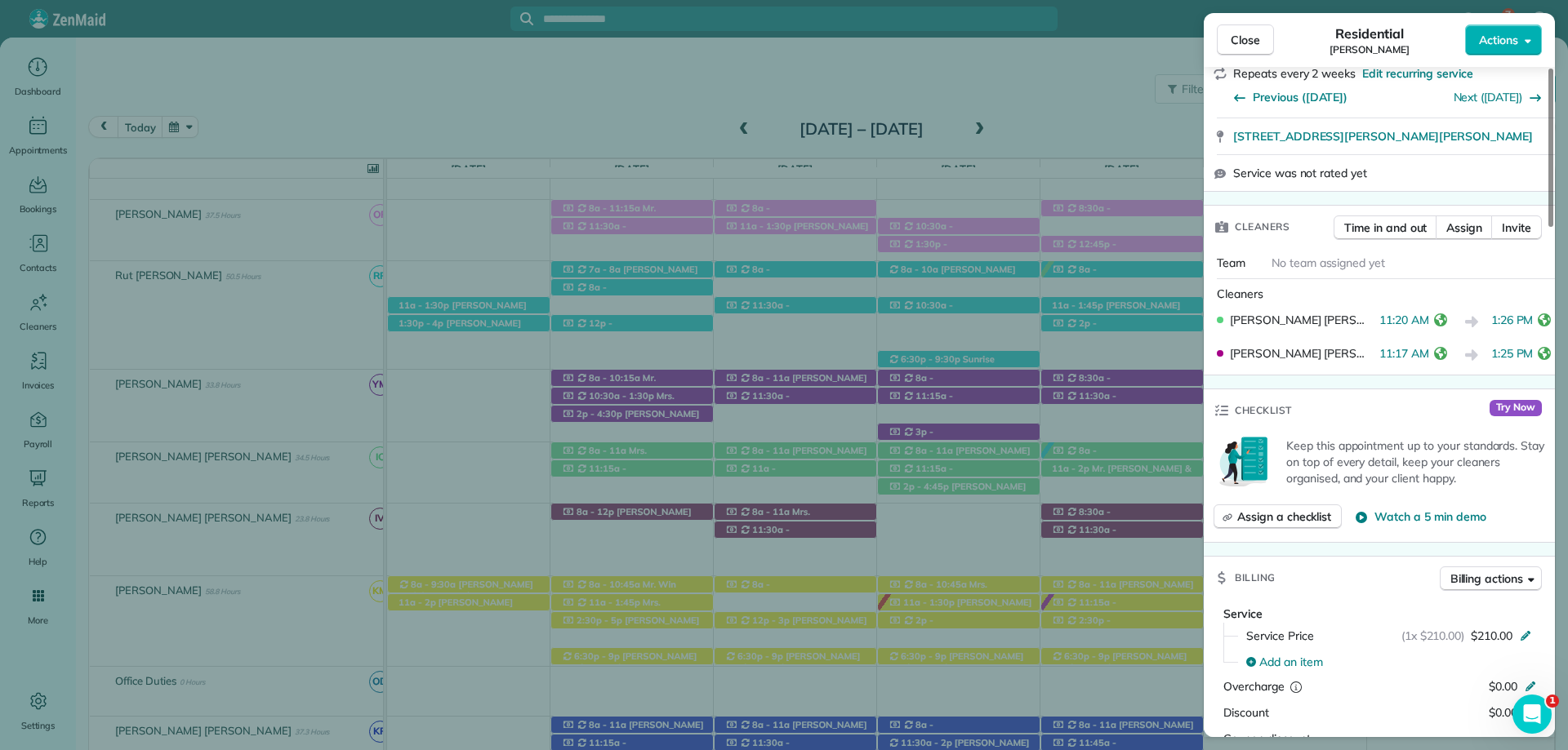
scroll to position [572, 0]
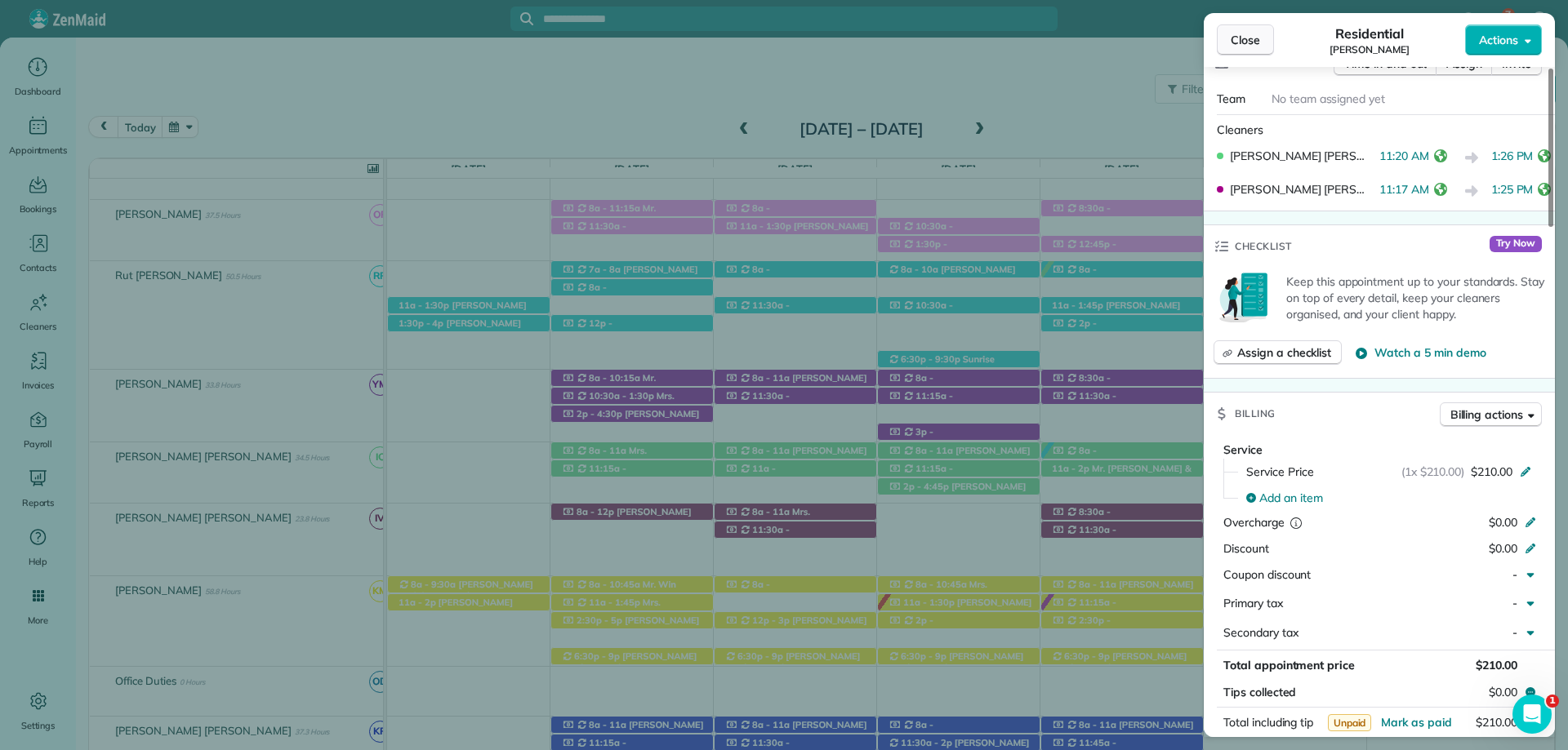
click at [1252, 39] on span "Close" at bounding box center [1245, 40] width 29 height 17
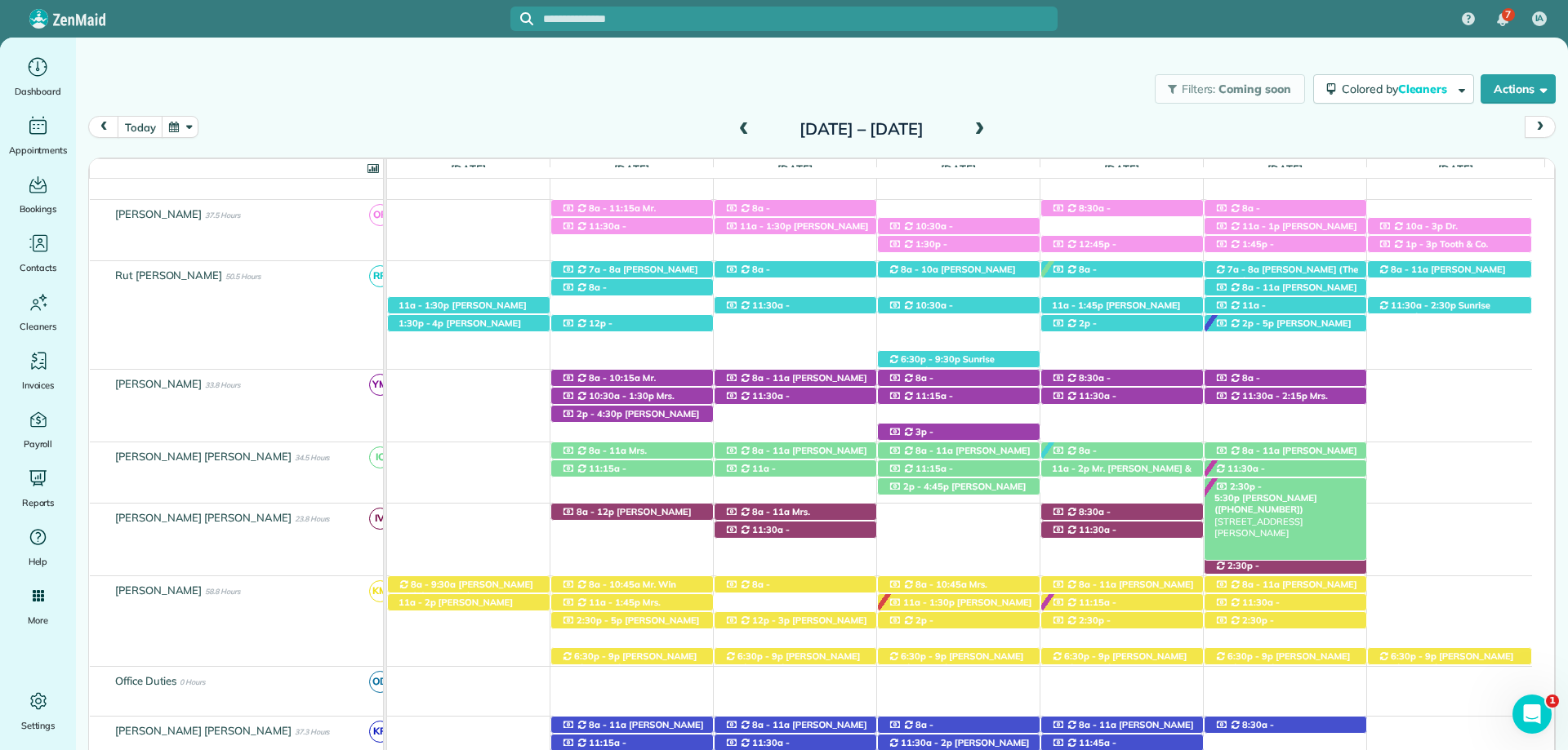
click at [1297, 492] on span "Linda Hansen (+12259379763)" at bounding box center [1265, 503] width 102 height 23
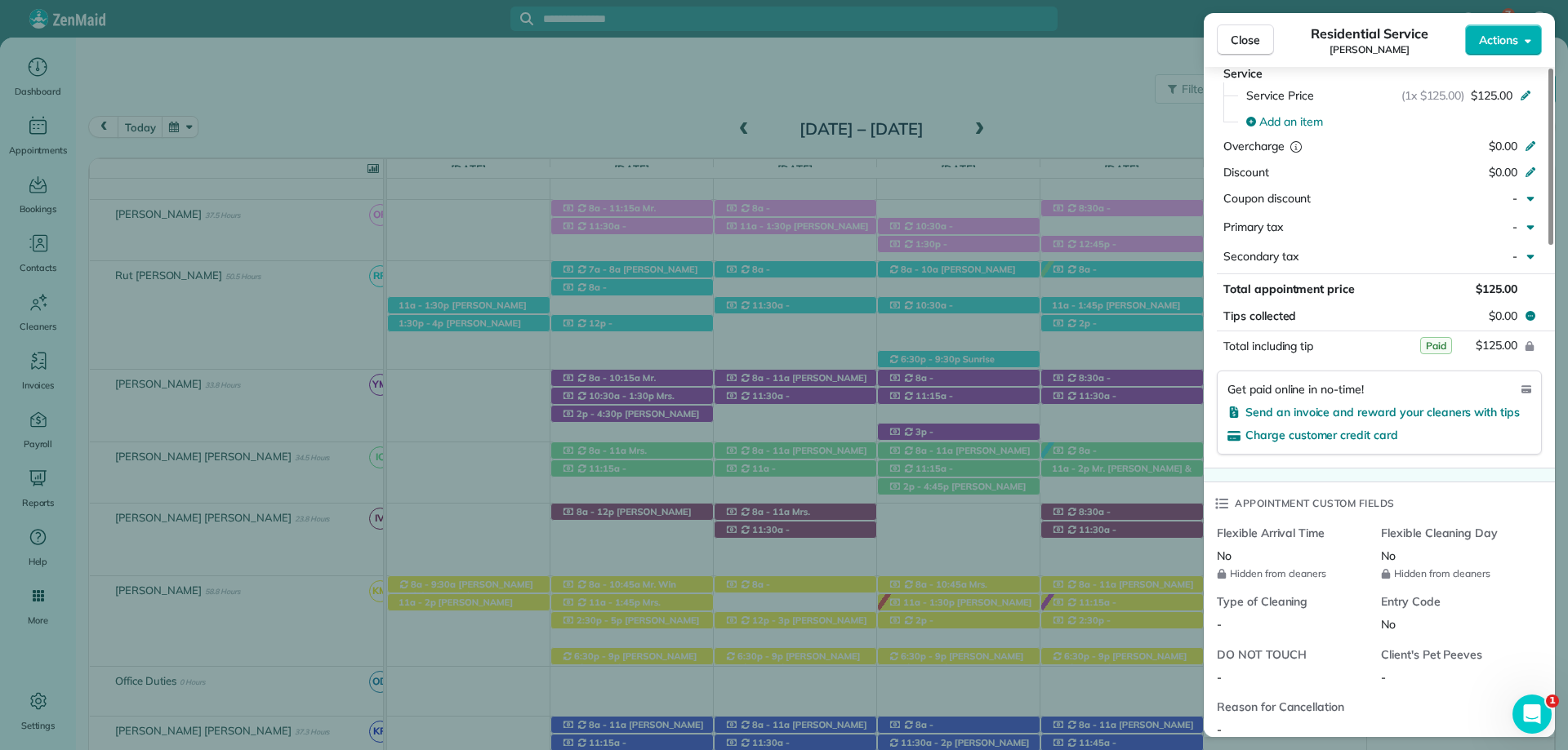
scroll to position [914, 0]
click at [1258, 20] on div "Close Residential Service Linda Hansen Actions" at bounding box center [1379, 40] width 351 height 54
click at [1258, 34] on span "Close" at bounding box center [1245, 40] width 29 height 17
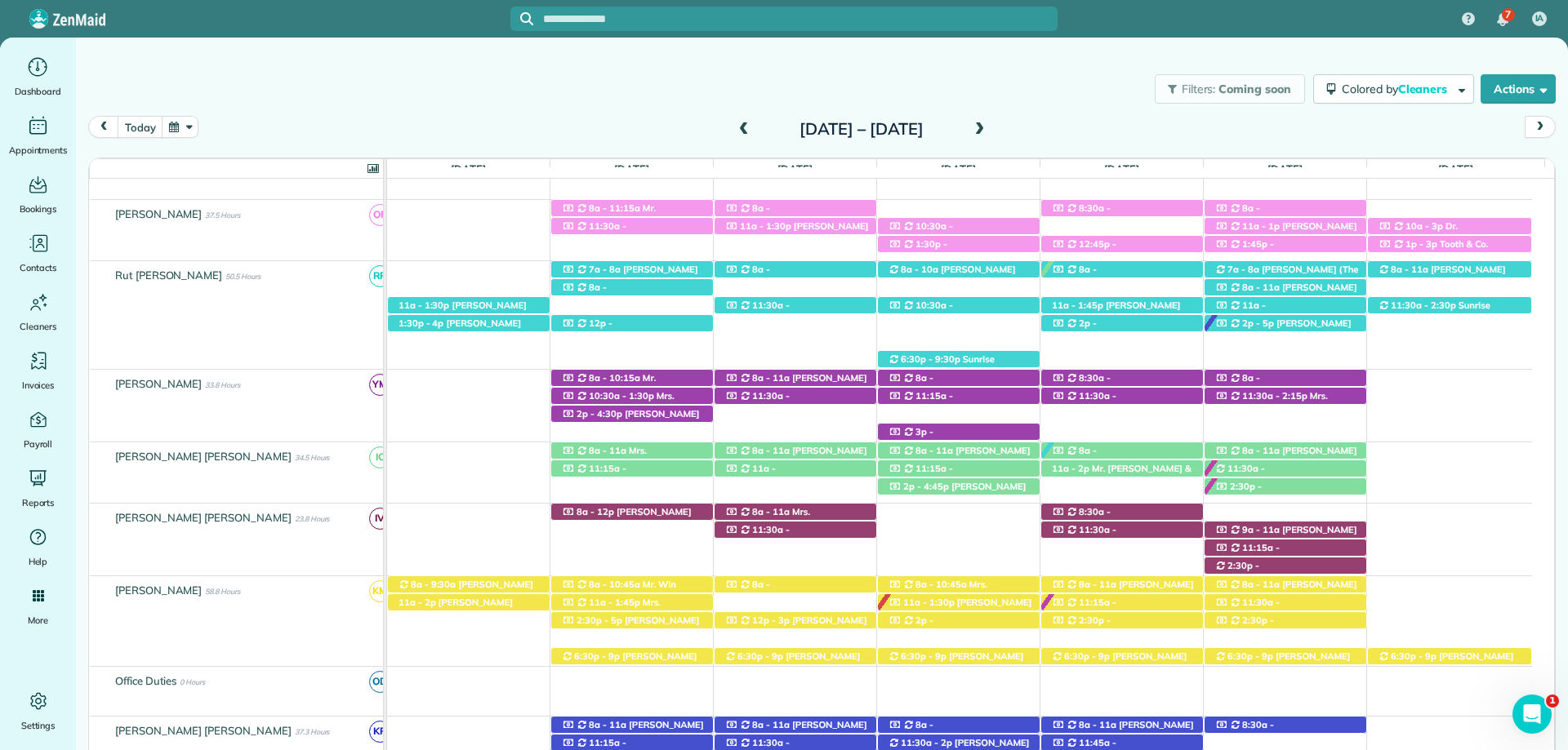
click at [988, 130] on span at bounding box center [979, 130] width 18 height 15
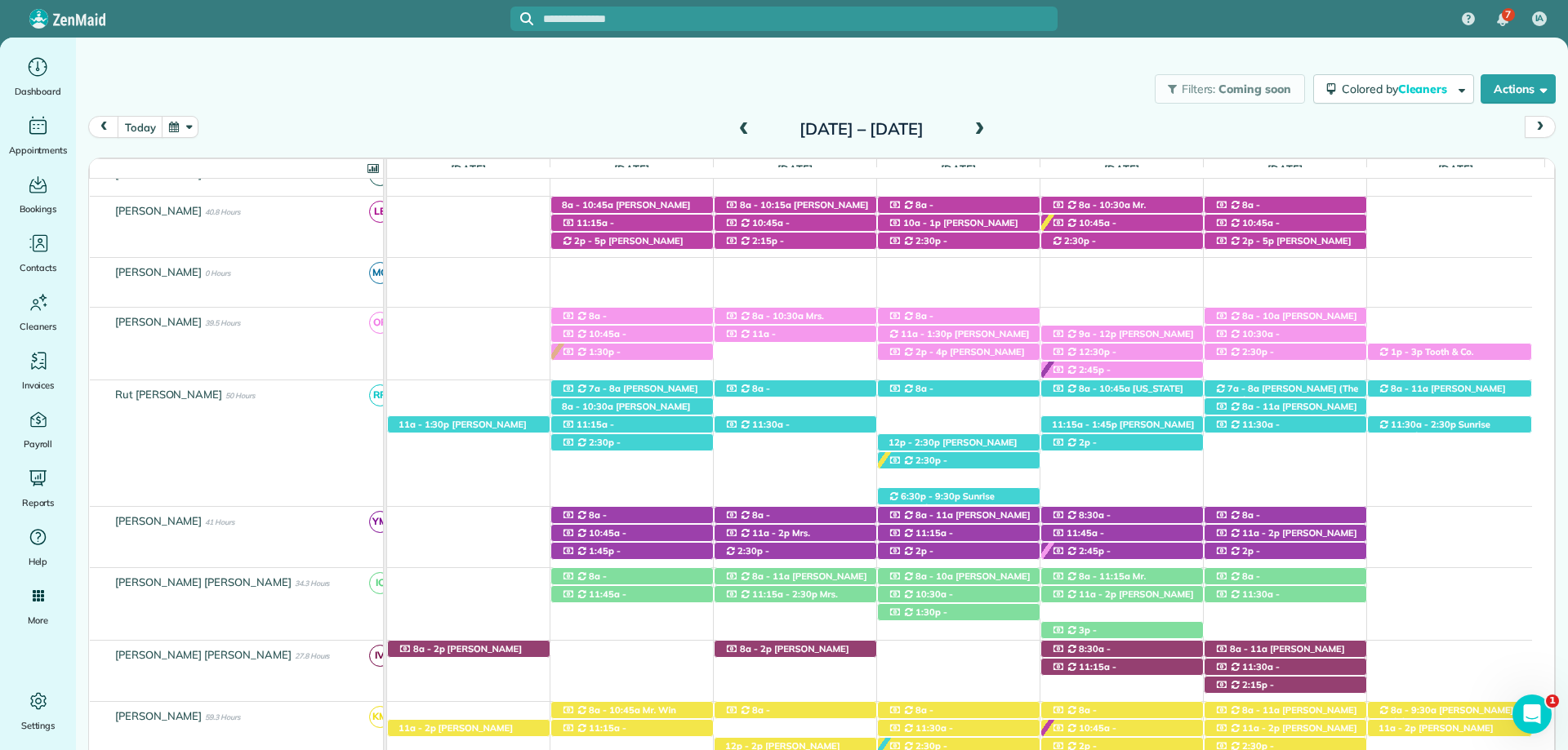
scroll to position [434, 0]
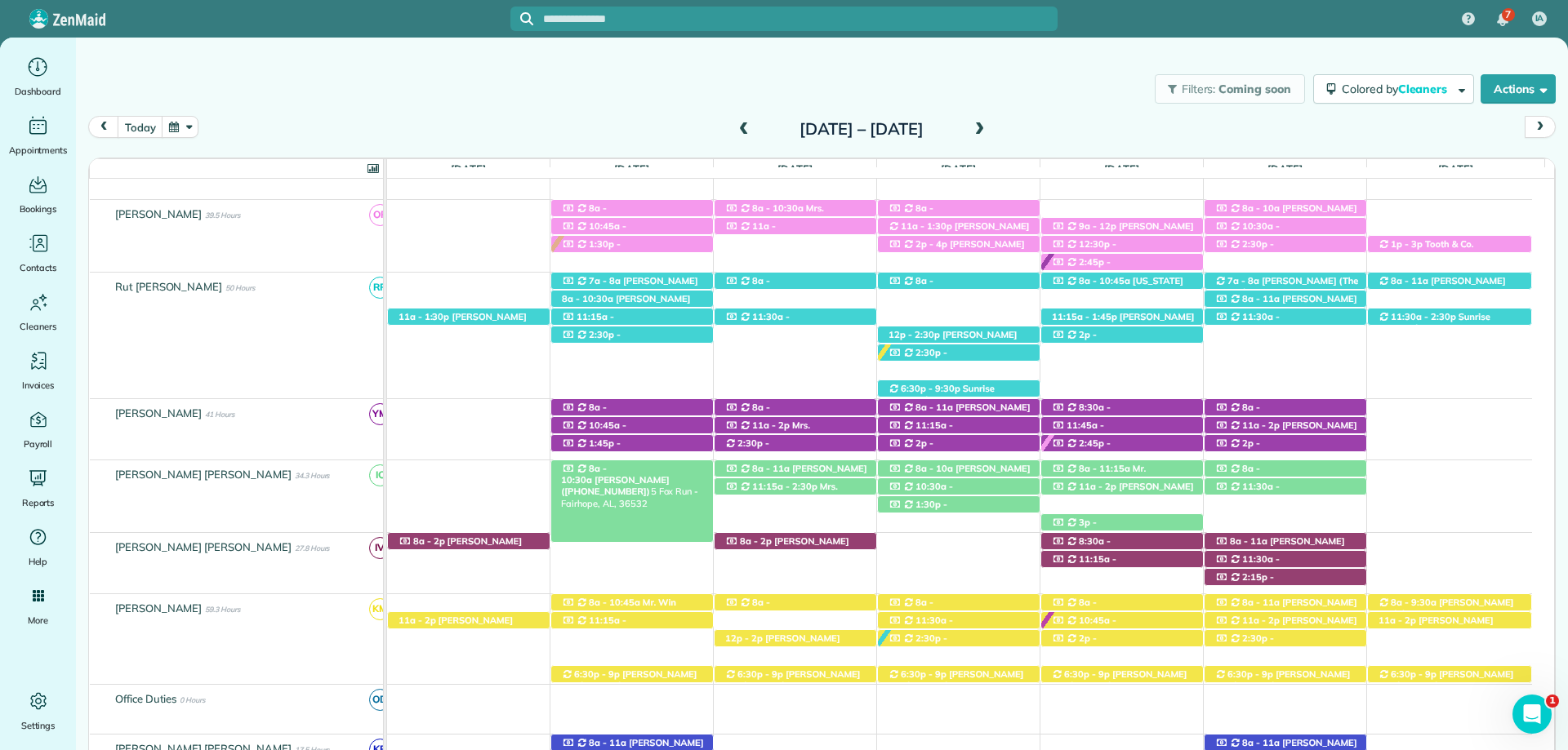
click at [669, 474] on span "Jackie Latham (+12515545869)" at bounding box center [614, 485] width 108 height 23
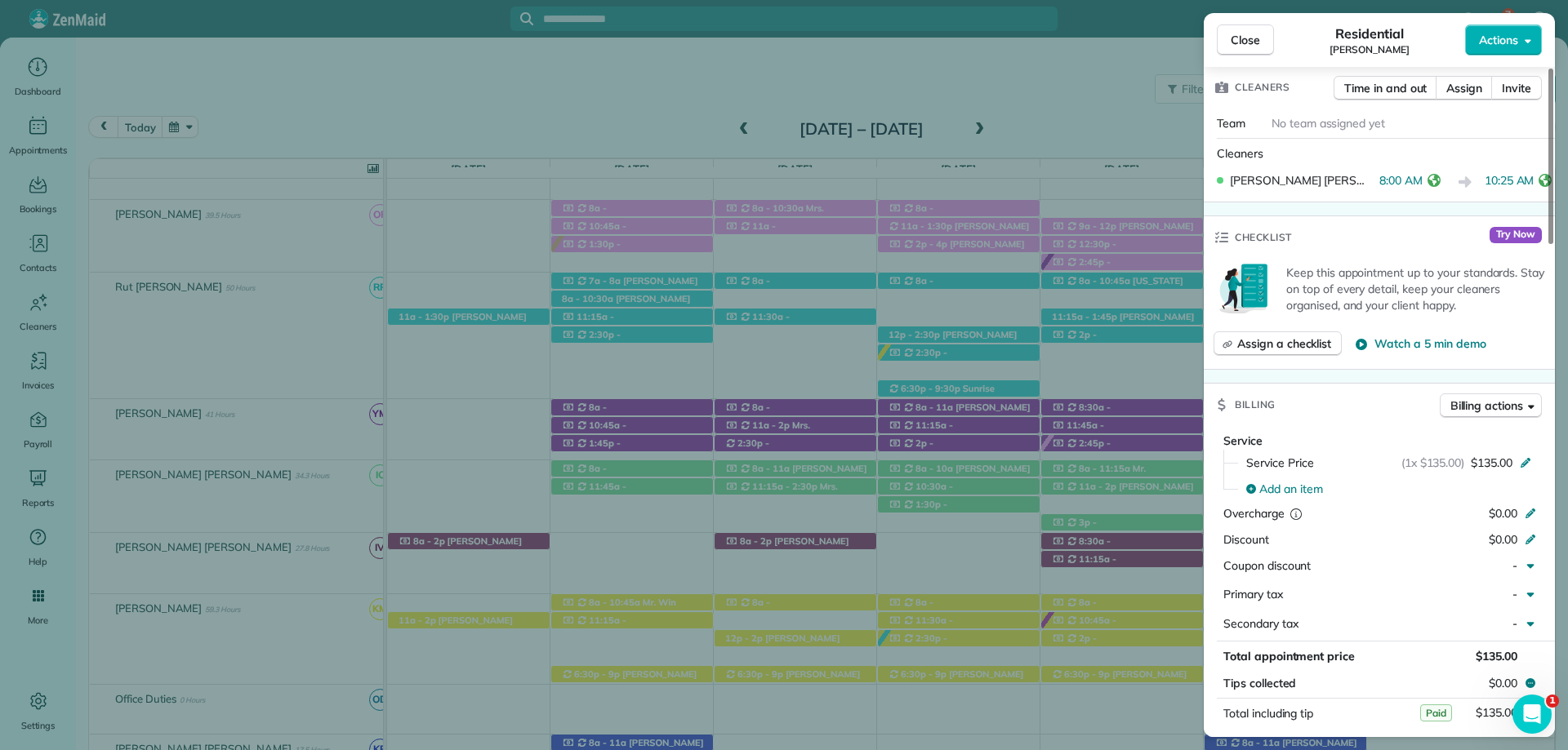
scroll to position [571, 0]
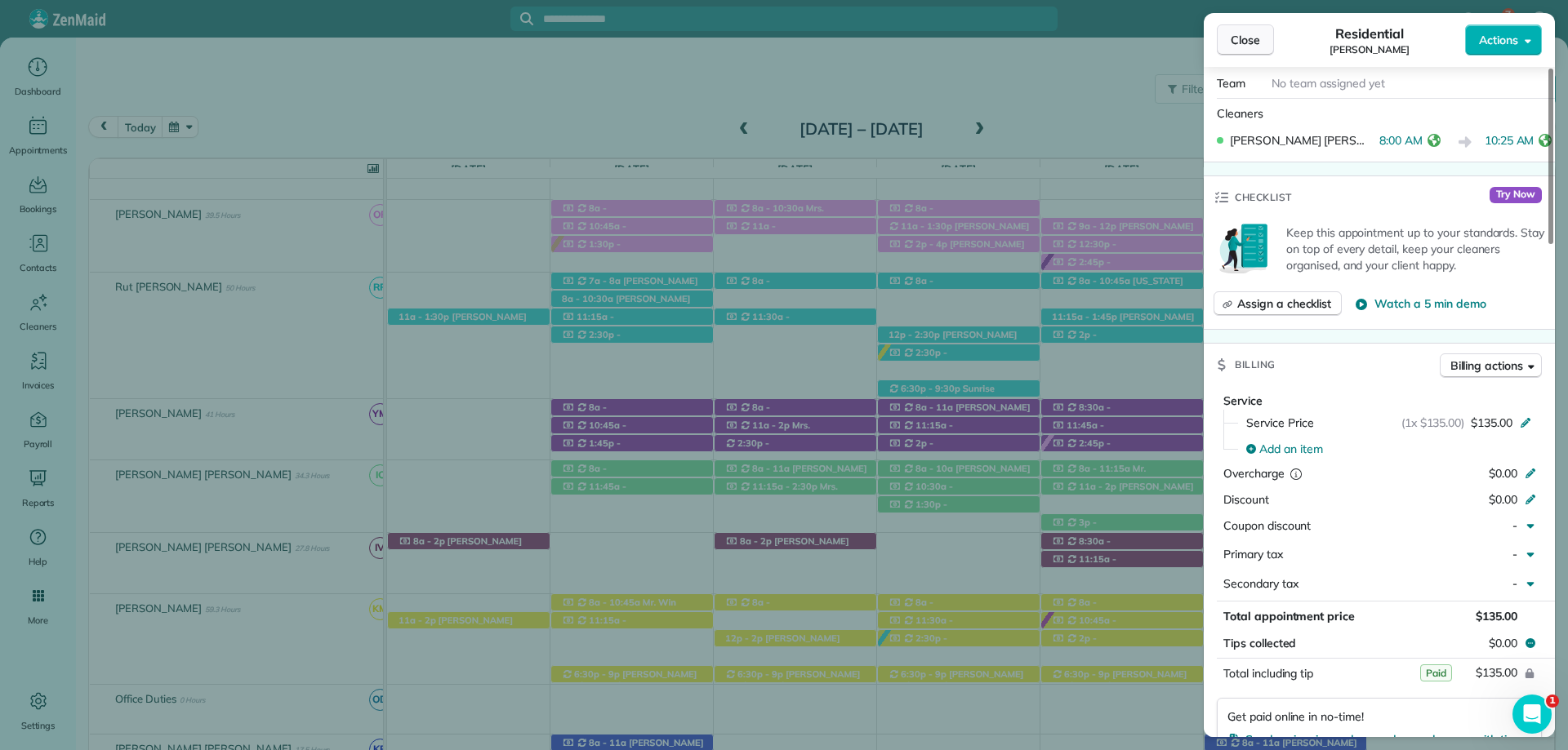
click at [1244, 26] on button "Close" at bounding box center [1245, 40] width 57 height 31
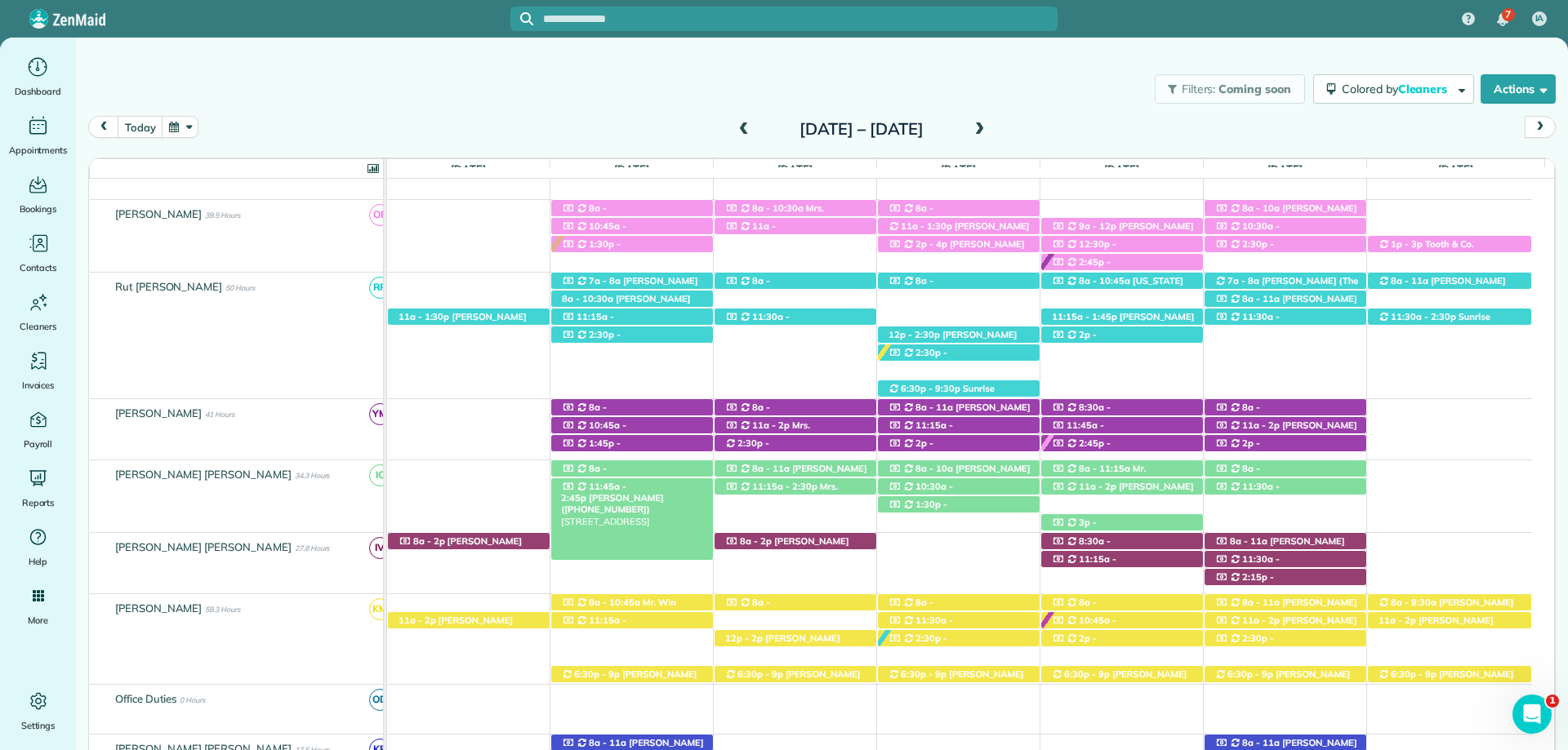
click at [663, 492] on span "Angie Garner (+12055334205)" at bounding box center [612, 503] width 102 height 23
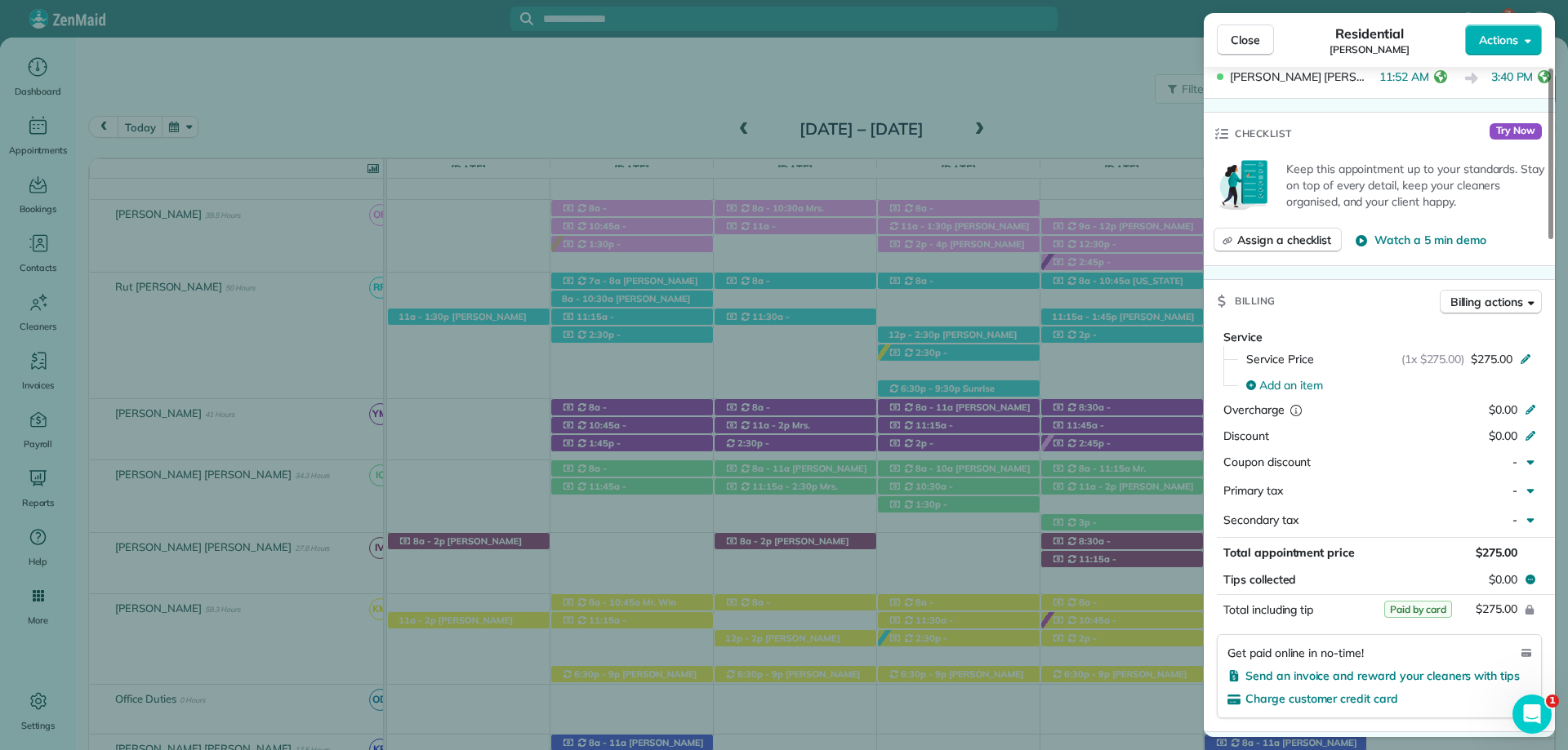
scroll to position [734, 0]
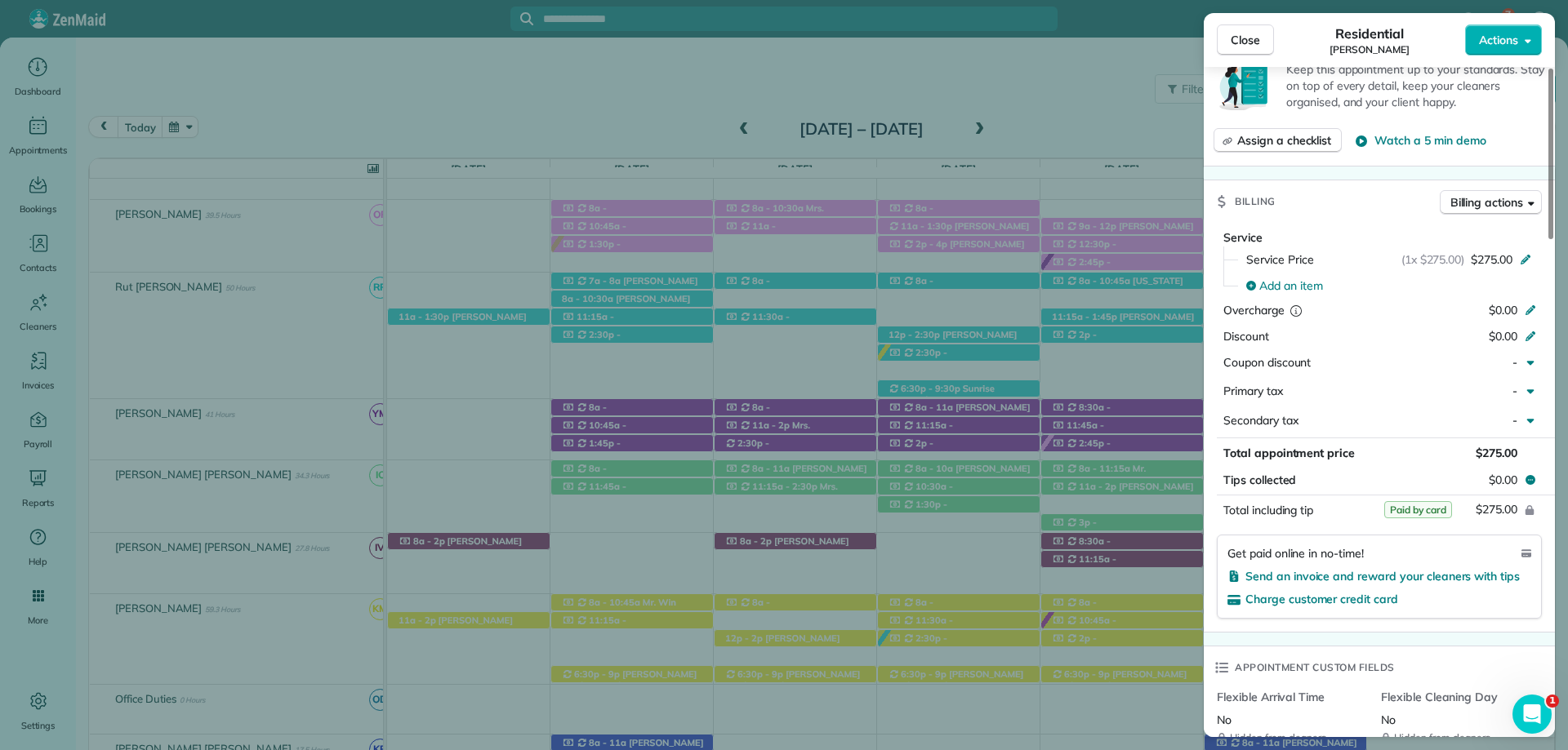
drag, startPoint x: 1230, startPoint y: 39, endPoint x: 1179, endPoint y: 83, distance: 67.4
click at [1229, 38] on button "Close" at bounding box center [1245, 40] width 57 height 31
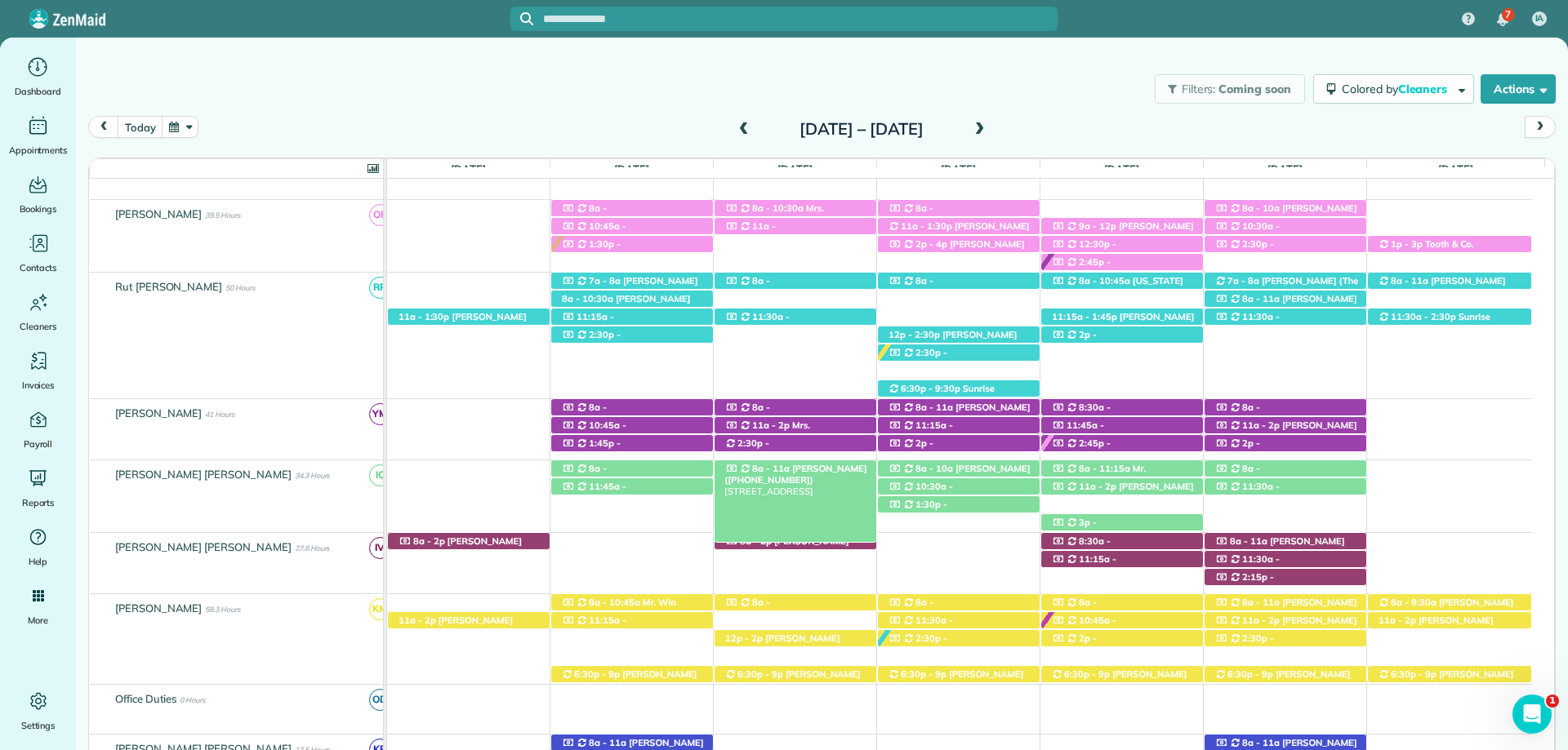
click at [805, 468] on span "Udai Sibia (+16614964318)" at bounding box center [795, 473] width 142 height 23
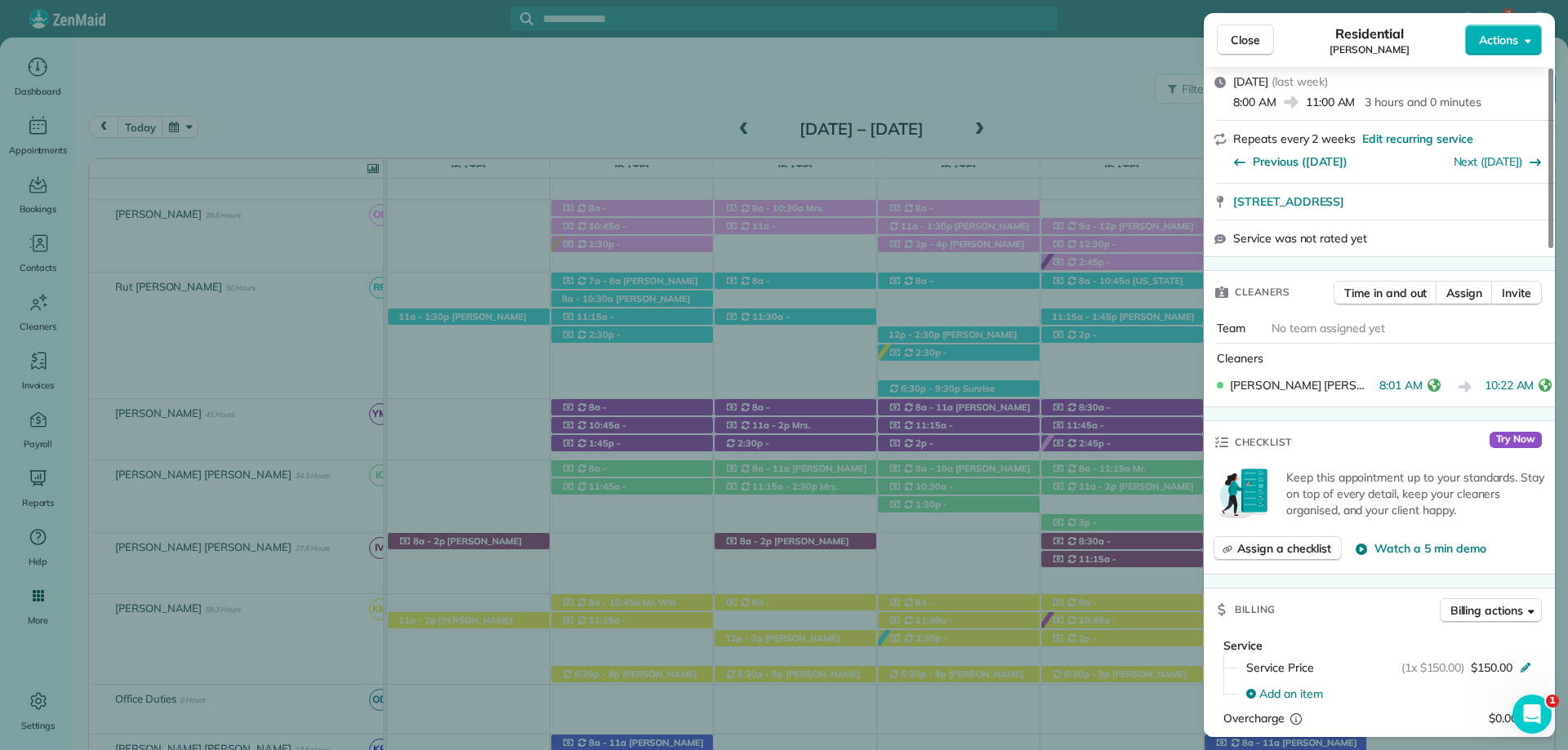
scroll to position [572, 0]
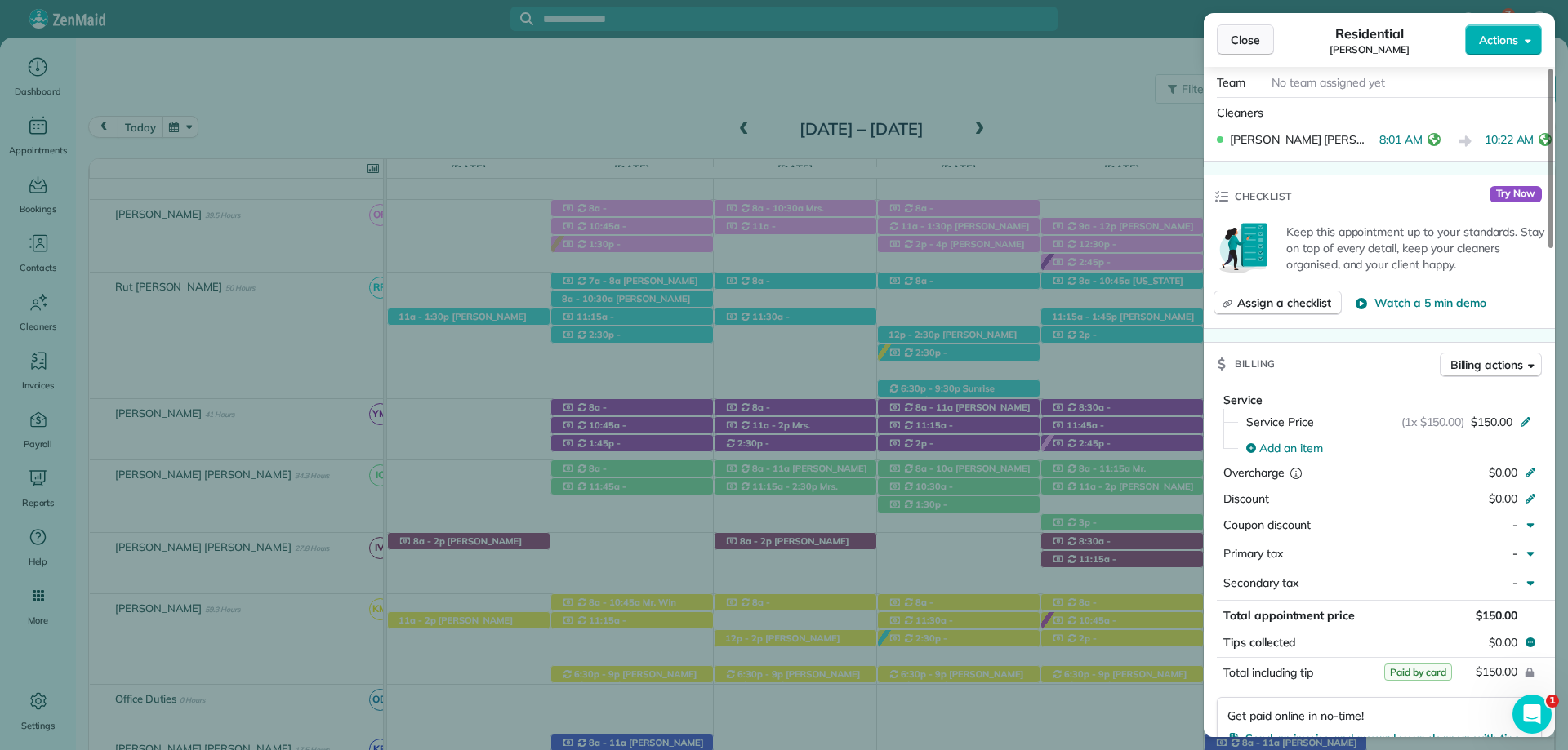
click at [1244, 40] on span "Close" at bounding box center [1245, 40] width 29 height 17
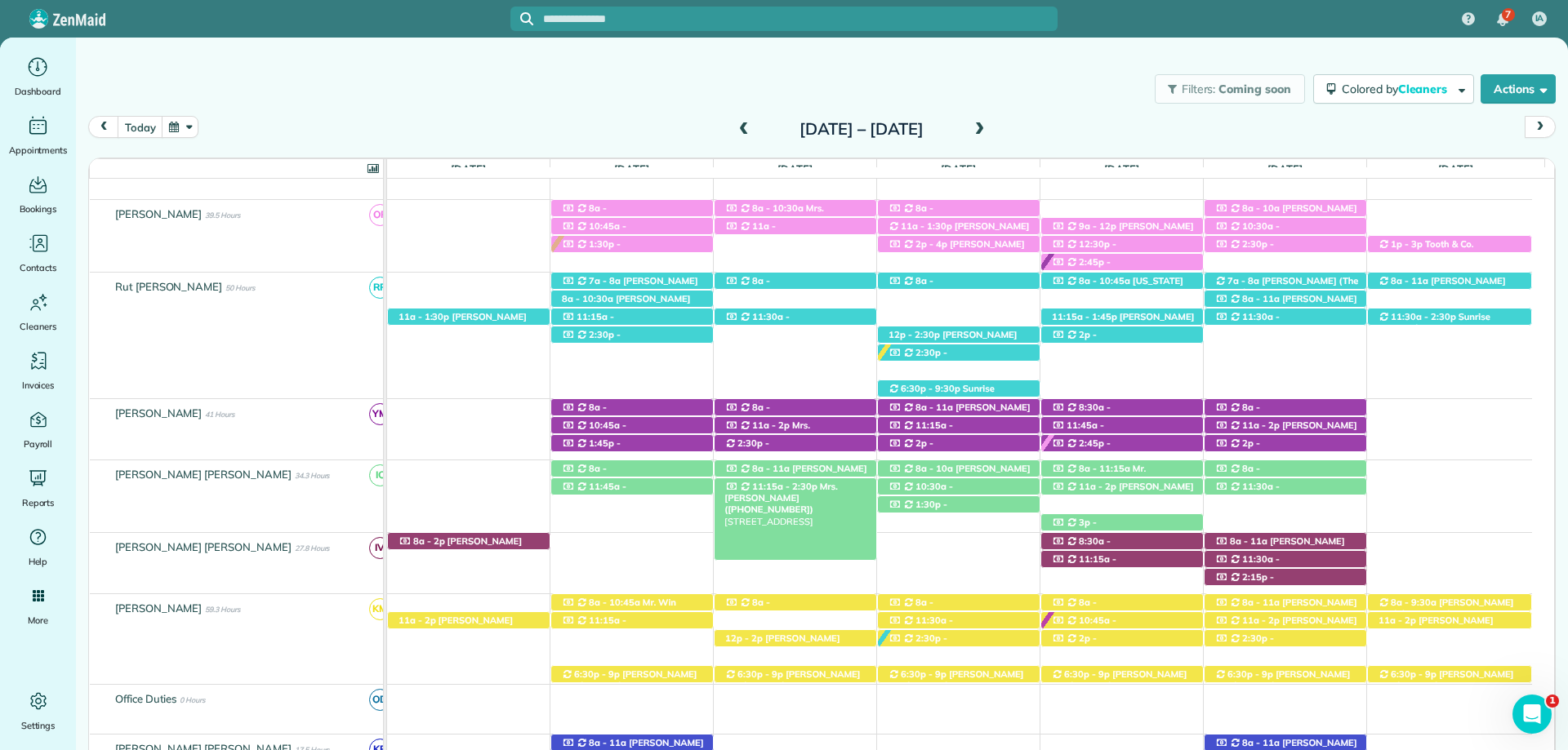
click at [821, 487] on span "Mrs. Allison Moore (+12515914224)" at bounding box center [781, 498] width 113 height 35
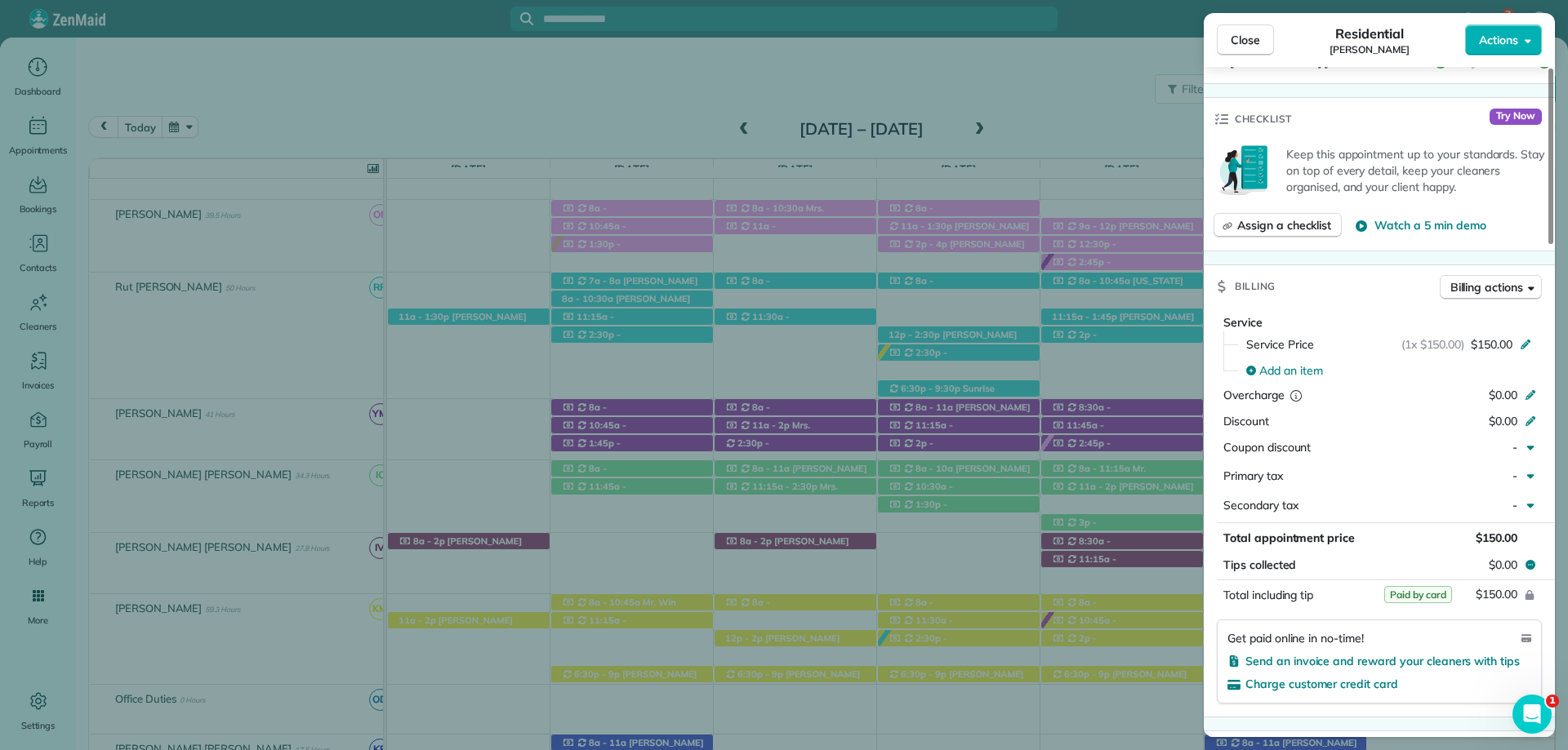
scroll to position [653, 0]
click at [1230, 32] on button "Close" at bounding box center [1245, 40] width 57 height 31
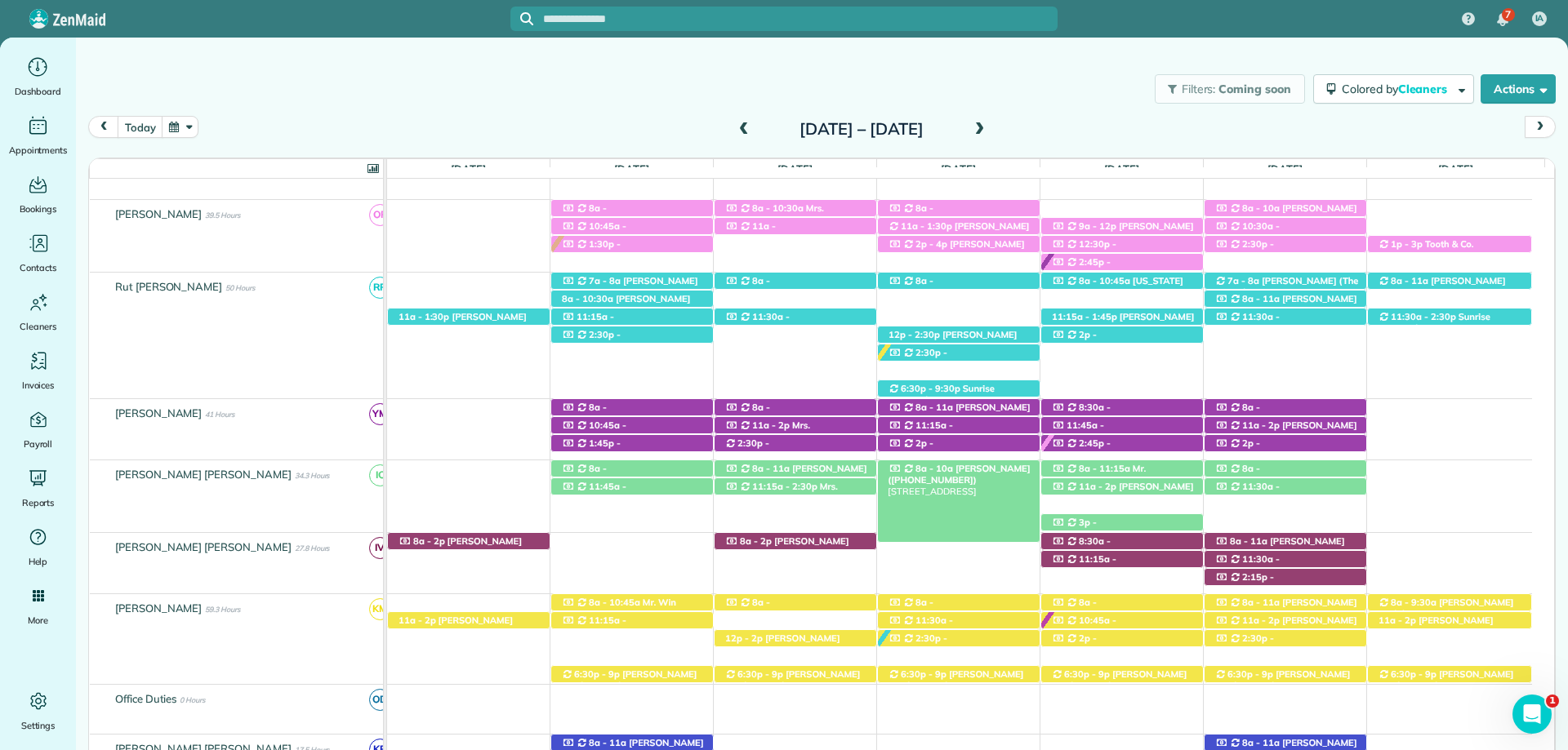
click at [989, 464] on span "Claire Bowman (+12514557588)" at bounding box center [958, 473] width 142 height 23
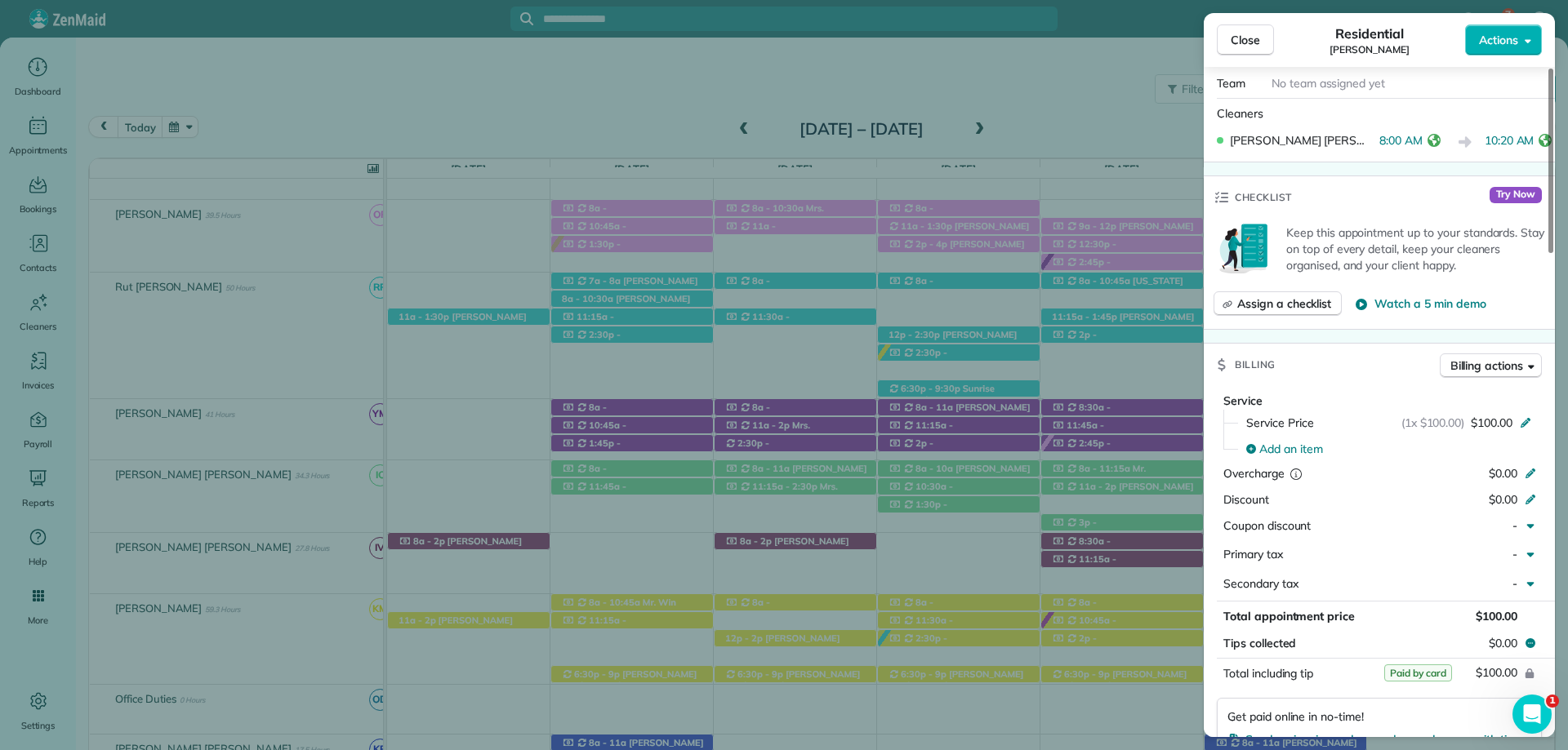
scroll to position [734, 0]
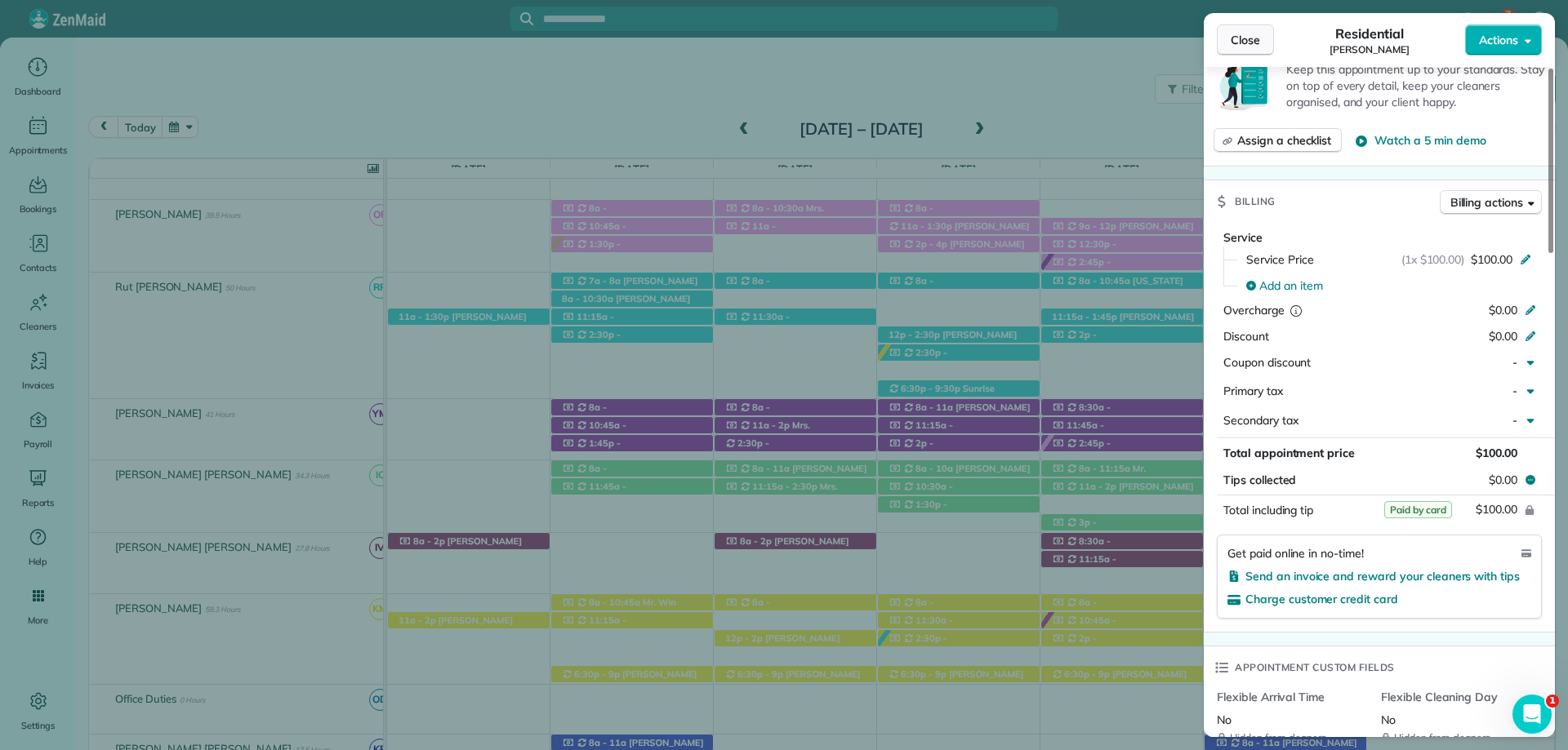
click at [1248, 40] on span "Close" at bounding box center [1245, 40] width 29 height 17
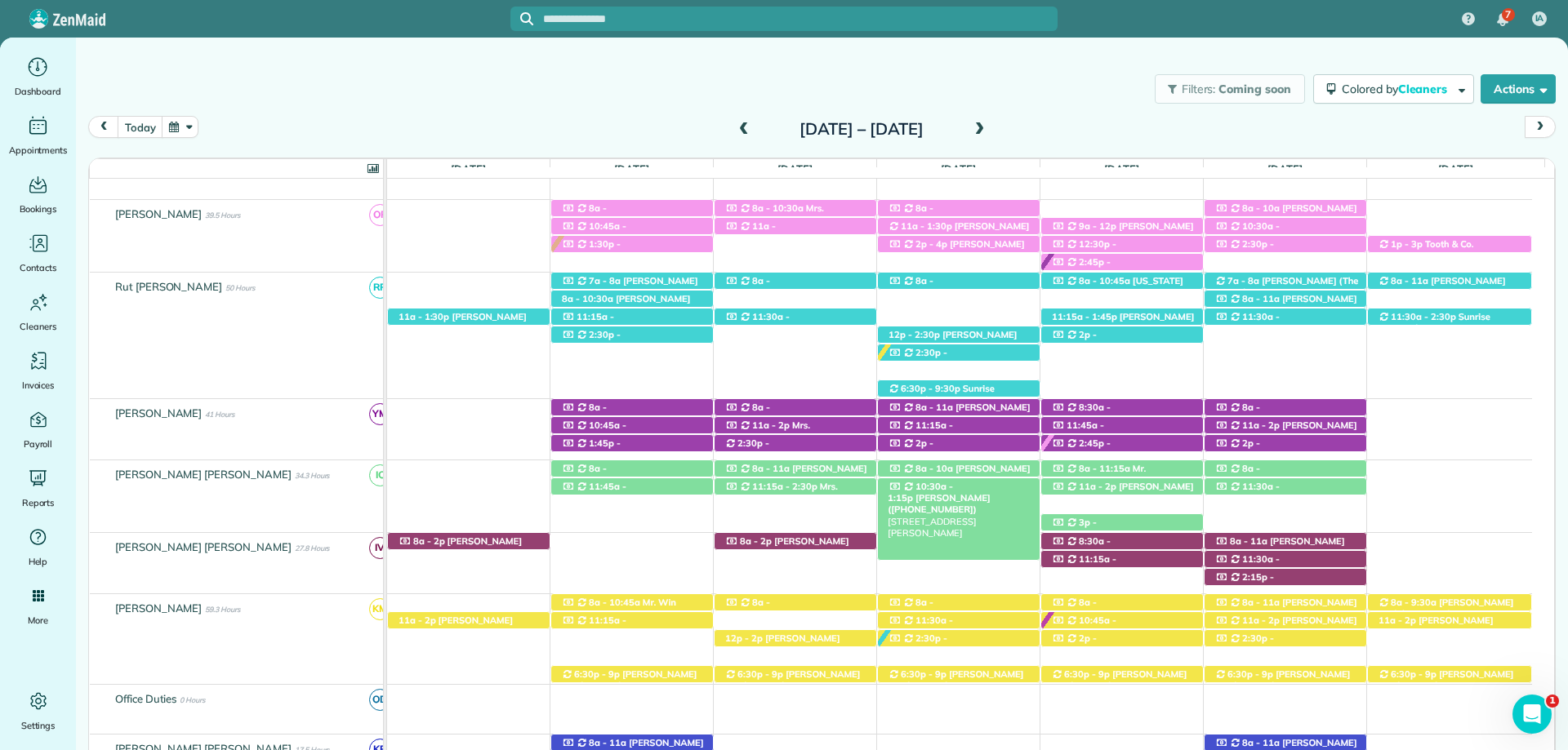
click at [982, 492] on span "Ray Evans (+12517536600)" at bounding box center [938, 503] width 102 height 23
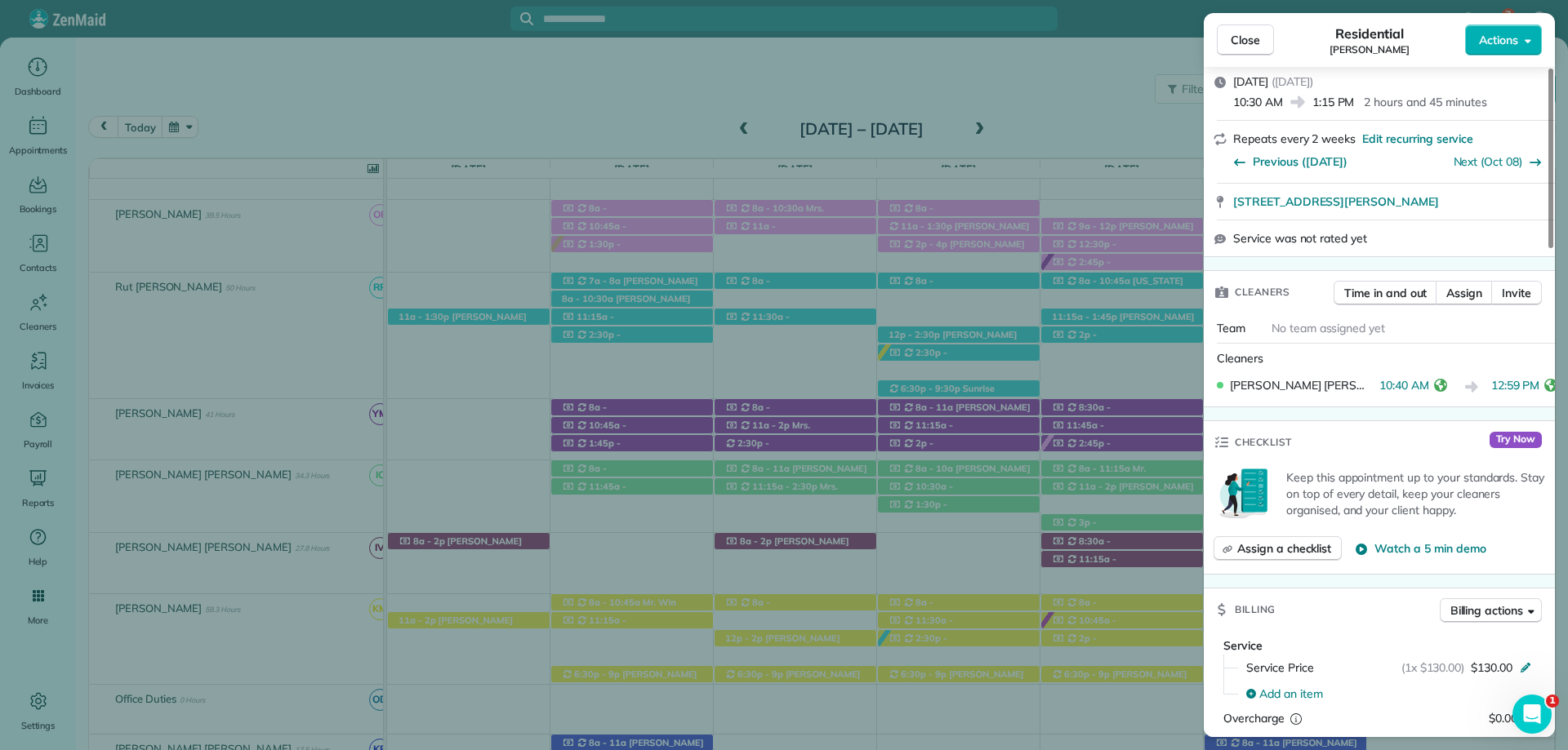
scroll to position [571, 0]
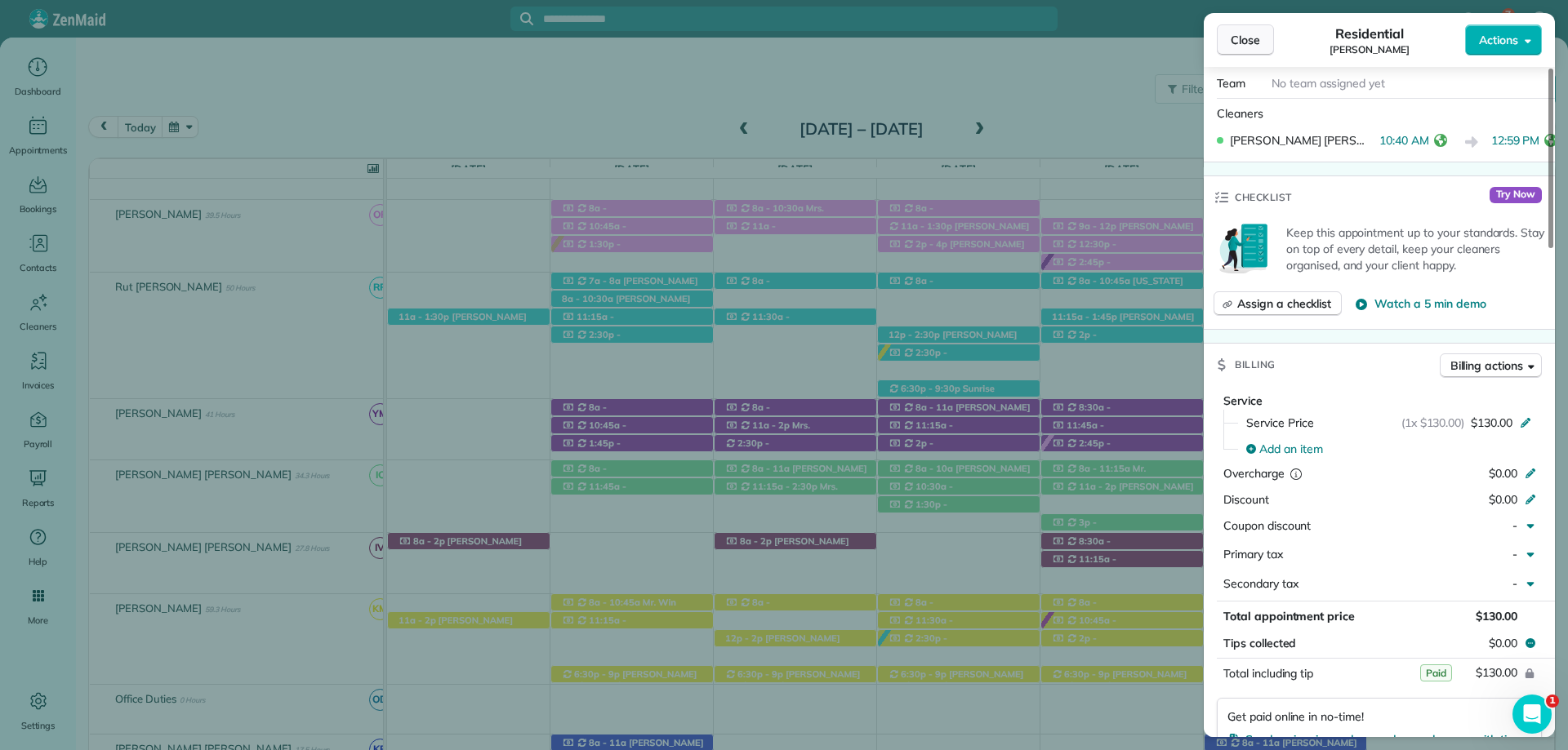
click at [1245, 34] on span "Close" at bounding box center [1245, 40] width 29 height 17
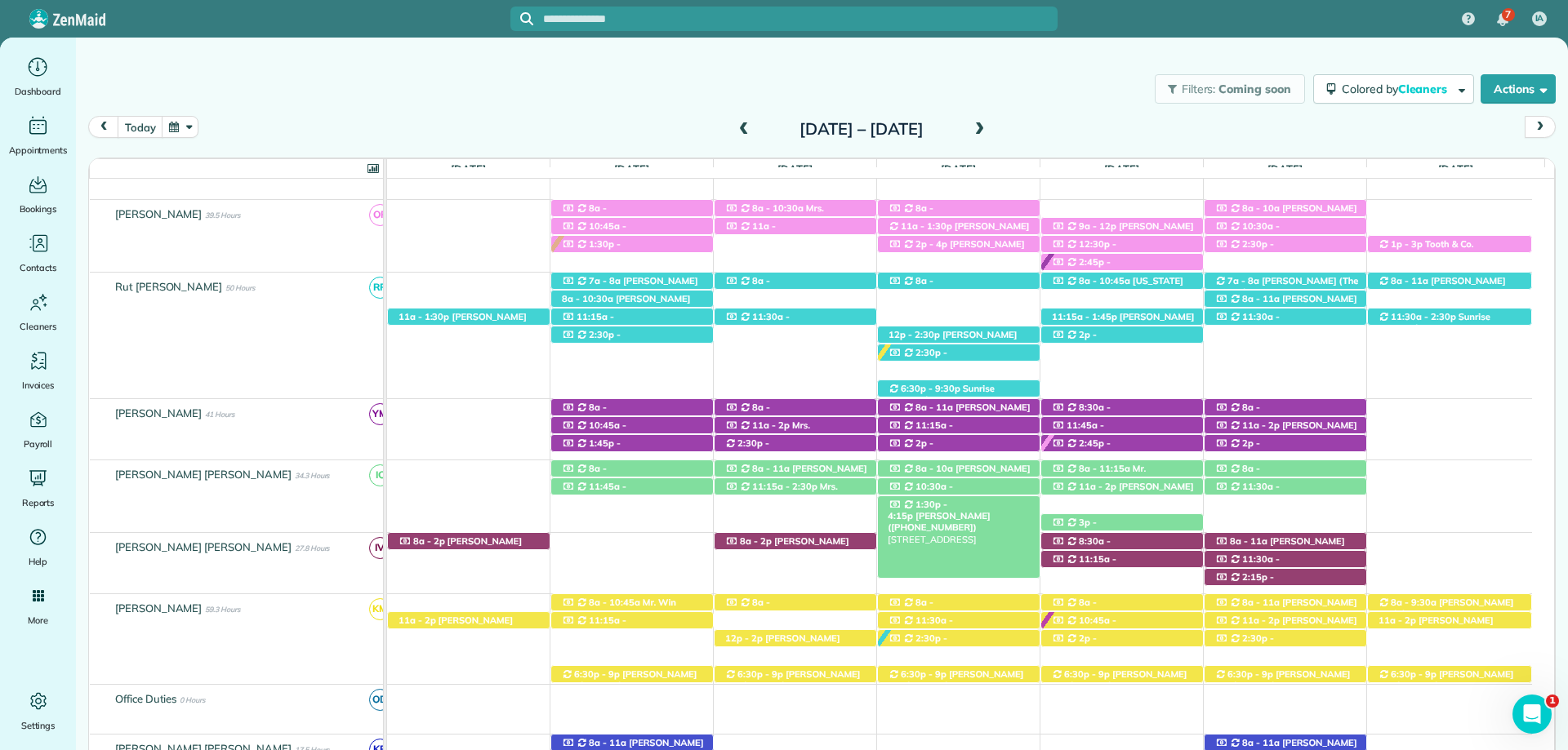
click at [947, 506] on span "1:30p - 4:15p" at bounding box center [917, 509] width 60 height 23
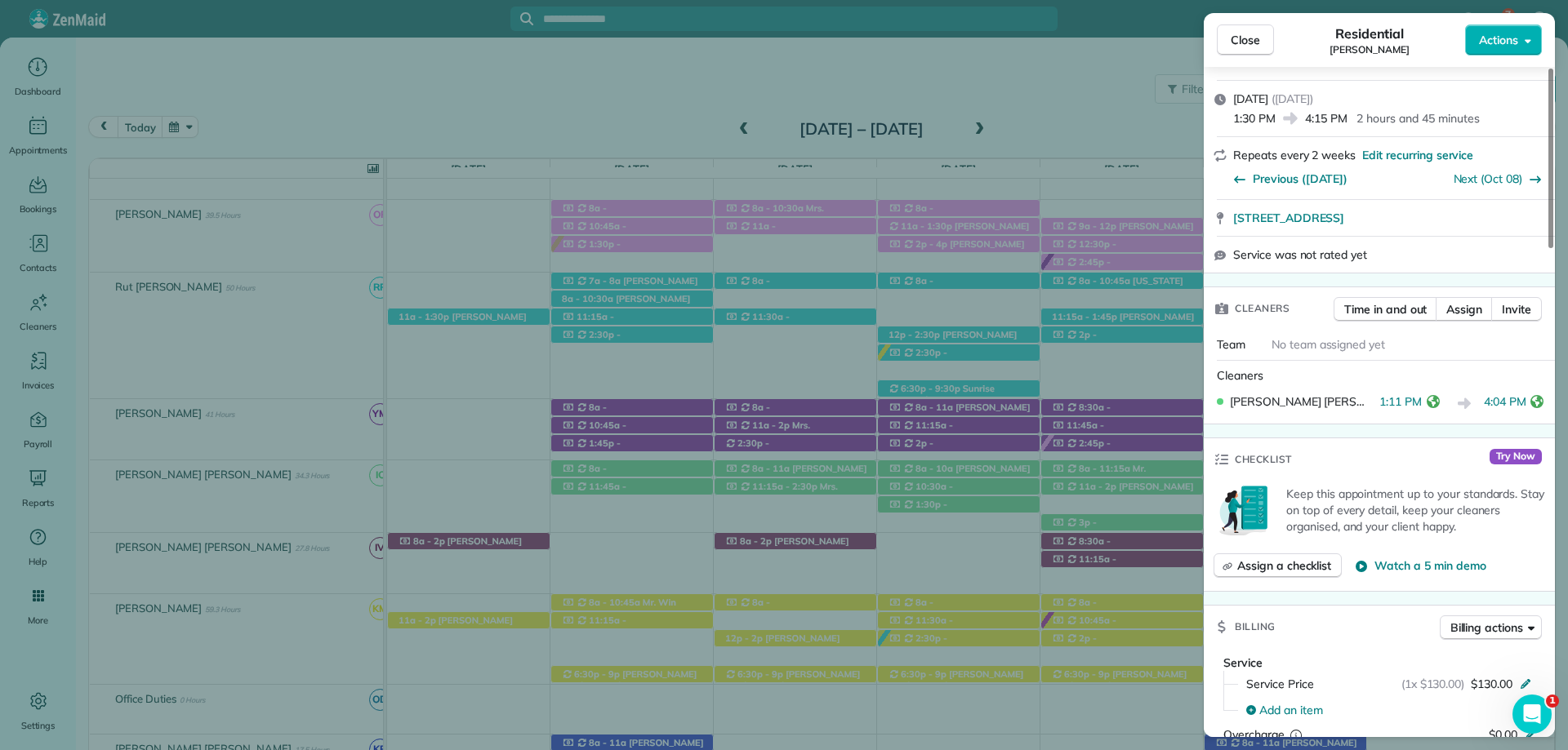
scroll to position [491, 0]
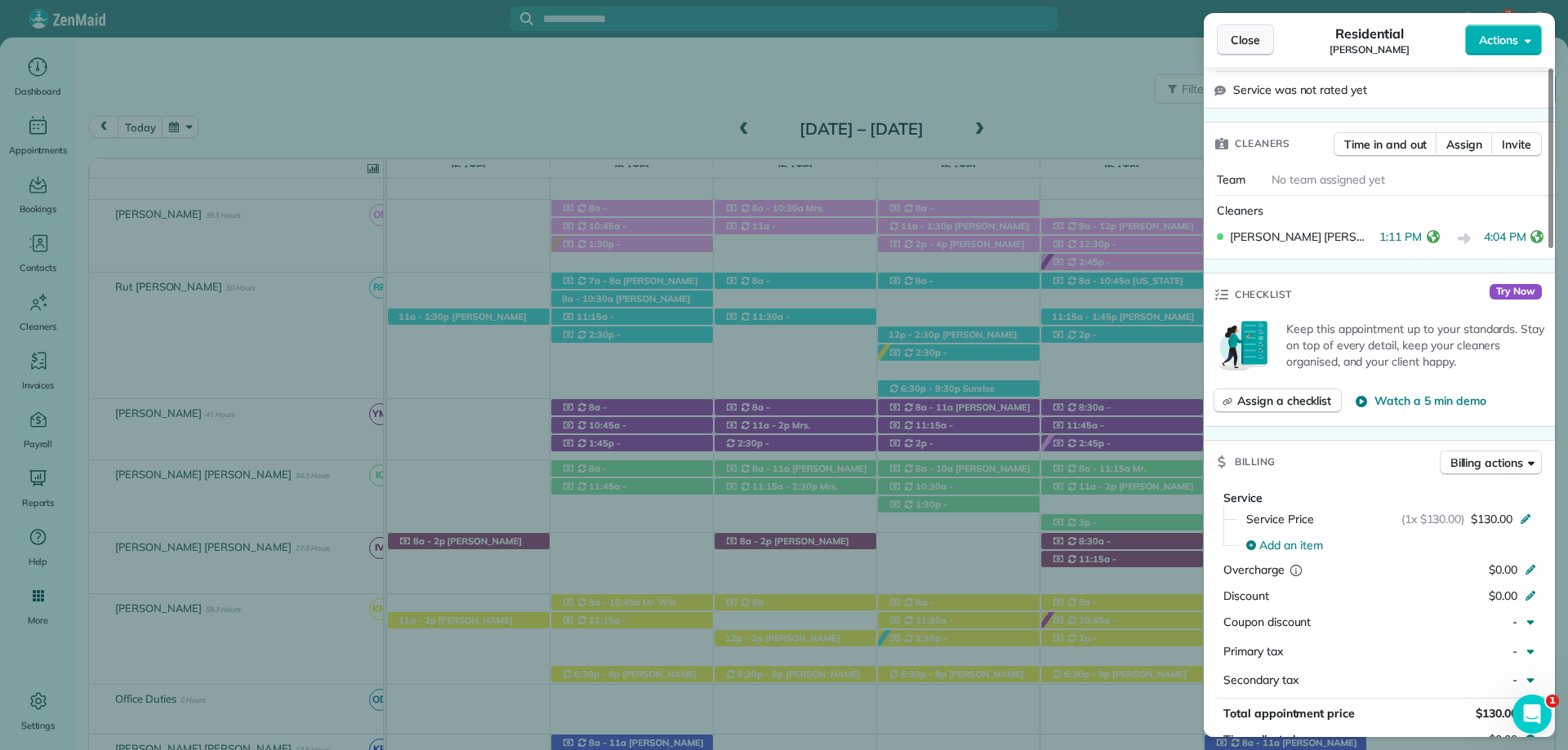
click at [1242, 51] on button "Close" at bounding box center [1245, 40] width 57 height 31
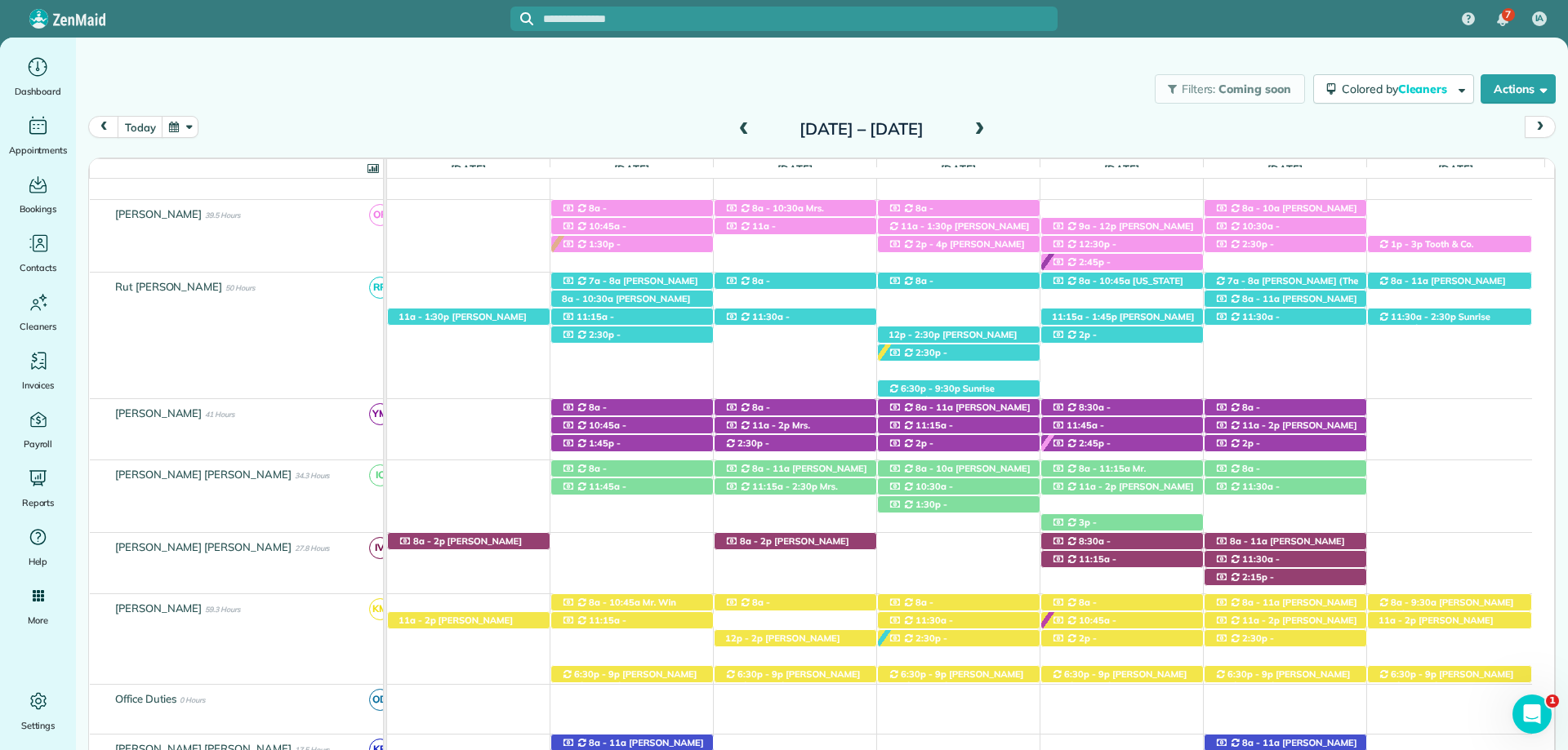
click at [1146, 469] on span "Mr. Kevin Hall (+13363910278)" at bounding box center [1098, 480] width 95 height 35
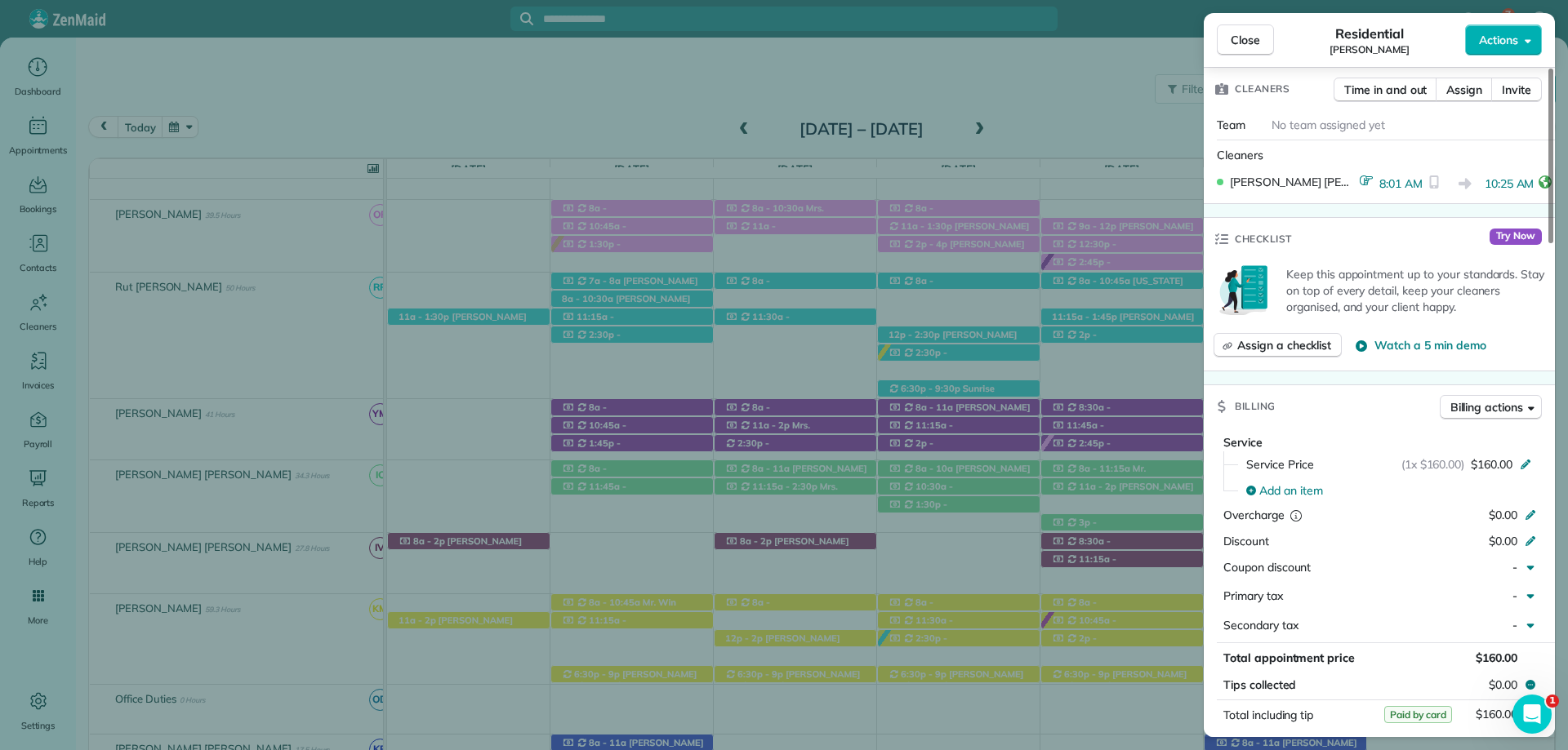
scroll to position [653, 0]
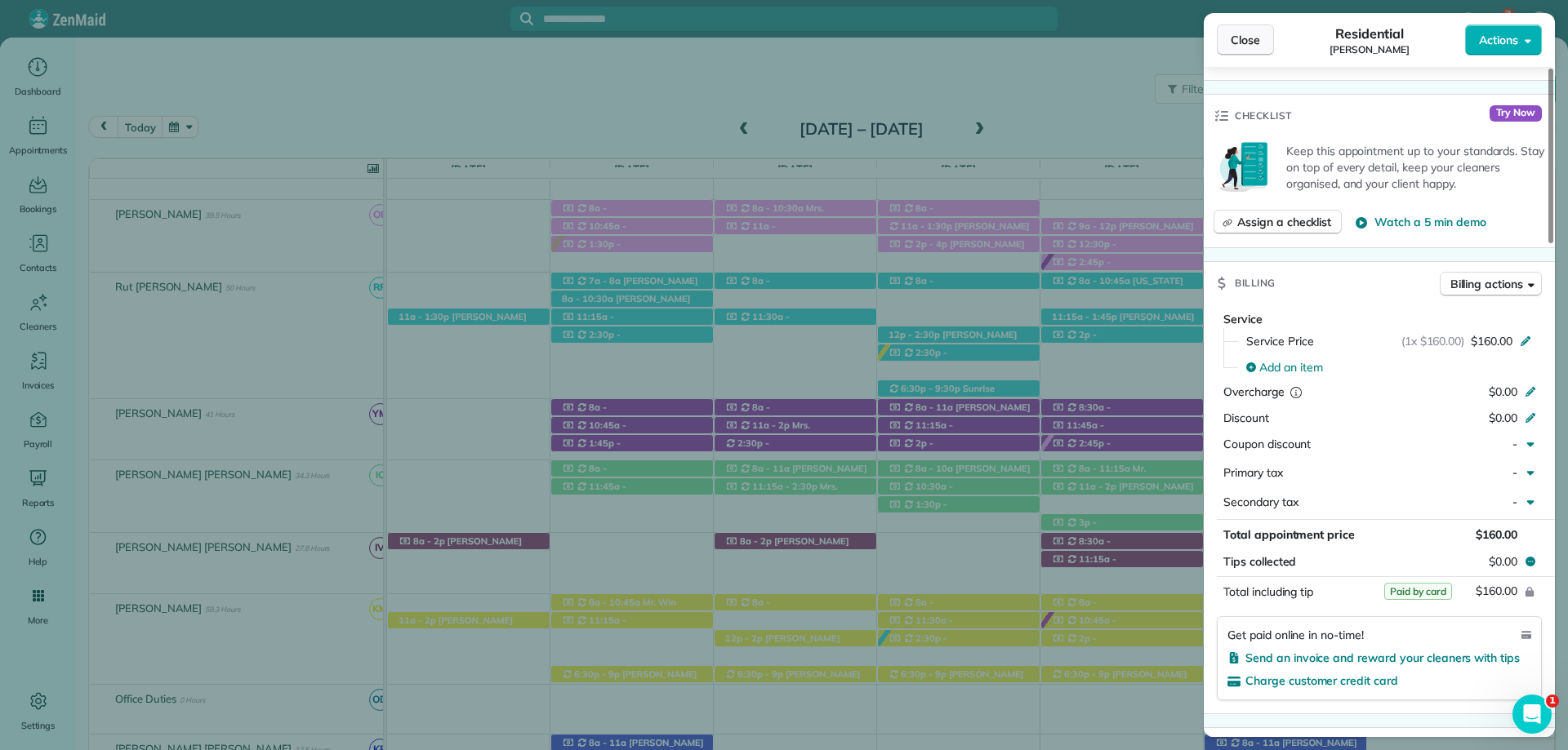
click at [1264, 37] on button "Close" at bounding box center [1245, 40] width 57 height 31
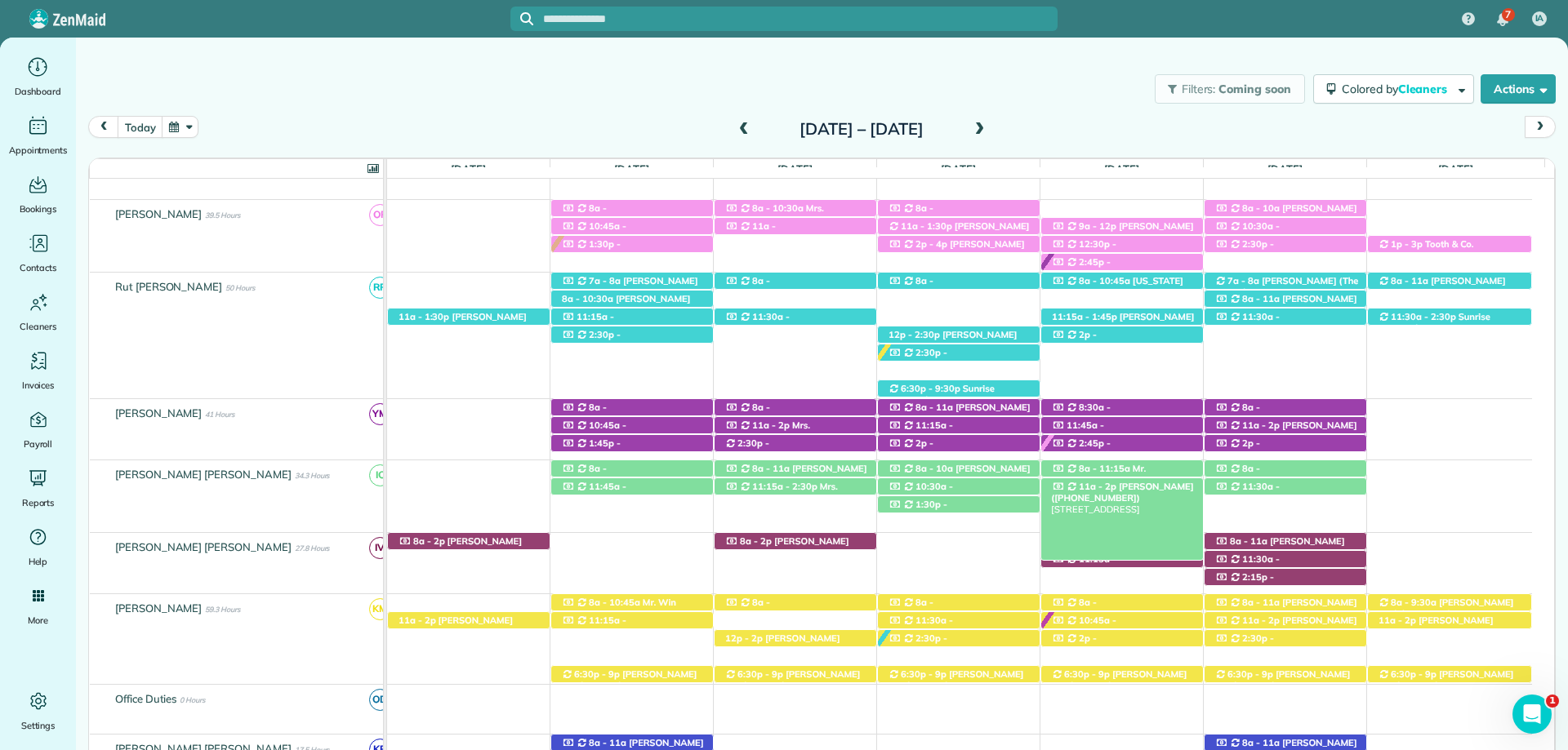
click at [1176, 483] on div "11a - 2p Mrs. Abbie McCullogh (+12516544825) 15328 River Road - Fairhope, AL, 3…" at bounding box center [1122, 486] width 162 height 17
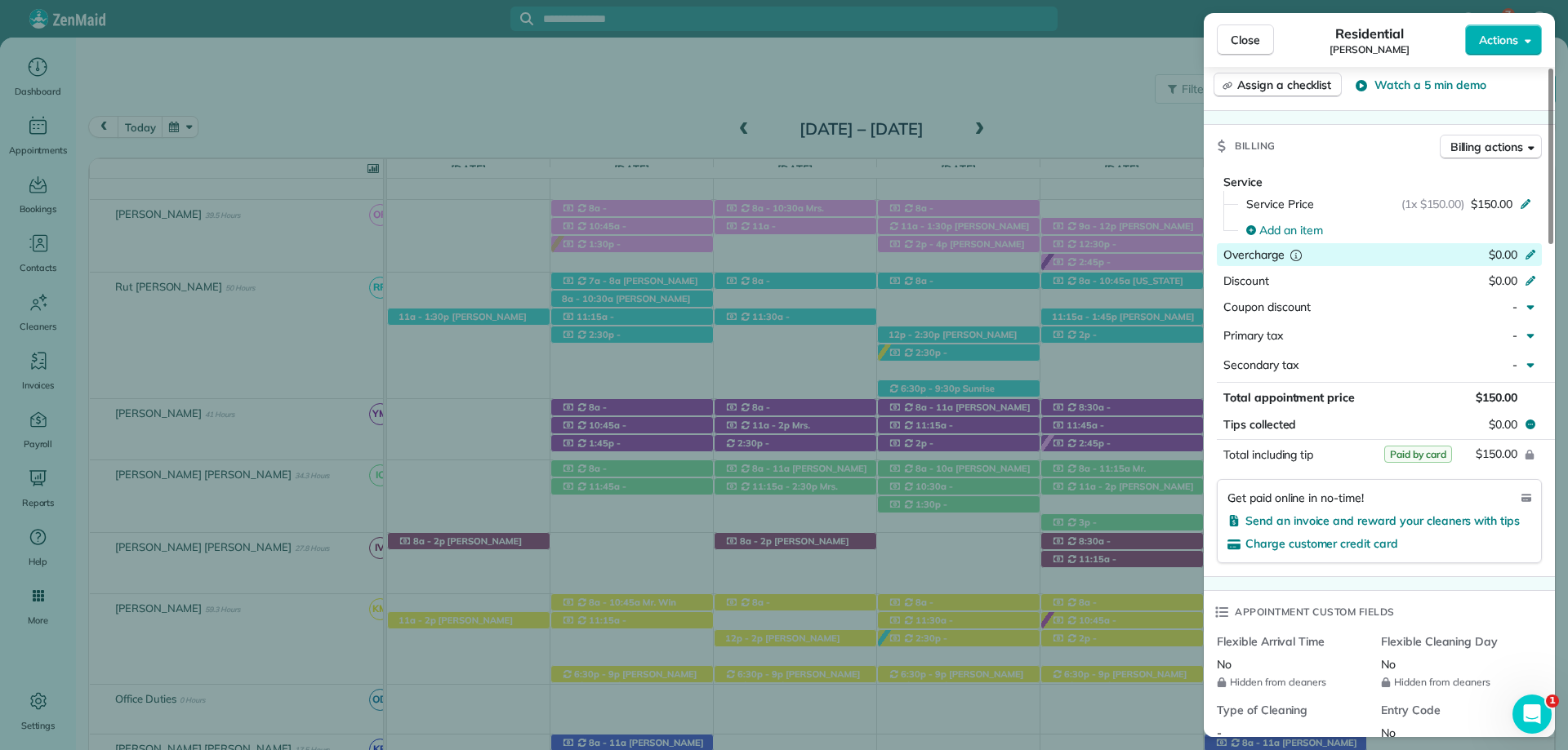
scroll to position [816, 0]
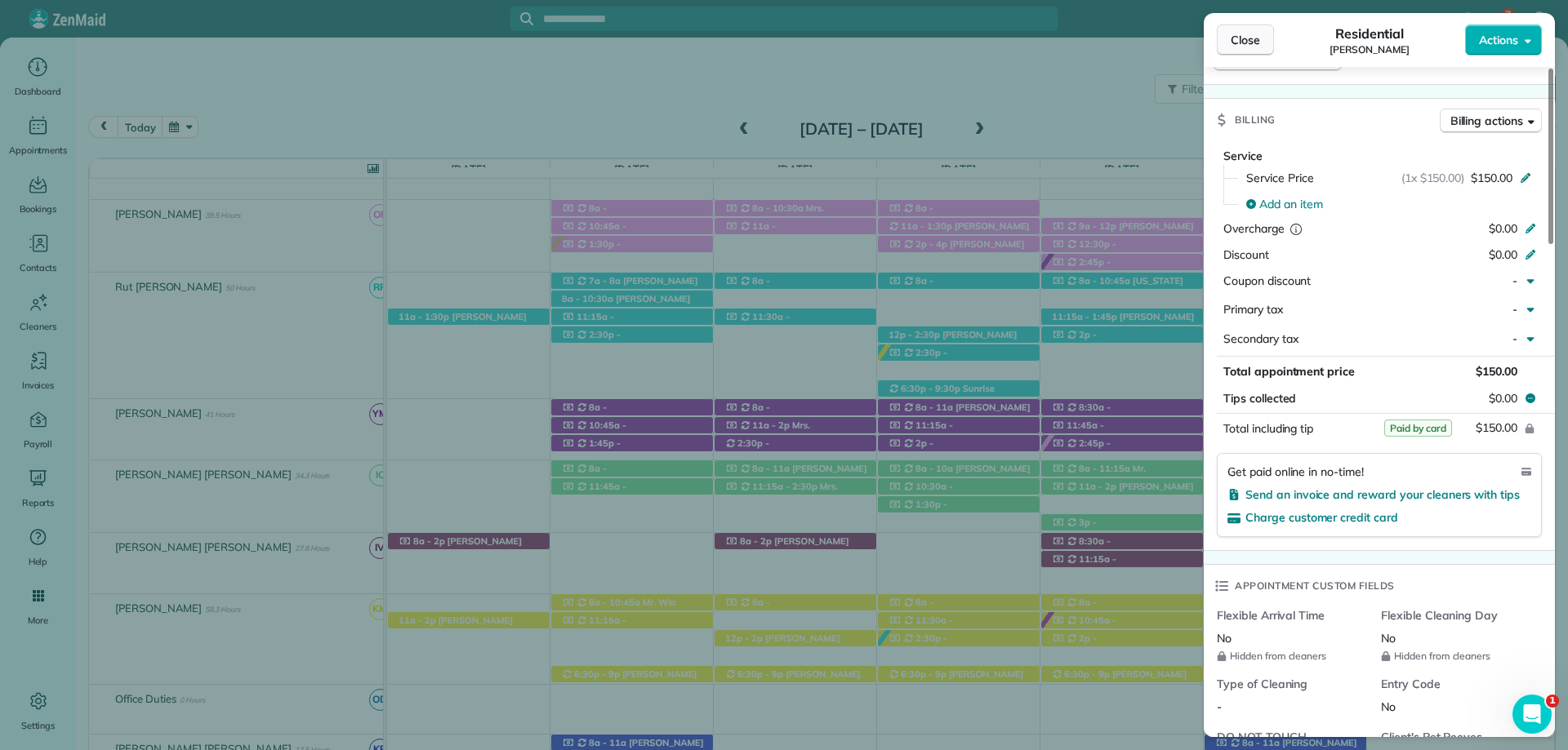
click at [1235, 40] on span "Close" at bounding box center [1245, 40] width 29 height 17
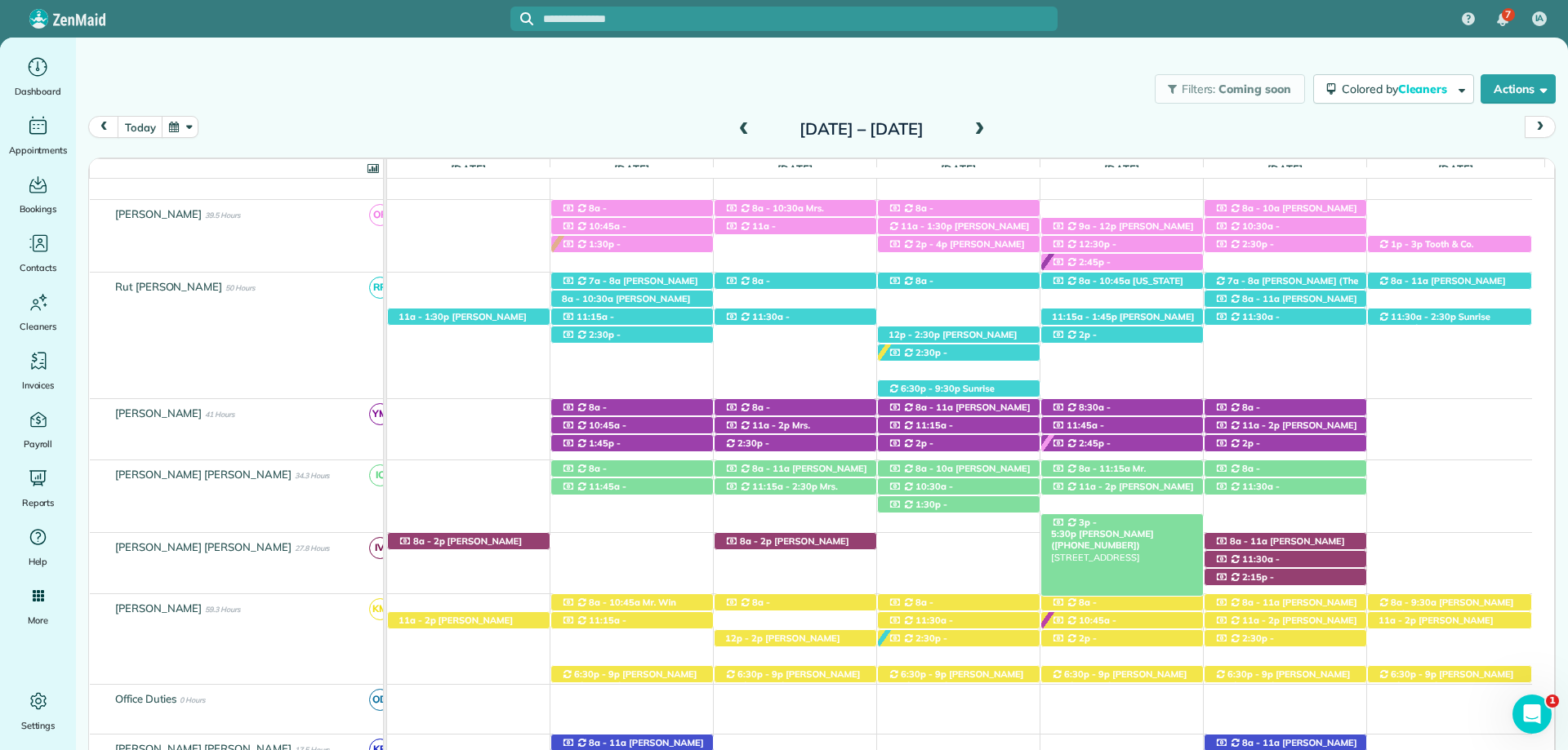
click at [1151, 528] on span "Mrs. Kim Ambrose (+12057990124)" at bounding box center [1102, 539] width 102 height 23
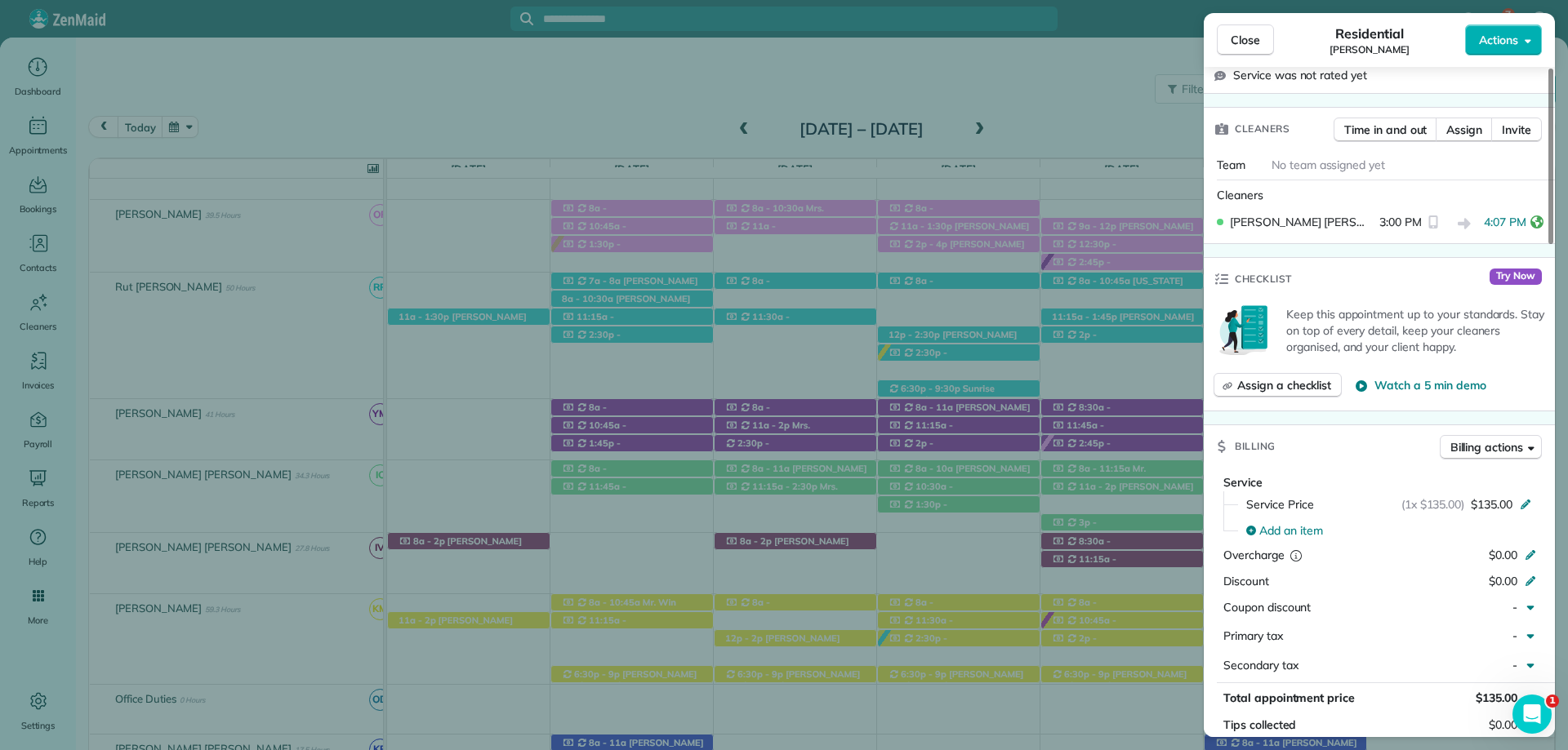
scroll to position [571, 0]
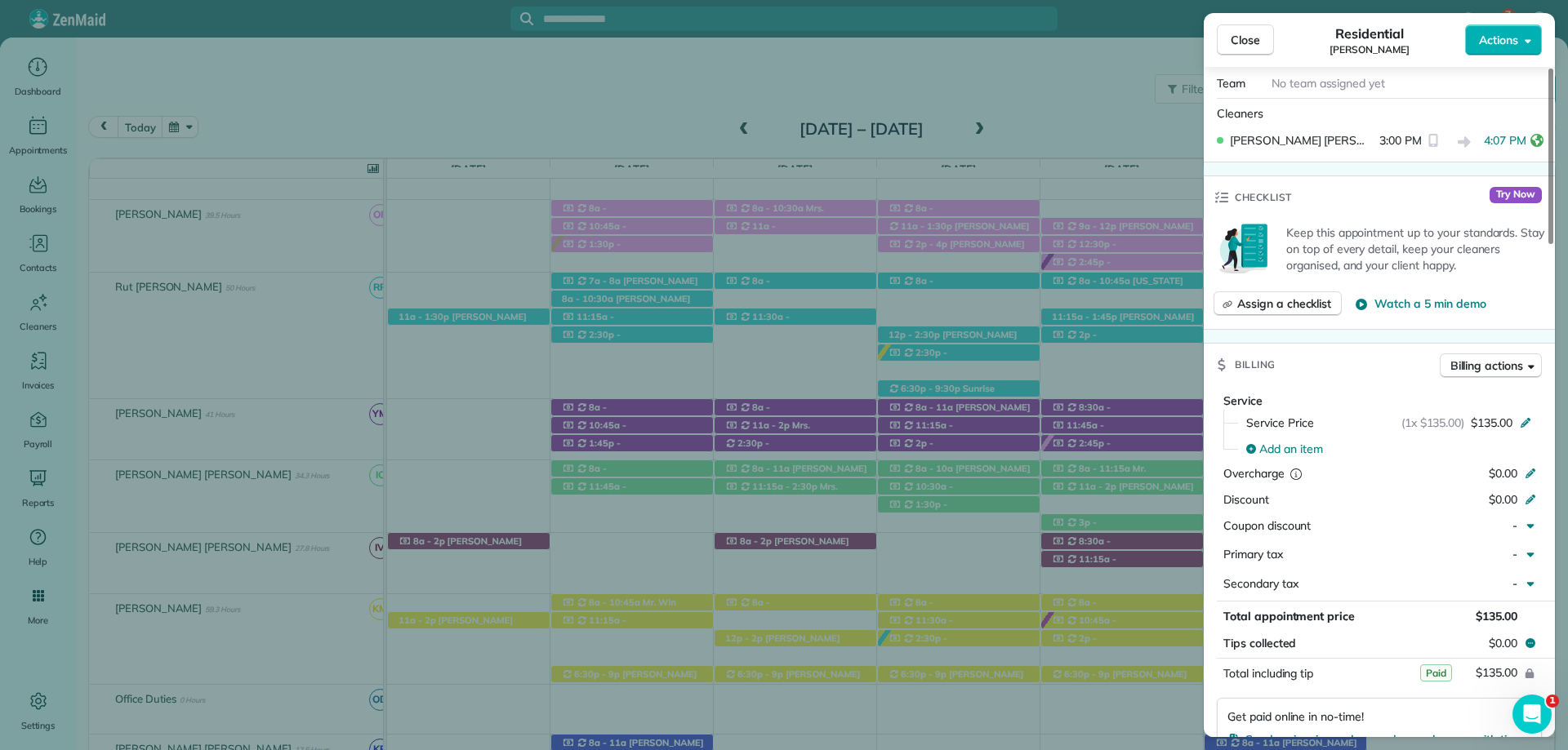
click at [1257, 48] on button "Close" at bounding box center [1245, 40] width 57 height 31
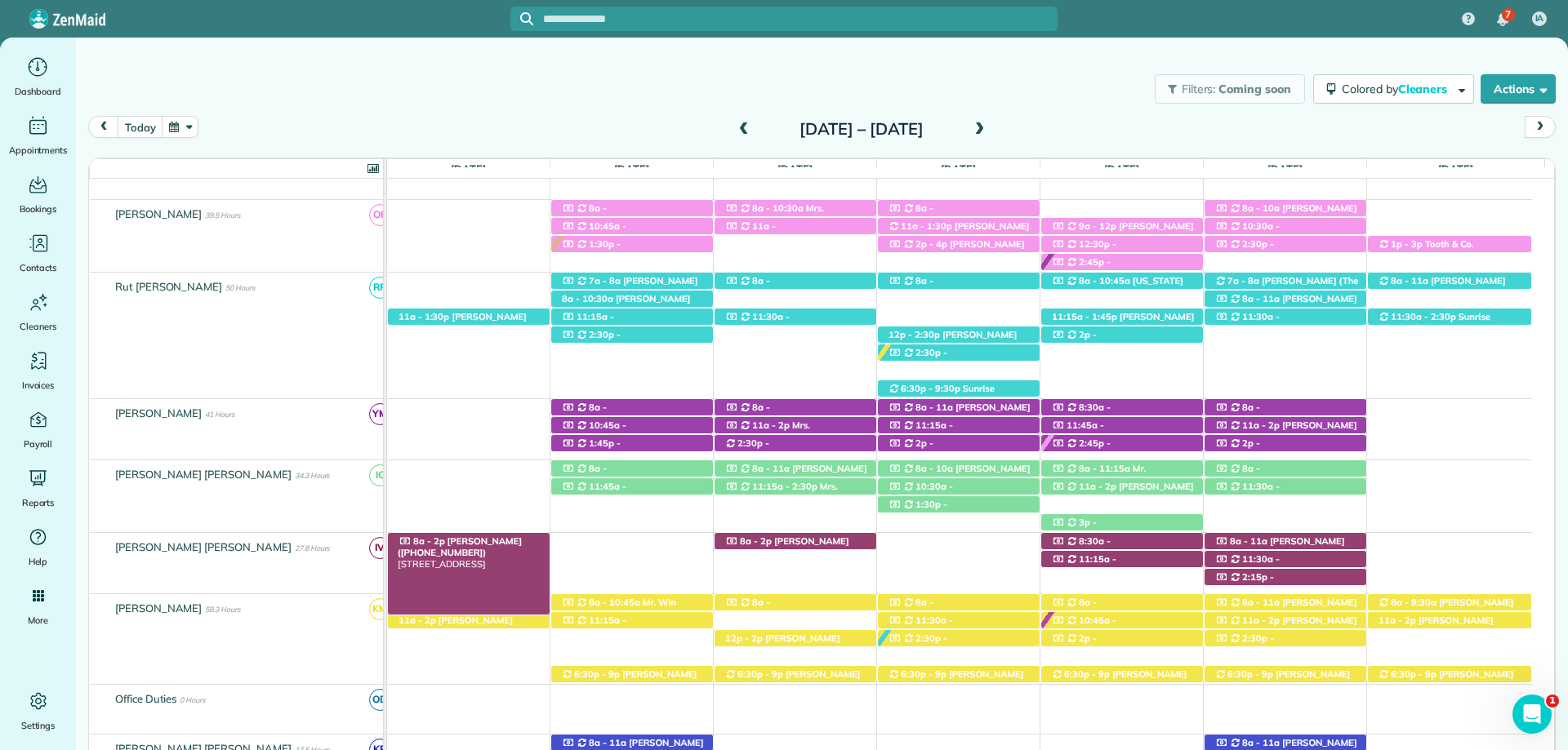
click at [506, 542] on span "Mrs. Jane Walcott (+14796501146)" at bounding box center [459, 546] width 124 height 23
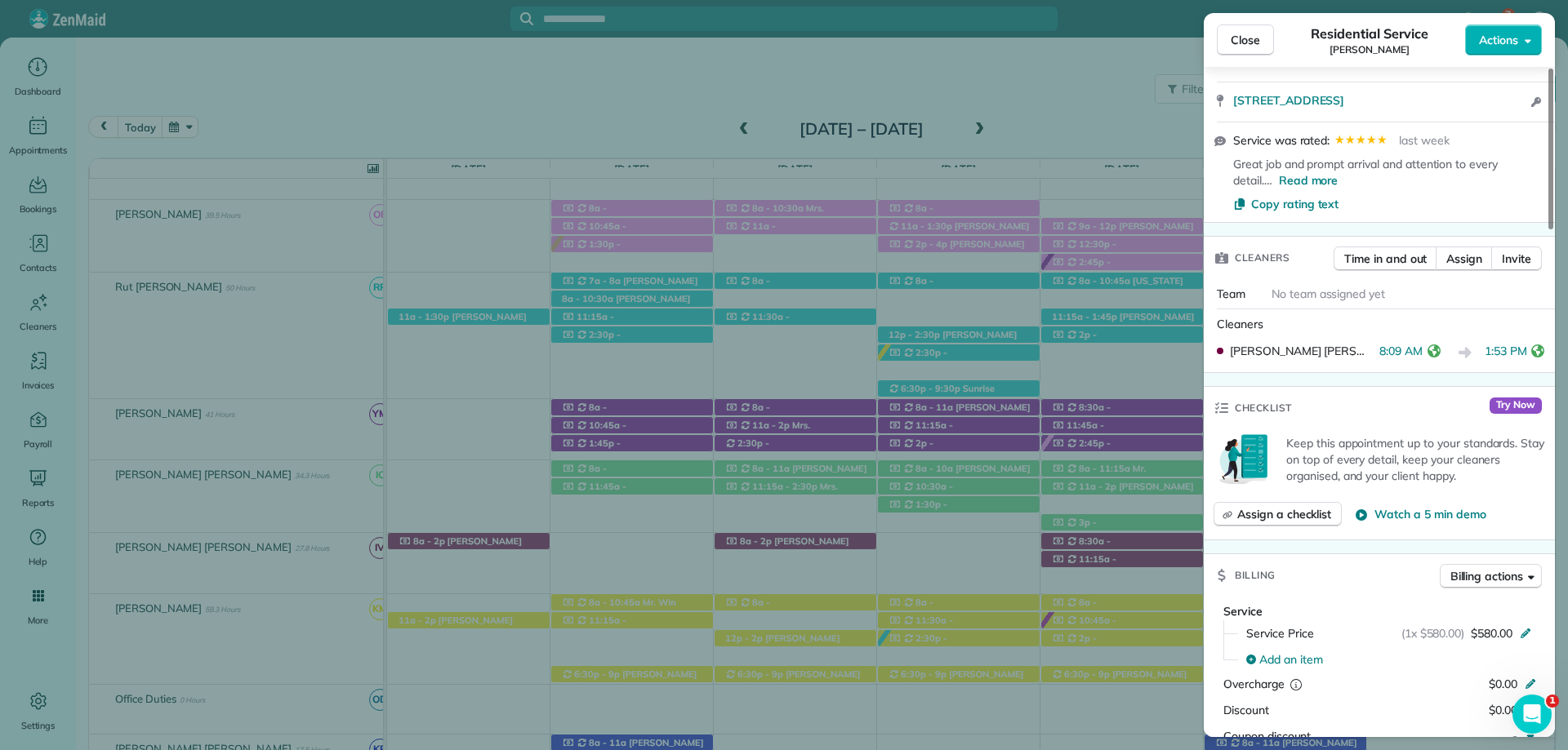
scroll to position [490, 0]
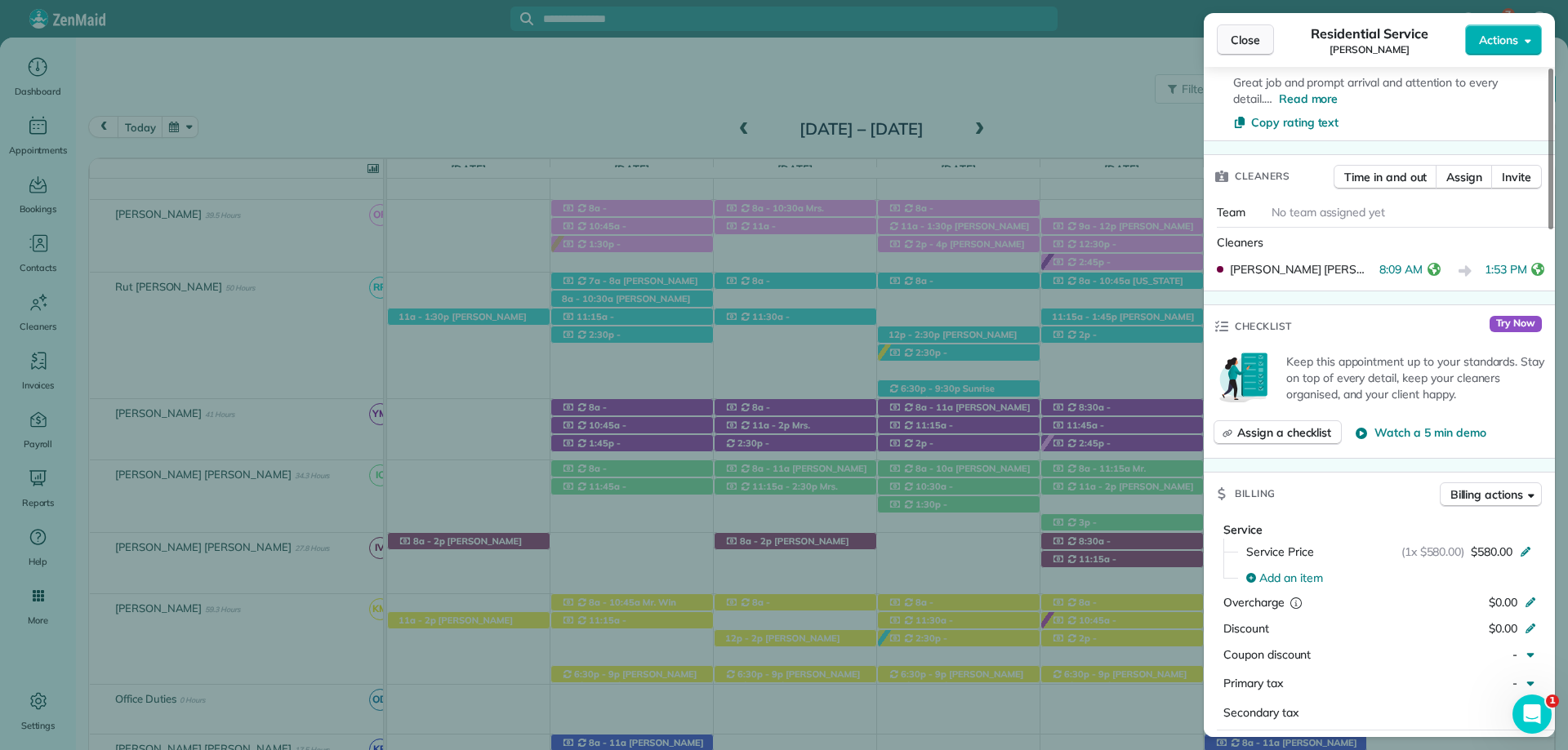
click at [1230, 33] on span "Close" at bounding box center [1245, 40] width 29 height 17
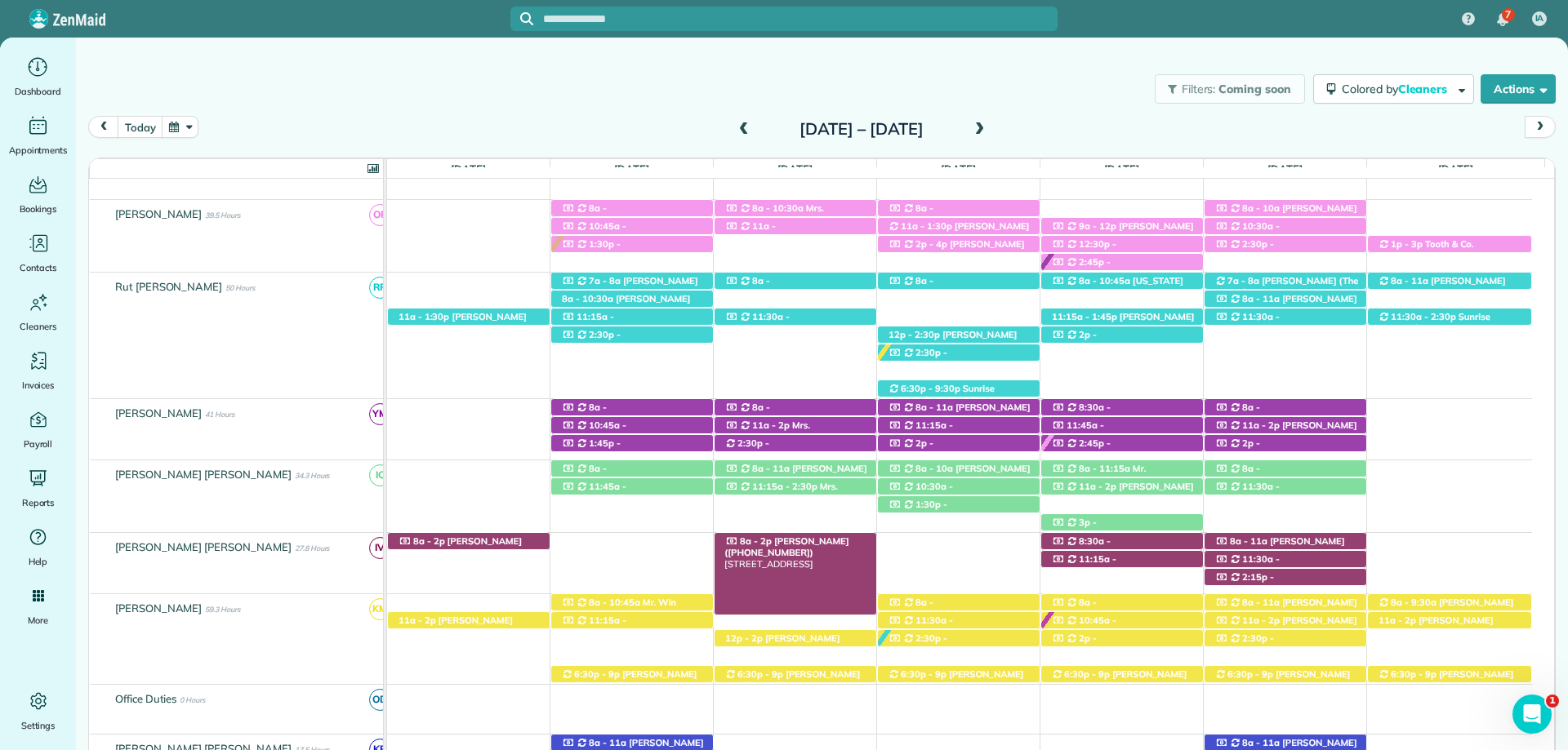
click at [804, 540] on span "Abby Dean (+14252814757)" at bounding box center [786, 546] width 124 height 23
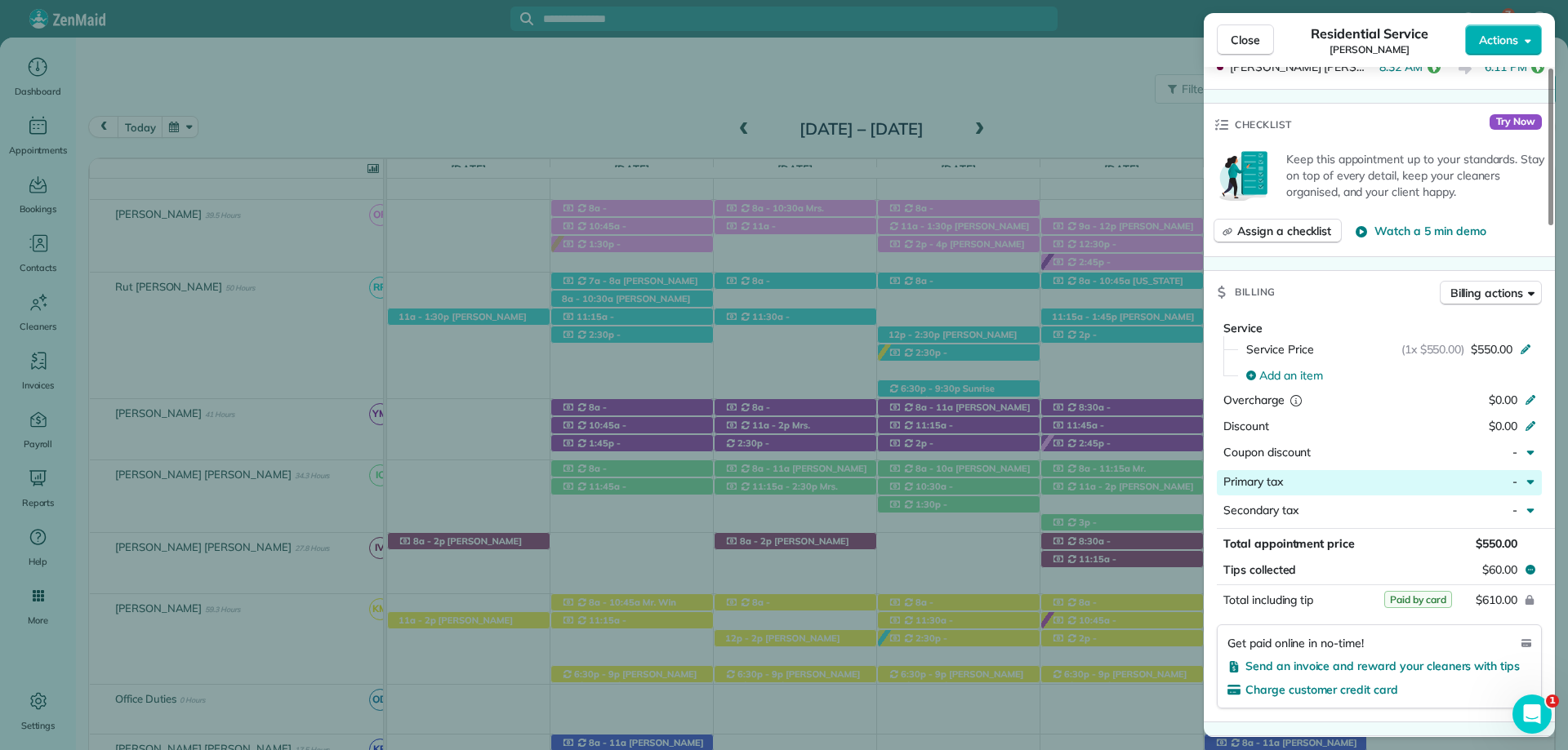
scroll to position [653, 0]
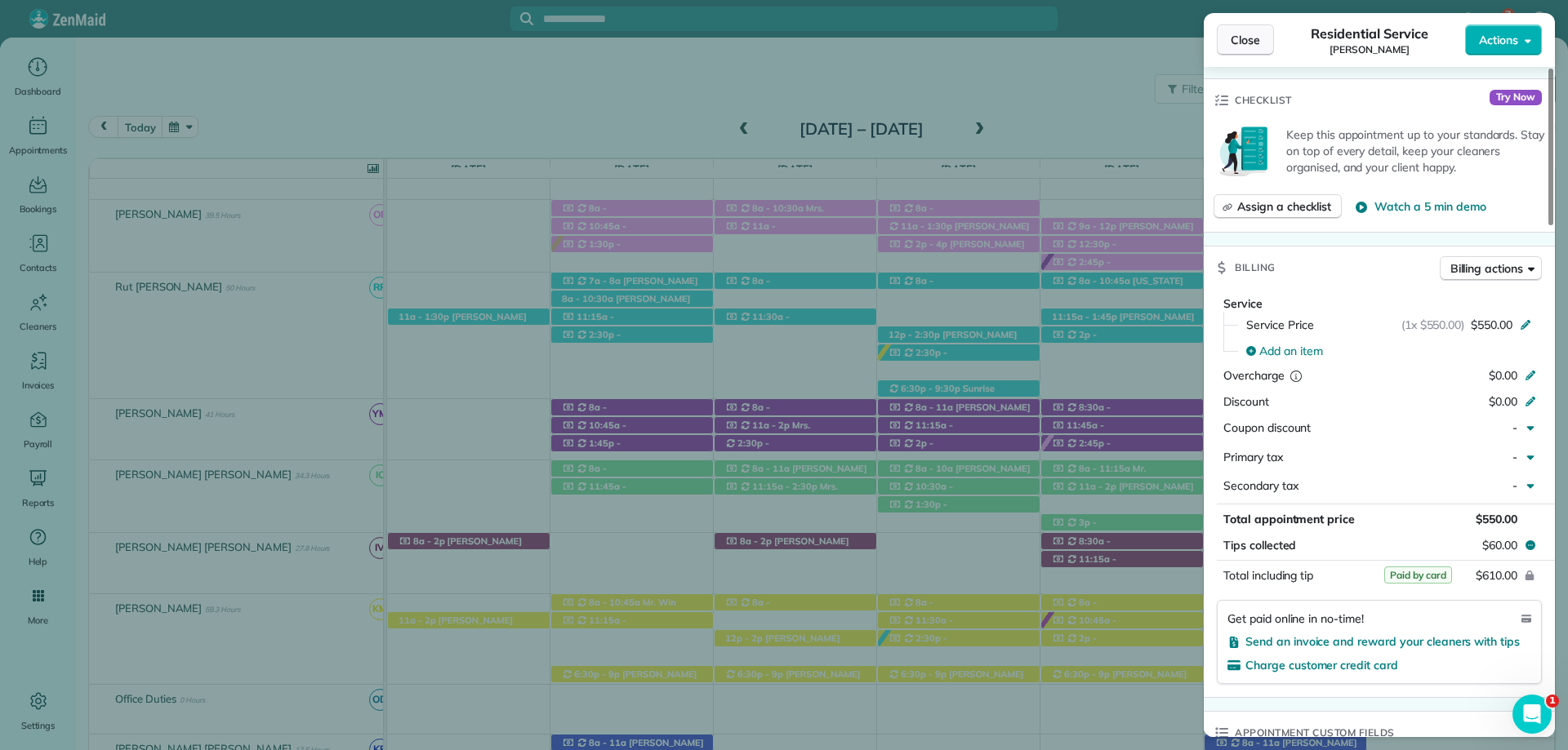
click at [1250, 35] on span "Close" at bounding box center [1245, 40] width 29 height 17
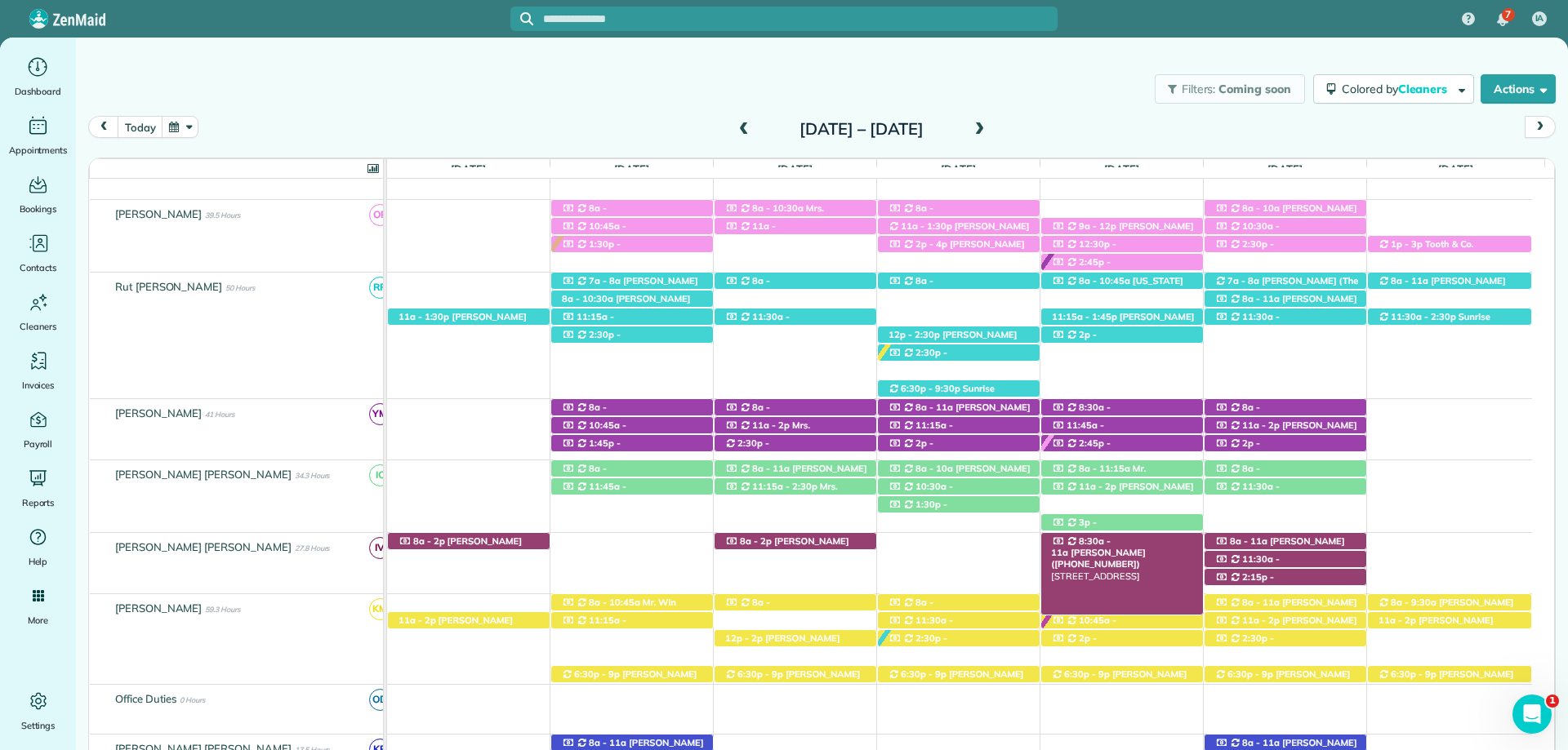
click at [1137, 547] on span "Mrs. Evelyn Fusaiotti (+12515339455)" at bounding box center [1098, 558] width 94 height 23
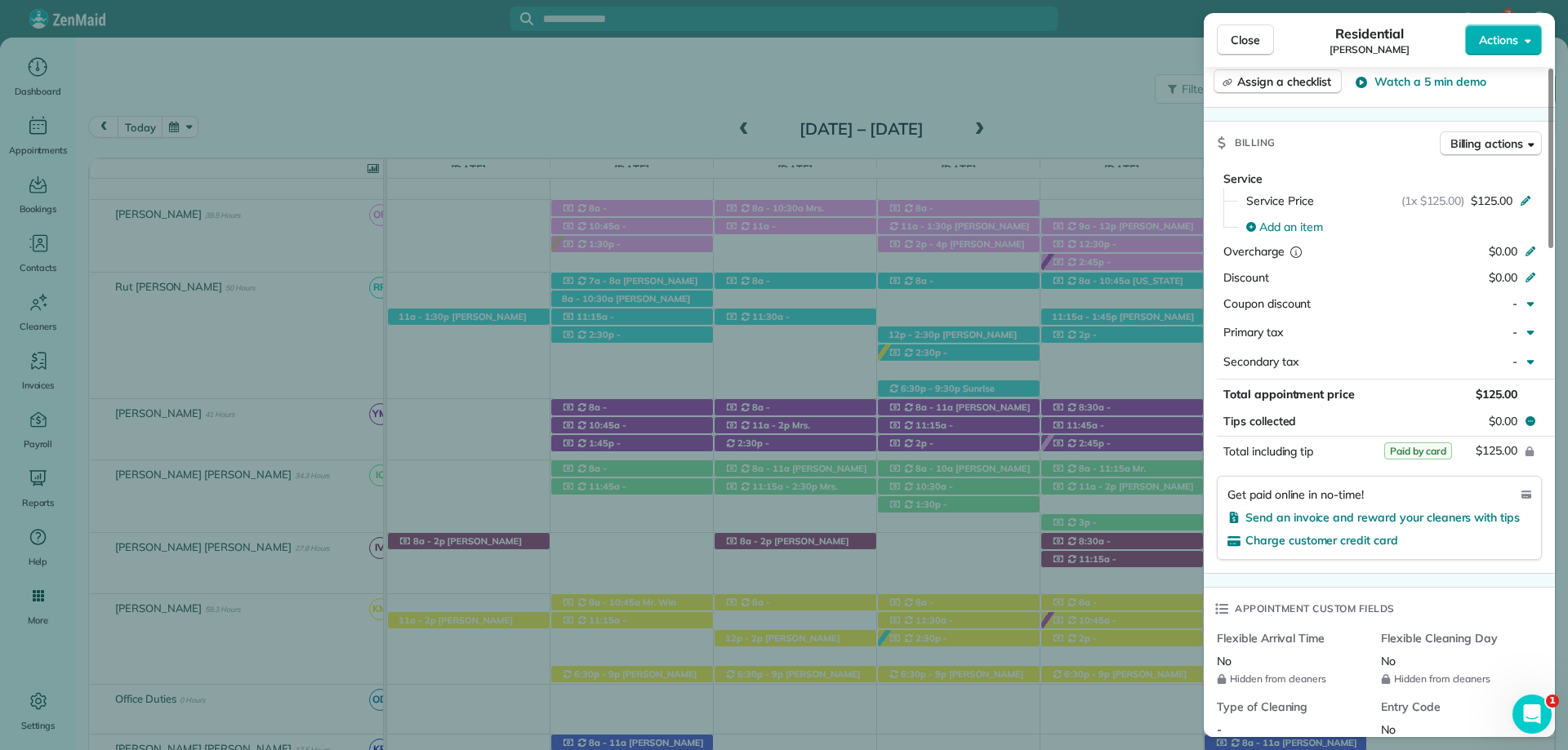
scroll to position [816, 0]
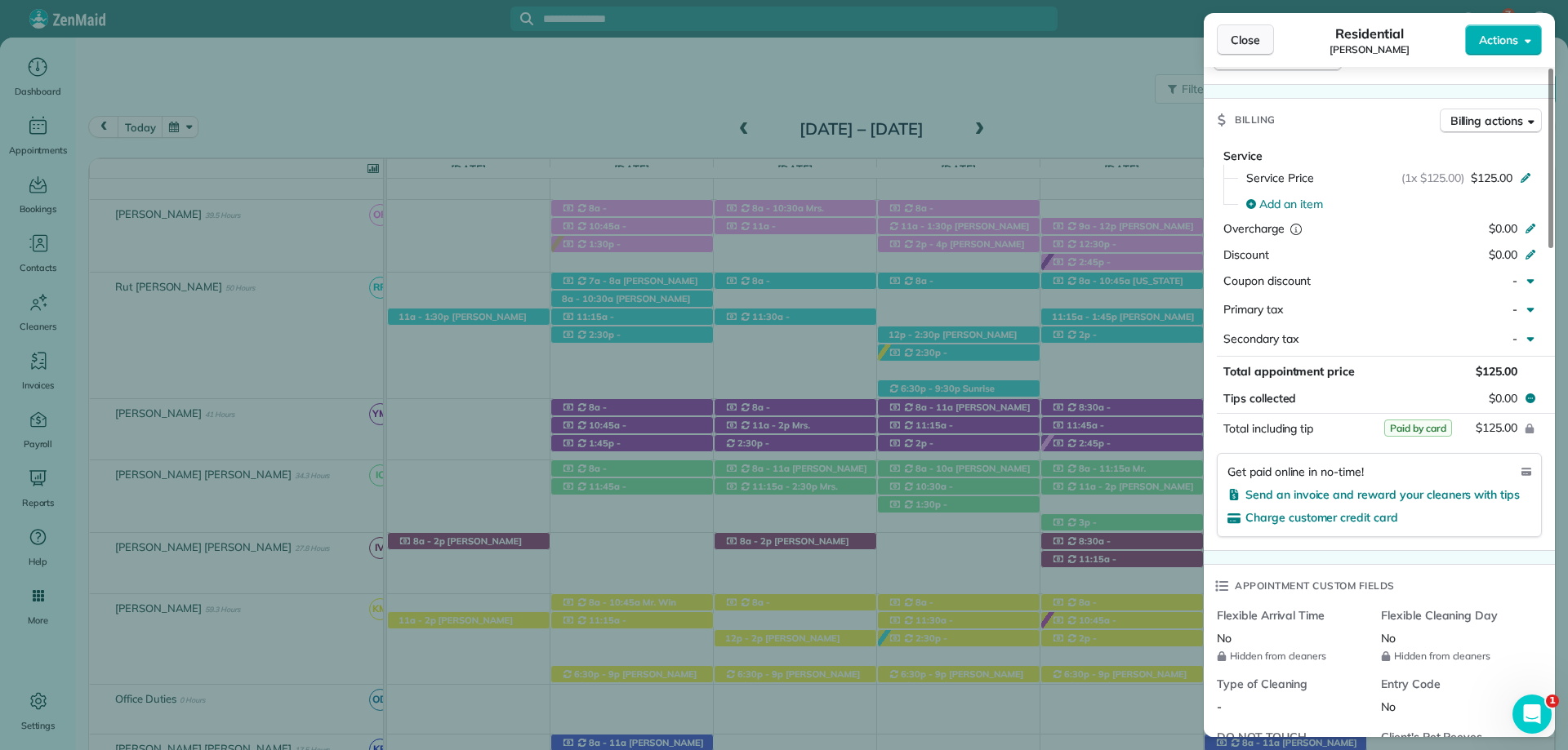
click at [1242, 34] on span "Close" at bounding box center [1245, 40] width 29 height 17
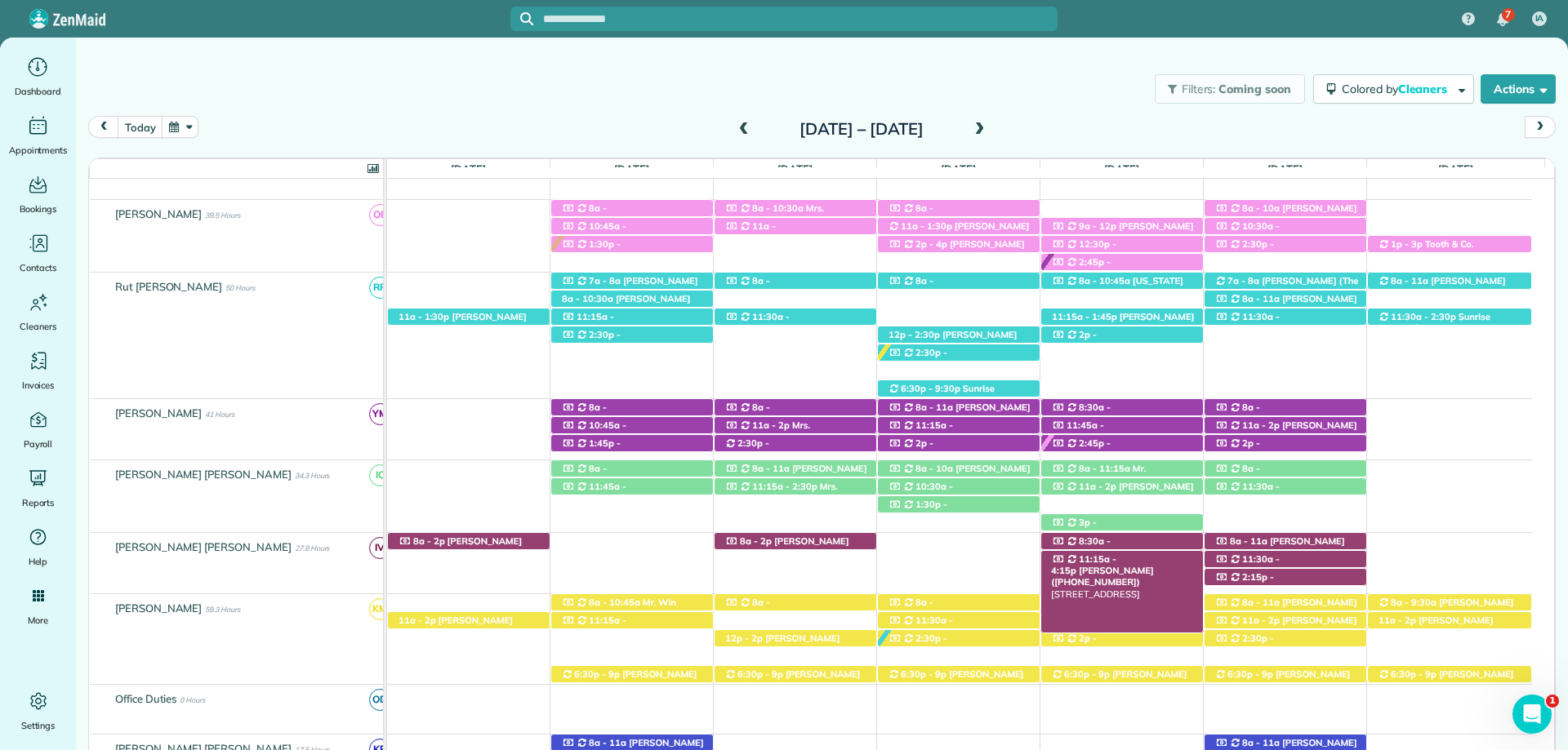
click at [1169, 559] on div "11:15a - 4:15p Austin Gilchrist (+12512989438) 491 Ridgewood Drive - Daphne, AL…" at bounding box center [1122, 559] width 162 height 17
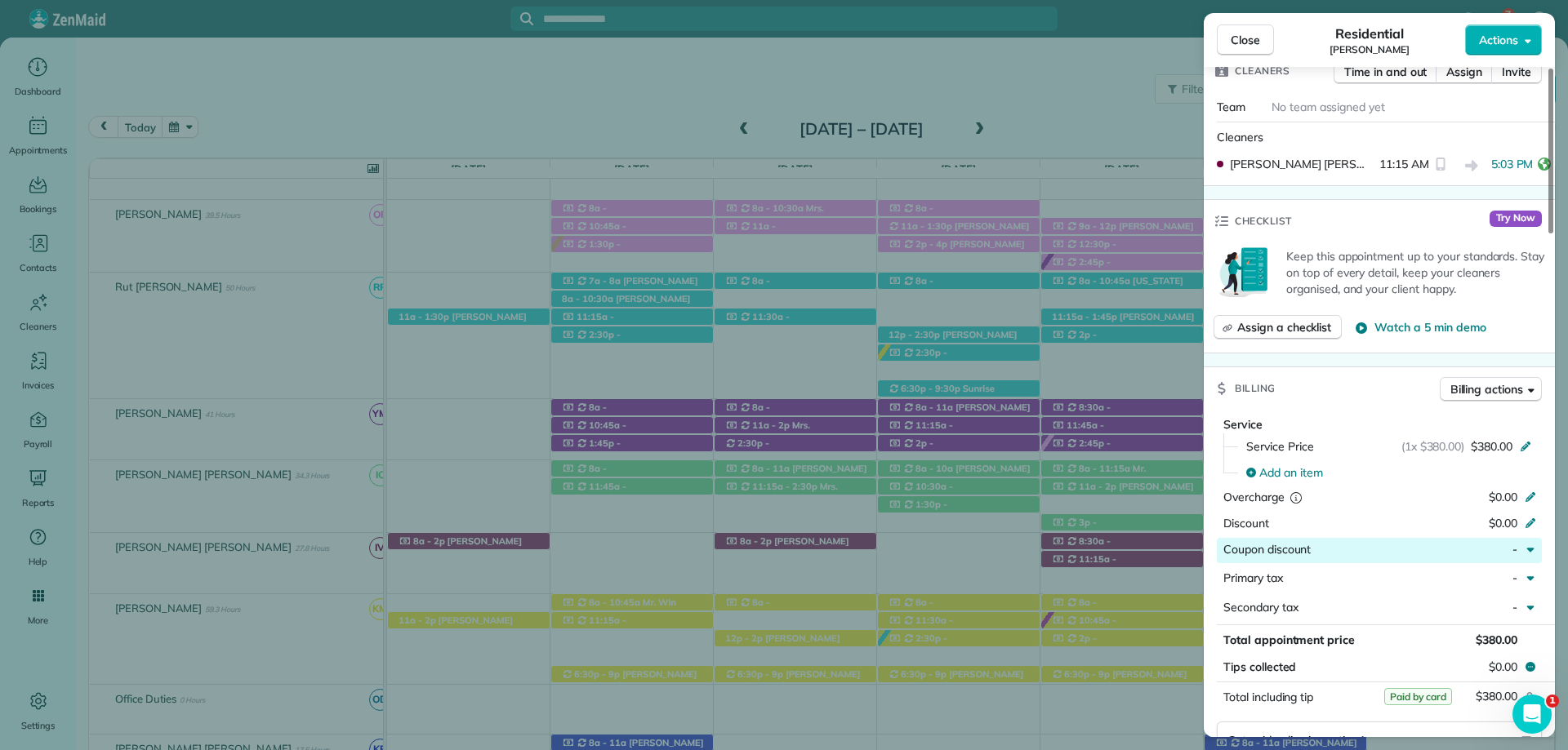
scroll to position [574, 0]
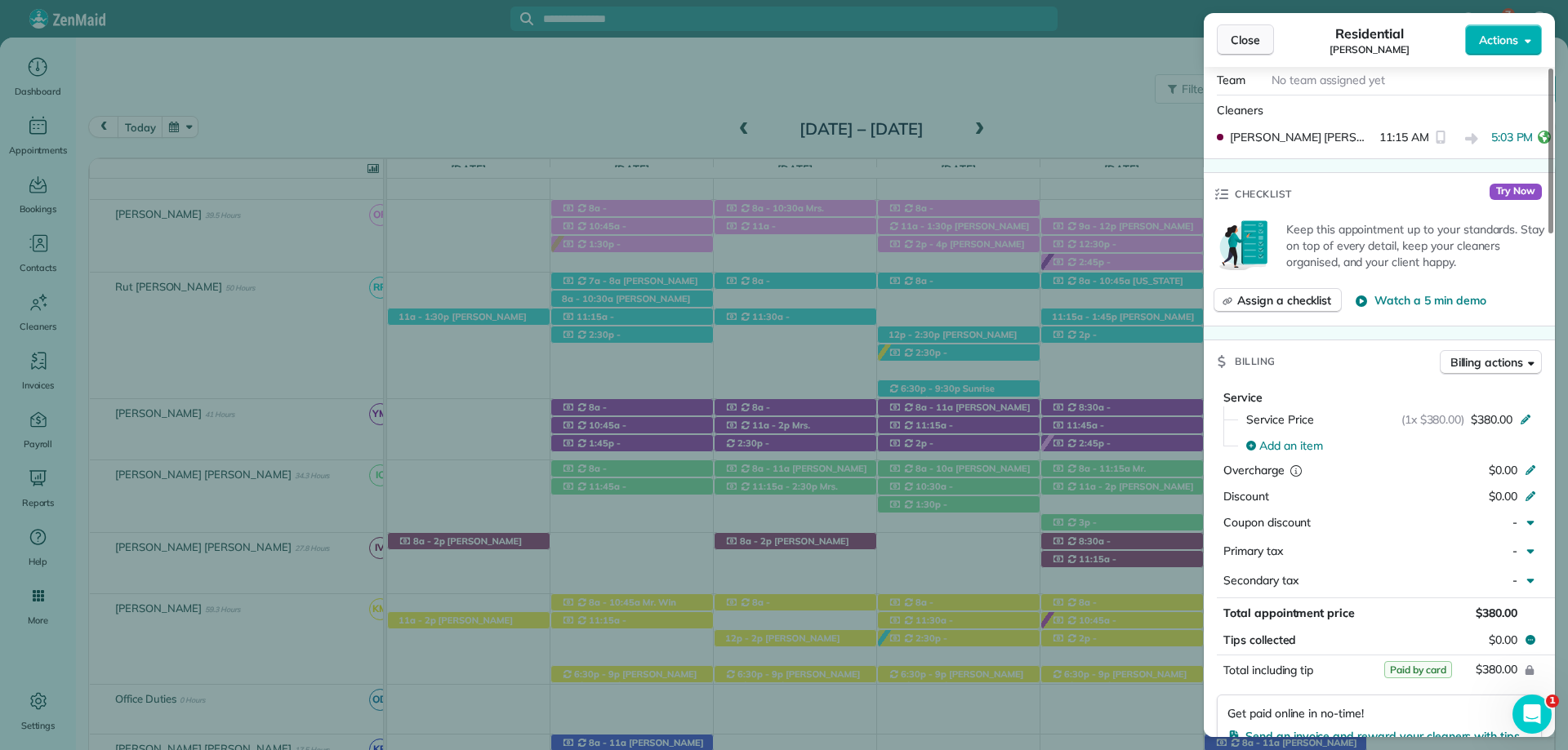
click at [1254, 36] on span "Close" at bounding box center [1245, 40] width 29 height 17
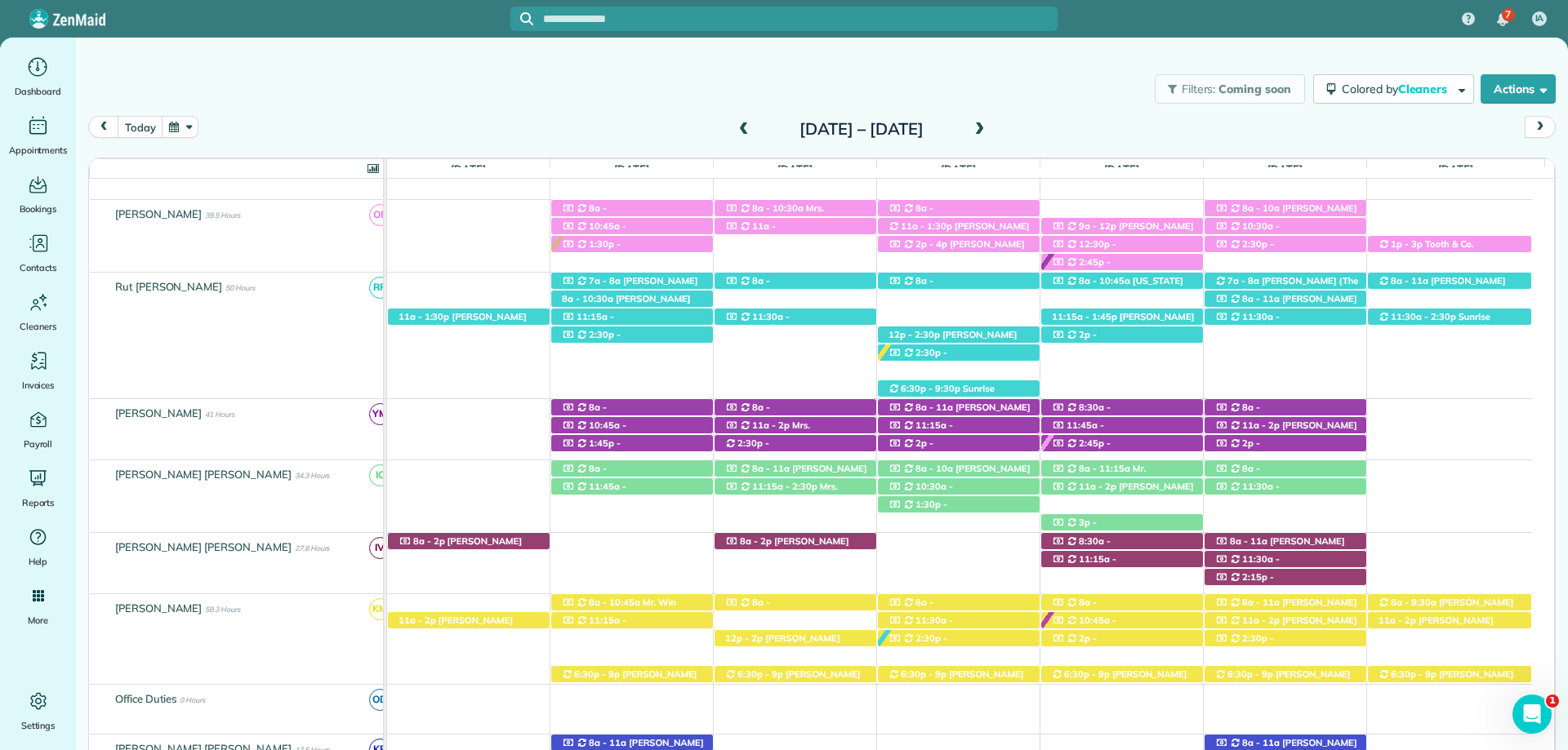
click at [735, 131] on span at bounding box center [744, 130] width 18 height 15
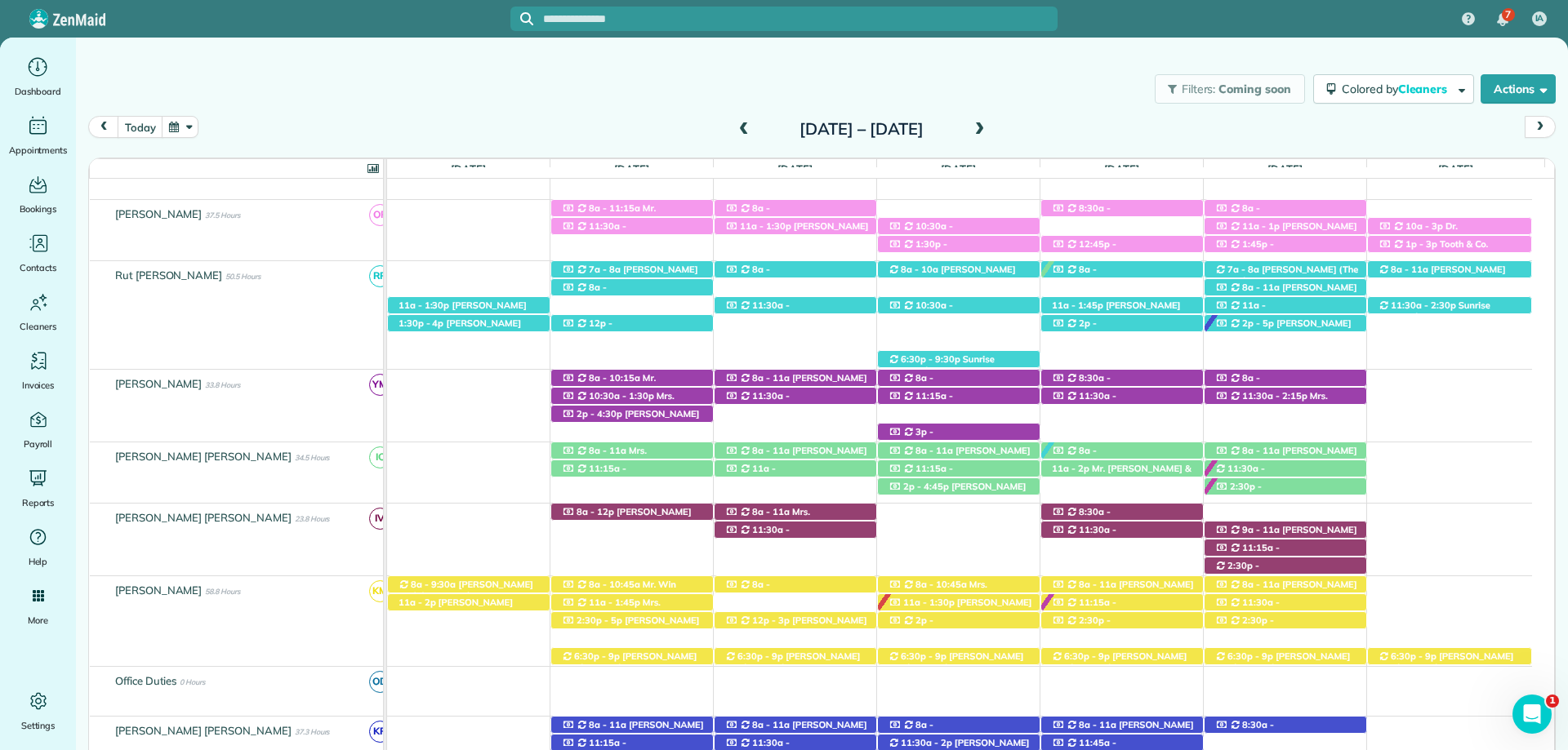
scroll to position [473, 0]
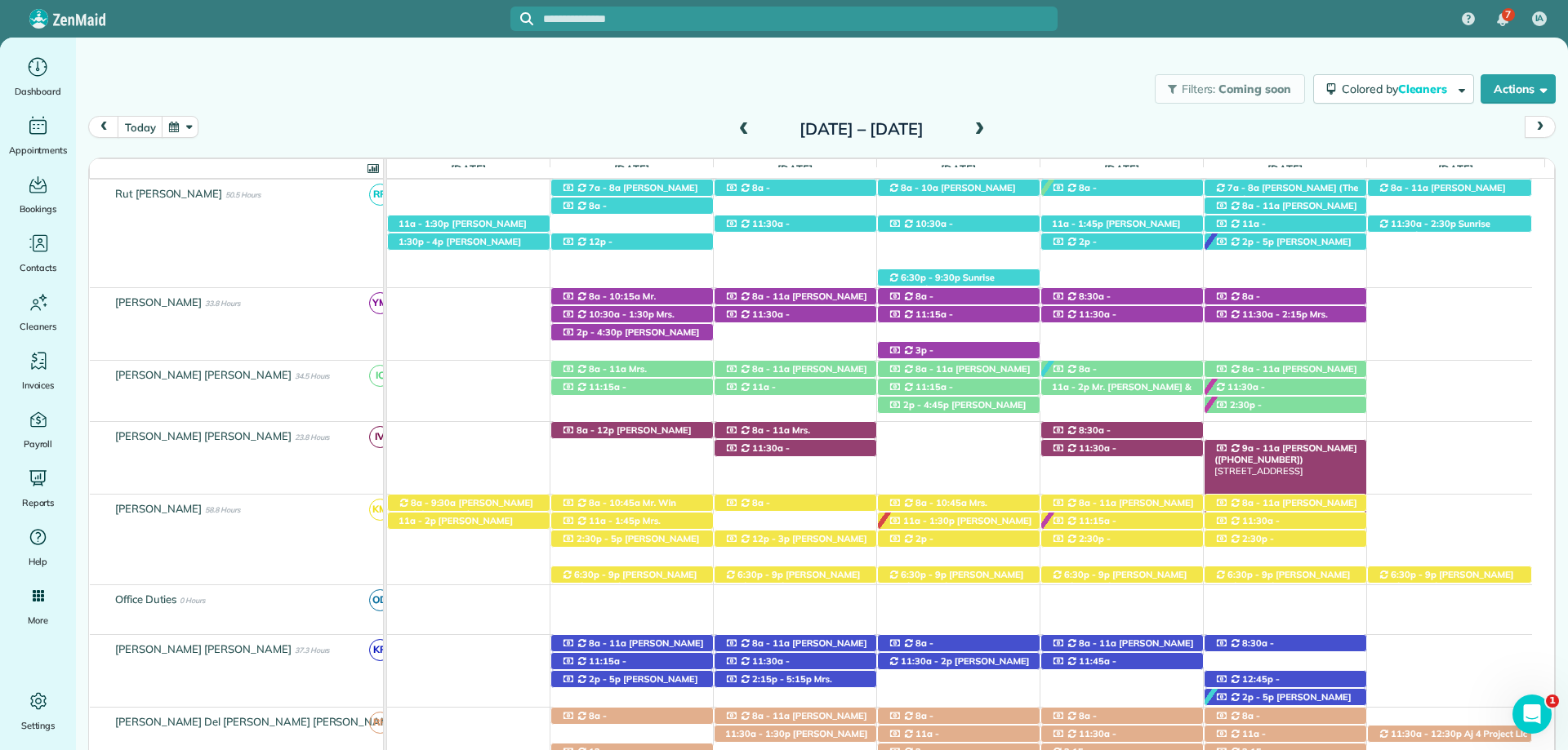
click at [1310, 446] on span "Ginny Herndon (+12516232599)" at bounding box center [1285, 453] width 142 height 23
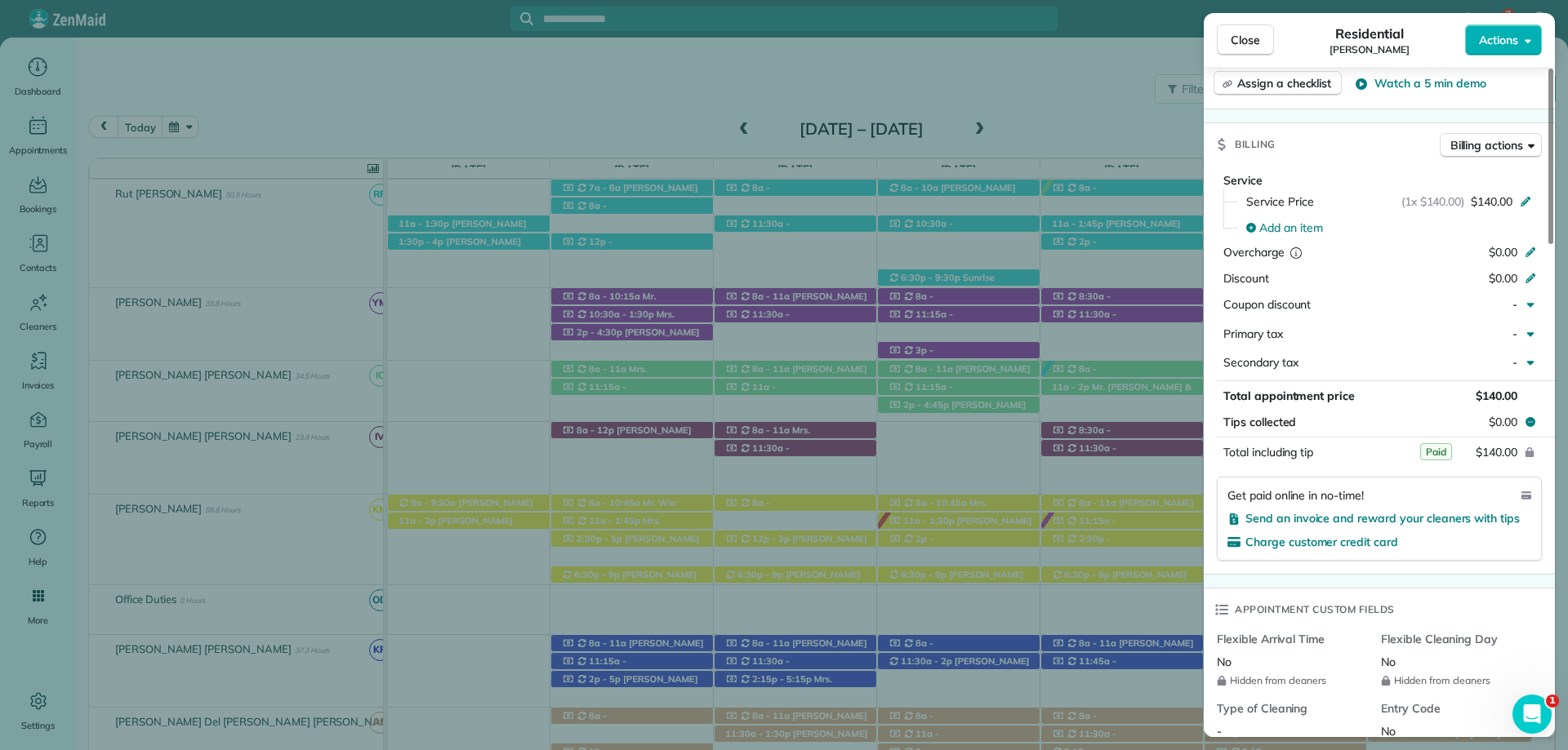
scroll to position [816, 0]
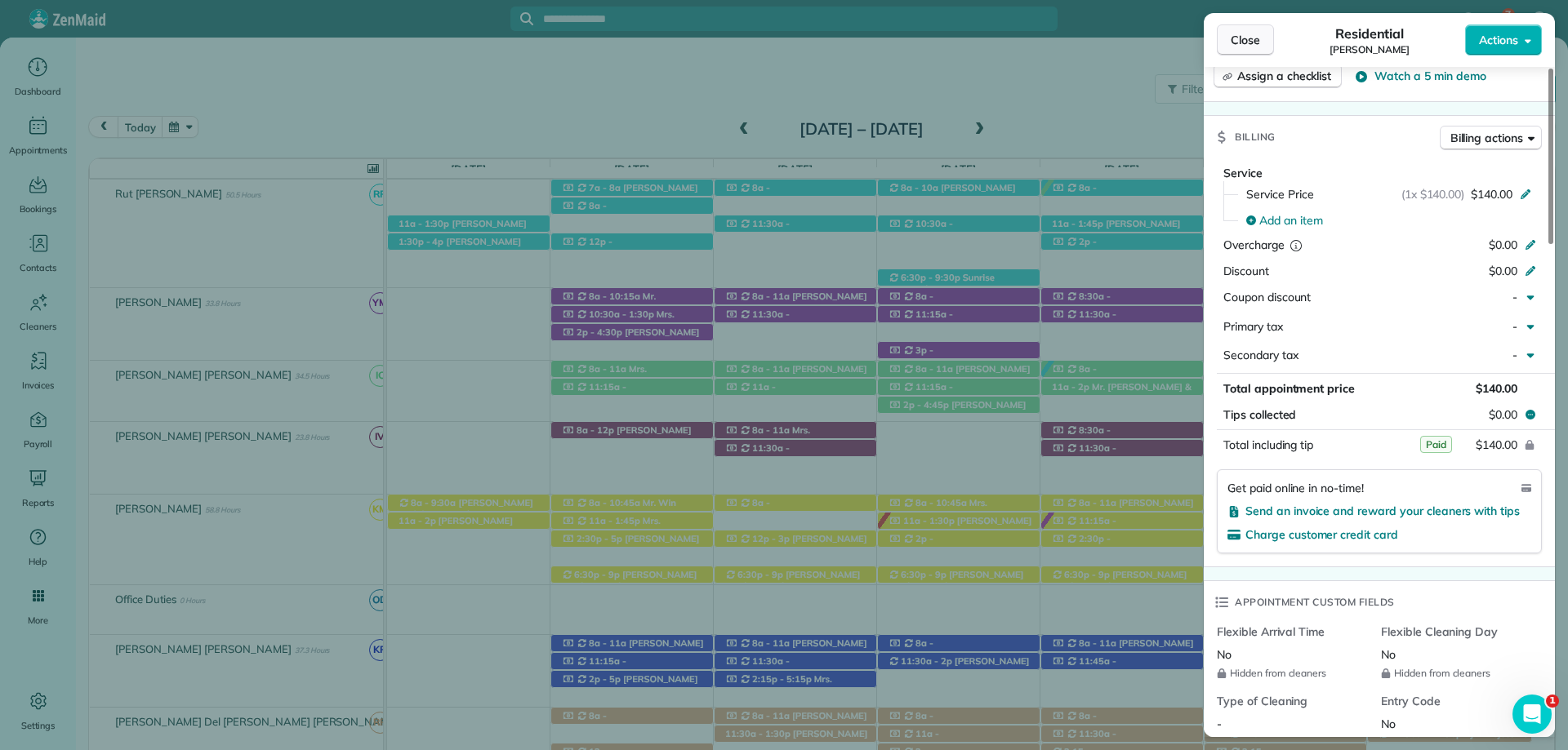
click at [1234, 33] on span "Close" at bounding box center [1245, 40] width 29 height 17
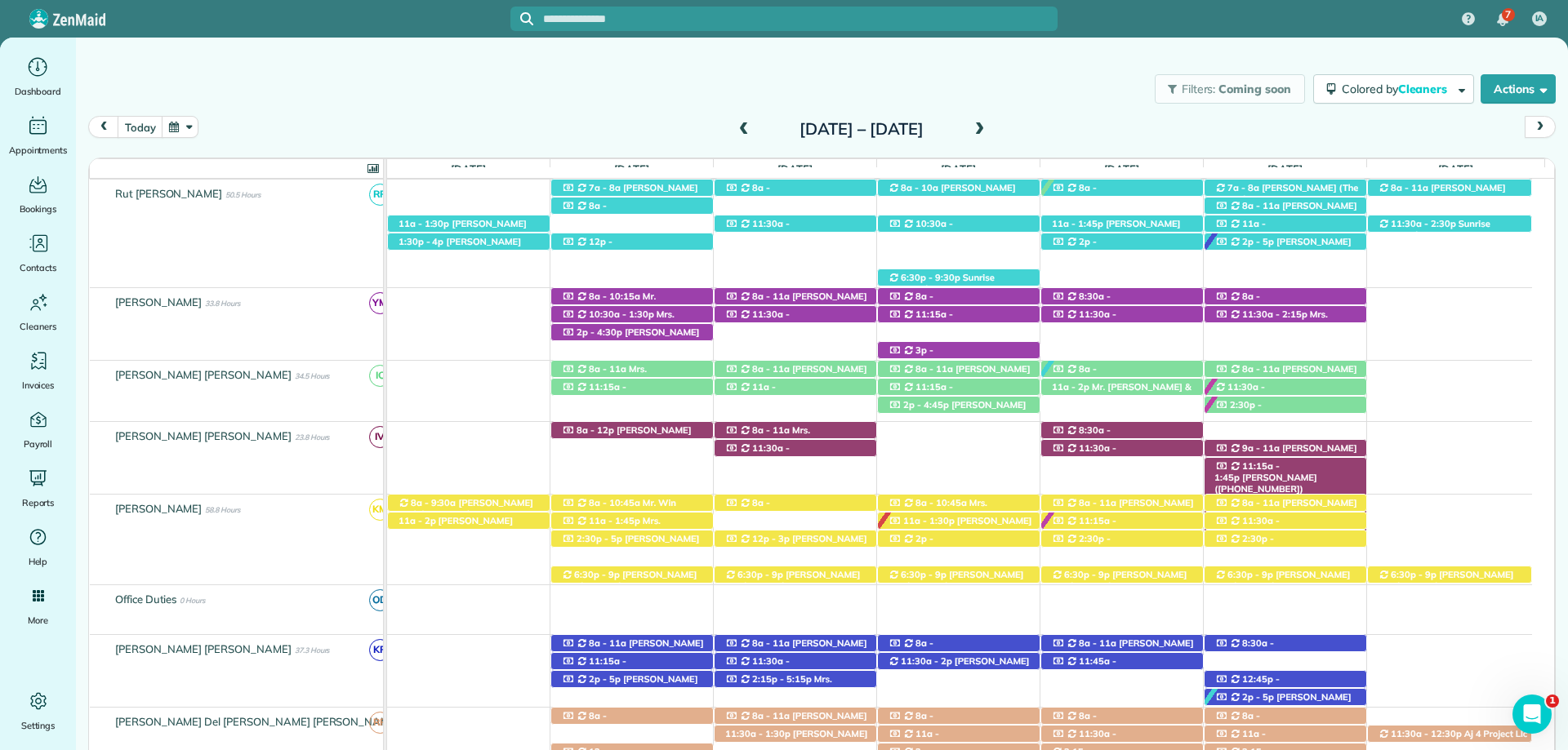
click at [1275, 462] on span "11:15a - 1:45p" at bounding box center [1246, 472] width 65 height 23
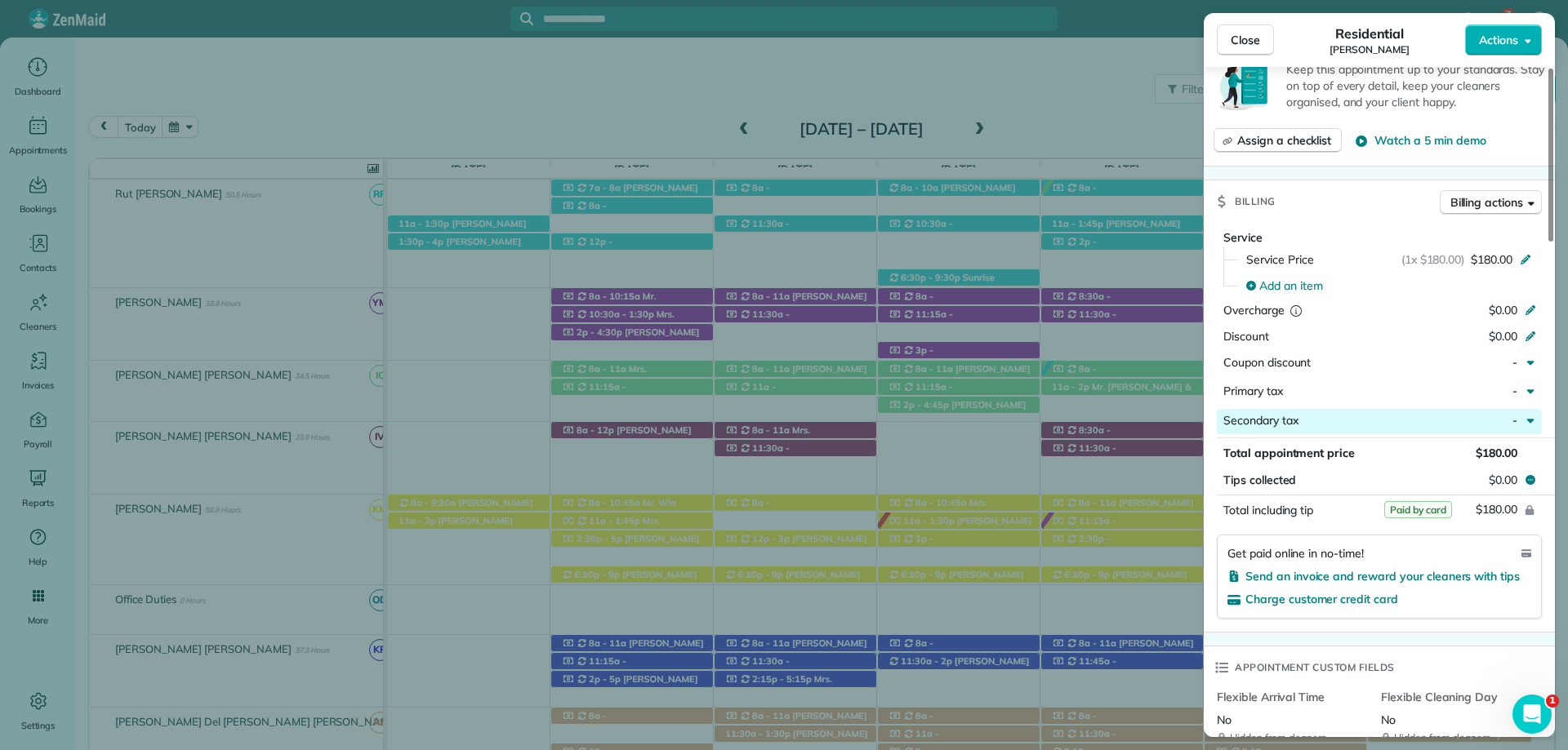
scroll to position [816, 0]
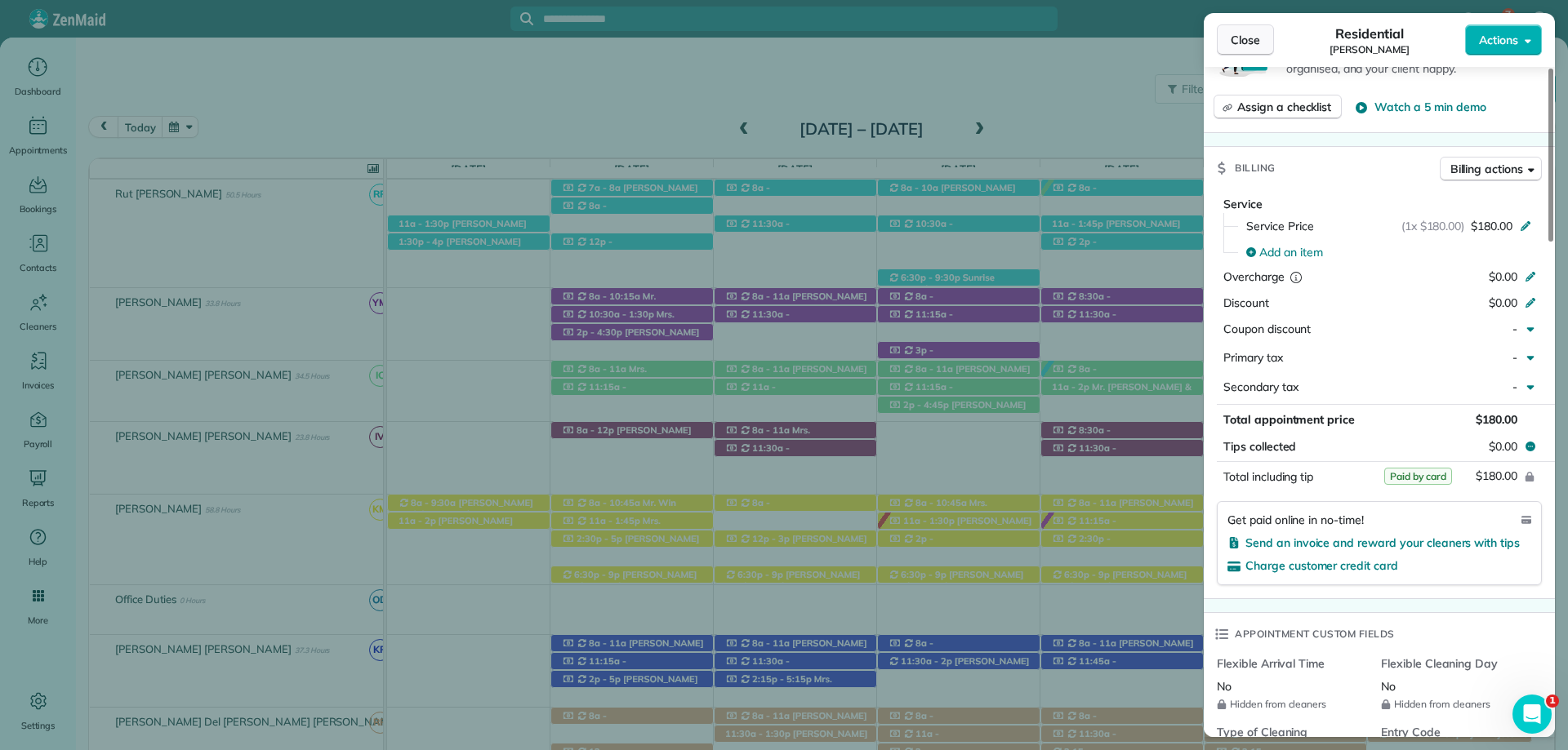
click at [1227, 37] on button "Close" at bounding box center [1245, 40] width 57 height 31
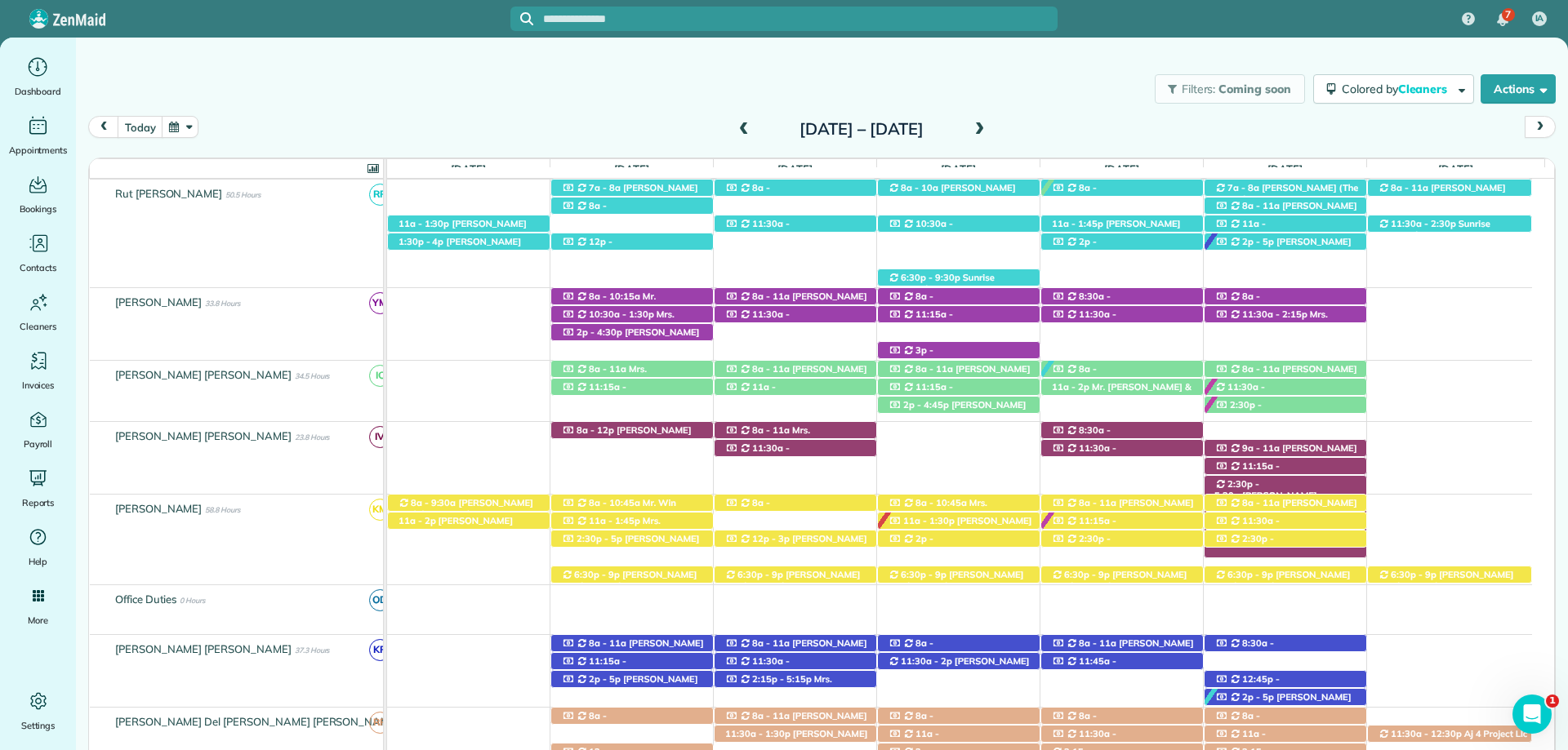
click at [1300, 490] on span "Tammy Grace (+12514544109)" at bounding box center [1265, 501] width 102 height 23
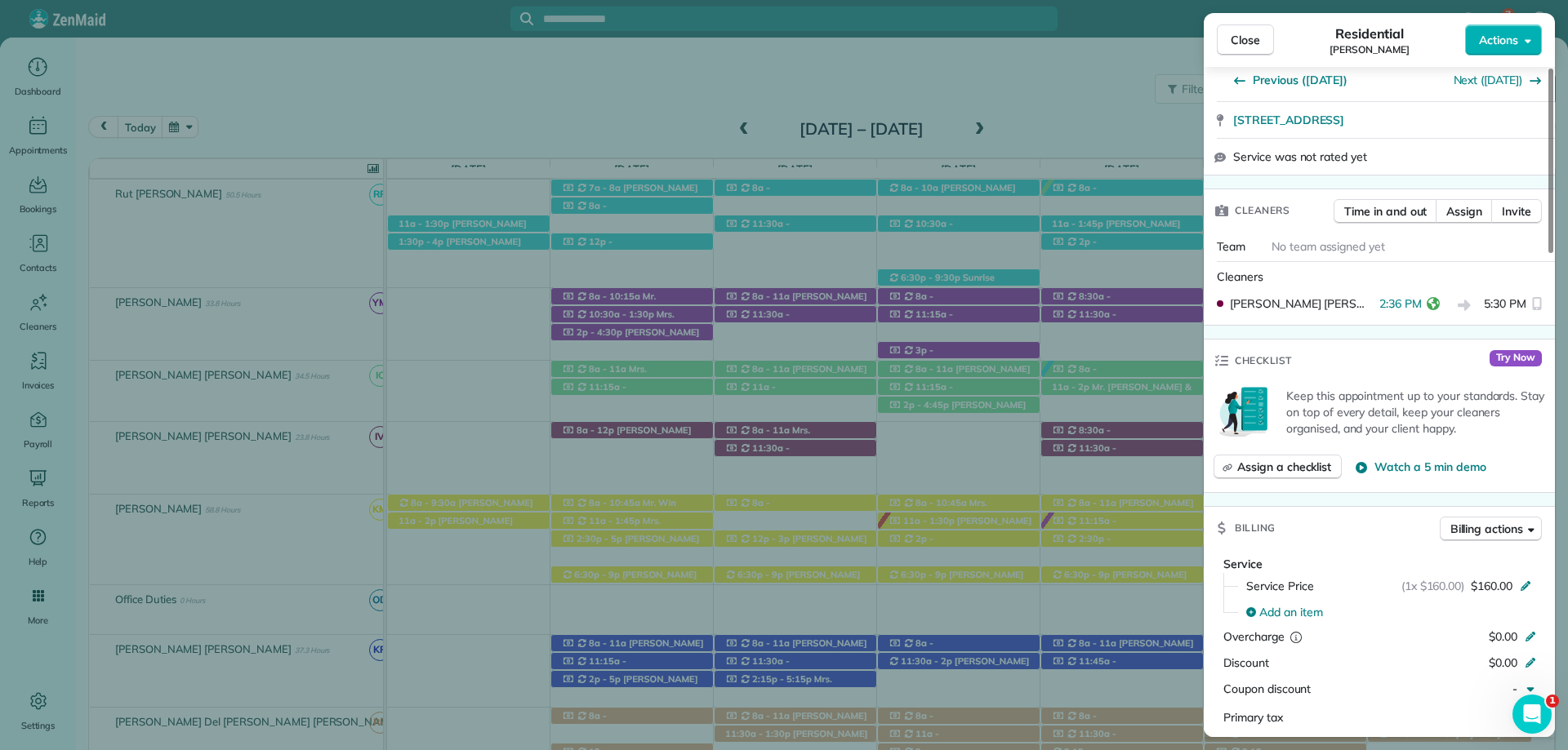
scroll to position [571, 0]
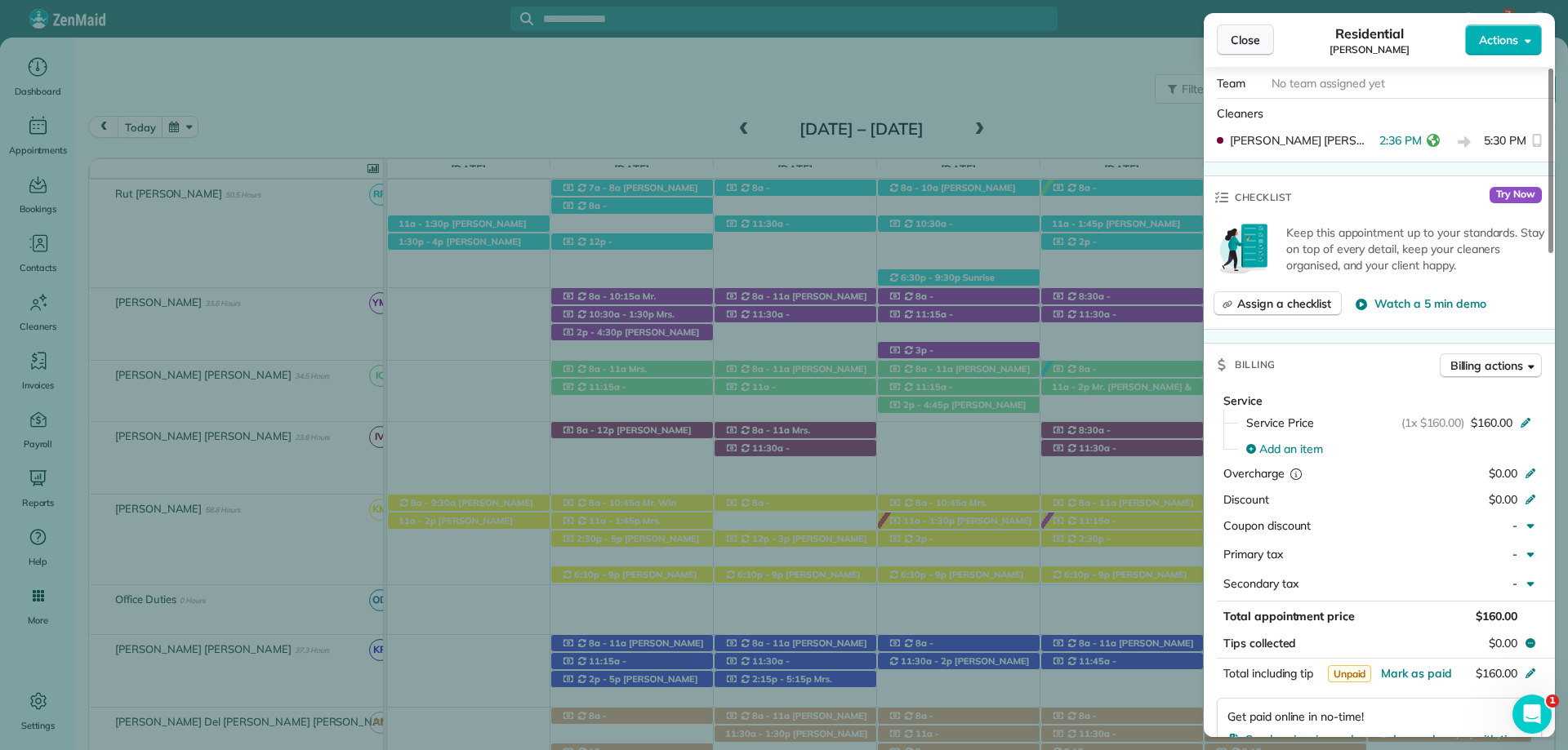
click at [1249, 31] on button "Close" at bounding box center [1245, 40] width 57 height 31
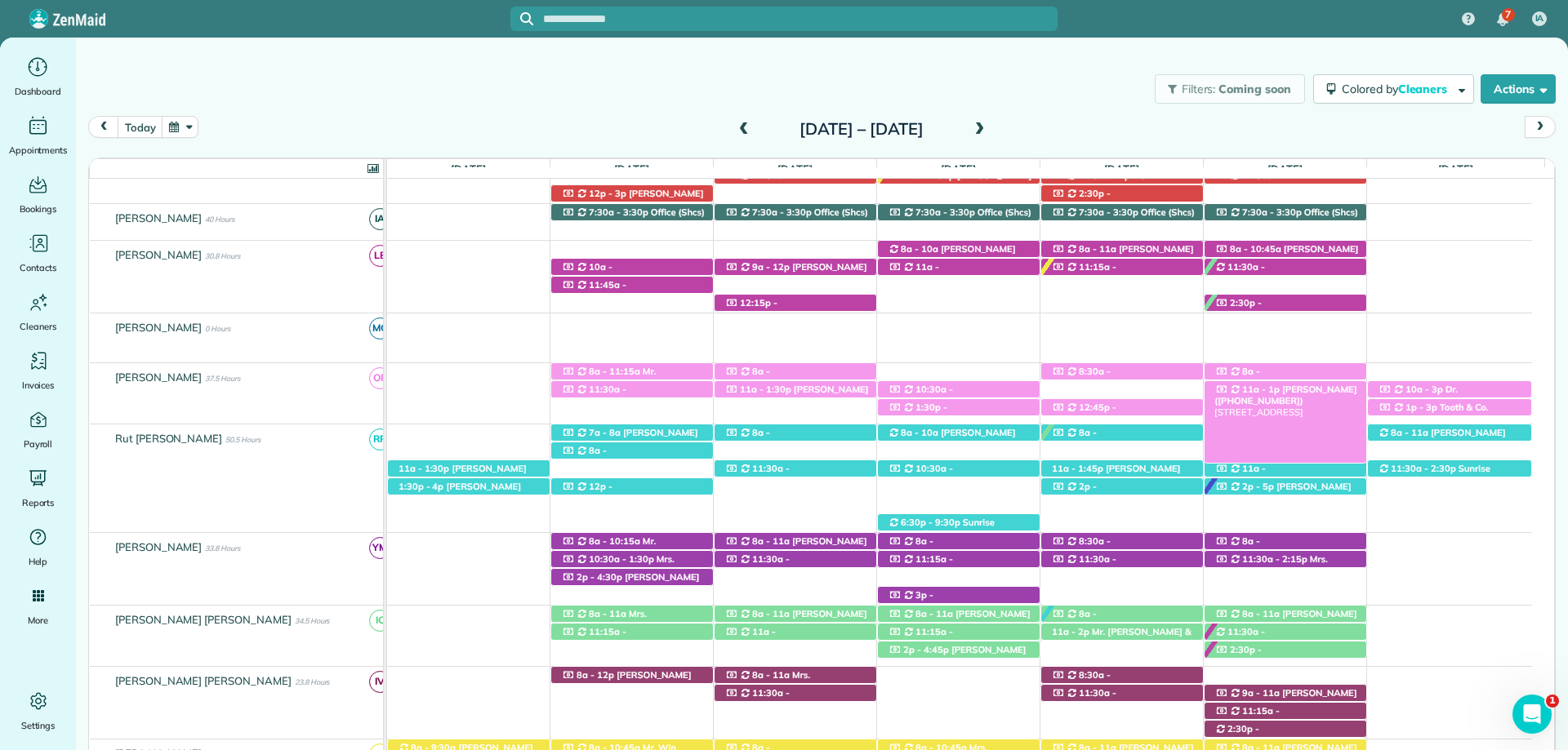
scroll to position [147, 0]
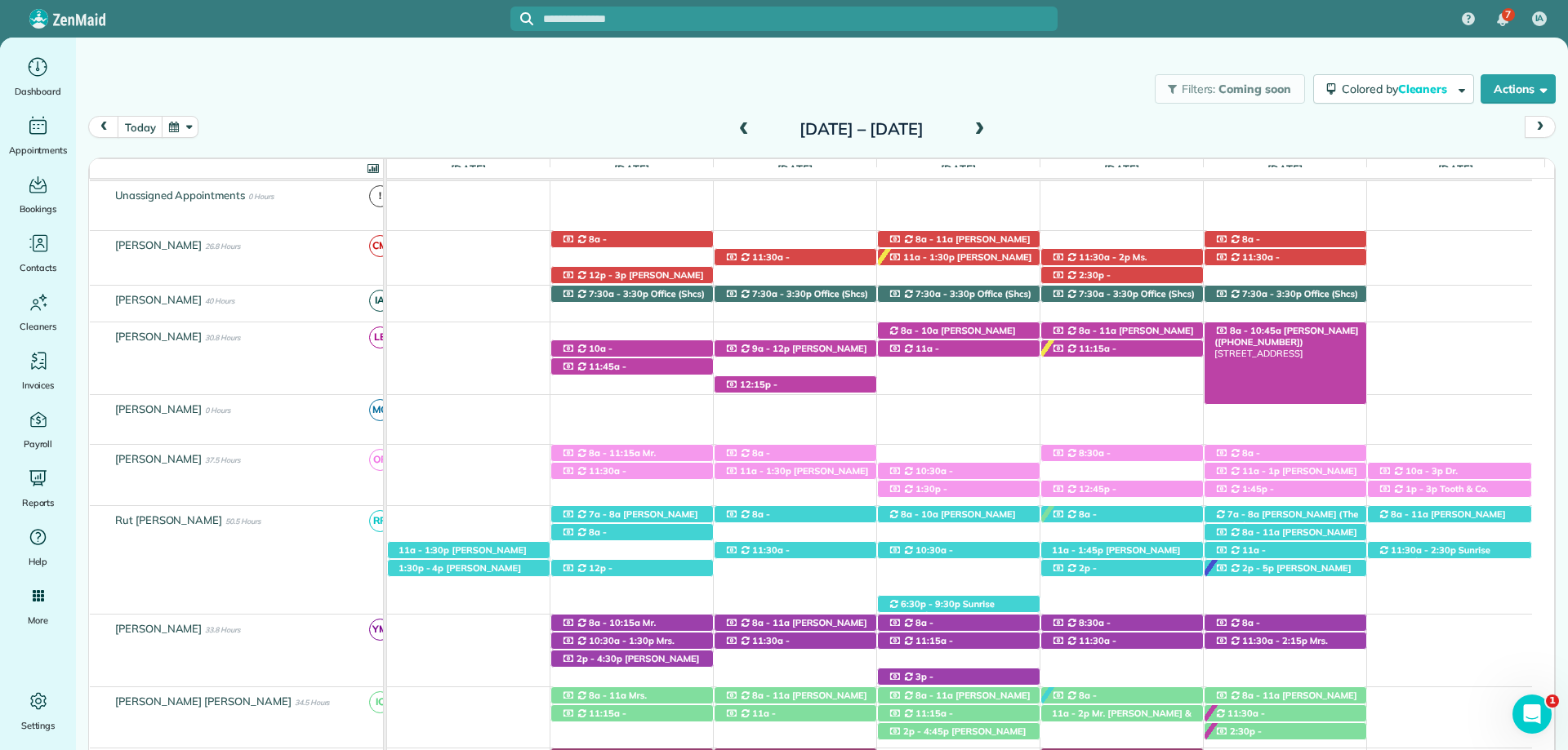
click at [1291, 328] on span "Morgan Stalder (+15043886767)" at bounding box center [1286, 335] width 143 height 23
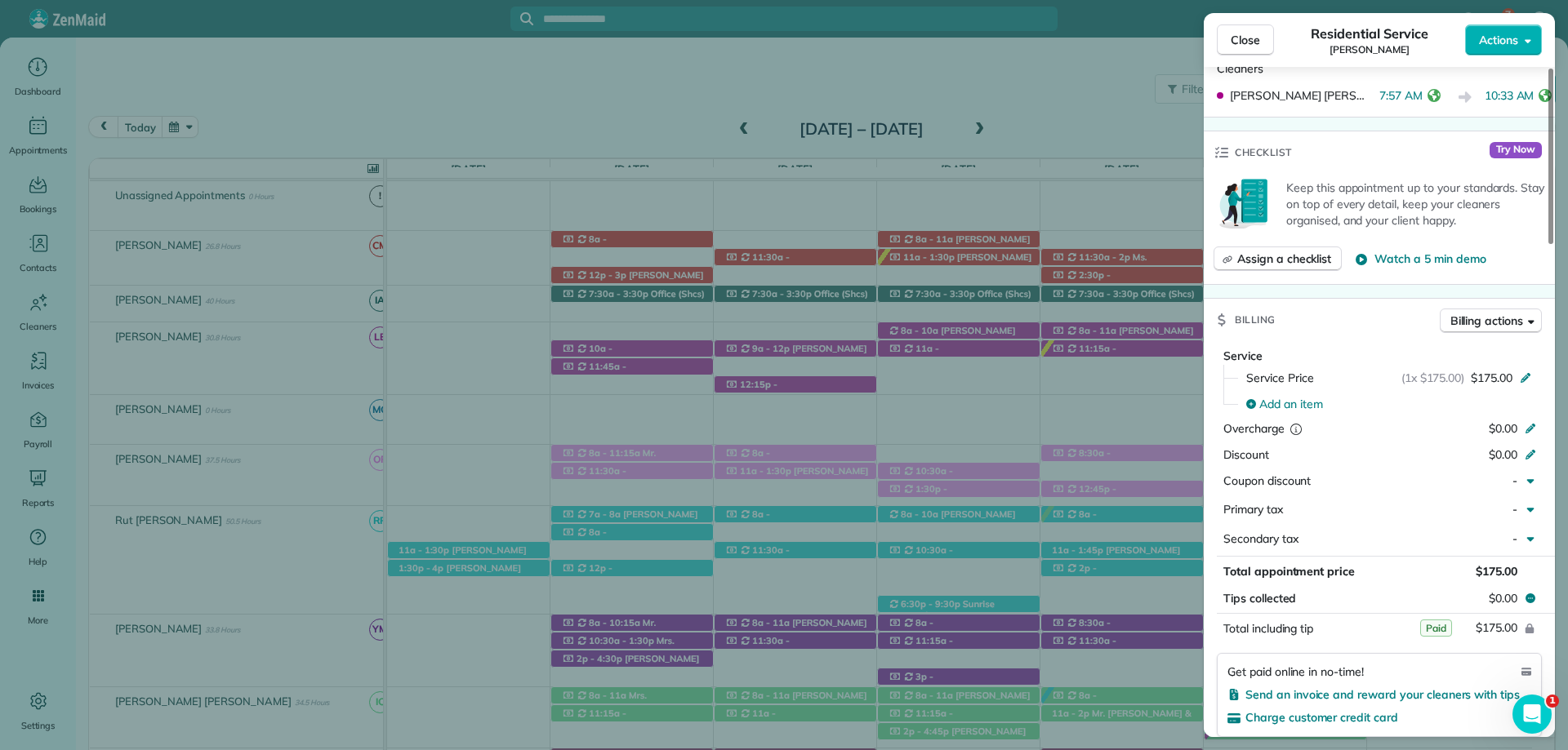
scroll to position [734, 0]
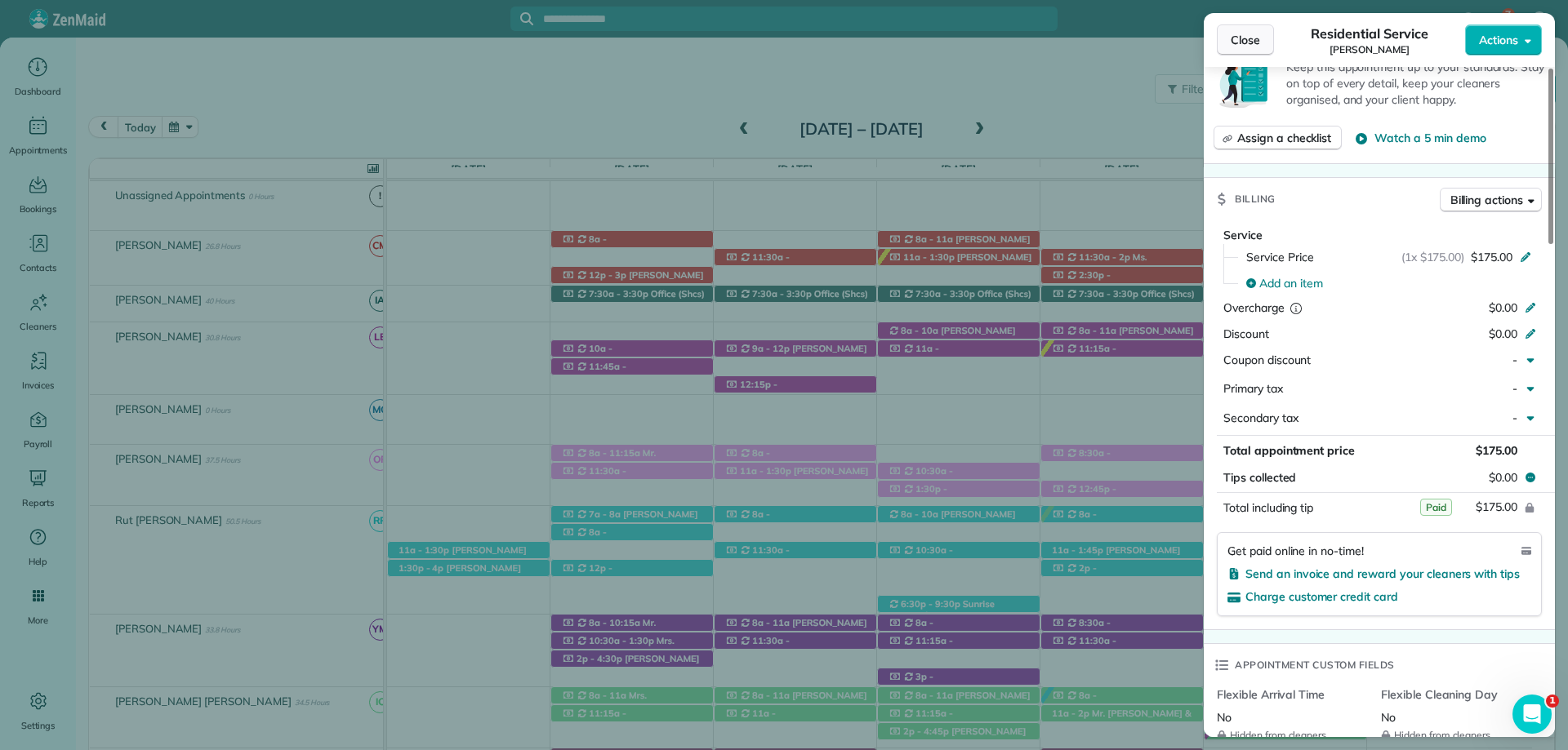
click at [1243, 41] on span "Close" at bounding box center [1245, 40] width 29 height 17
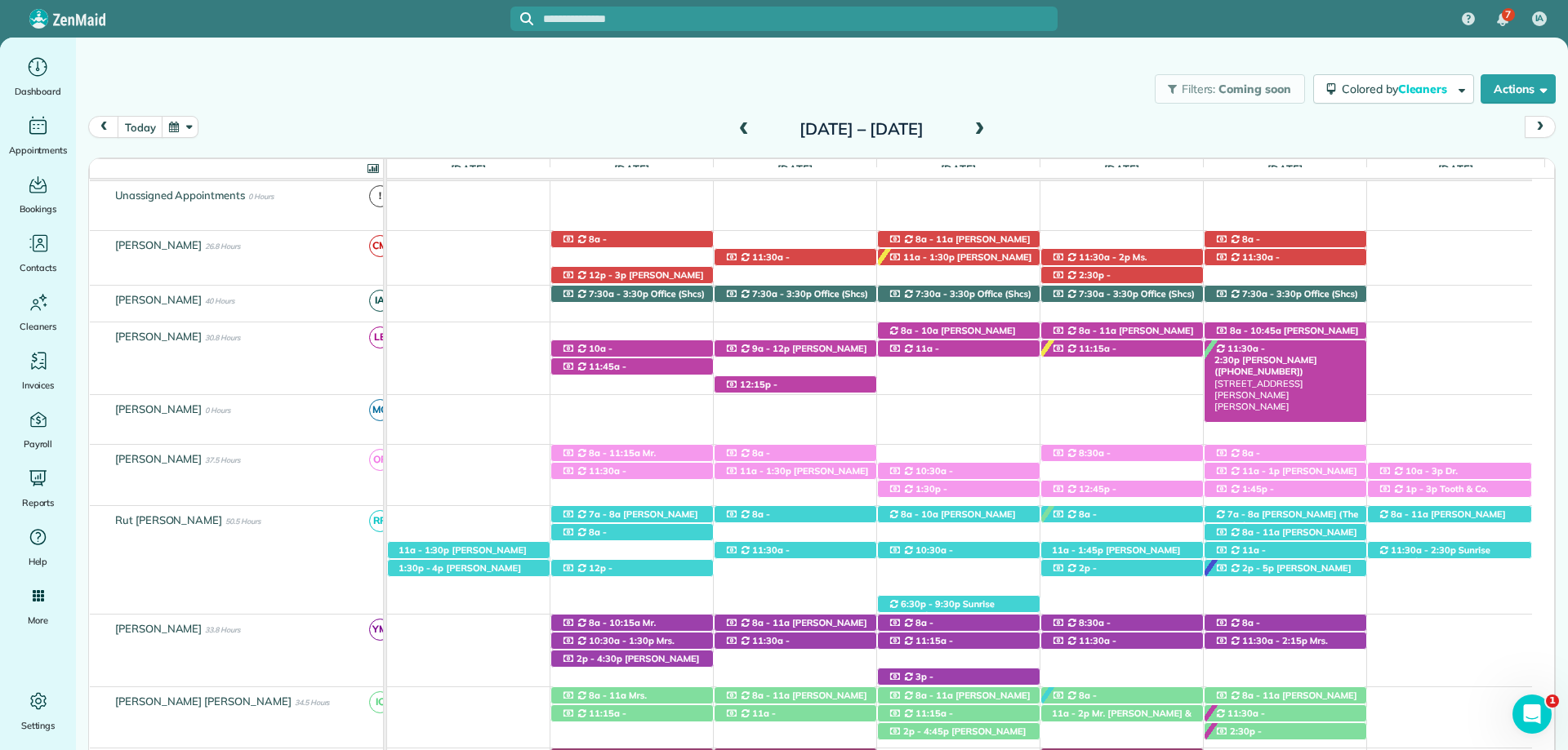
click at [1316, 354] on span "Elena McNeil (+16192272387)" at bounding box center [1265, 365] width 102 height 23
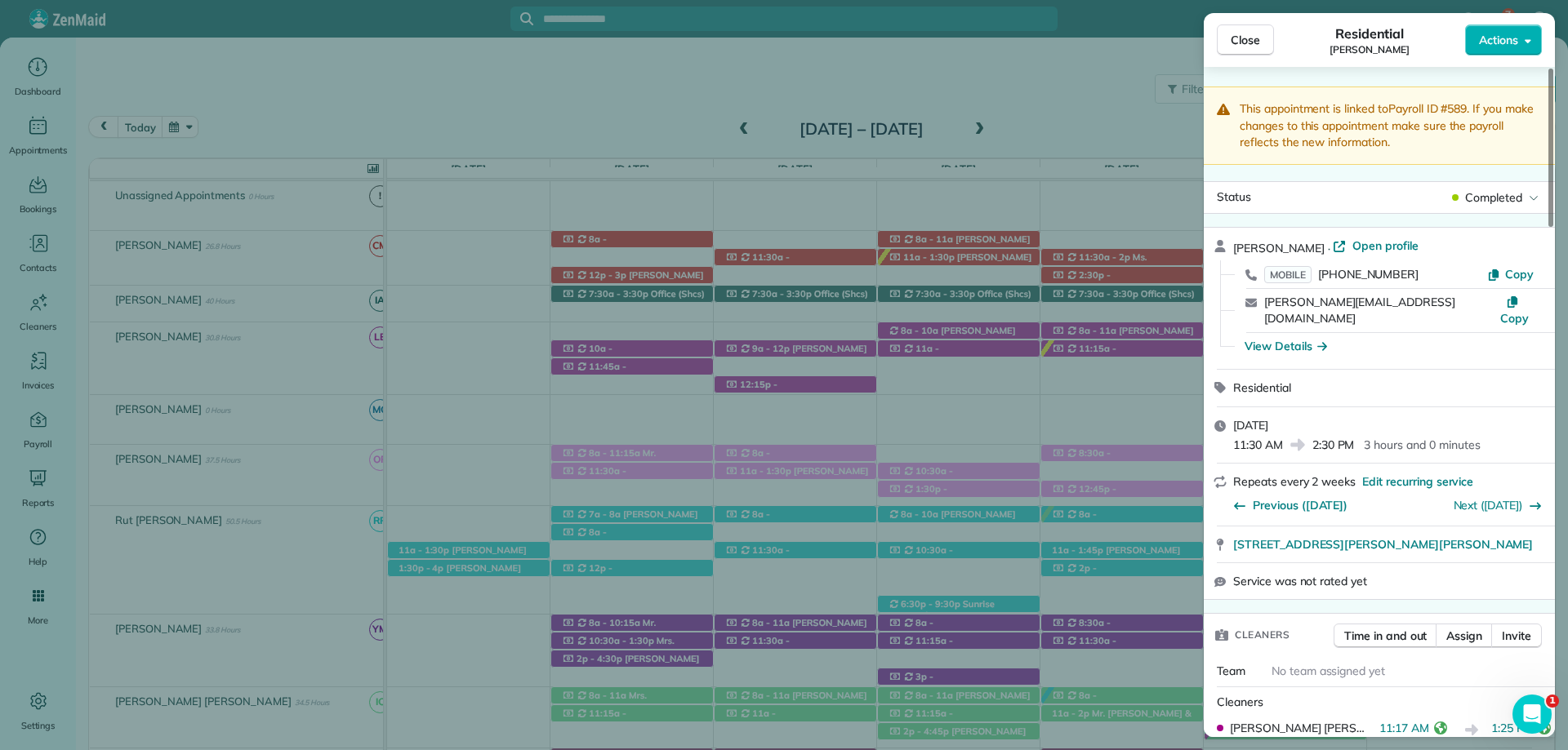
scroll to position [490, 0]
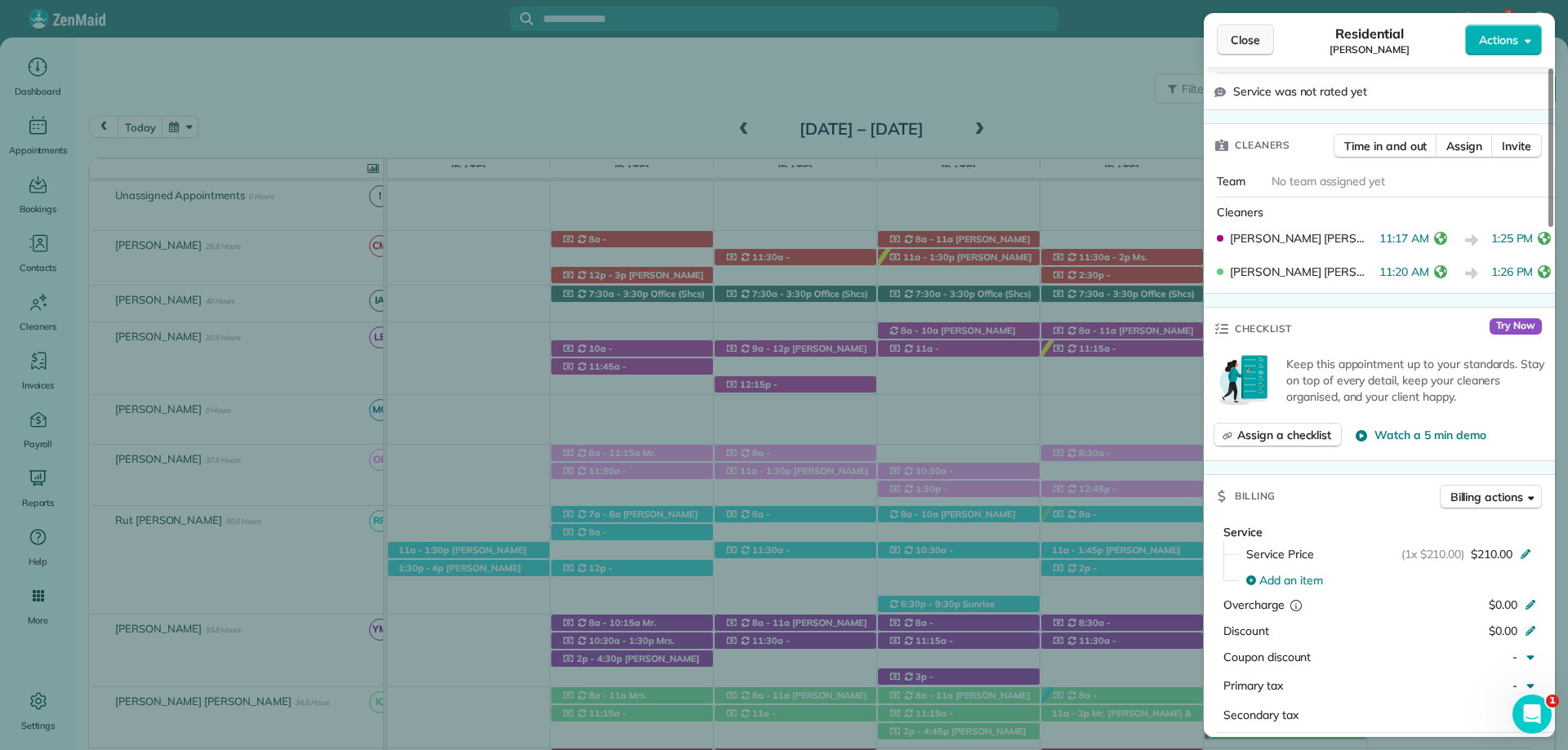
click at [1246, 40] on span "Close" at bounding box center [1245, 40] width 29 height 17
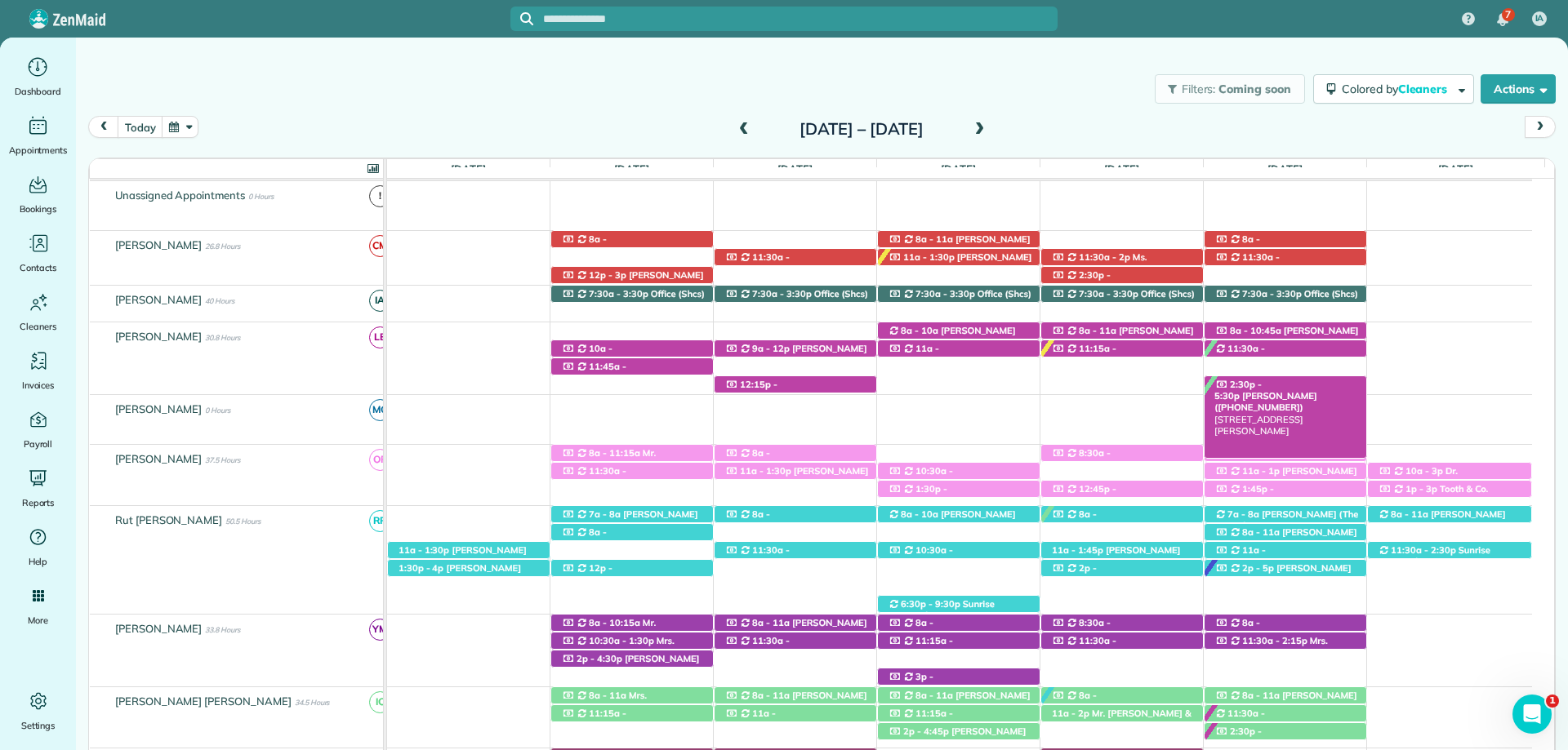
click at [1298, 391] on span "Linda Hansen (+12259379763)" at bounding box center [1265, 401] width 102 height 23
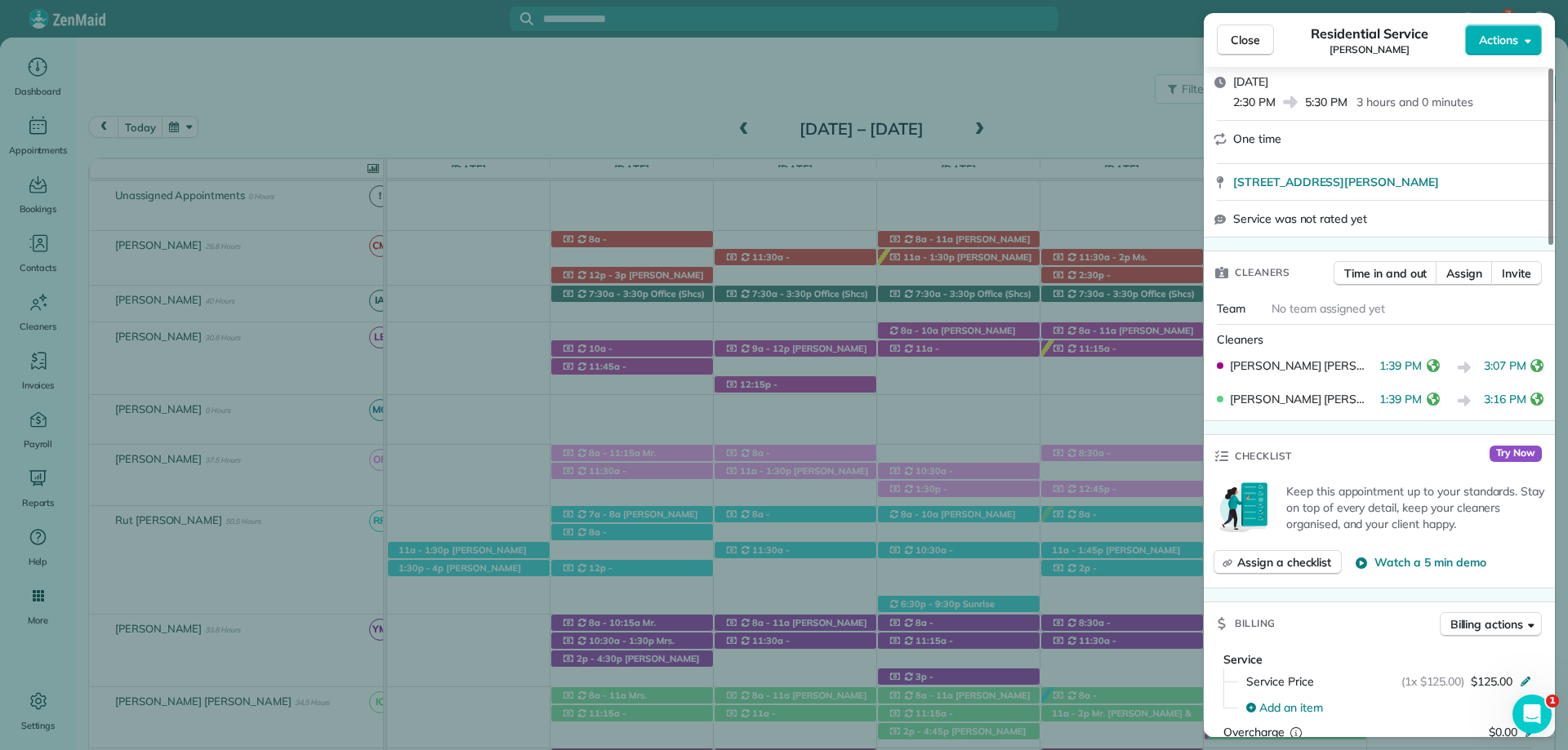
scroll to position [653, 0]
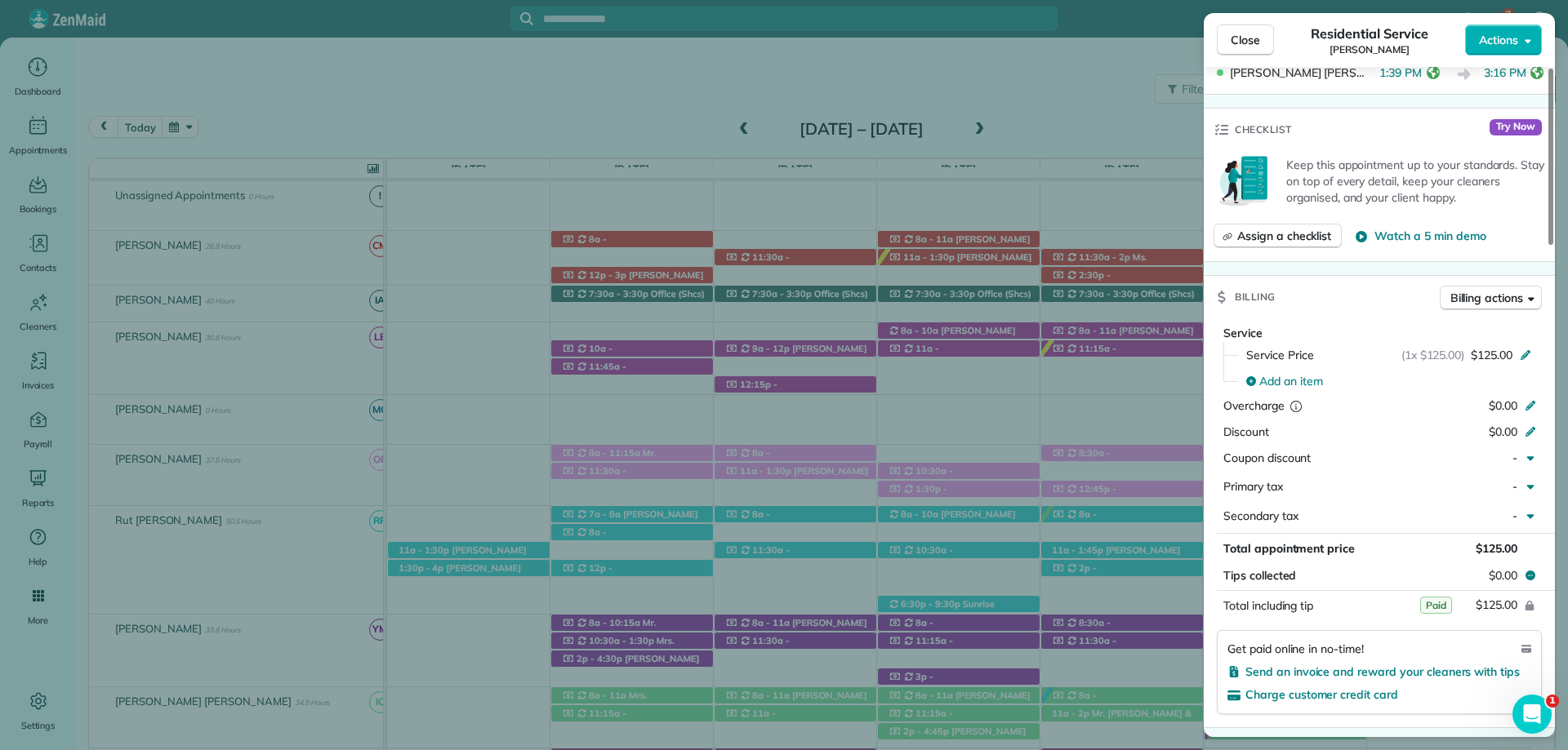
click at [1247, 30] on button "Close" at bounding box center [1245, 40] width 57 height 31
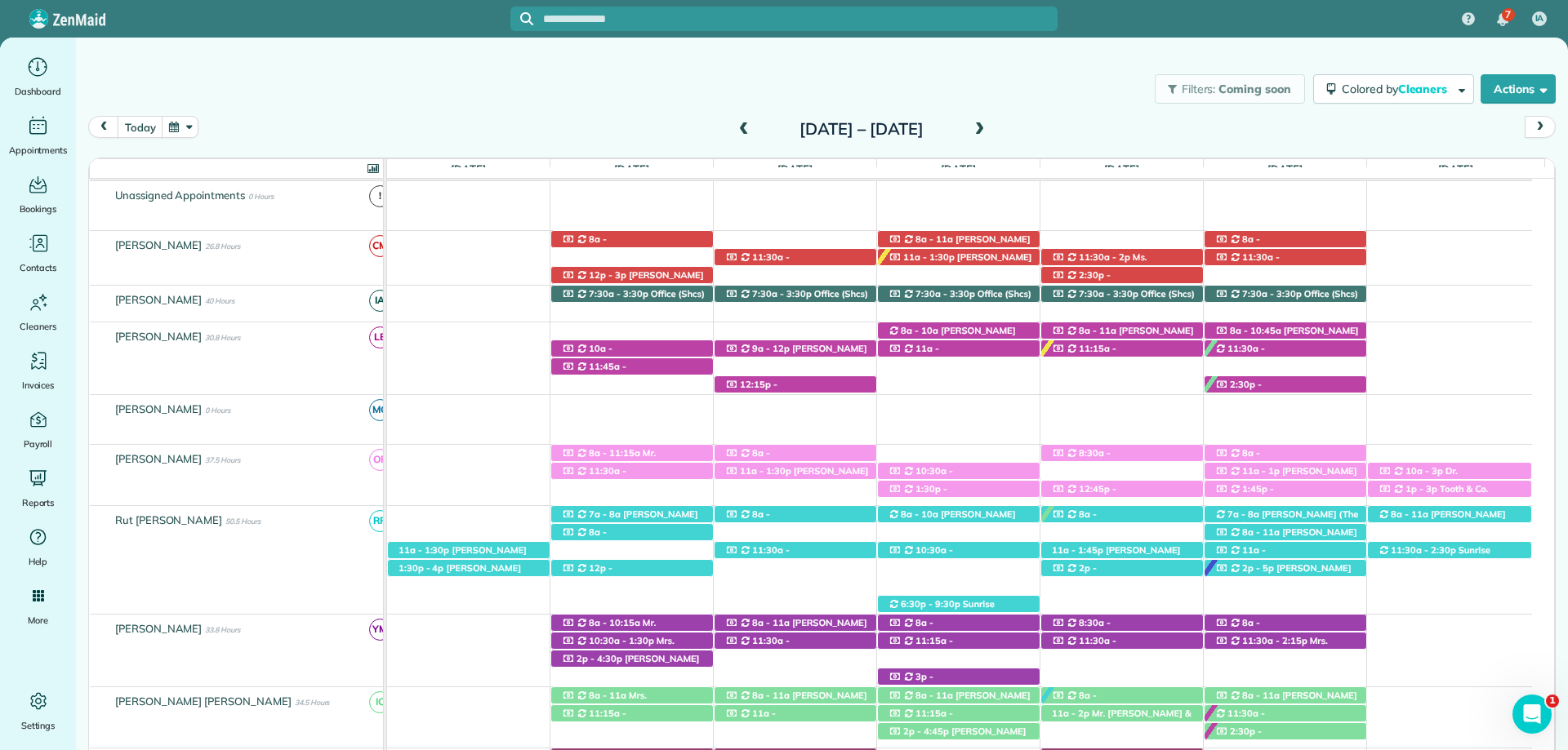
click at [988, 126] on span at bounding box center [979, 130] width 18 height 15
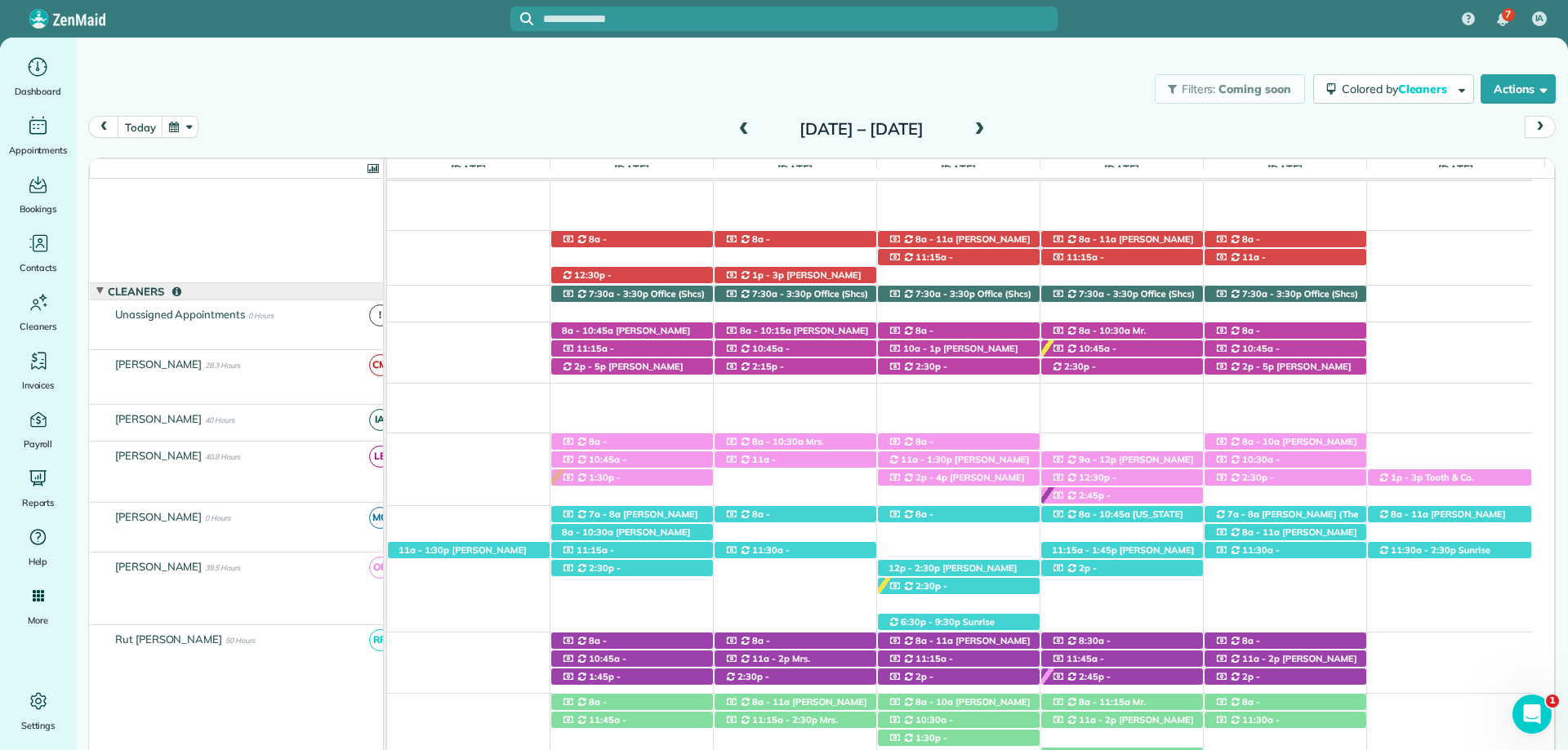
scroll to position [200, 0]
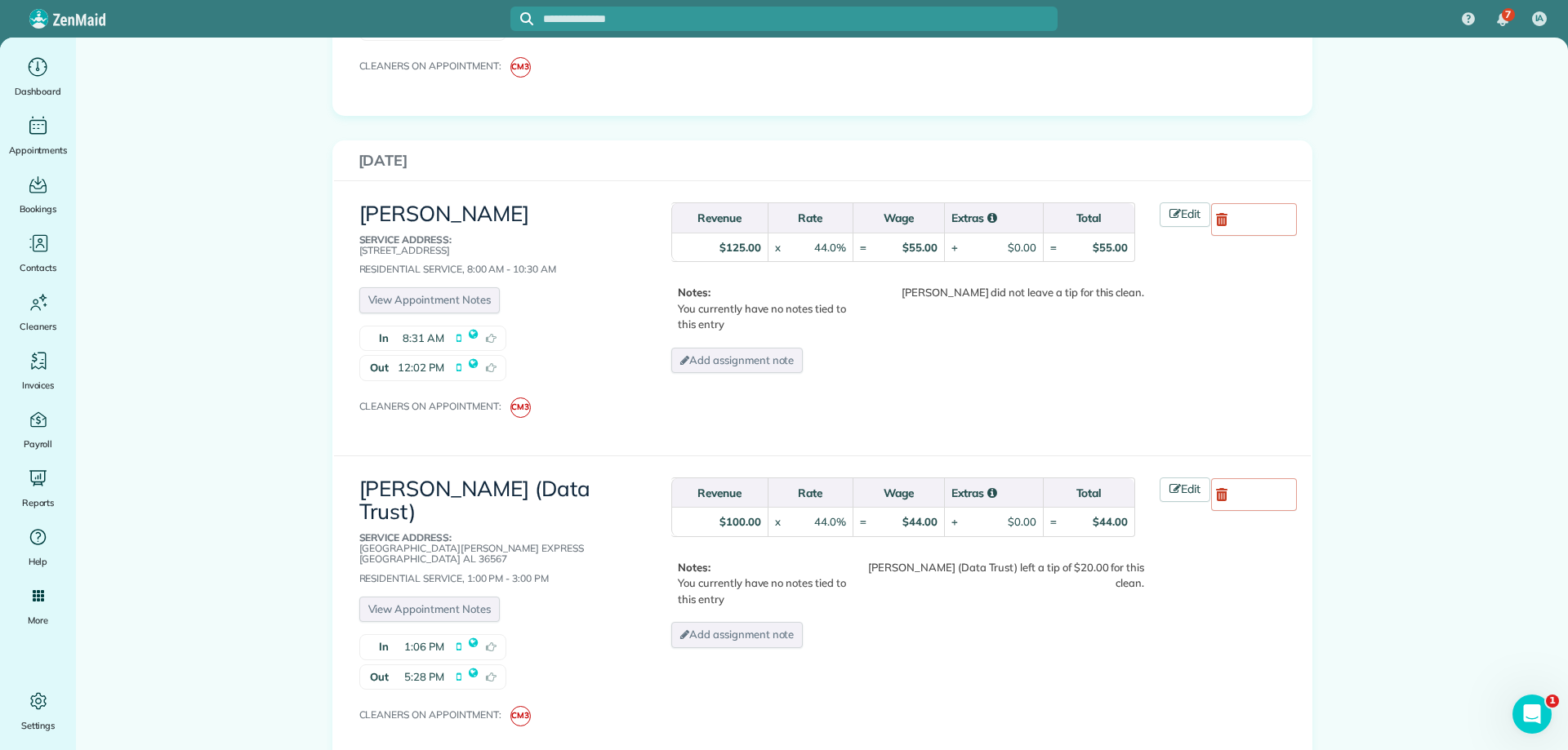
scroll to position [1551, 0]
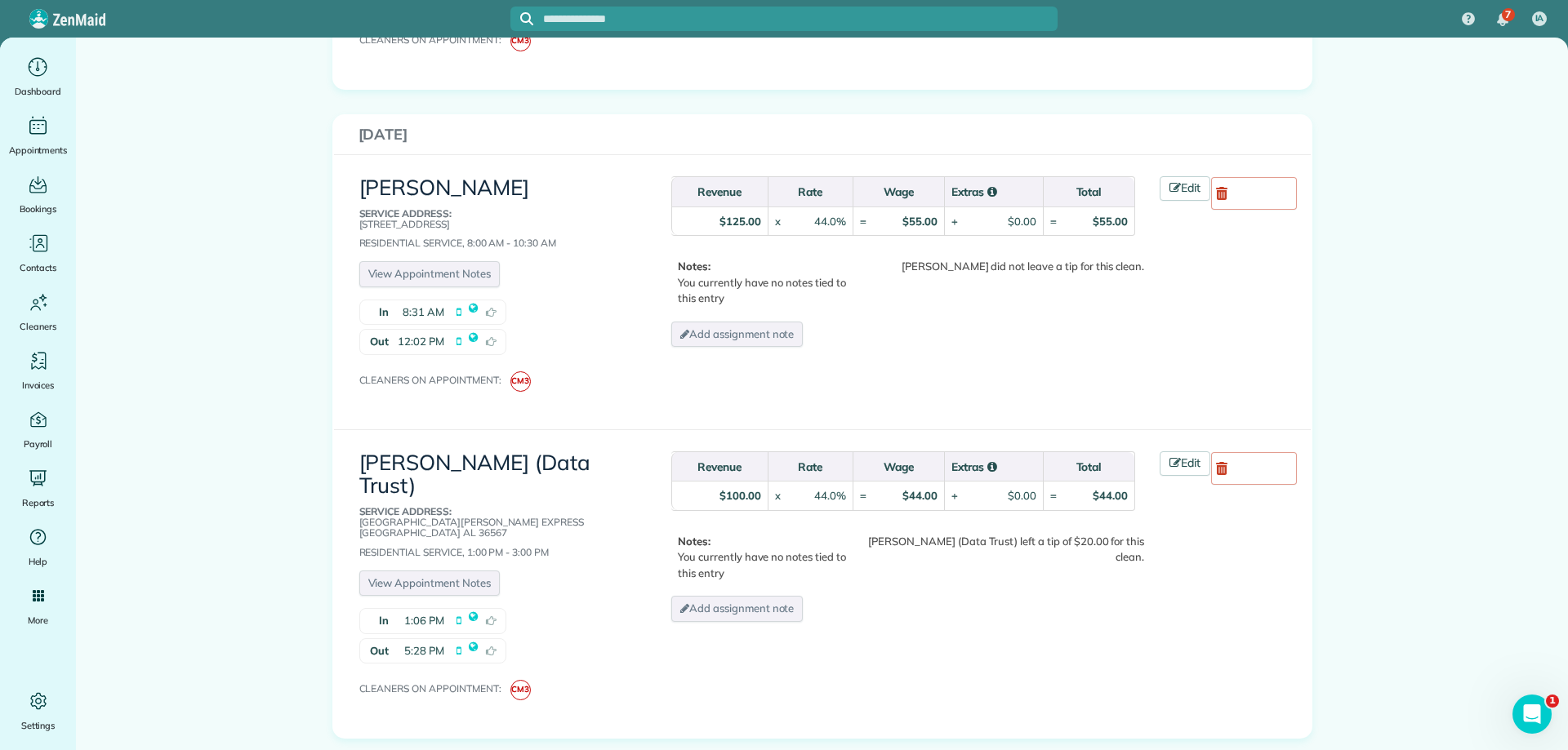
click at [1008, 488] on div "$0.00" at bounding box center [1022, 495] width 29 height 16
click at [1174, 457] on icon at bounding box center [1174, 462] width 11 height 11
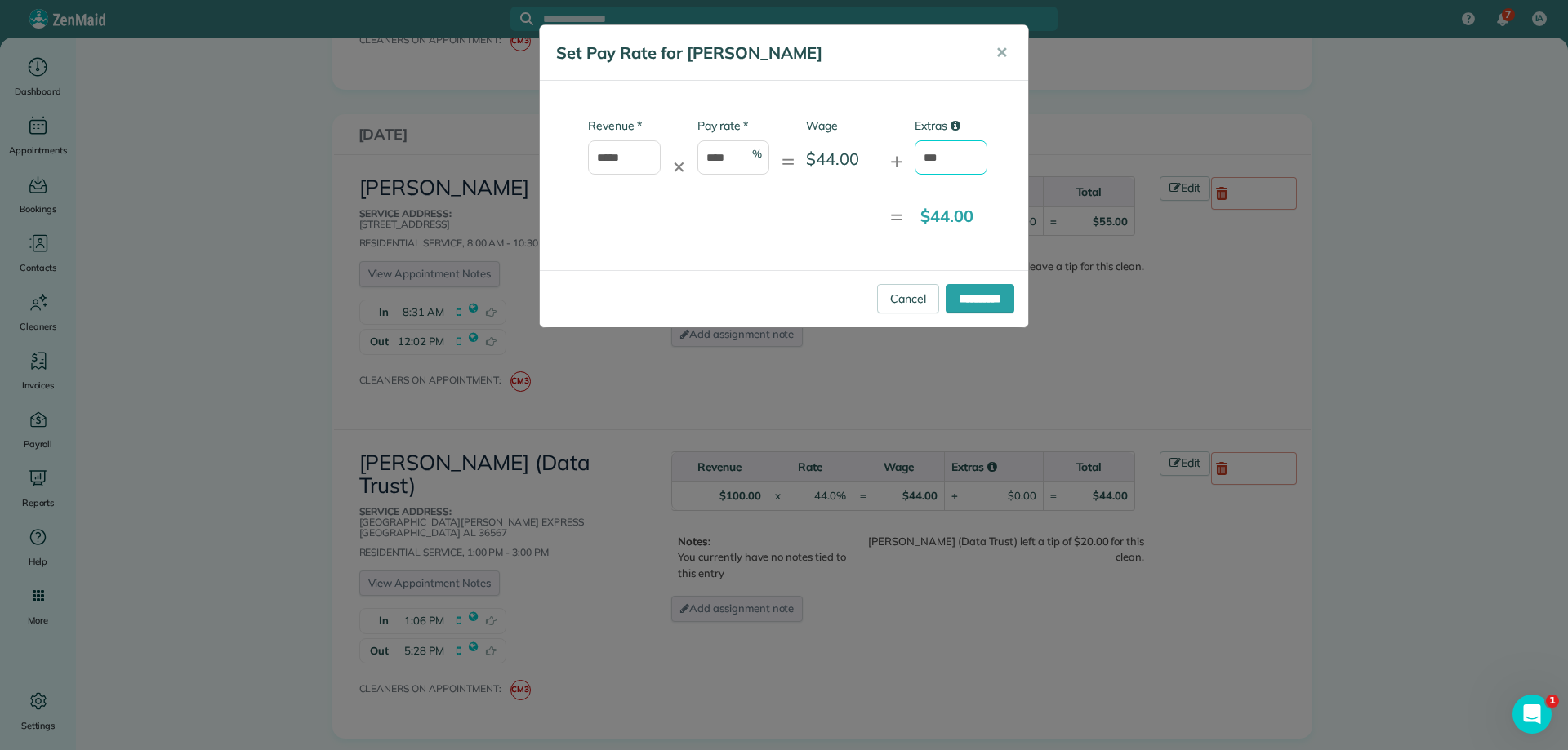
click at [941, 163] on input "***" at bounding box center [950, 157] width 73 height 34
type input "****"
click at [989, 290] on input "**********" at bounding box center [979, 299] width 69 height 29
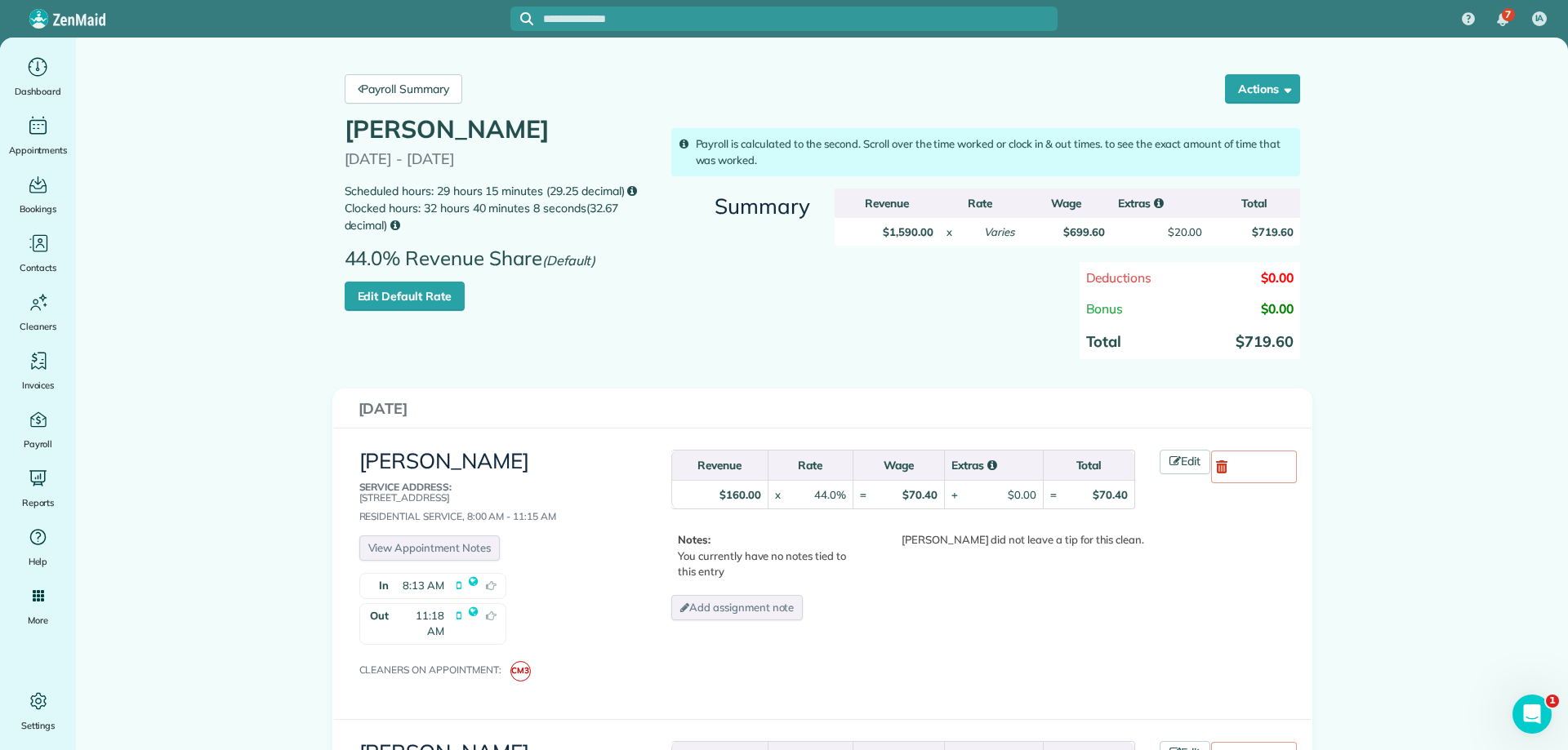
click at [1456, 537] on main "Payroll Summary Actions Delete Claudia Mendez Payroll Claudia Mendez 09/19/2025…" at bounding box center [822, 393] width 1492 height 712
click at [393, 96] on link "Payroll Summary" at bounding box center [404, 89] width 118 height 29
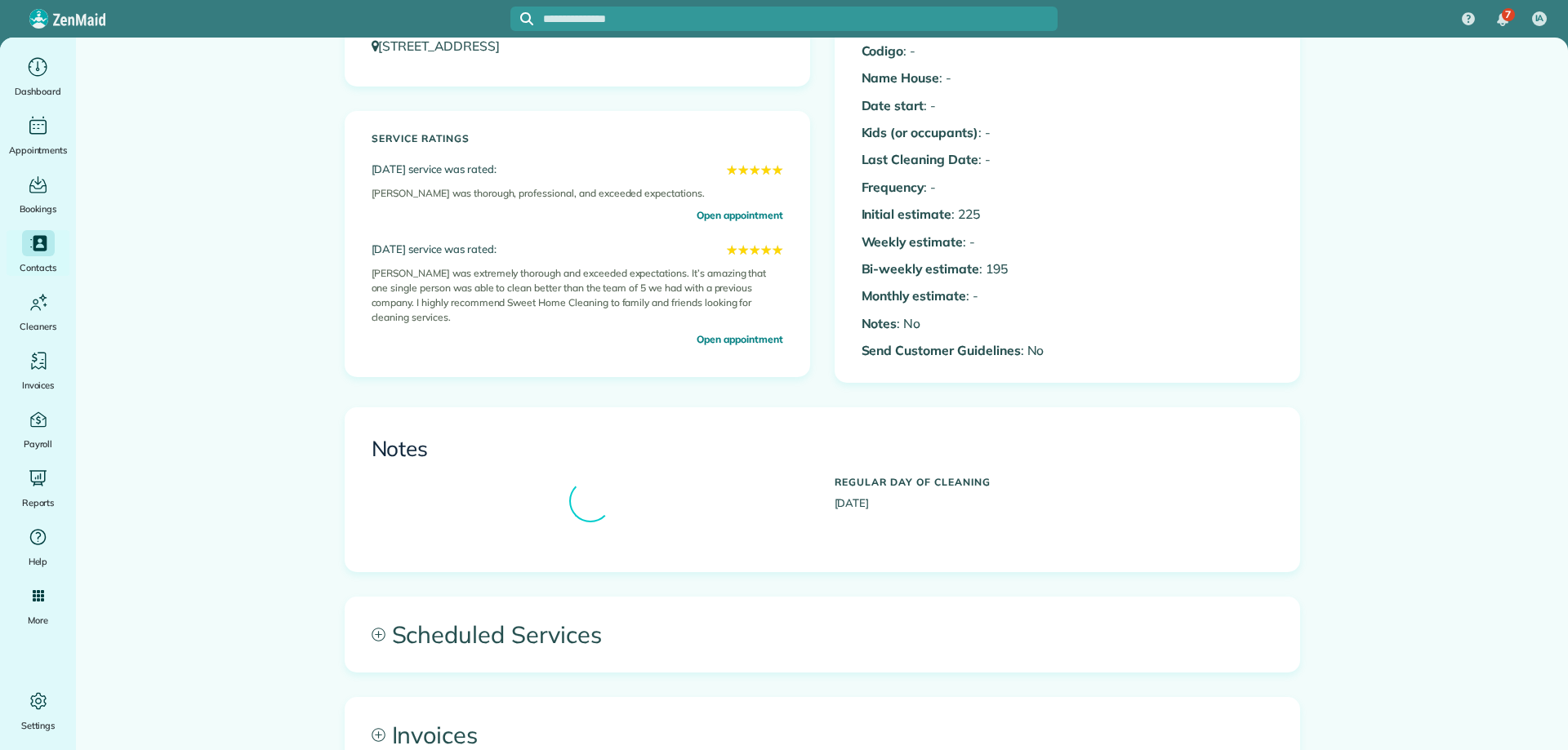
scroll to position [490, 0]
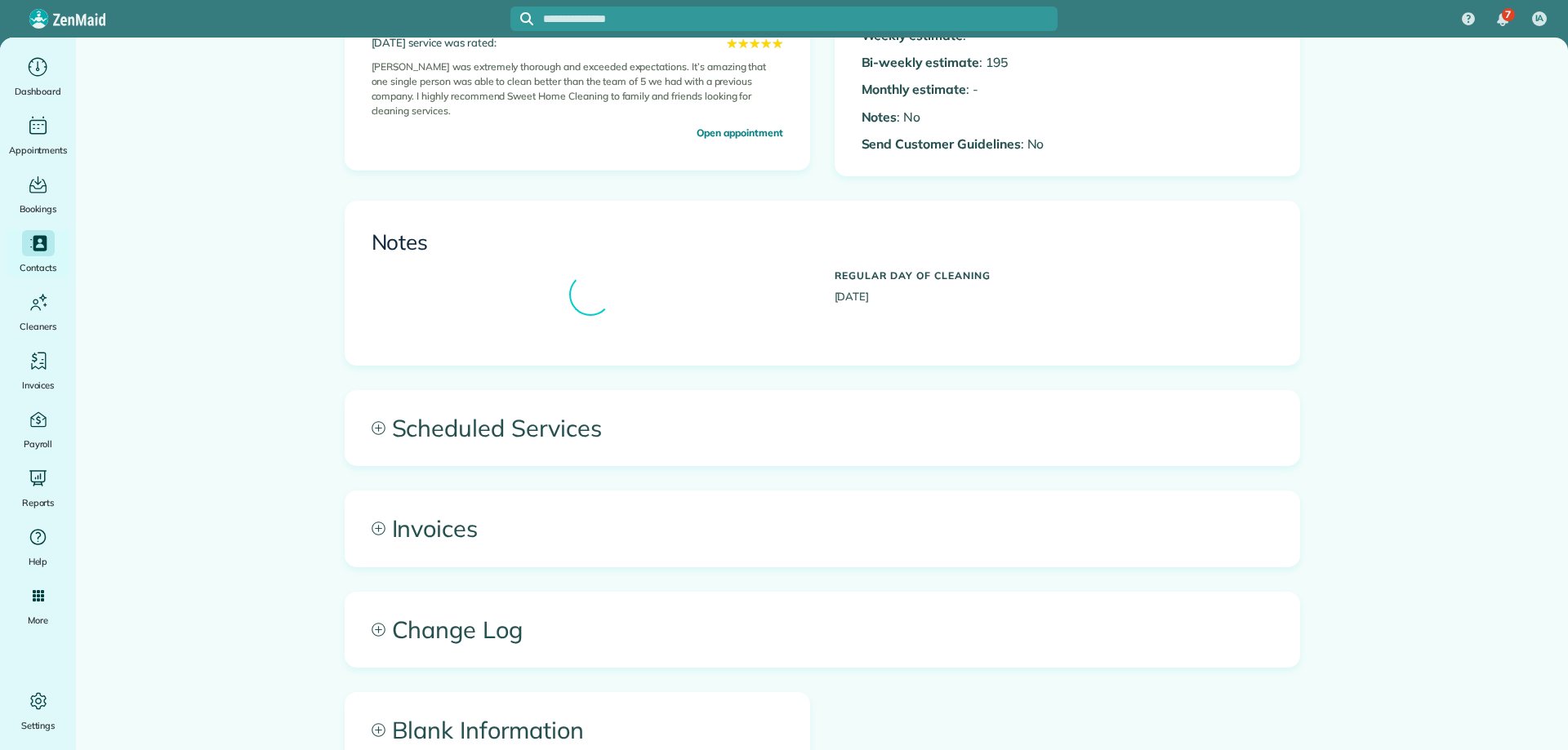
click at [585, 419] on span "Scheduled Services" at bounding box center [822, 427] width 954 height 74
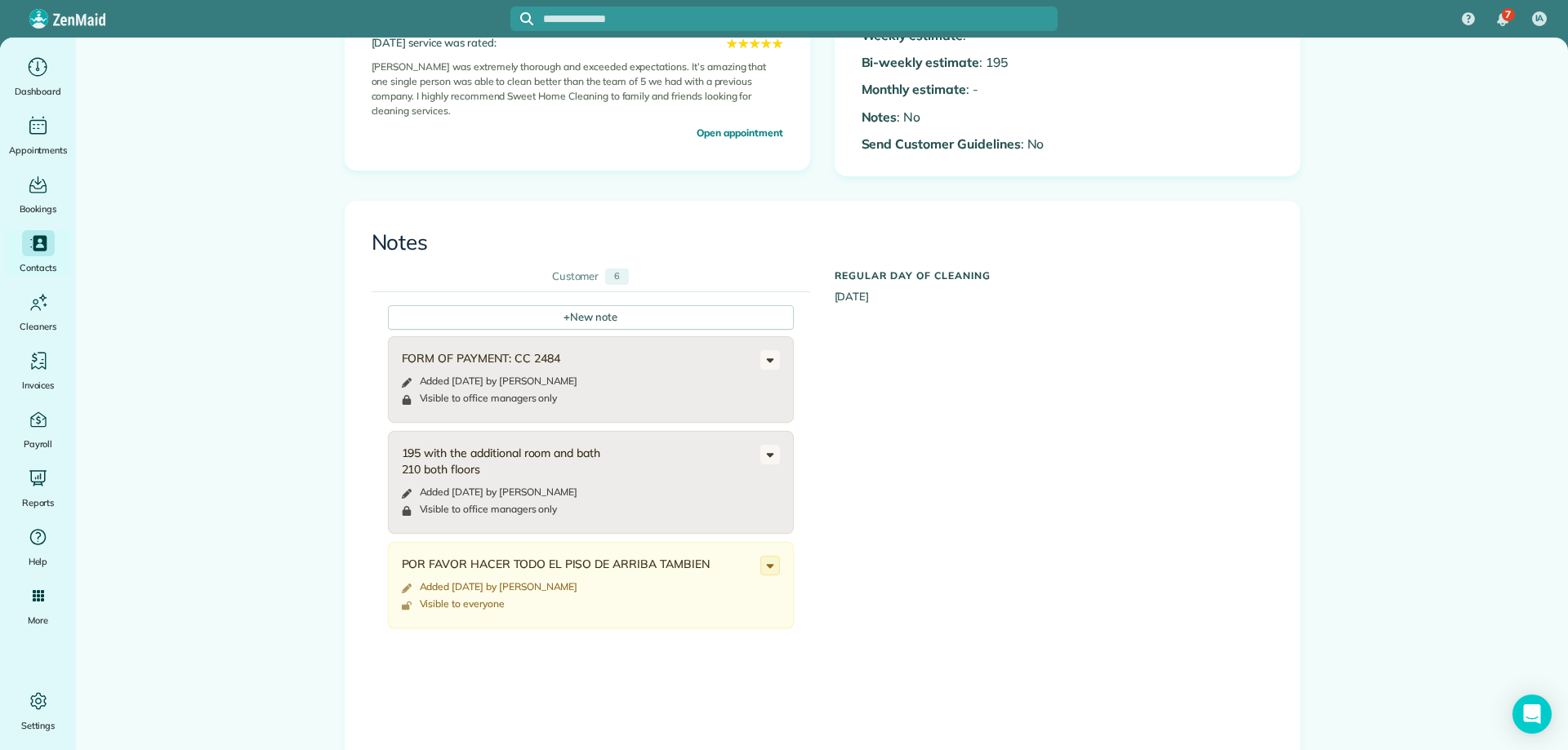
click at [947, 465] on div "+ New note FORM OF PAYMENT: CC 2484 Added 5 days ago by Veronica Brand Visible …" at bounding box center [810, 612] width 877 height 640
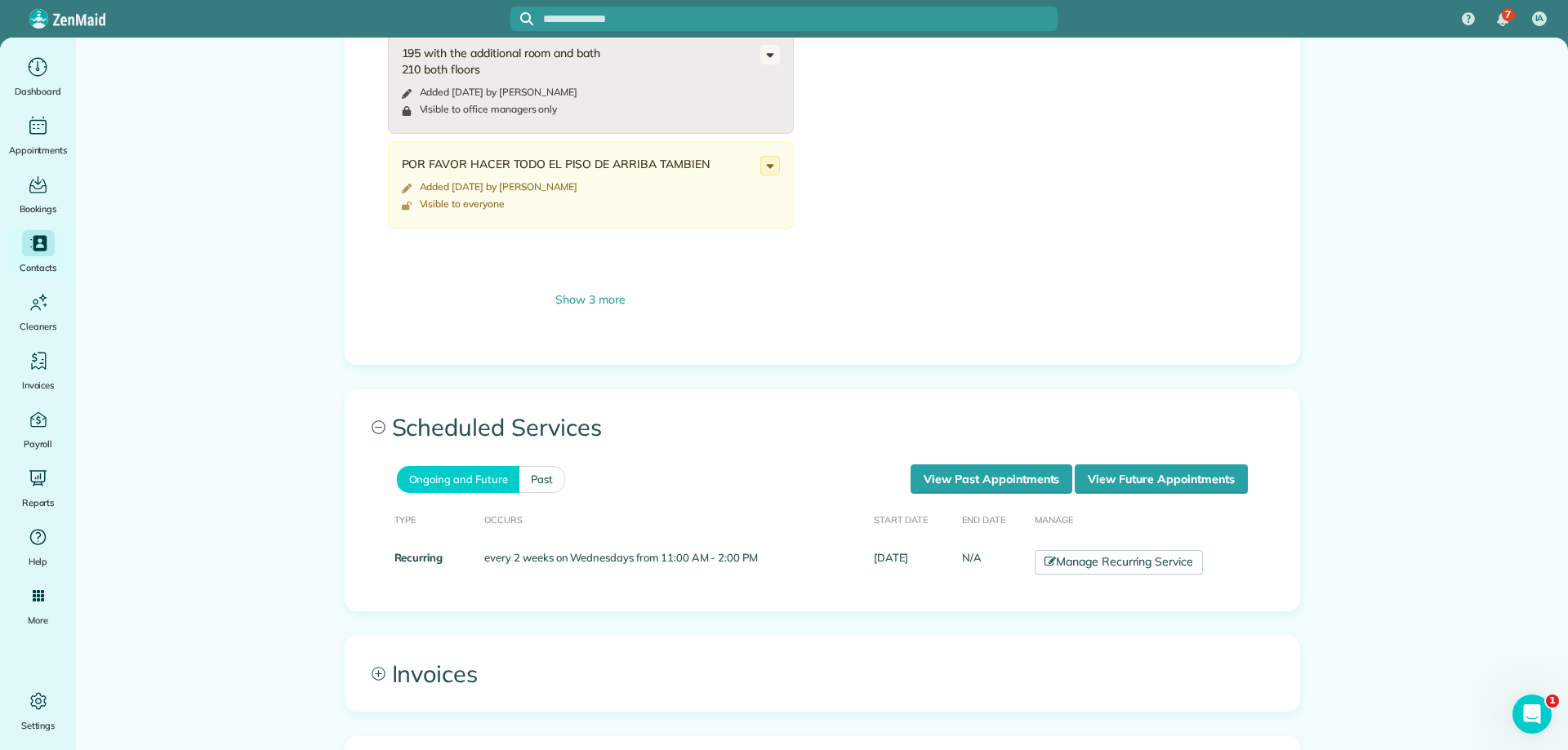
scroll to position [898, 0]
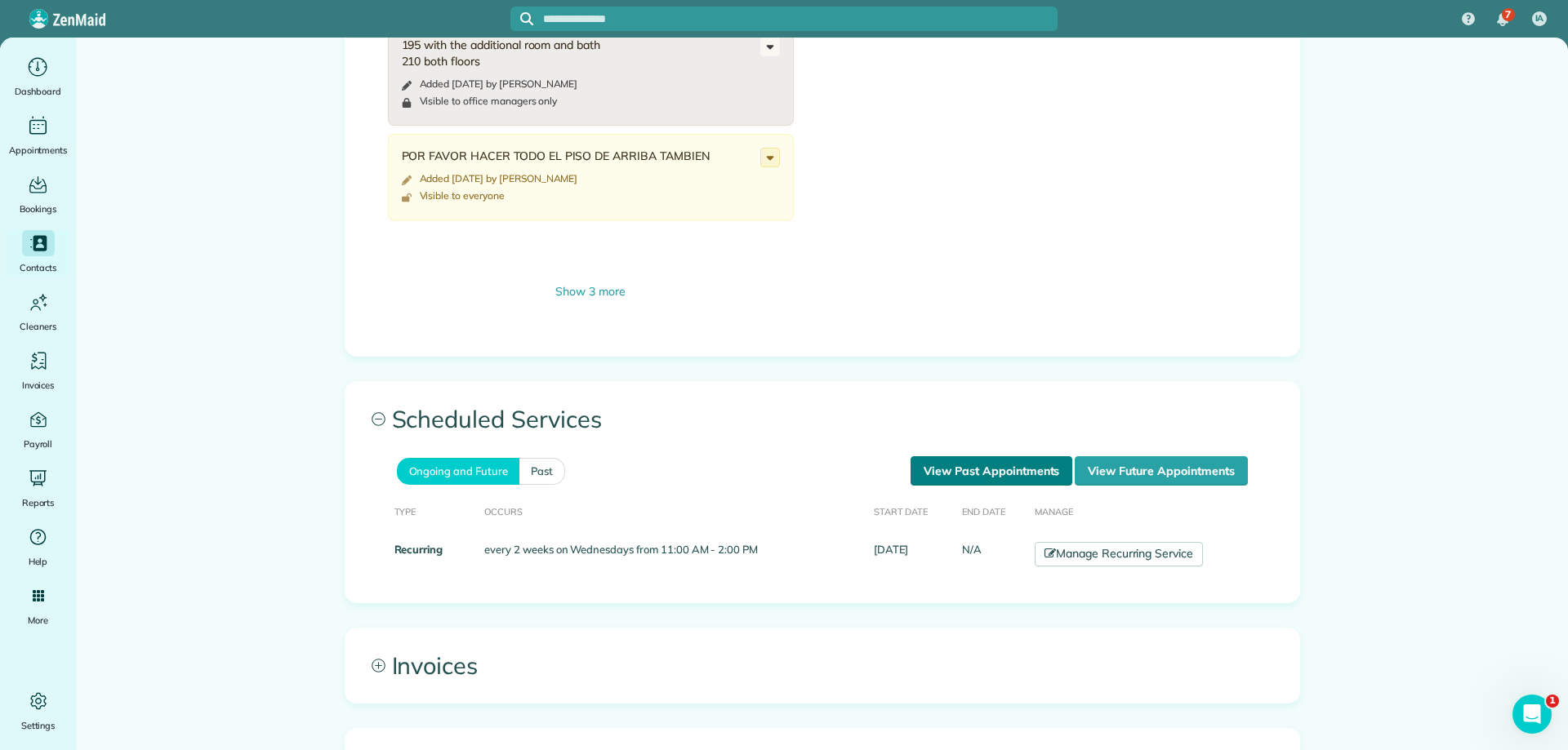
click at [956, 472] on link "View Past Appointments" at bounding box center [991, 471] width 162 height 29
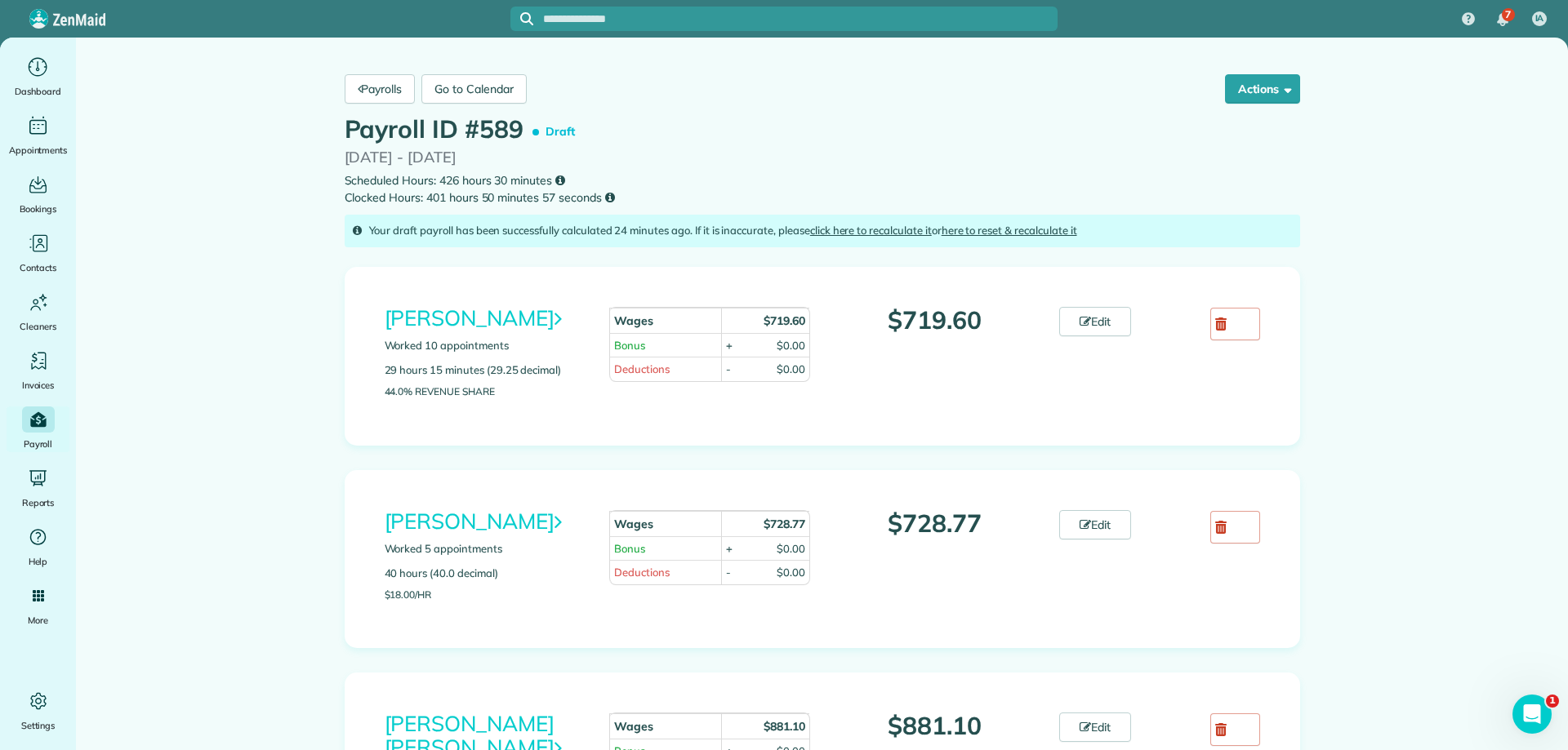
click at [795, 74] on div "Payrolls Go to Calendar Actions Approve Payroll Recalculate Reset and Recalcula…" at bounding box center [821, 88] width 979 height 54
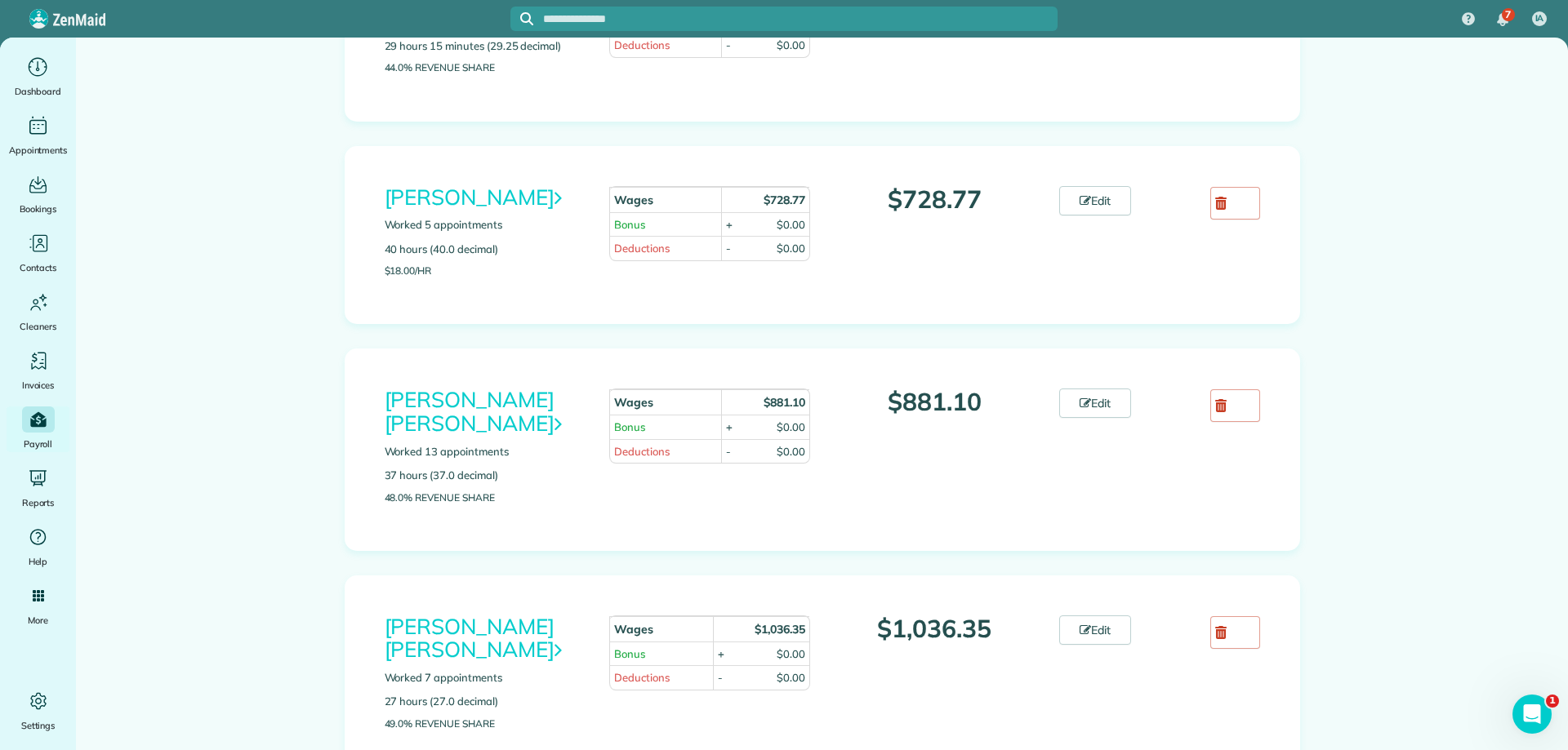
scroll to position [326, 0]
click at [1070, 397] on link "Edit" at bounding box center [1095, 401] width 72 height 29
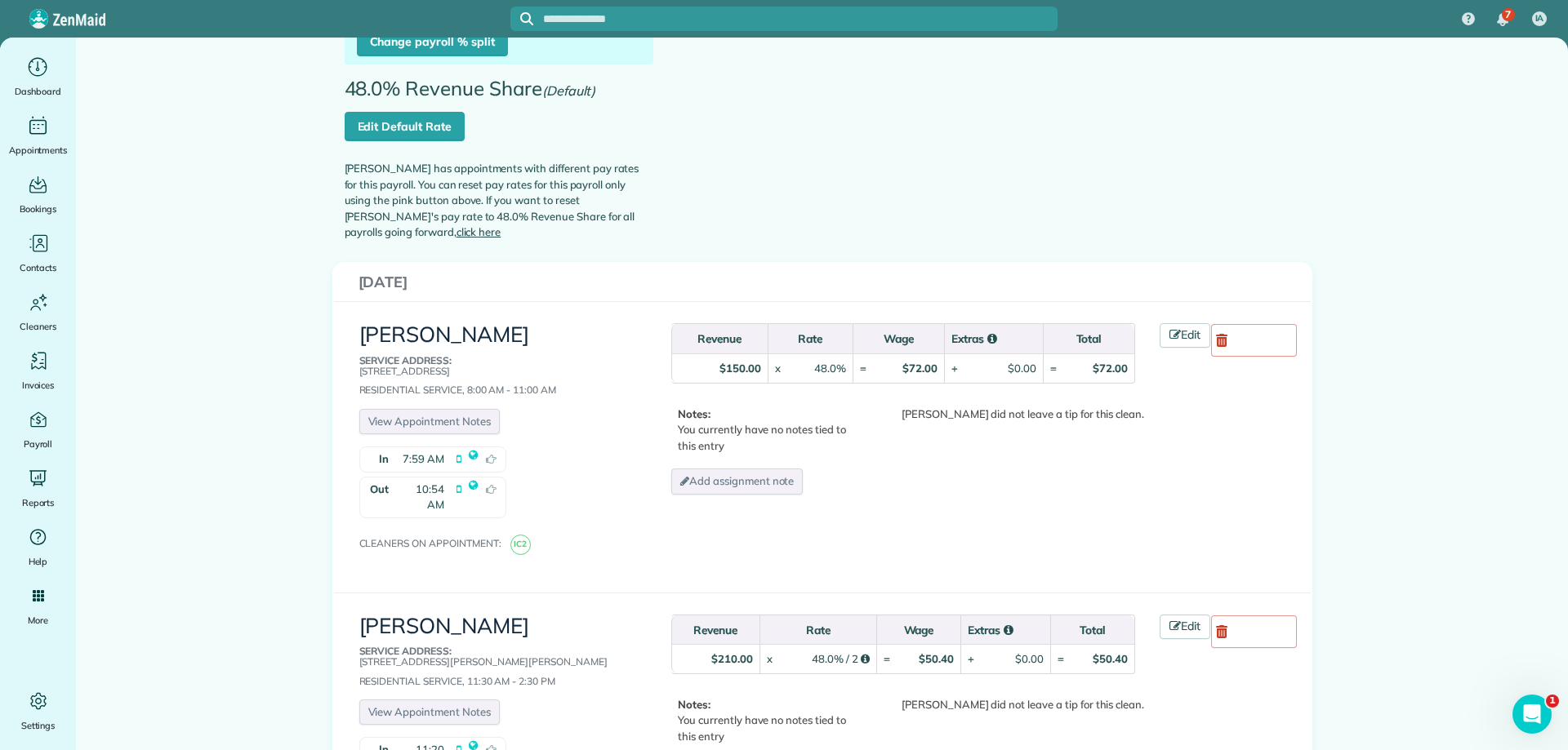
scroll to position [82, 0]
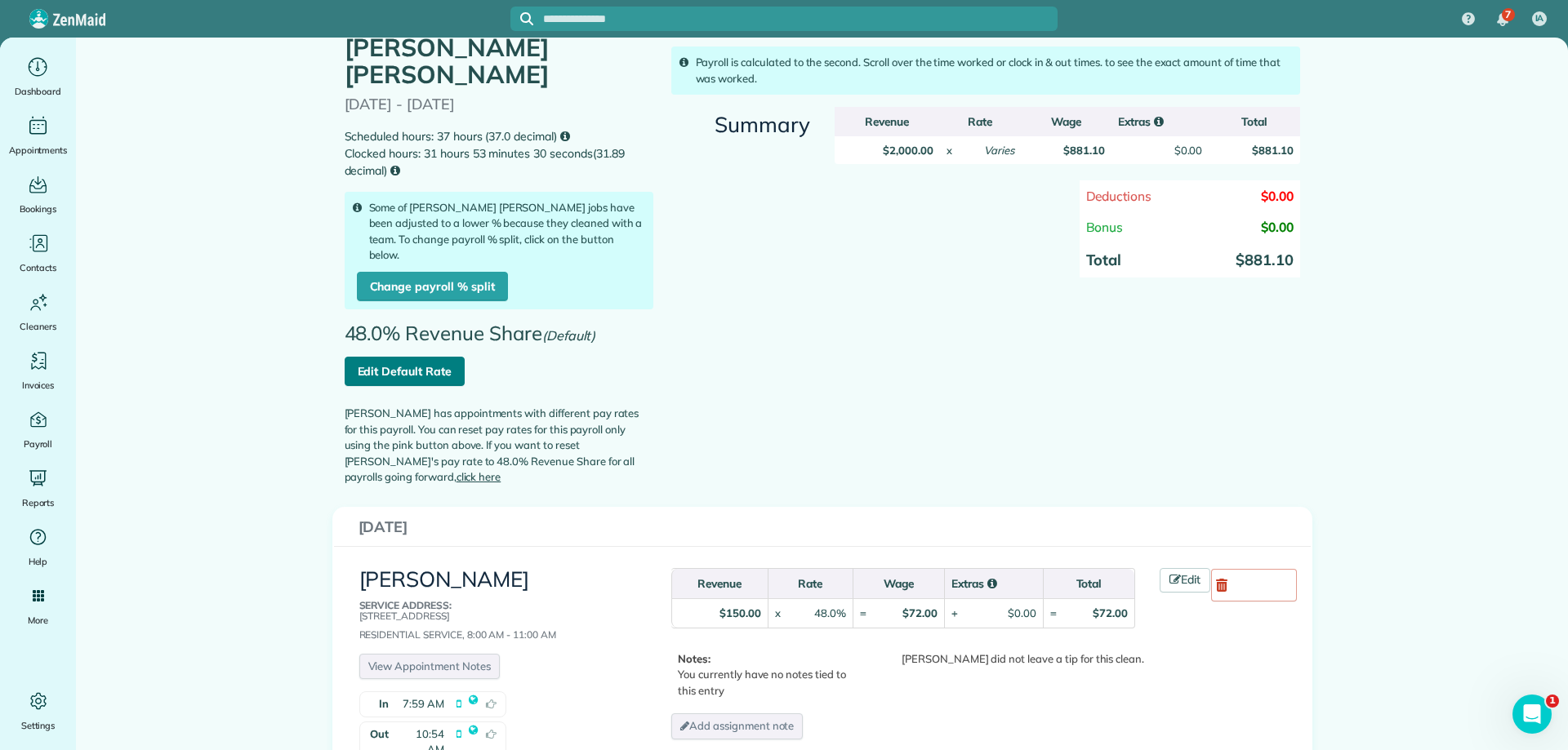
click at [436, 357] on link "Edit Default Rate" at bounding box center [405, 371] width 120 height 29
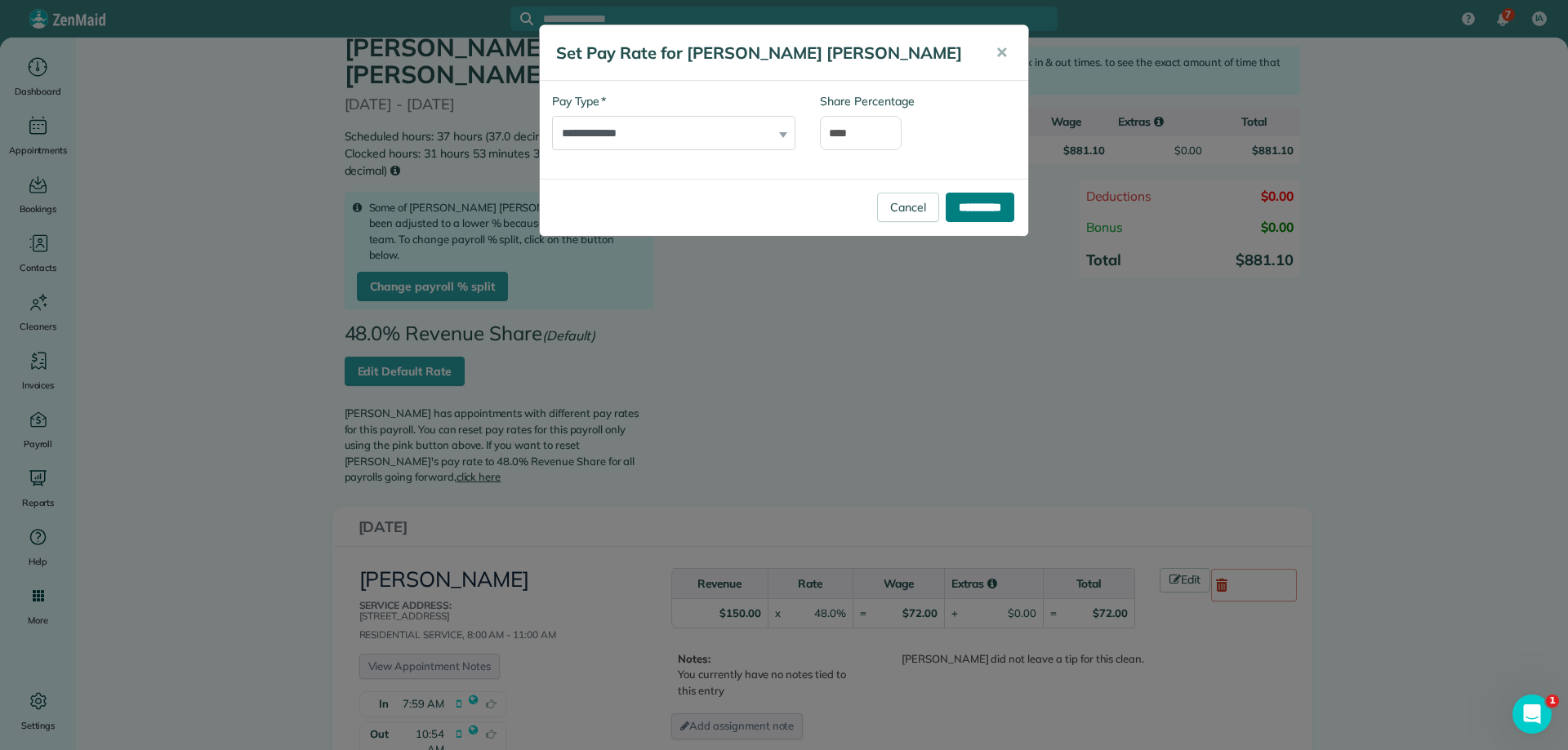
click at [987, 203] on input "**********" at bounding box center [979, 208] width 69 height 29
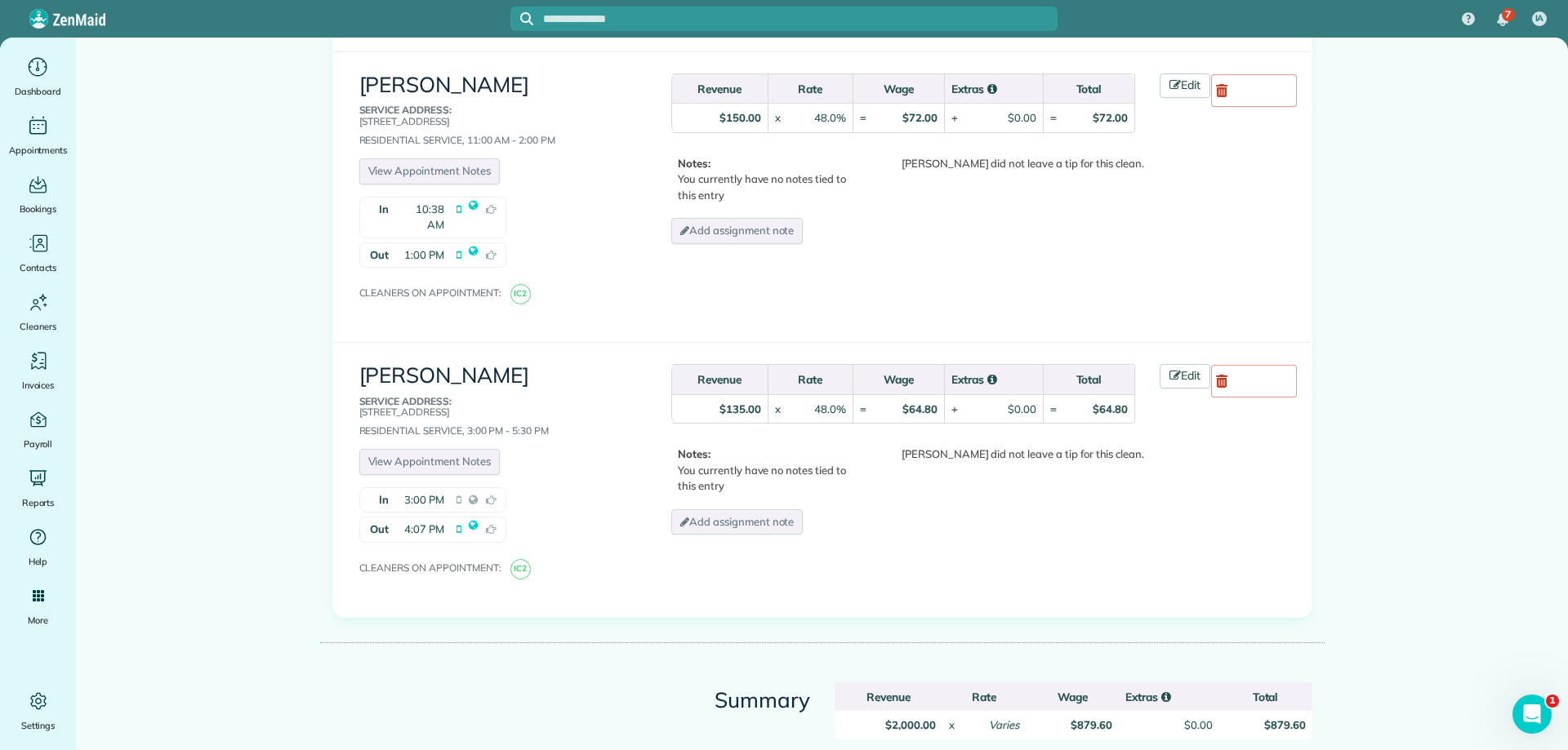
scroll to position [3938, 0]
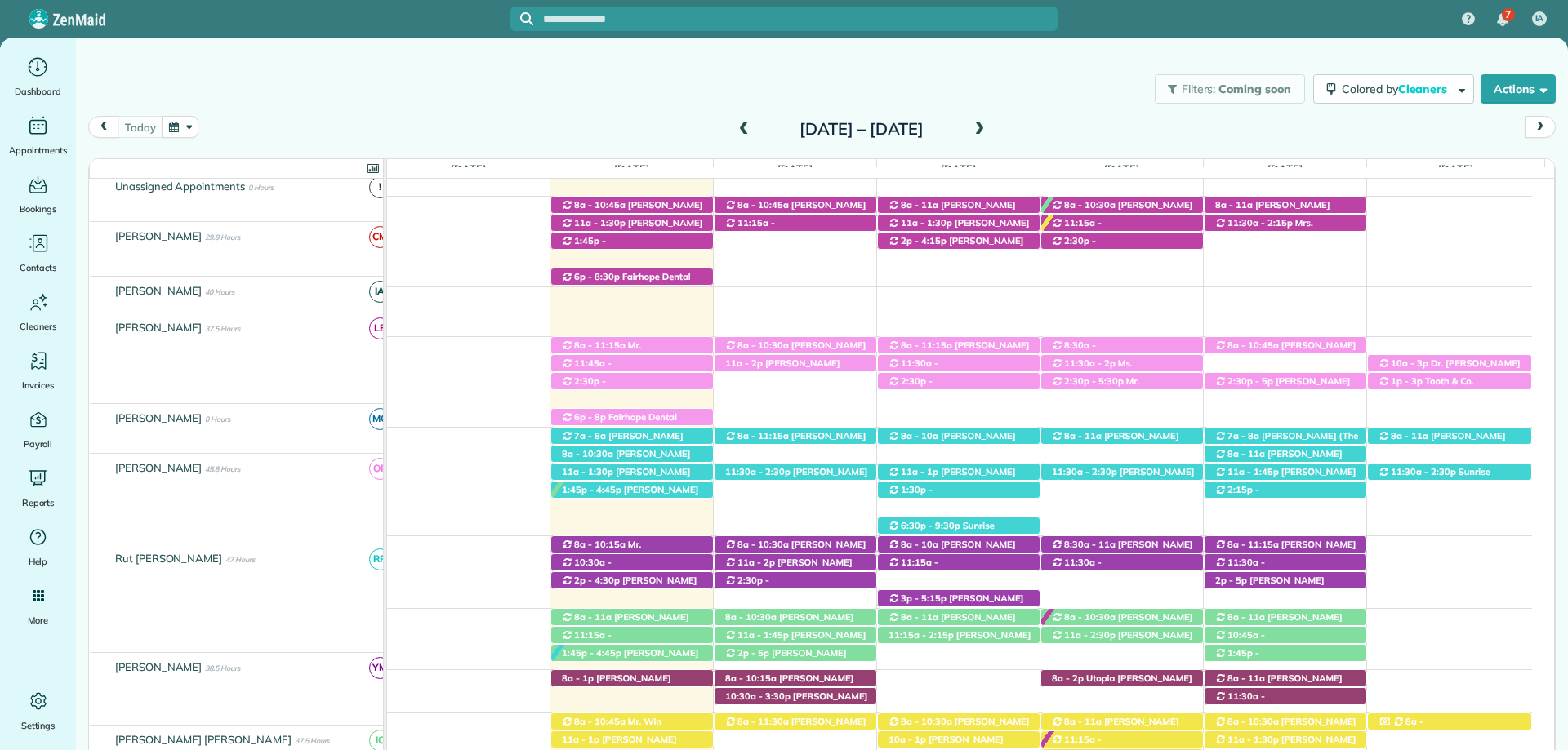
scroll to position [326, 0]
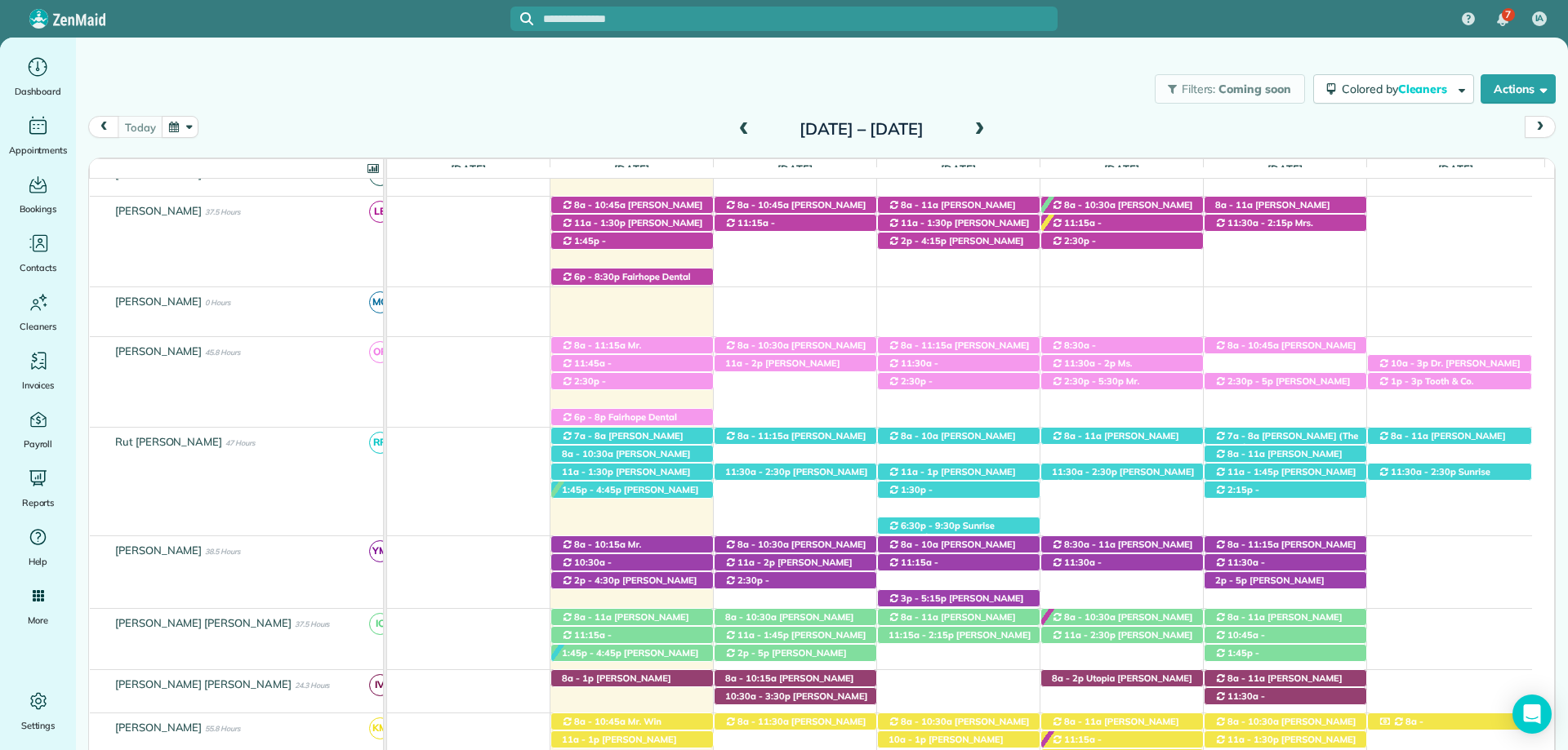
click at [675, 651] on span "Kristen Eberlein (+17703247138)" at bounding box center [629, 658] width 137 height 23
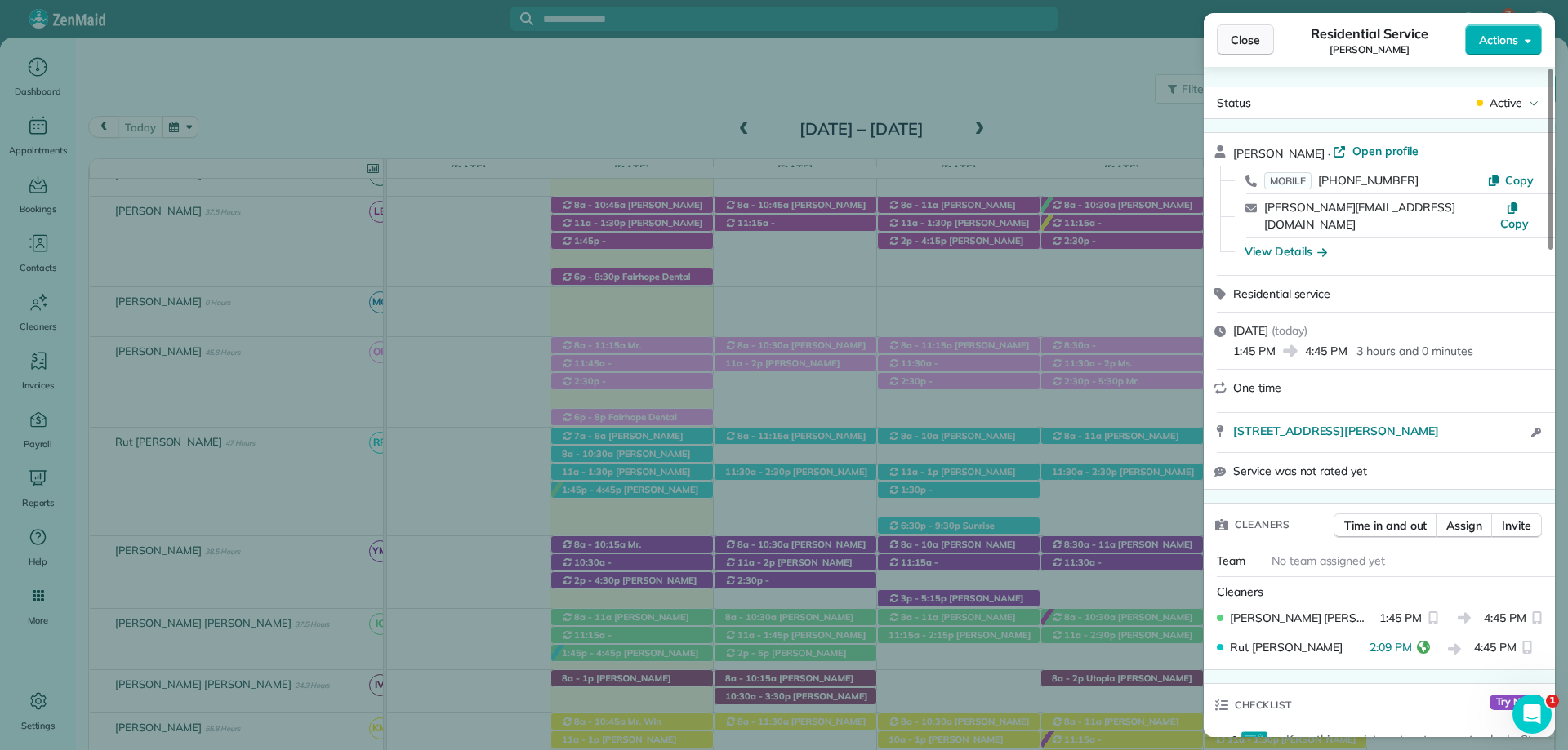
click at [1239, 52] on button "Close" at bounding box center [1245, 40] width 57 height 31
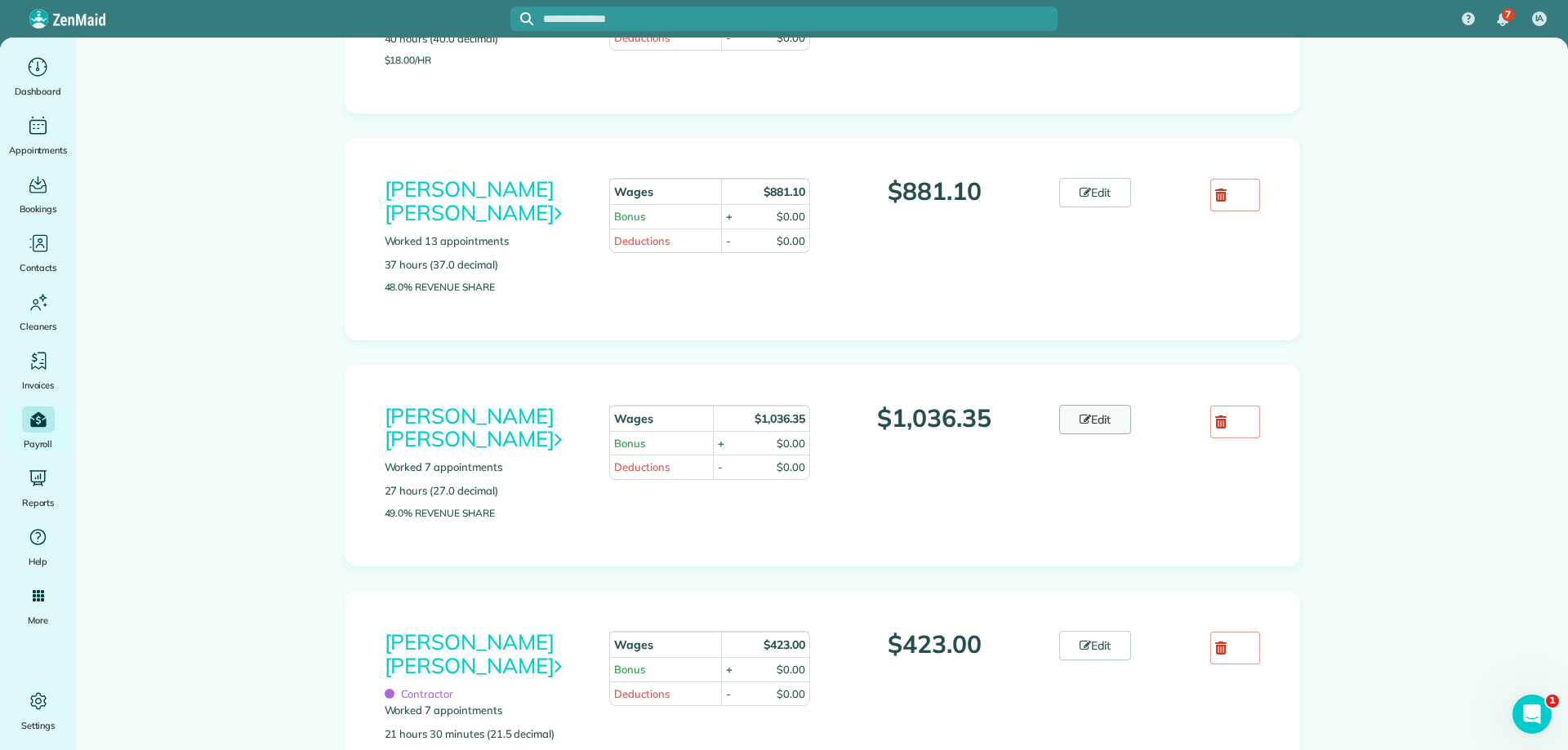
scroll to position [571, 0]
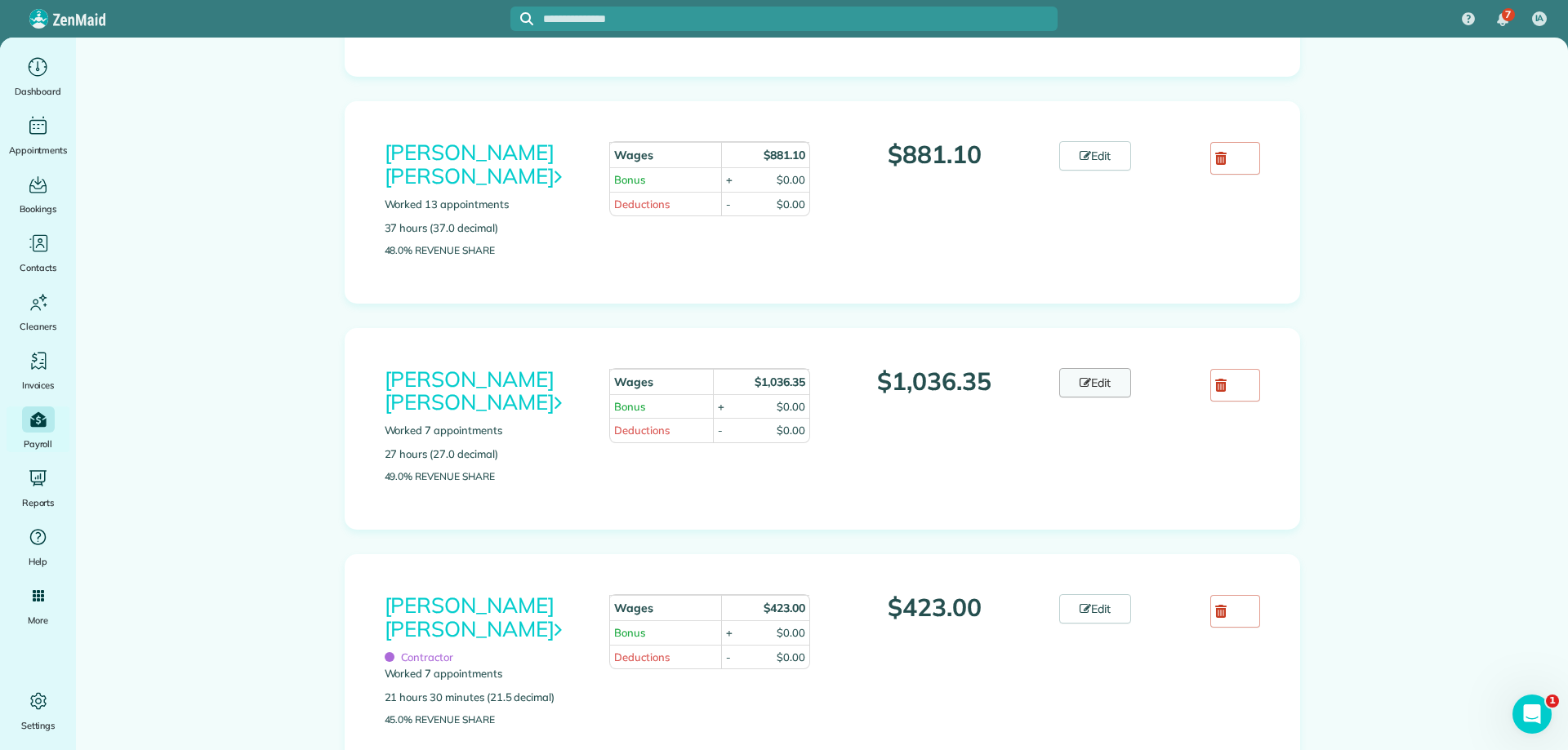
click at [1081, 368] on link "Edit" at bounding box center [1095, 382] width 72 height 29
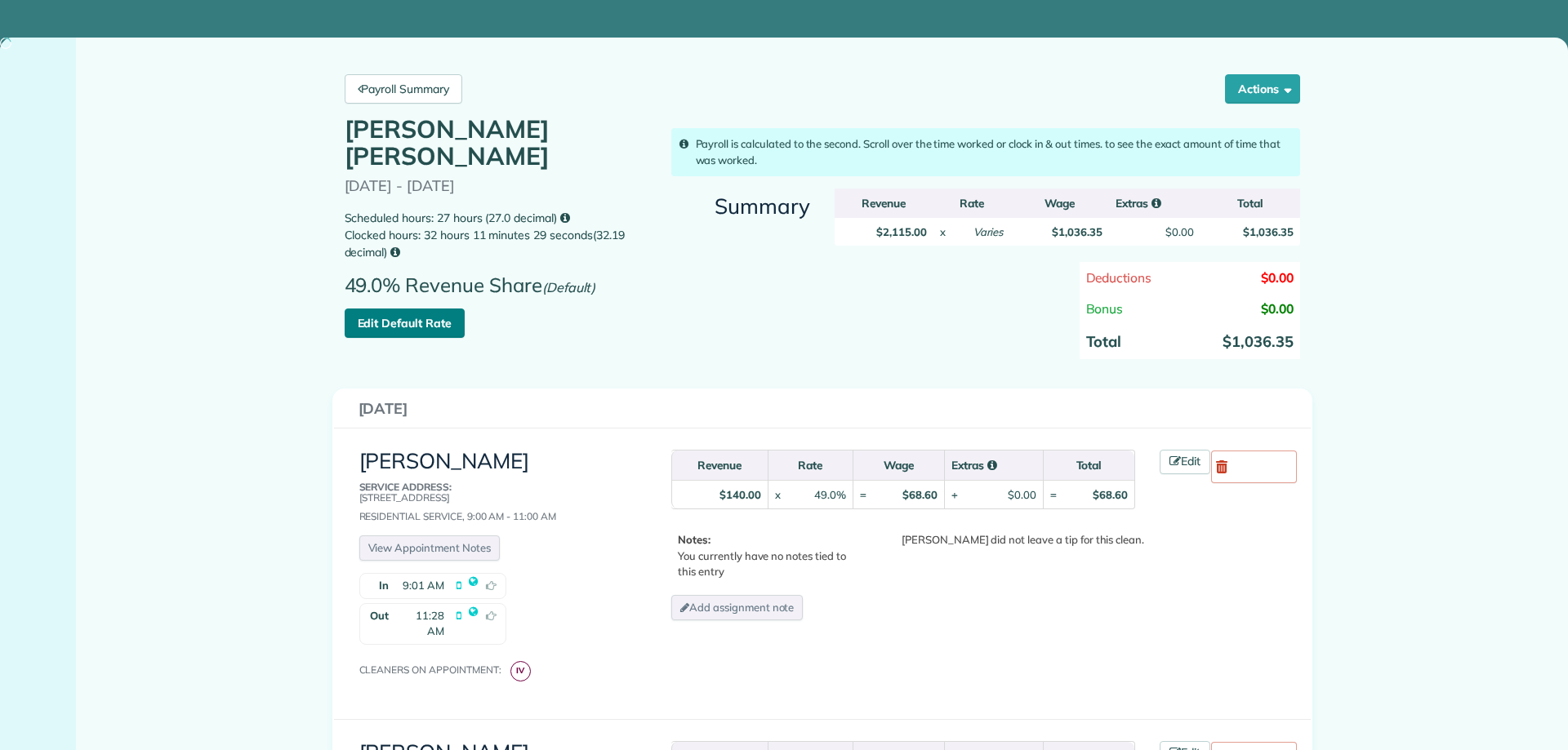
click at [427, 320] on link "Edit Default Rate" at bounding box center [405, 324] width 120 height 29
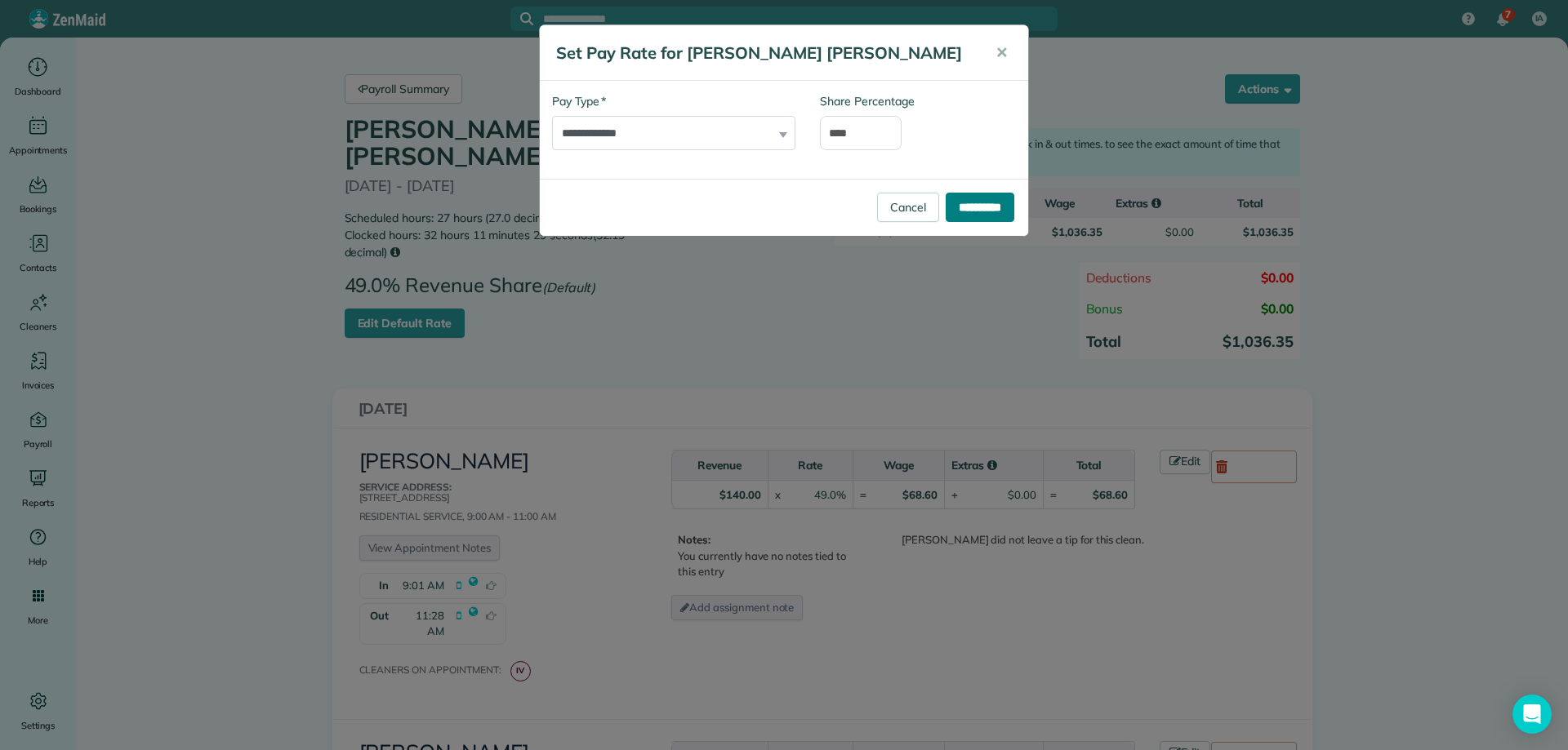
click at [991, 206] on input "**********" at bounding box center [979, 208] width 69 height 29
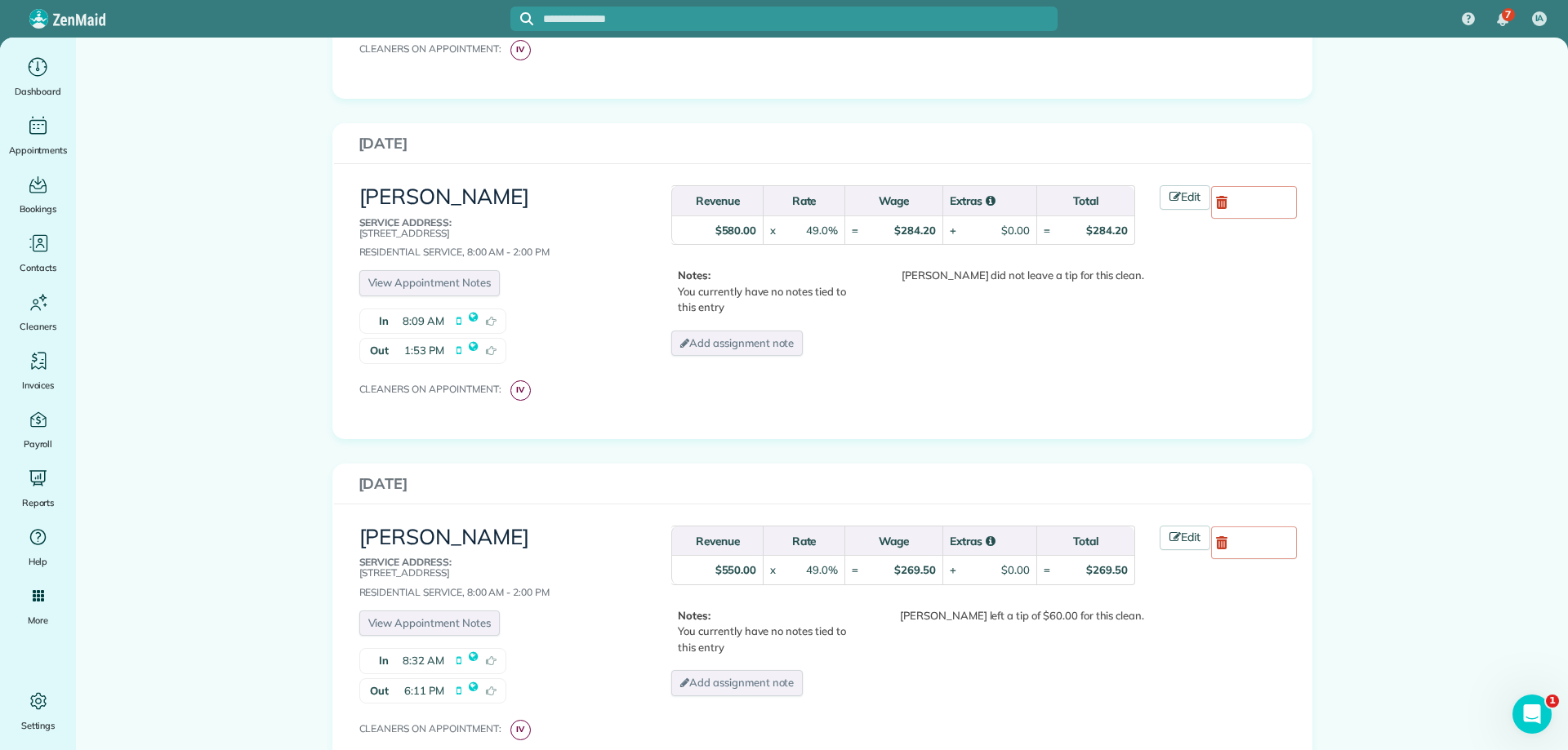
scroll to position [1224, 0]
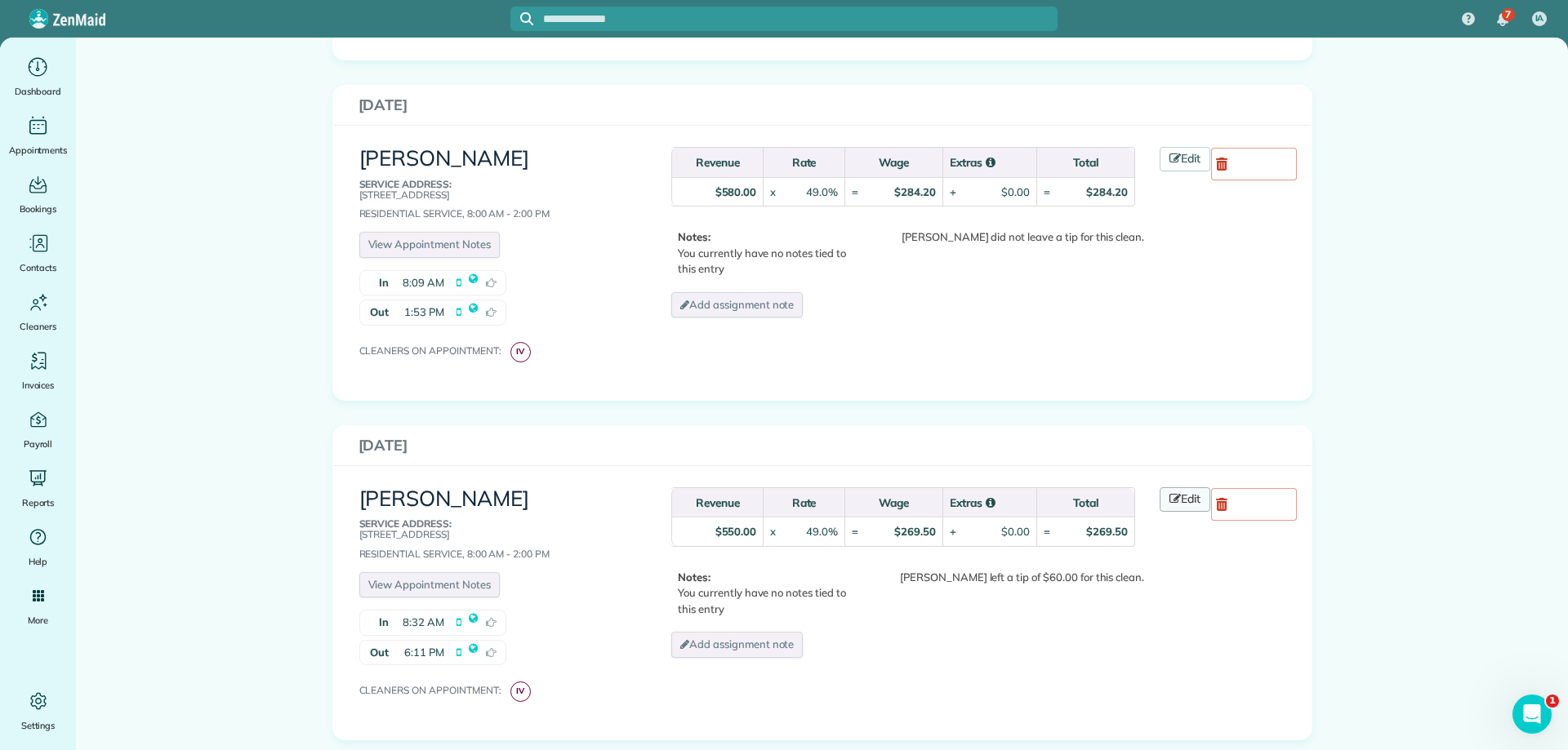
click at [1176, 487] on link "Edit" at bounding box center [1185, 499] width 51 height 25
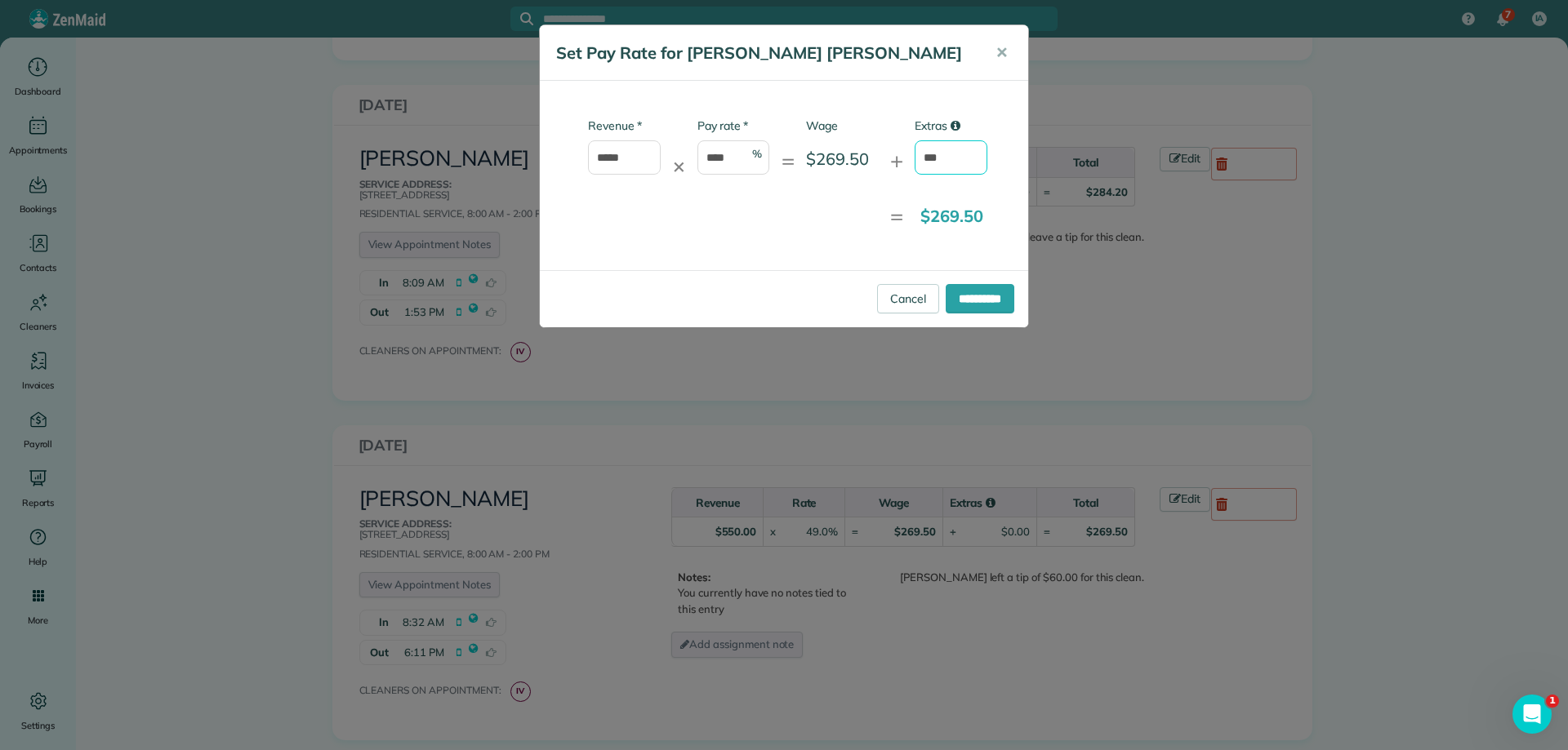
click at [954, 156] on input "***" at bounding box center [950, 157] width 73 height 34
type input "*"
type input "**"
click at [998, 302] on input "**********" at bounding box center [979, 299] width 69 height 29
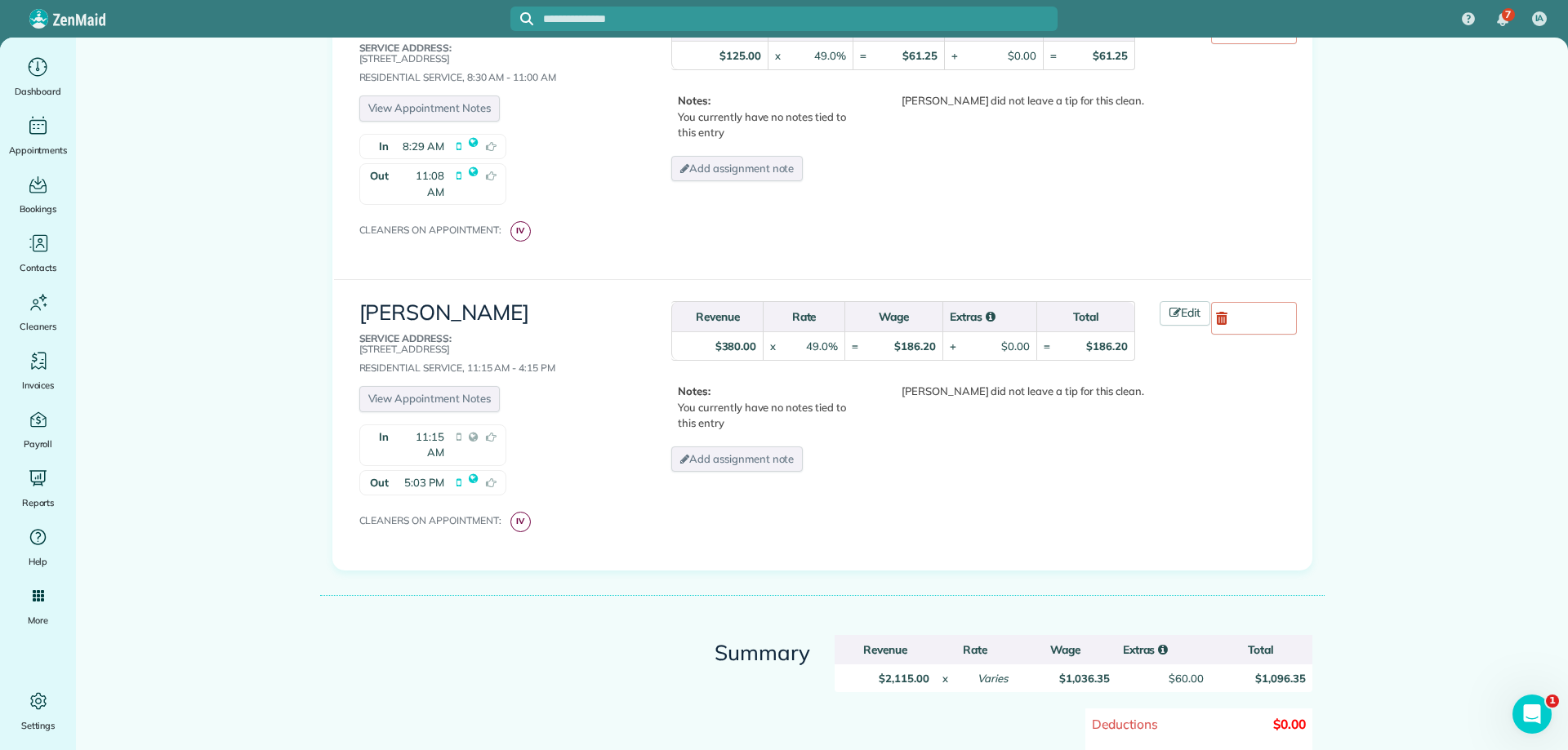
scroll to position [2146, 0]
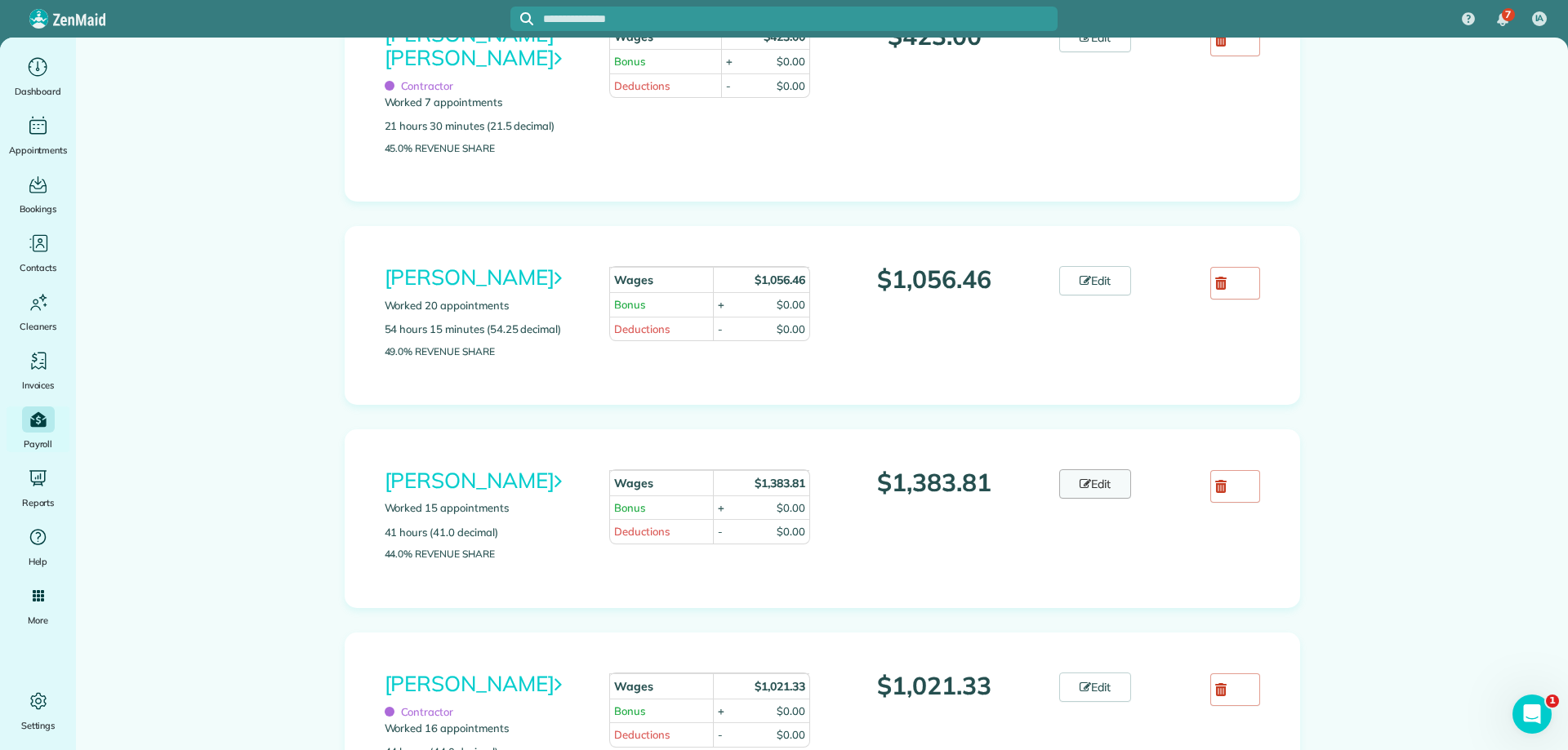
click at [1101, 498] on link "Edit" at bounding box center [1095, 484] width 72 height 29
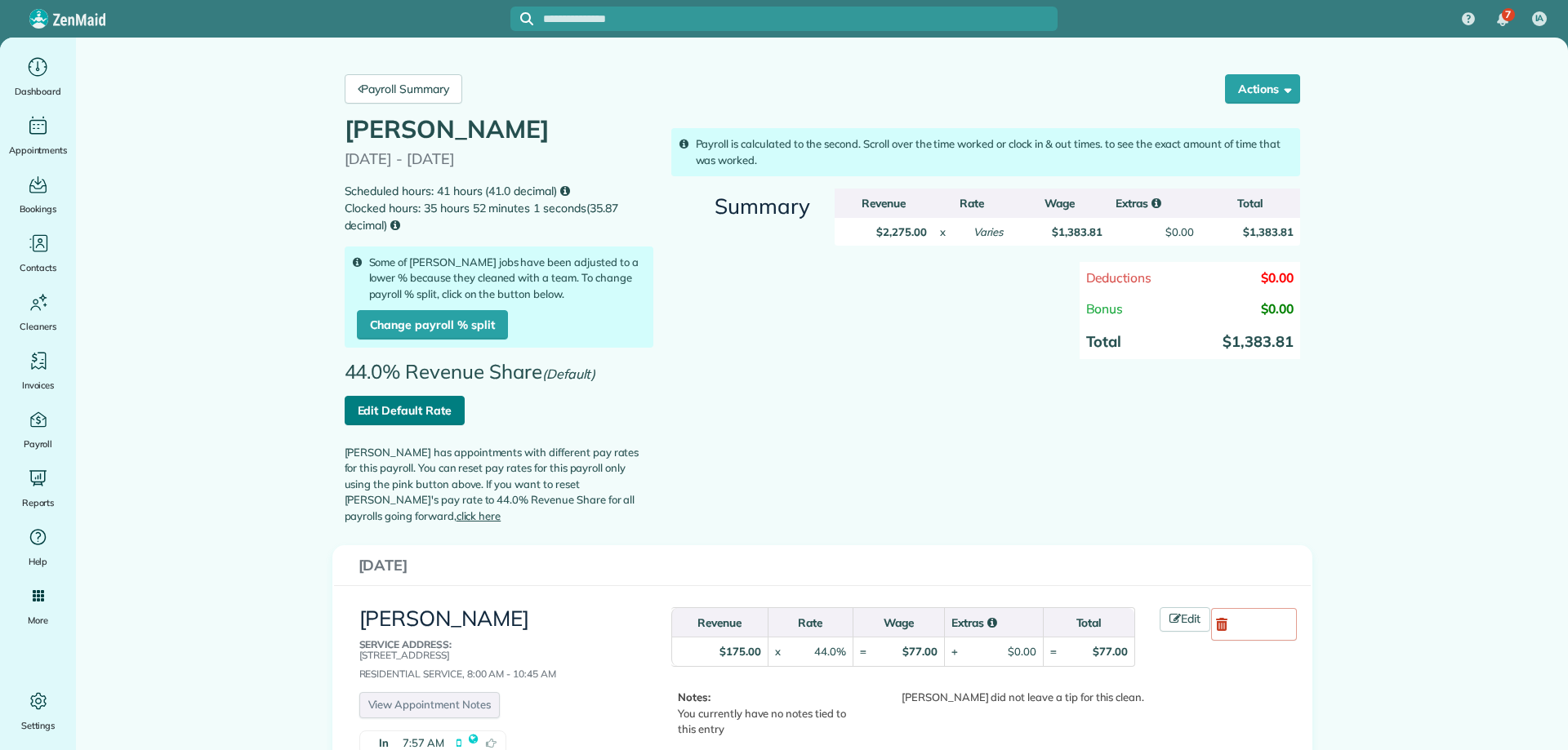
click at [418, 407] on link "Edit Default Rate" at bounding box center [405, 411] width 120 height 29
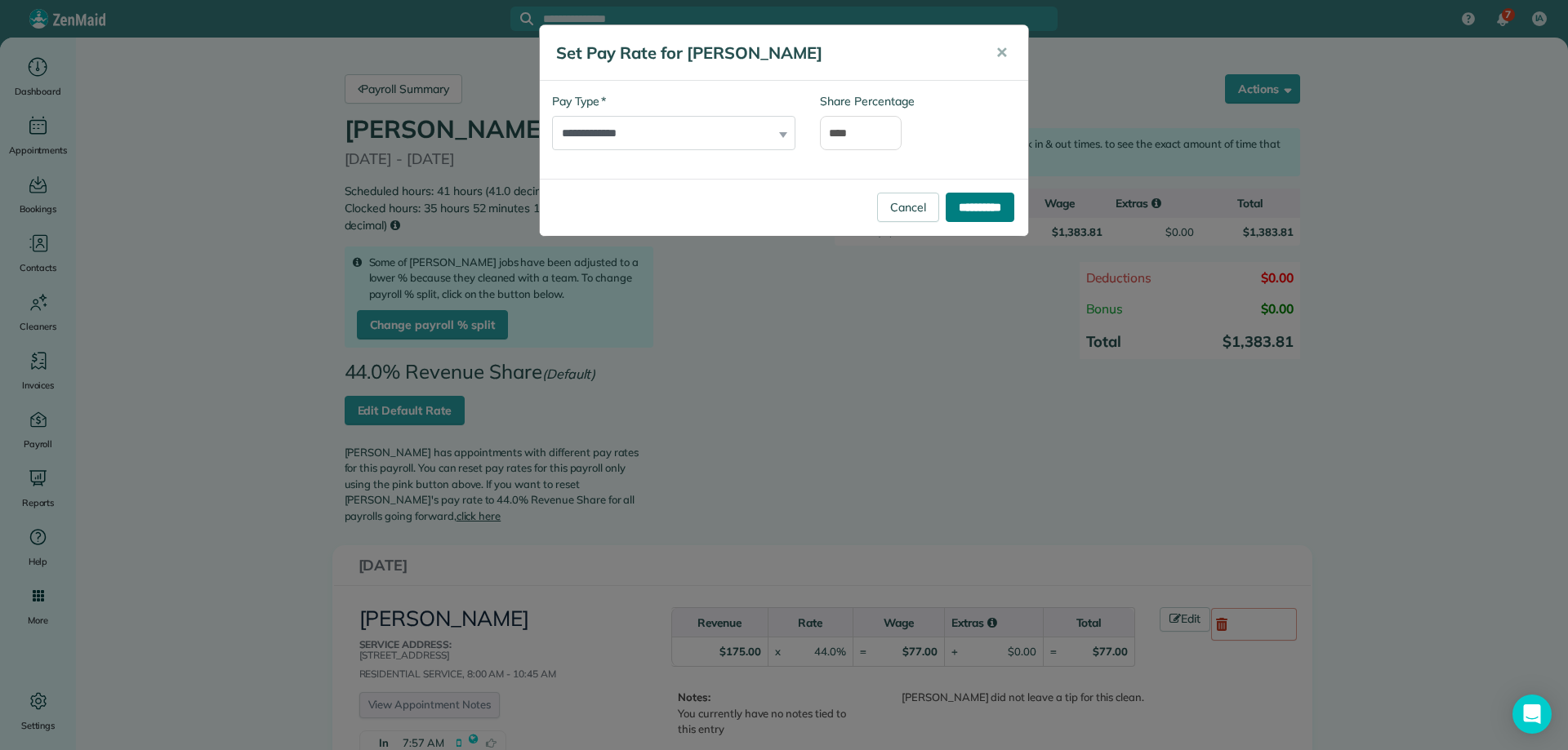
click at [987, 207] on input "**********" at bounding box center [979, 208] width 69 height 29
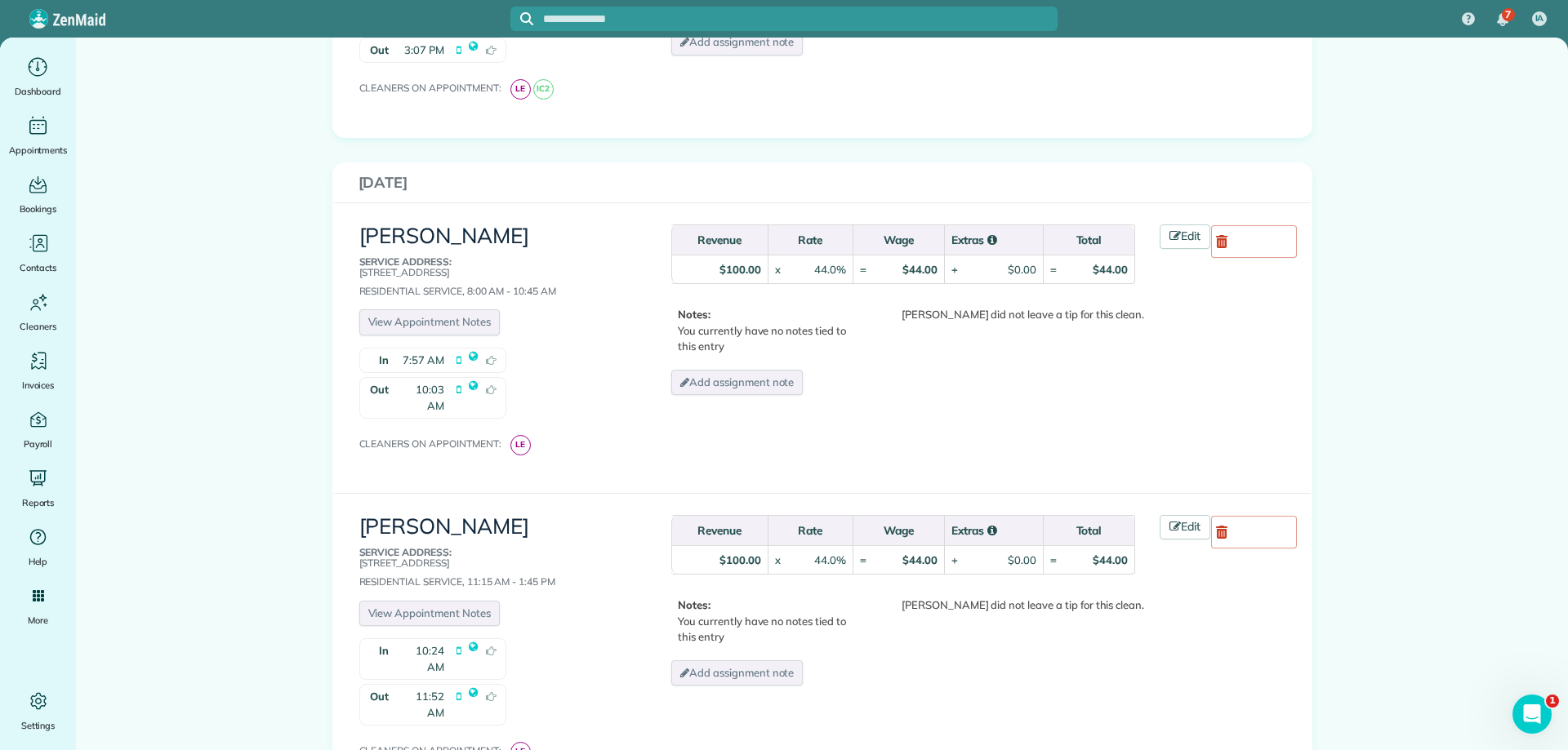
scroll to position [1306, 0]
